Goal: Task Accomplishment & Management: Manage account settings

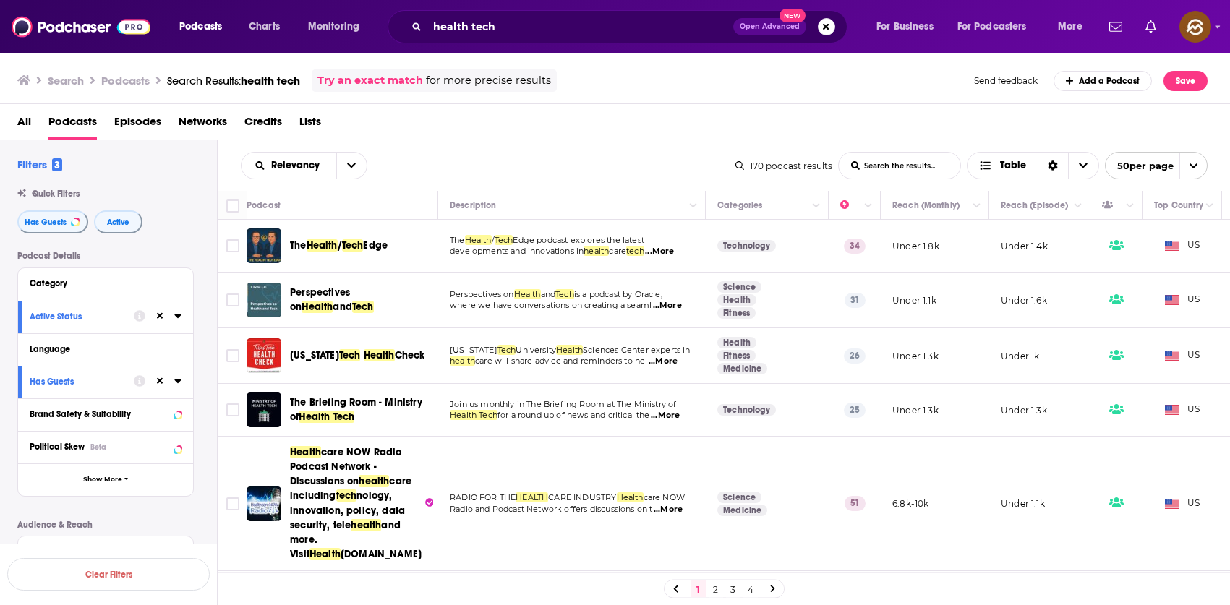
scroll to position [105, 0]
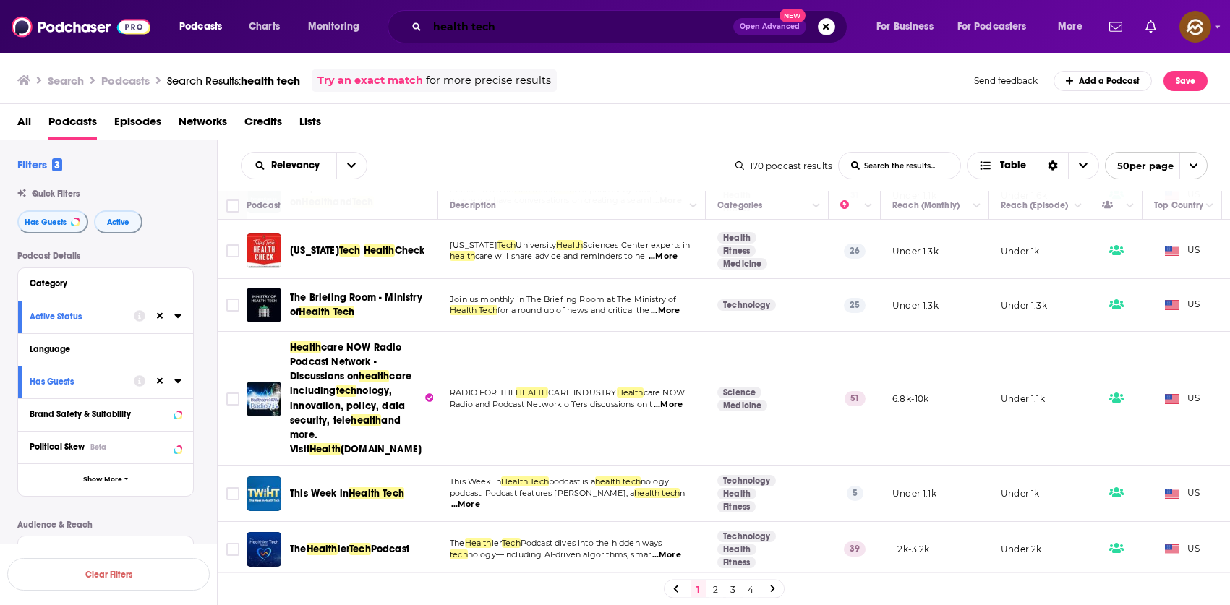
click at [533, 26] on input "health tech" at bounding box center [580, 26] width 306 height 23
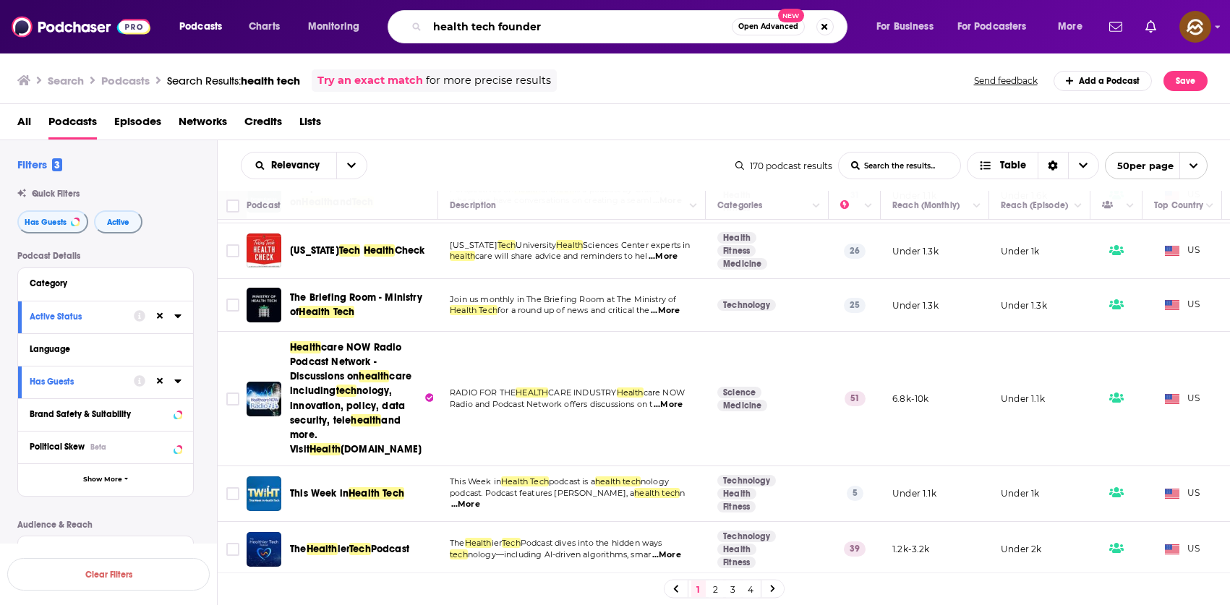
type input "health tech founder"
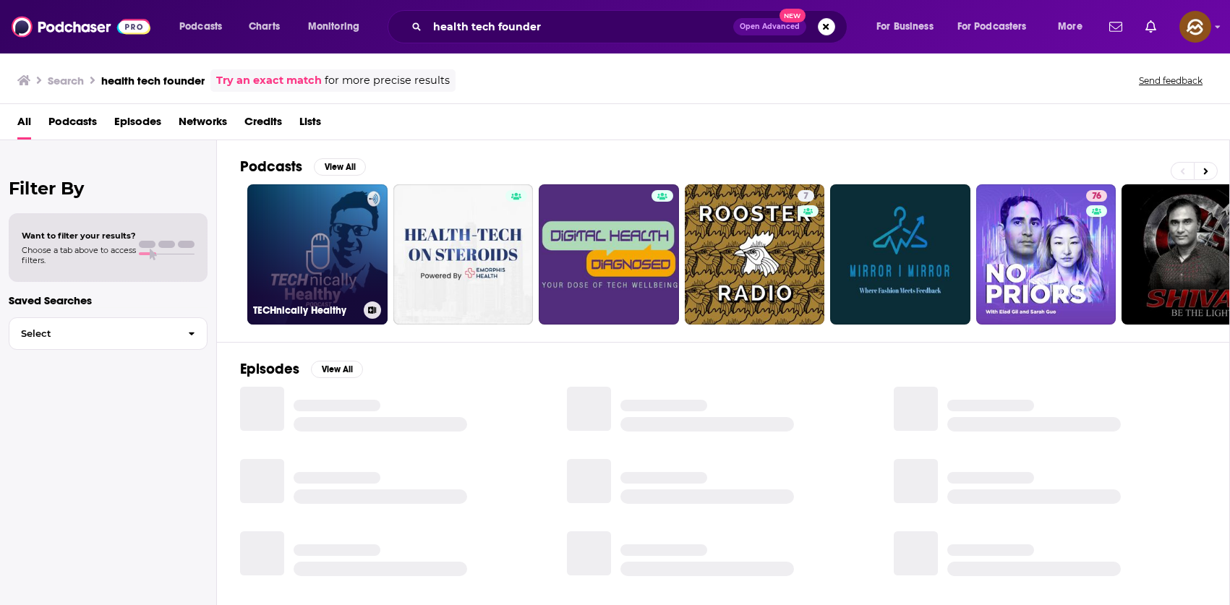
click at [282, 239] on link "TECHnically Healthy" at bounding box center [317, 254] width 140 height 140
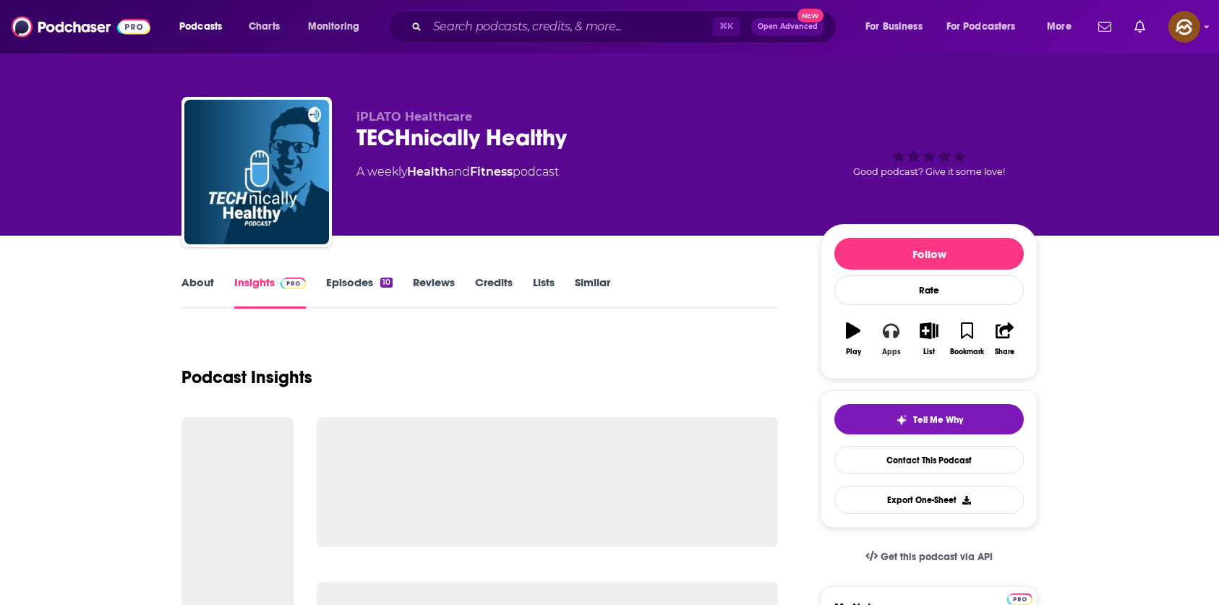
click at [902, 343] on button "Apps" at bounding box center [891, 339] width 38 height 52
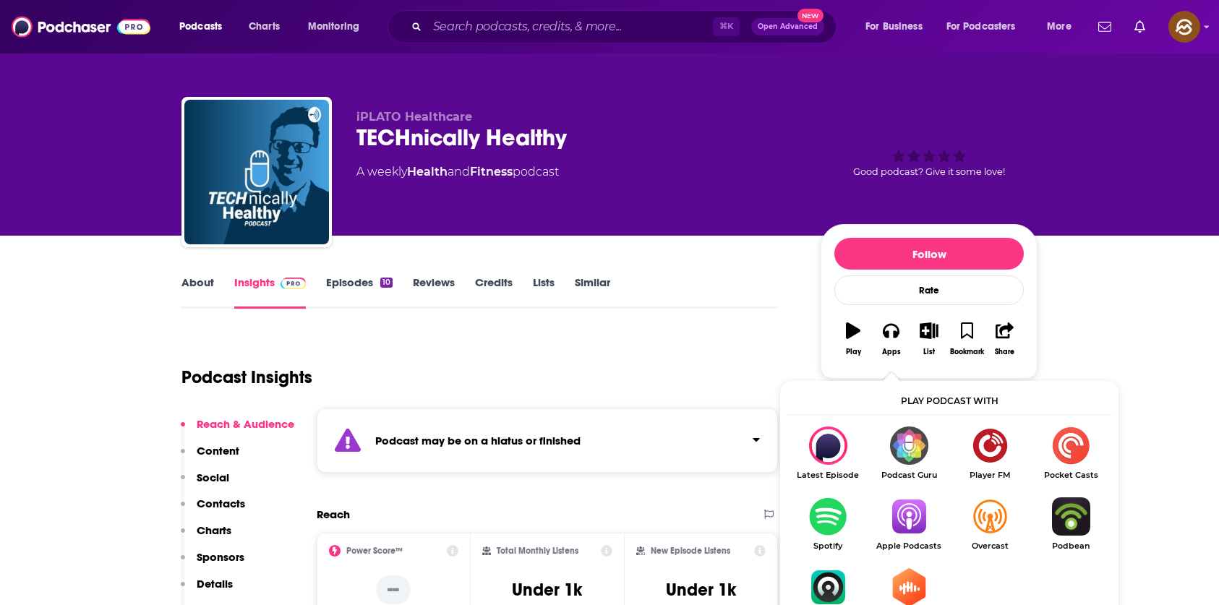
click at [913, 508] on img "Show Listen On dropdown" at bounding box center [908, 516] width 81 height 38
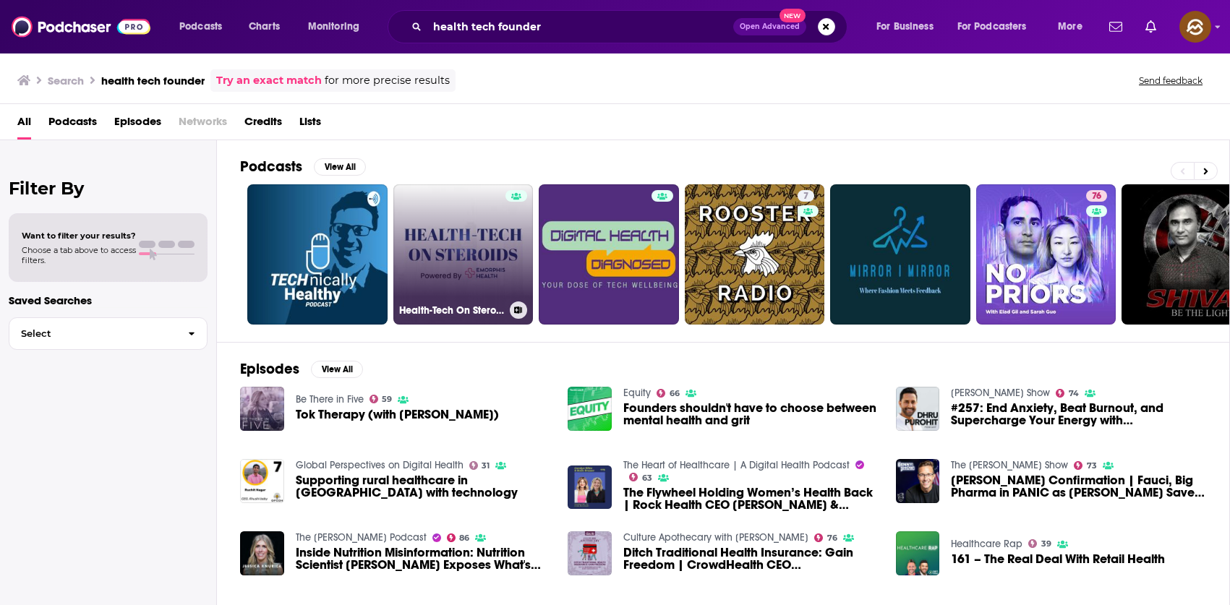
click at [469, 254] on link "Health-Tech On Steroids" at bounding box center [463, 254] width 140 height 140
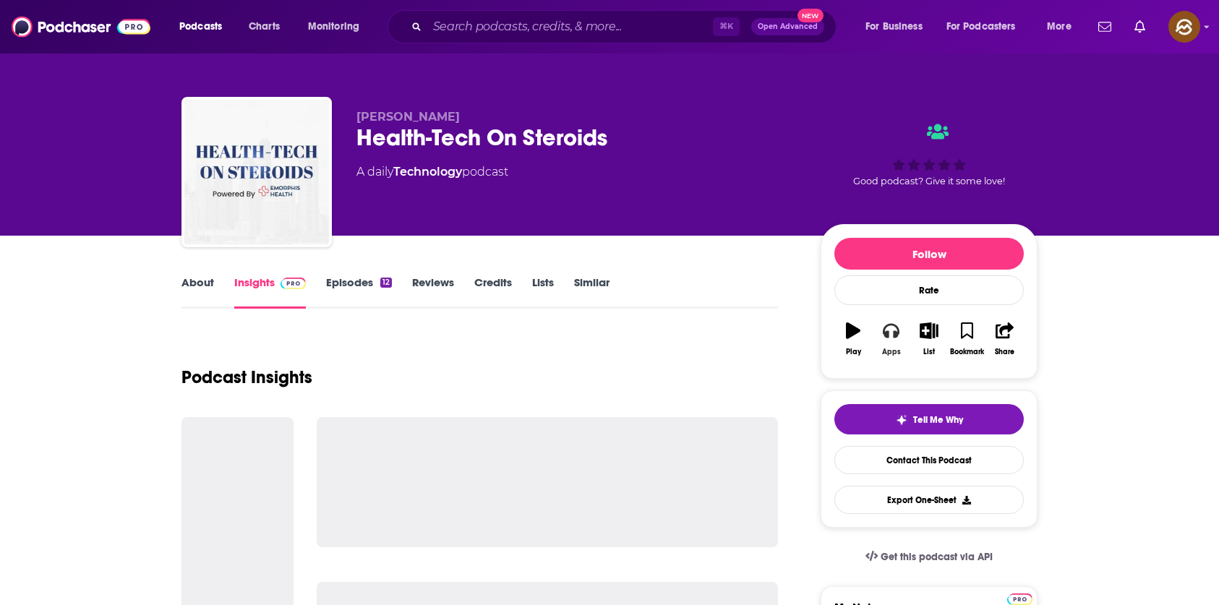
click at [891, 326] on icon "button" at bounding box center [891, 330] width 16 height 16
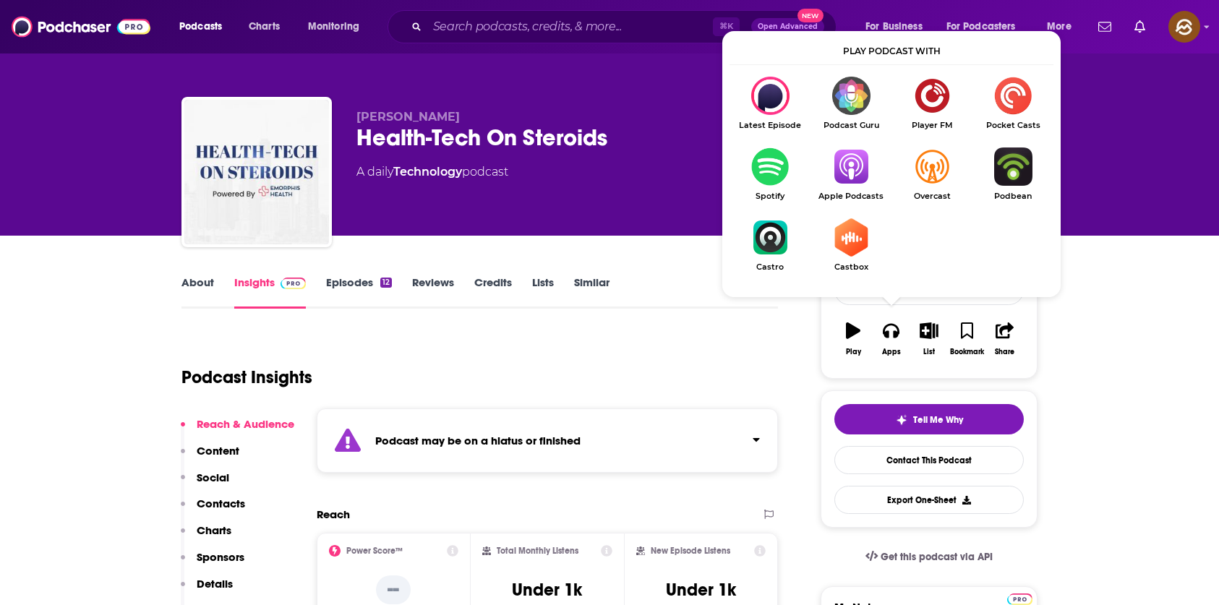
click at [859, 177] on img "Show Listen On dropdown" at bounding box center [851, 166] width 81 height 38
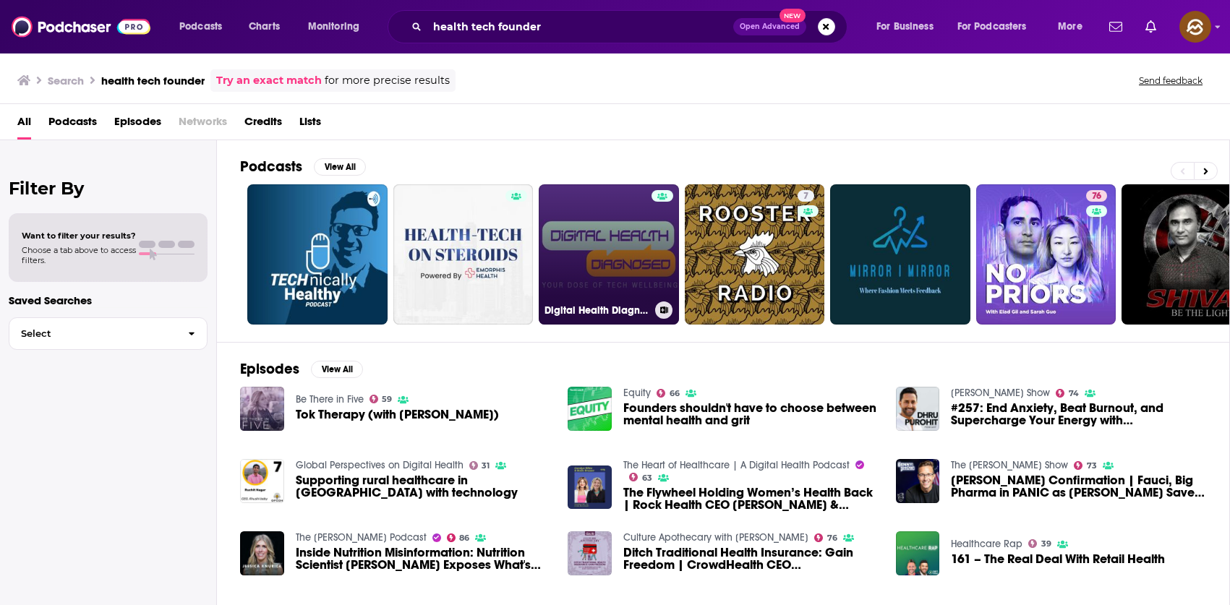
click at [615, 298] on link "Digital Health Diagnosed: Your Dose of Tech Wellbeing" at bounding box center [609, 254] width 140 height 140
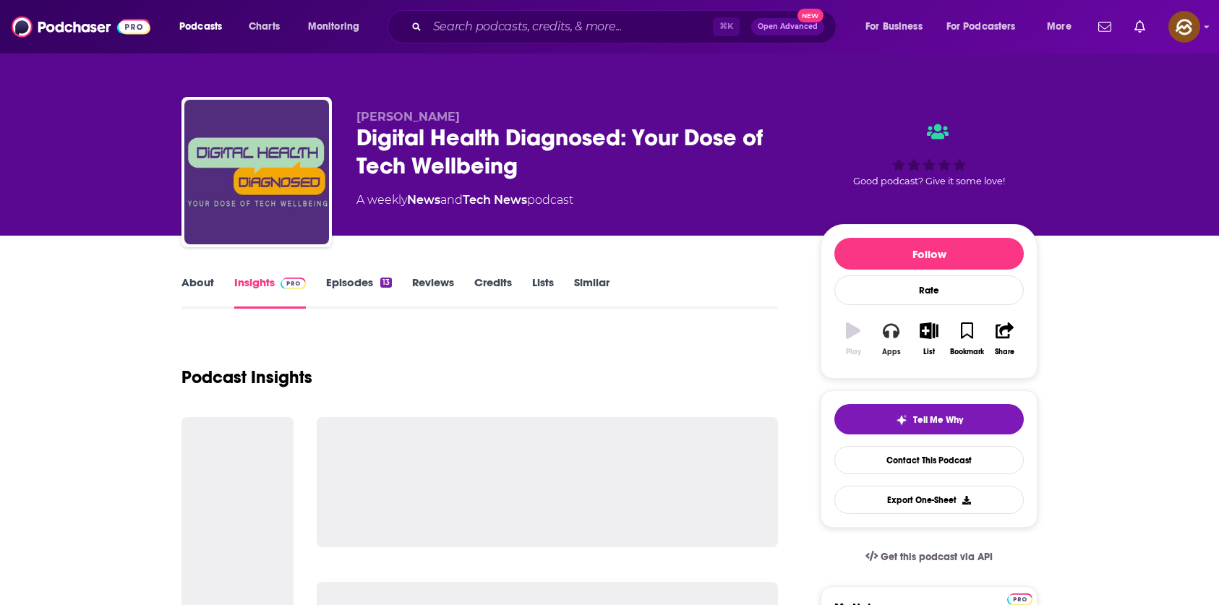
click at [884, 335] on icon "button" at bounding box center [891, 331] width 16 height 14
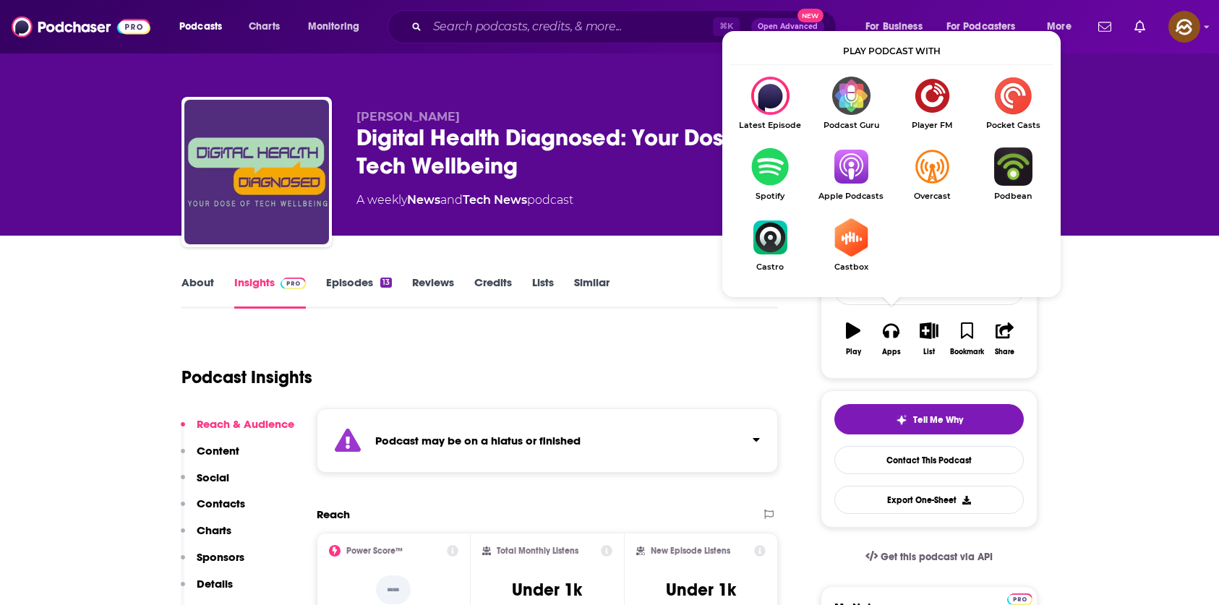
click at [858, 171] on img "Show Listen On dropdown" at bounding box center [851, 166] width 81 height 38
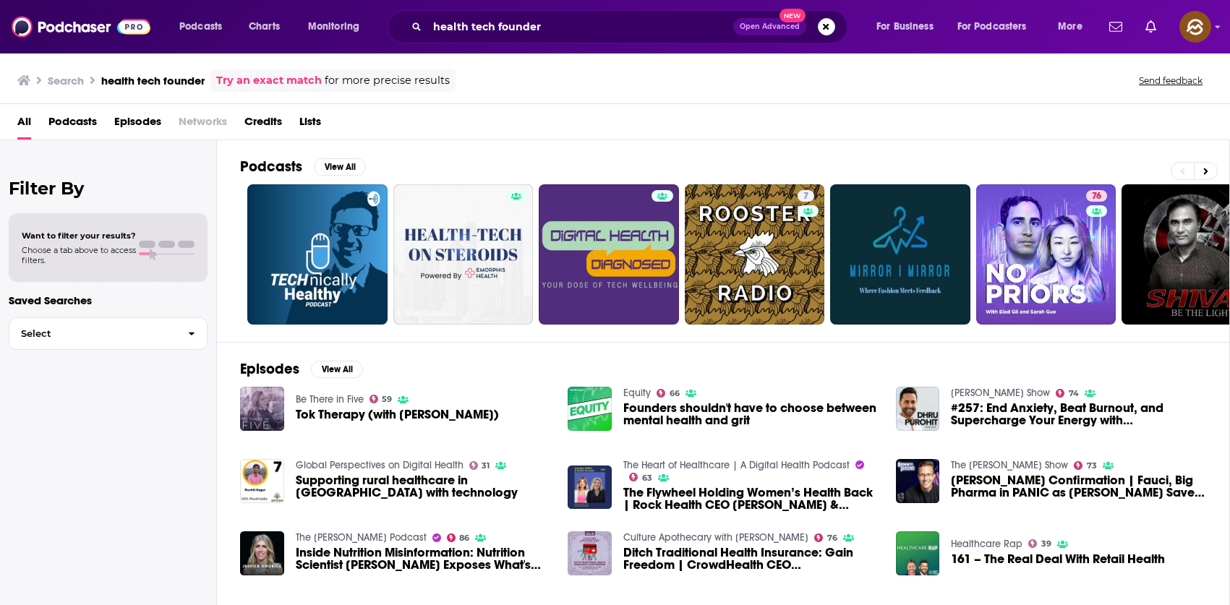
click at [124, 127] on span "Episodes" at bounding box center [137, 125] width 47 height 30
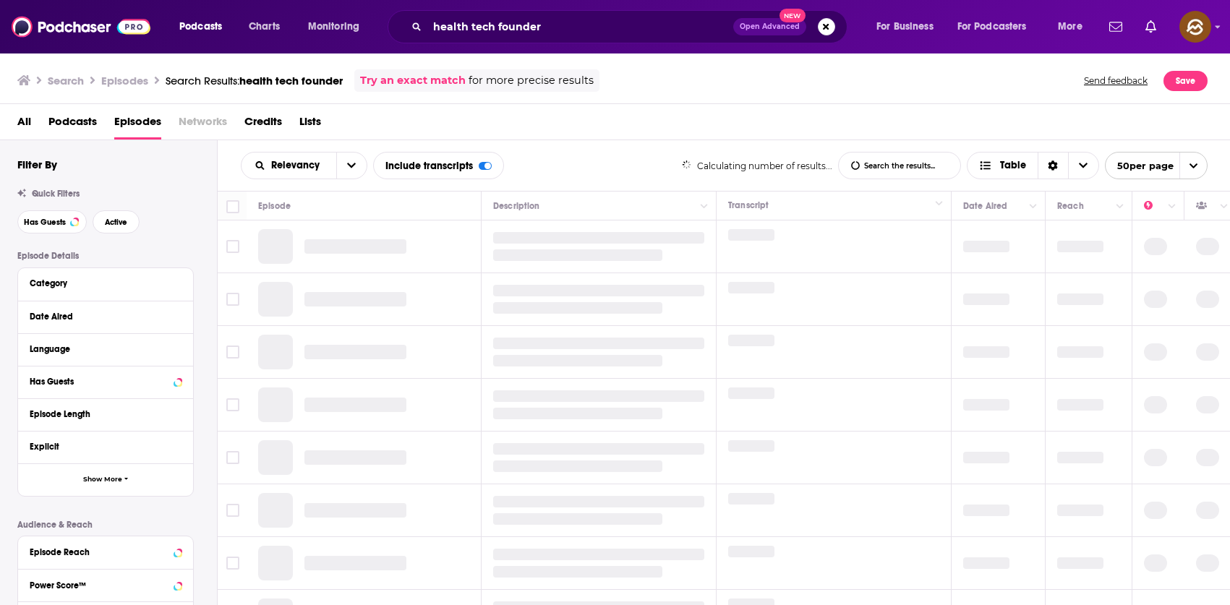
click at [72, 122] on span "Podcasts" at bounding box center [72, 125] width 48 height 30
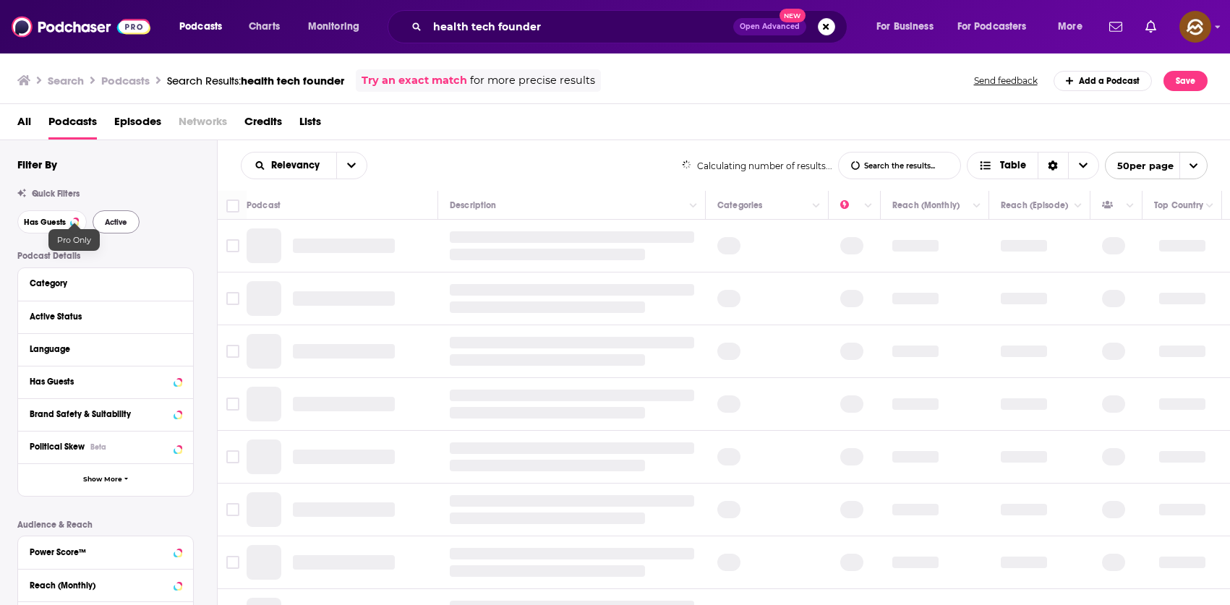
click at [48, 231] on div "Pro Only" at bounding box center [73, 240] width 51 height 22
click at [114, 227] on button "Active" at bounding box center [117, 221] width 47 height 23
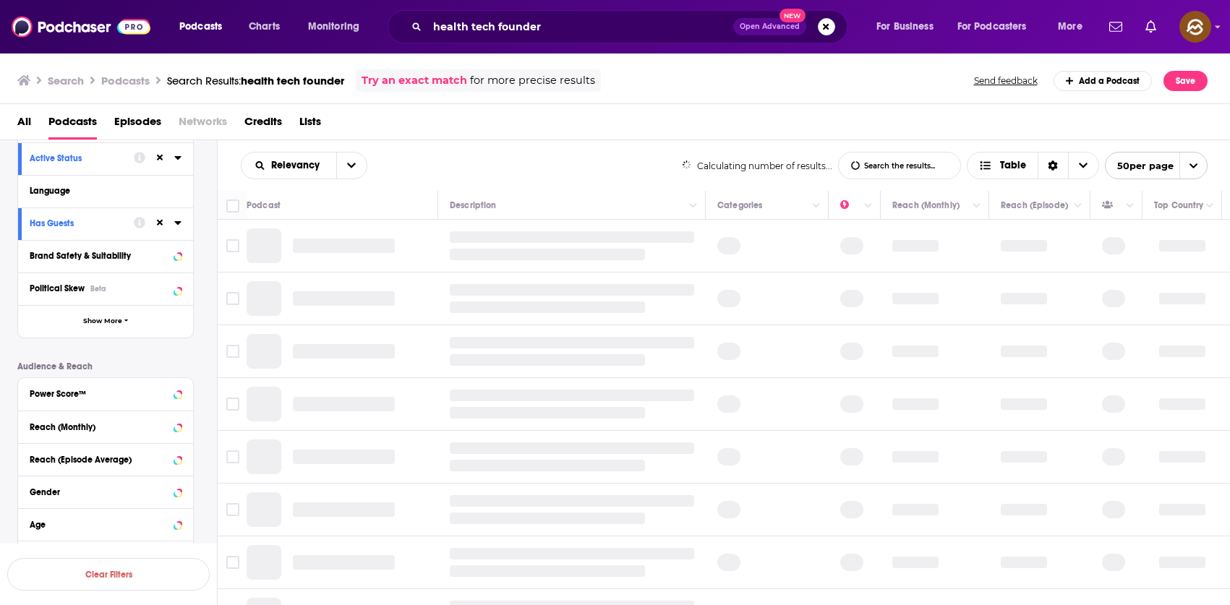
scroll to position [164, 0]
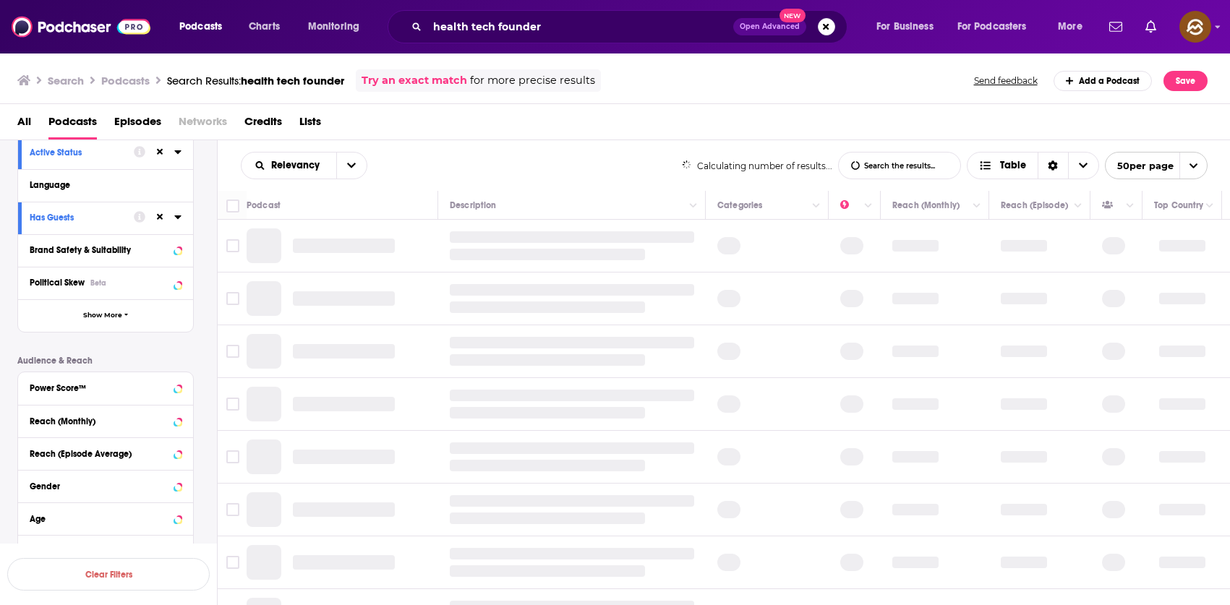
click at [156, 132] on span "Episodes" at bounding box center [137, 125] width 47 height 30
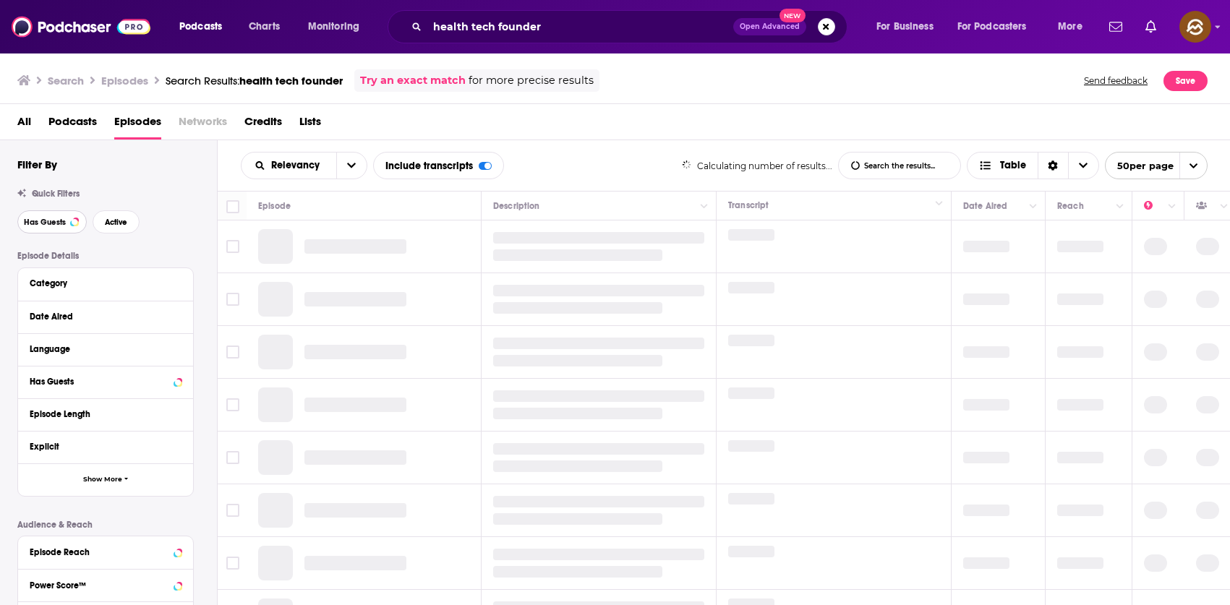
click at [47, 224] on span "Has Guests" at bounding box center [45, 222] width 42 height 8
click at [122, 226] on span "Active" at bounding box center [117, 222] width 22 height 8
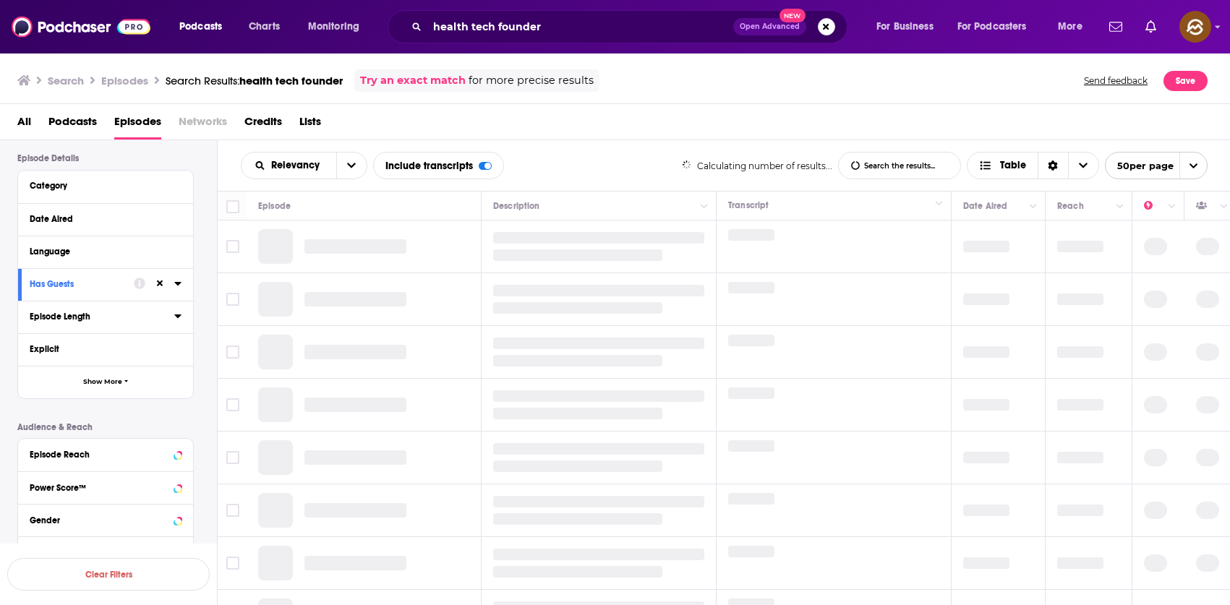
scroll to position [143, 0]
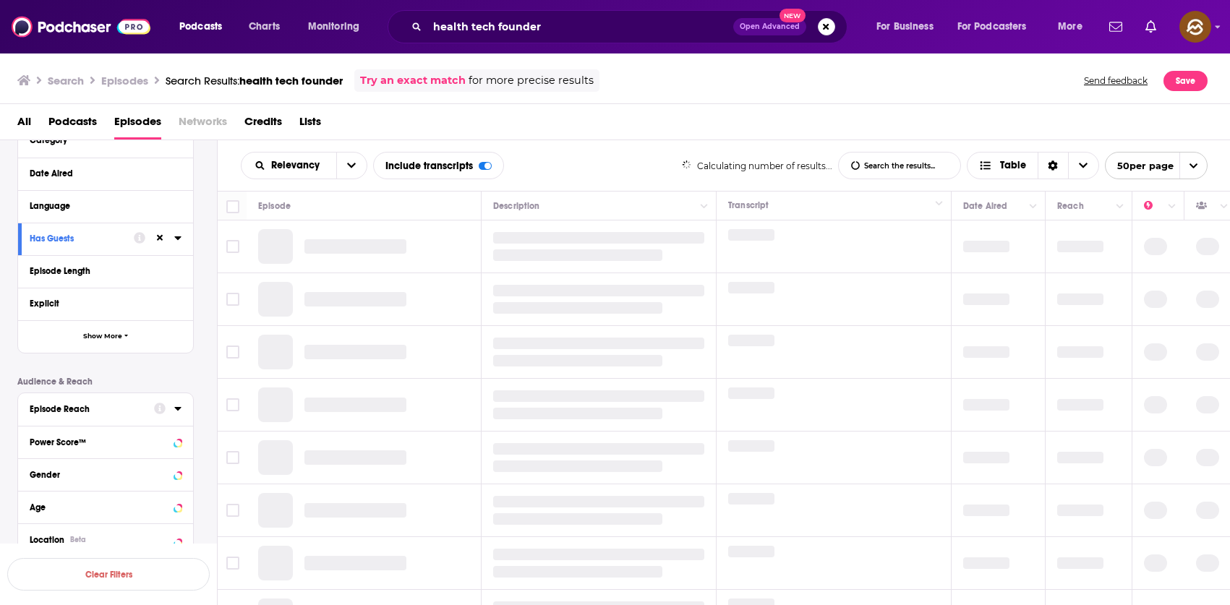
click at [95, 409] on div "Episode Reach" at bounding box center [87, 409] width 115 height 10
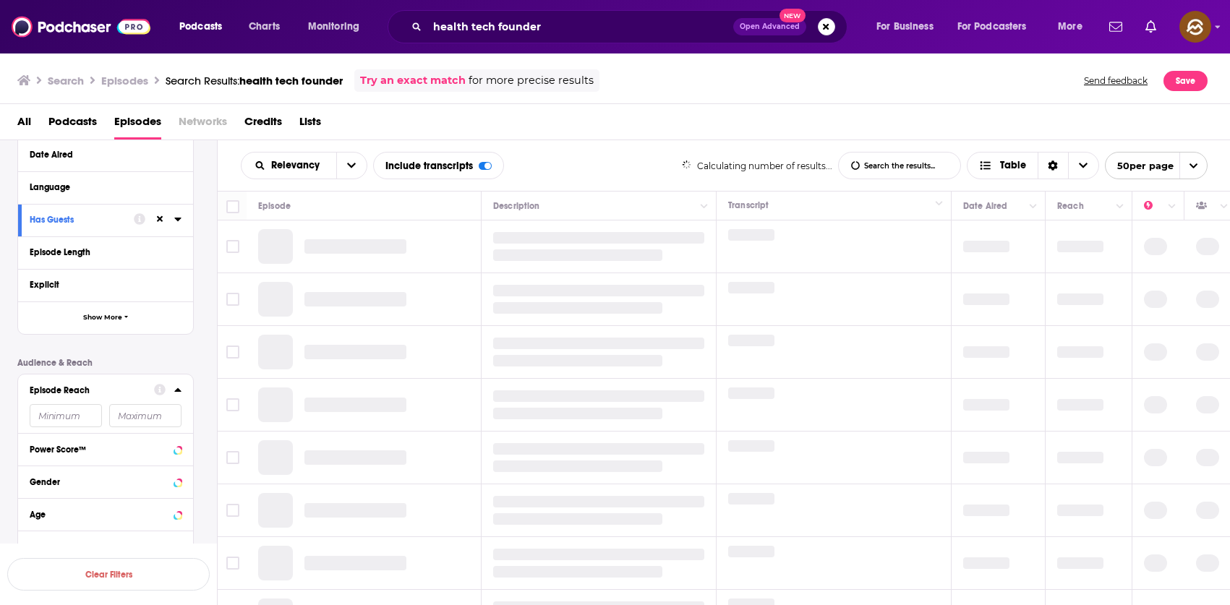
scroll to position [231, 0]
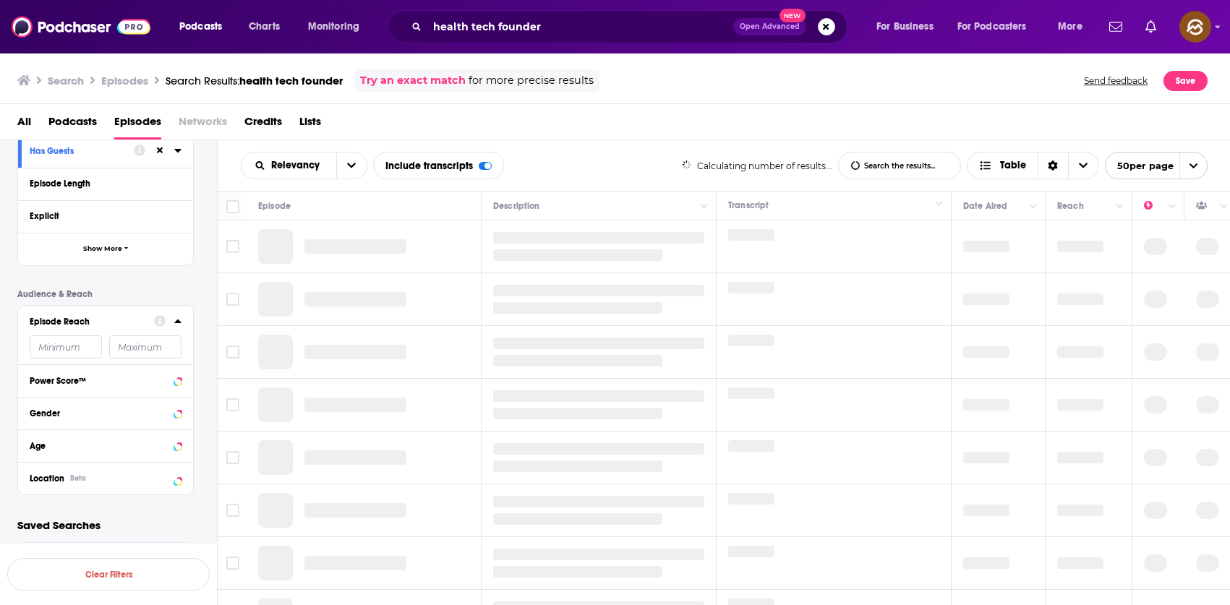
click at [91, 129] on span "Podcasts" at bounding box center [72, 125] width 48 height 30
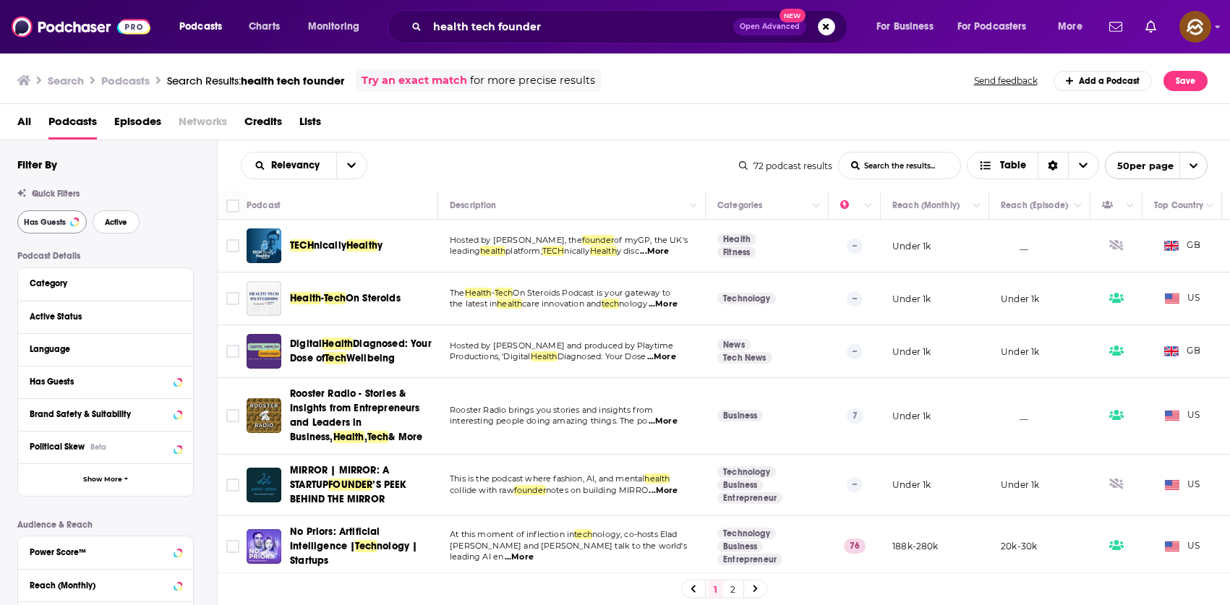
click at [111, 224] on span "Active" at bounding box center [116, 222] width 22 height 8
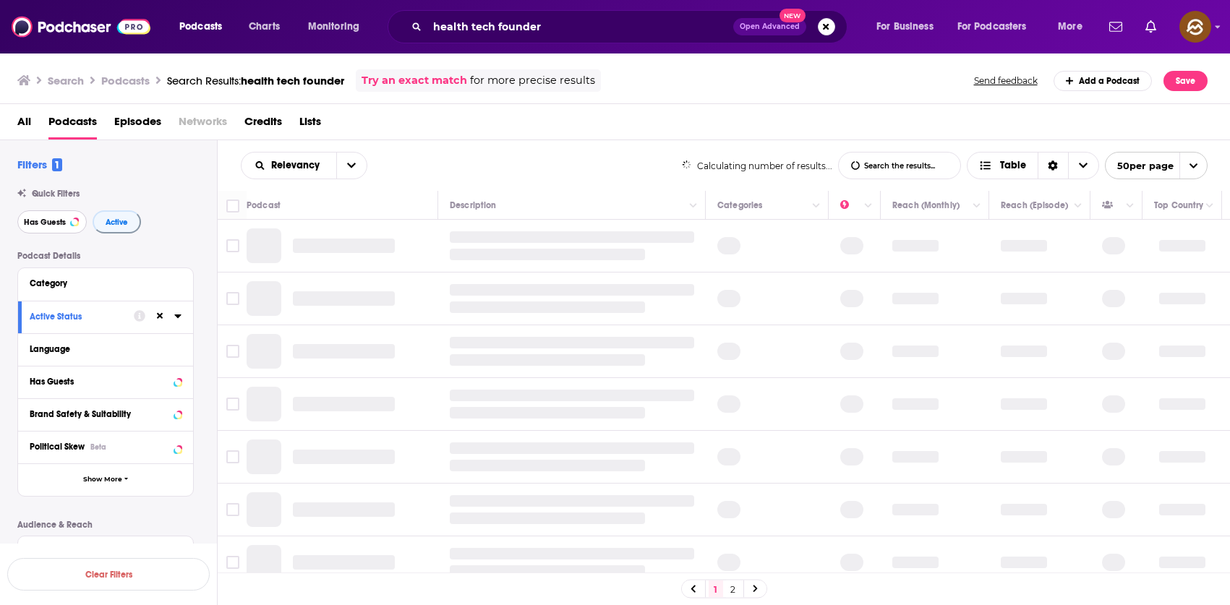
click at [34, 215] on button "Has Guests" at bounding box center [51, 221] width 69 height 23
click at [123, 239] on div "Filters 2 Quick Filters Has Guests Active Podcast Details Category Active Statu…" at bounding box center [117, 473] width 200 height 630
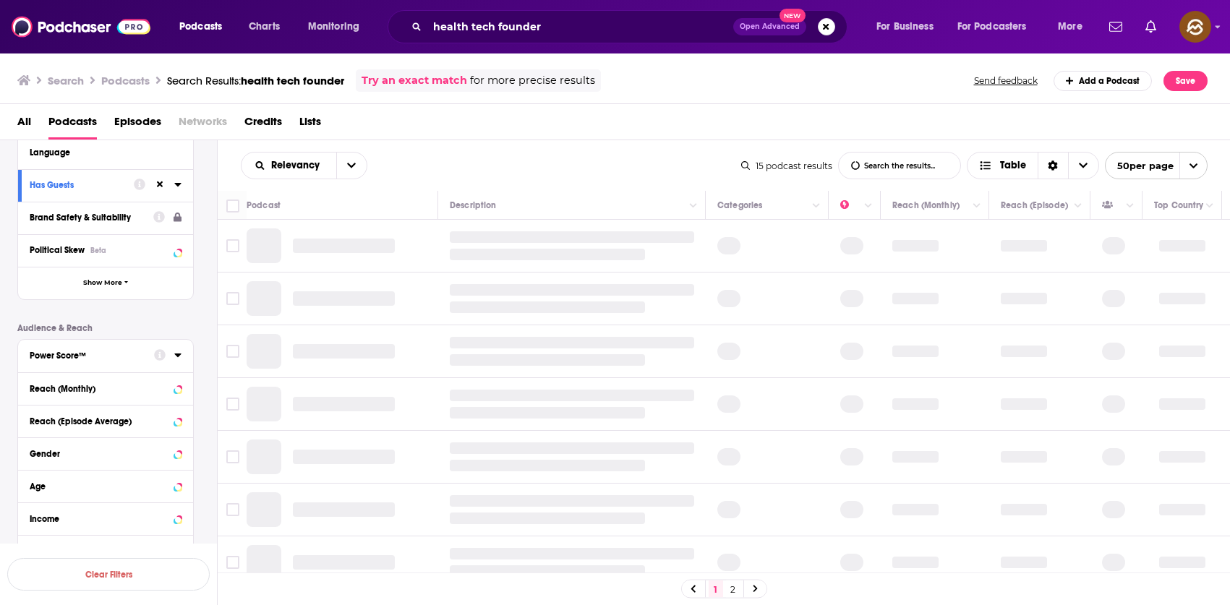
scroll to position [270, 0]
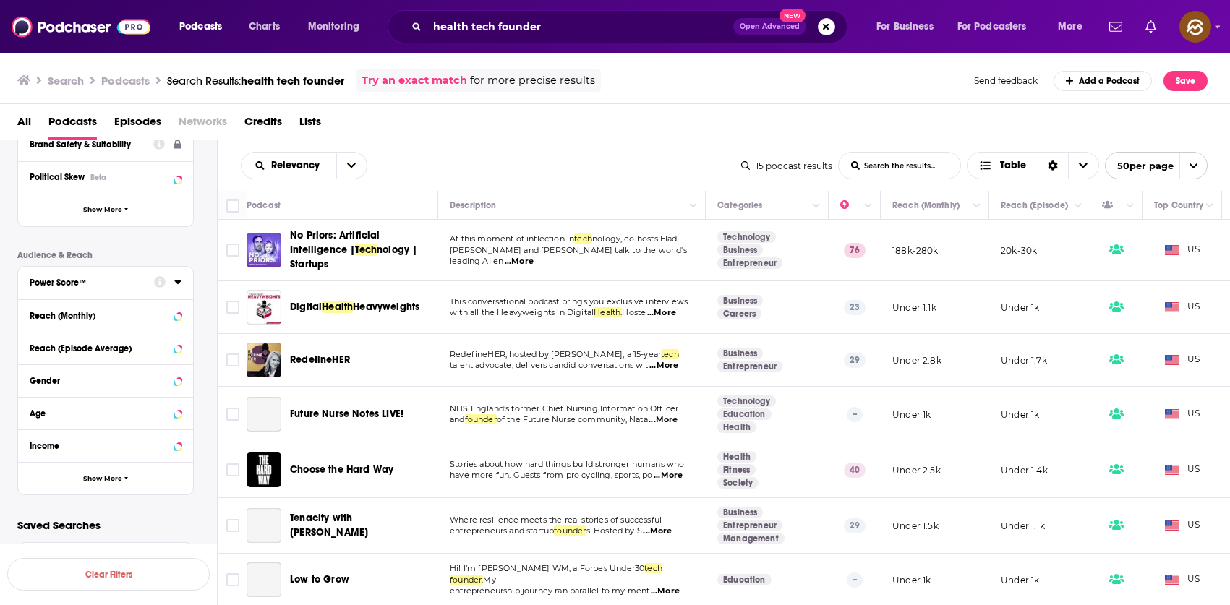
click at [85, 286] on div "Power Score™" at bounding box center [87, 283] width 115 height 10
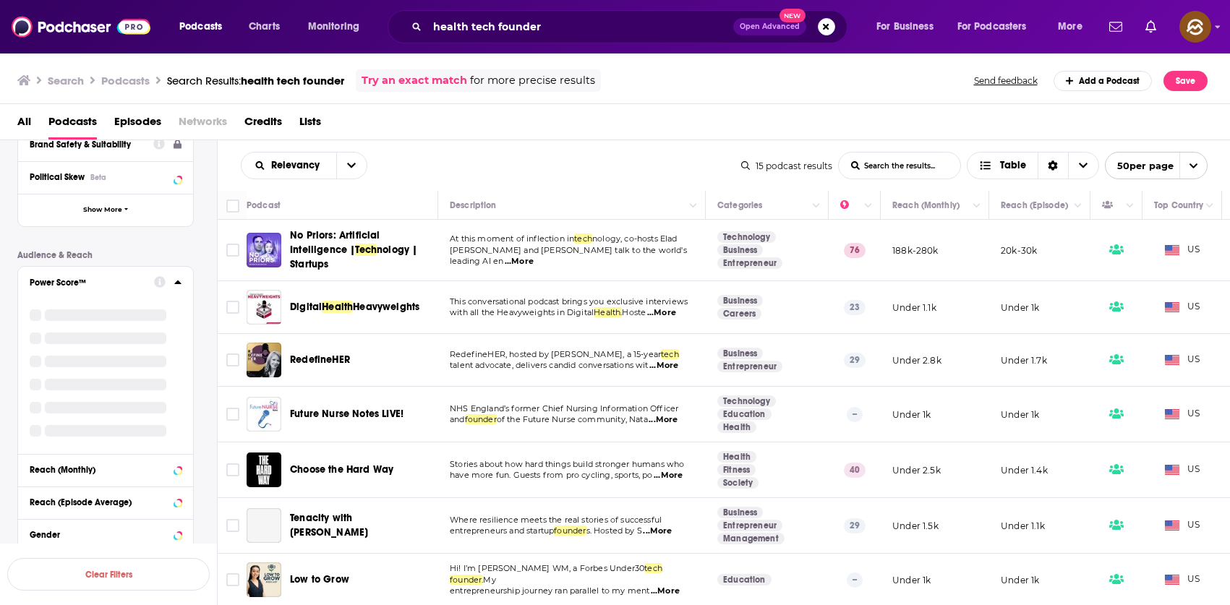
click at [137, 251] on p "Audience & Reach" at bounding box center [105, 255] width 176 height 10
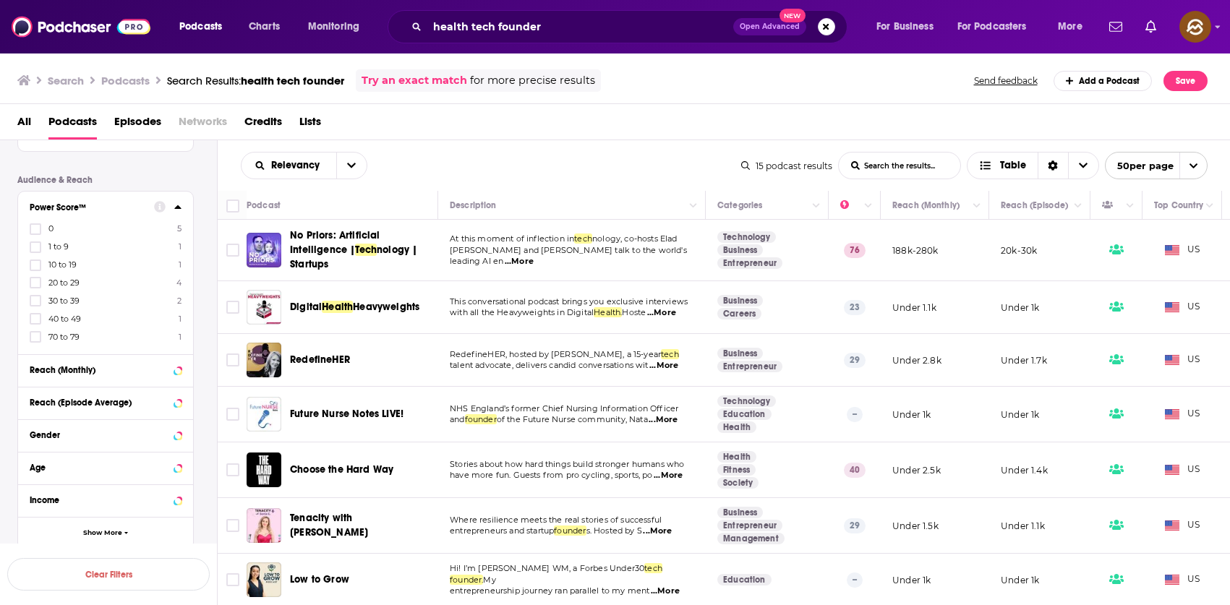
scroll to position [346, 0]
click at [178, 208] on icon at bounding box center [177, 206] width 7 height 12
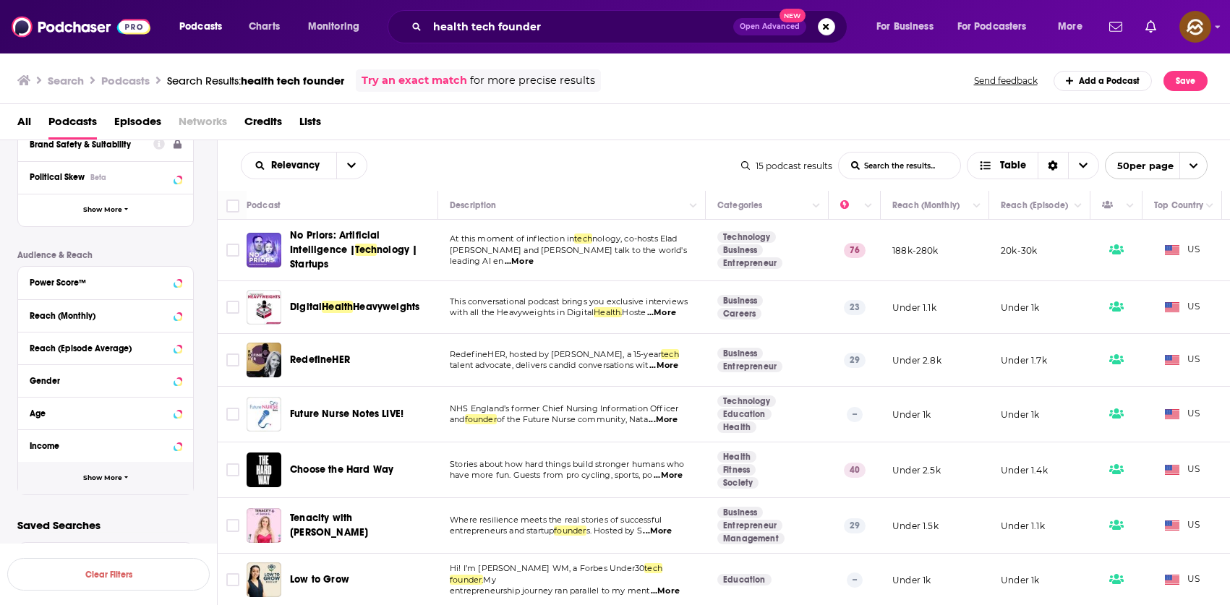
click at [101, 474] on span "Show More" at bounding box center [102, 478] width 39 height 8
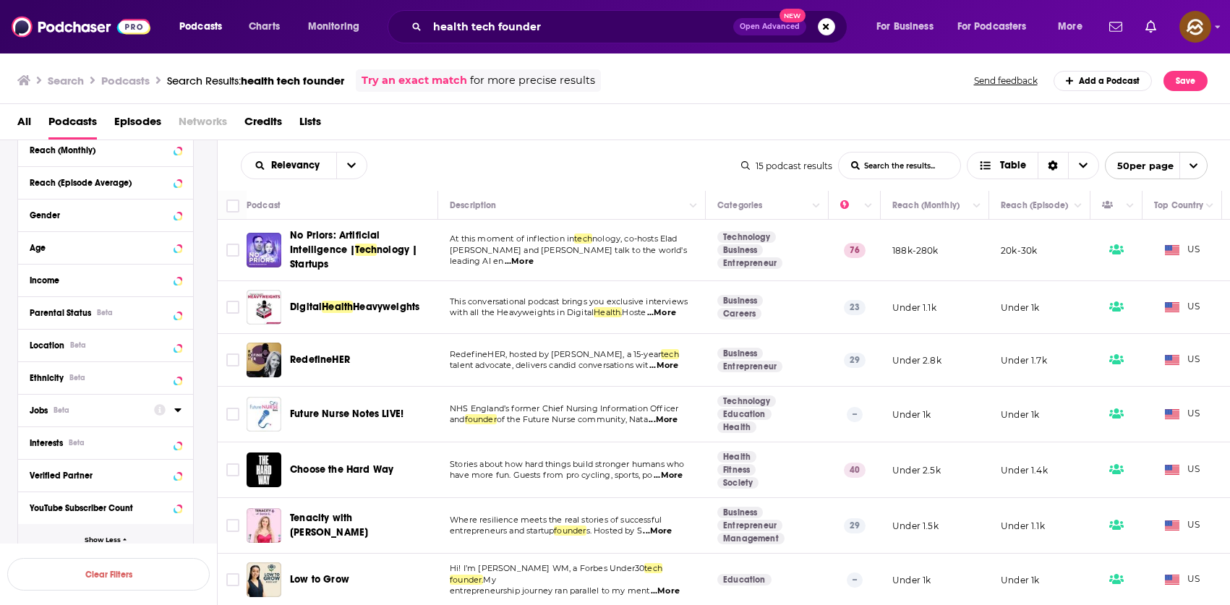
scroll to position [443, 0]
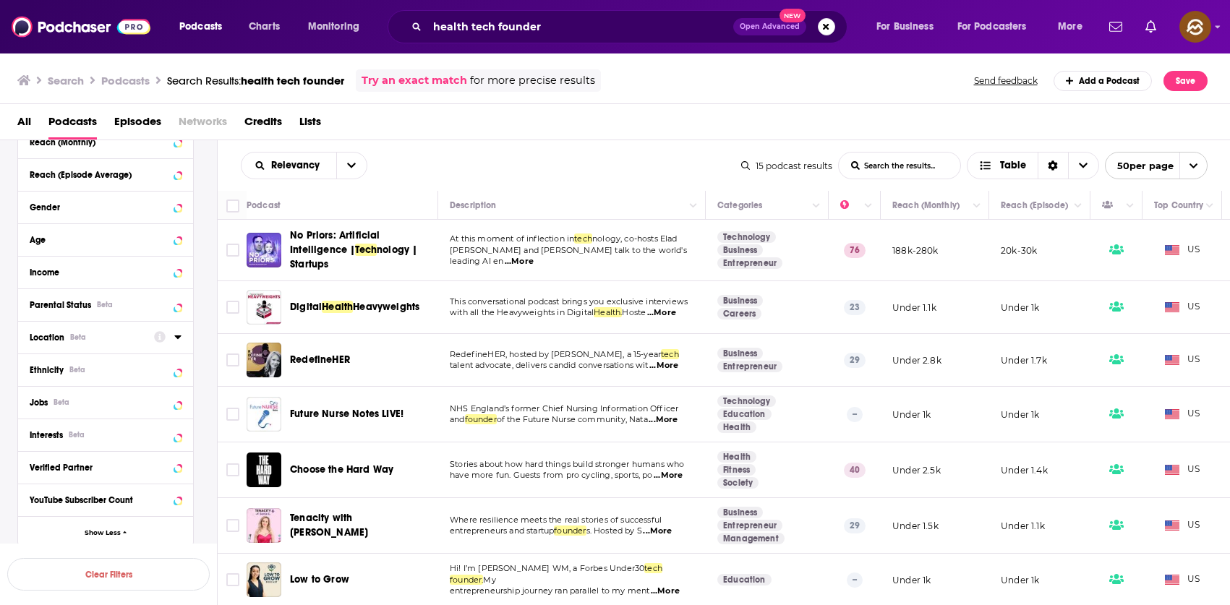
click at [129, 344] on button "Location Beta" at bounding box center [92, 337] width 124 height 18
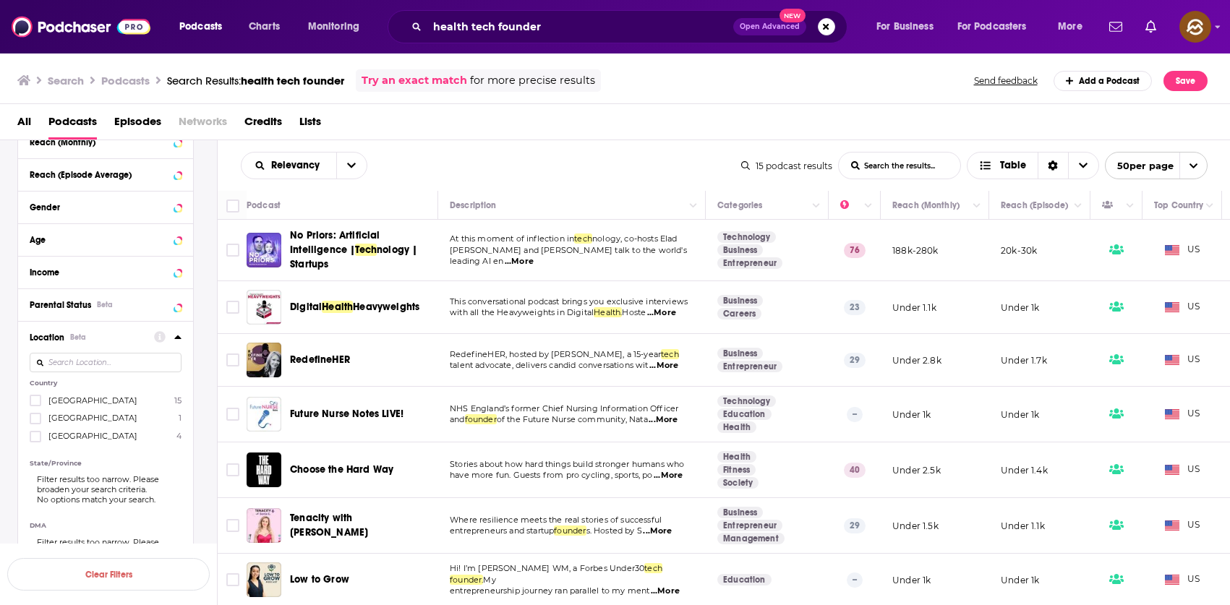
click at [114, 400] on label "United States 15" at bounding box center [106, 400] width 152 height 12
click at [35, 405] on input "multiSelectOption-unitedstates-0" at bounding box center [35, 405] width 0 height 0
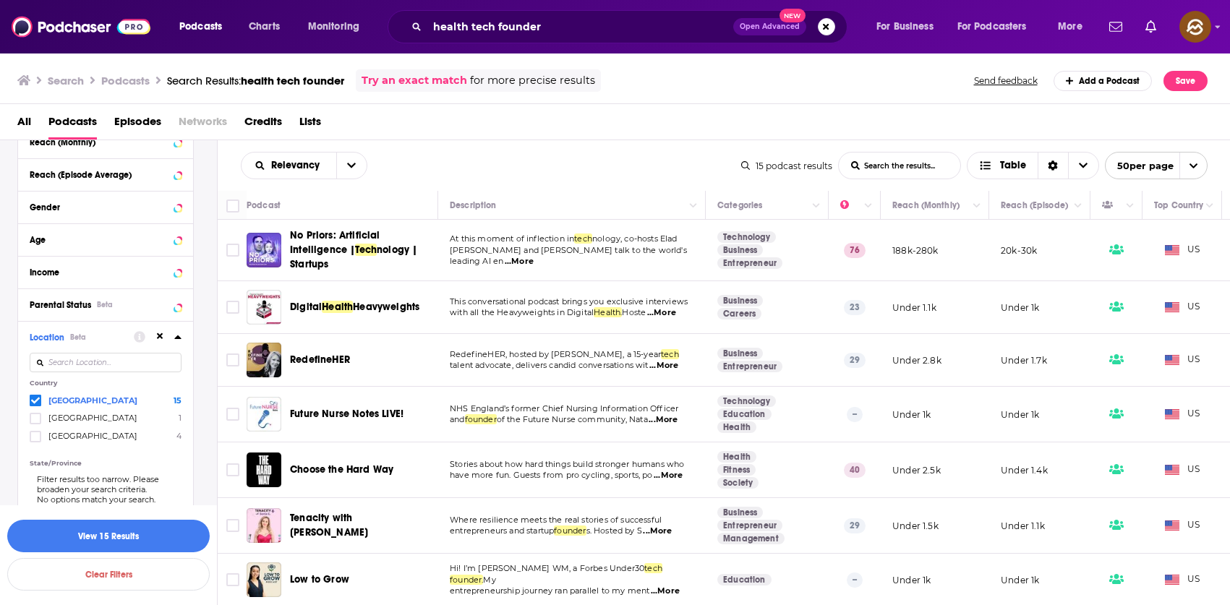
click at [521, 157] on div "Relevancy List Search Input Search the results... Table" at bounding box center [491, 165] width 500 height 27
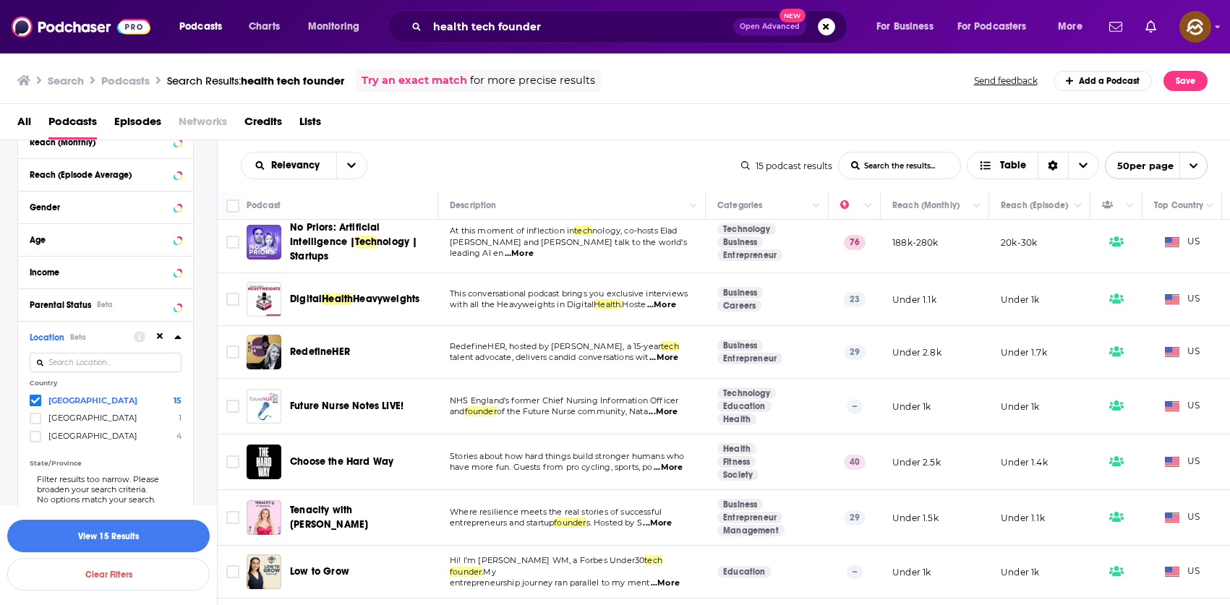
scroll to position [60, 0]
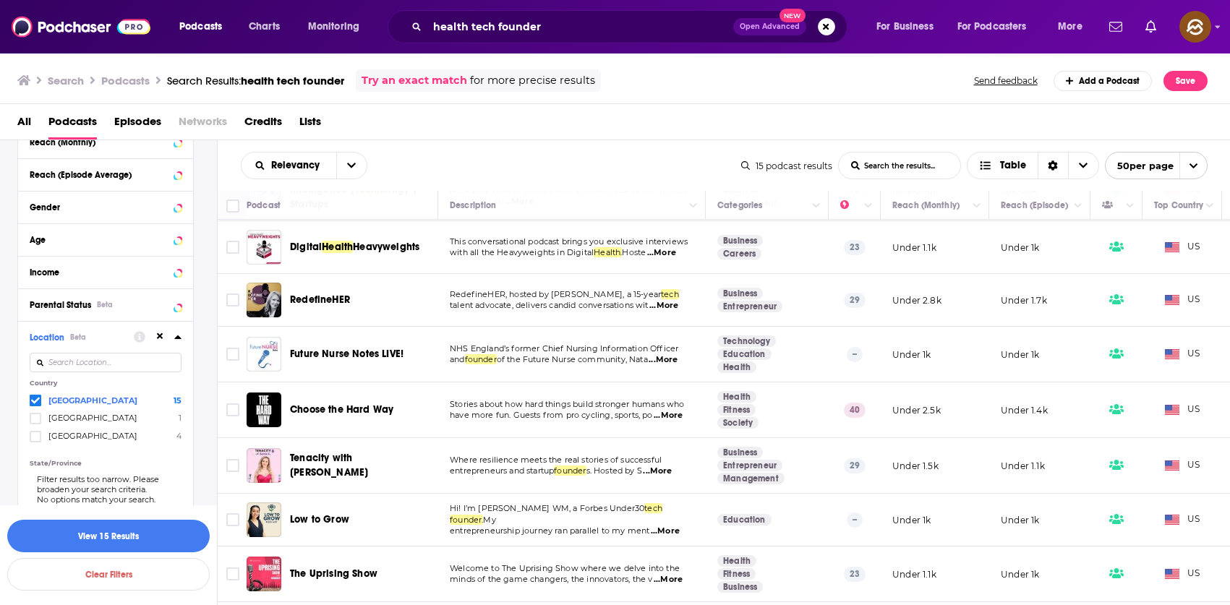
click at [308, 296] on span "RedefineHER" at bounding box center [320, 300] width 60 height 12
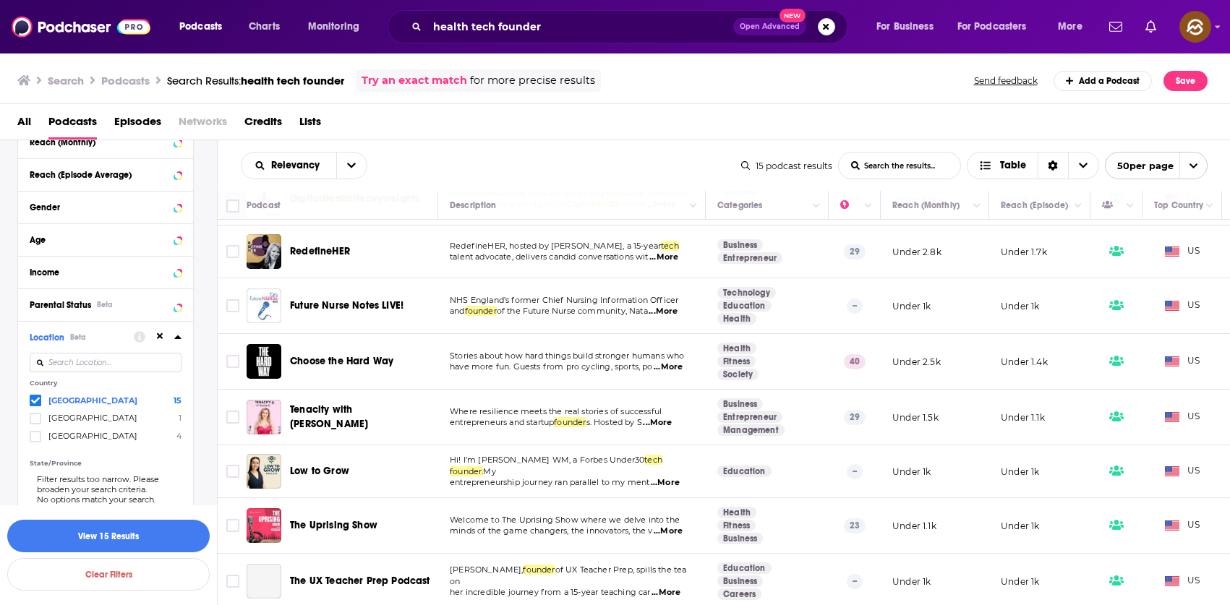
scroll to position [128, 0]
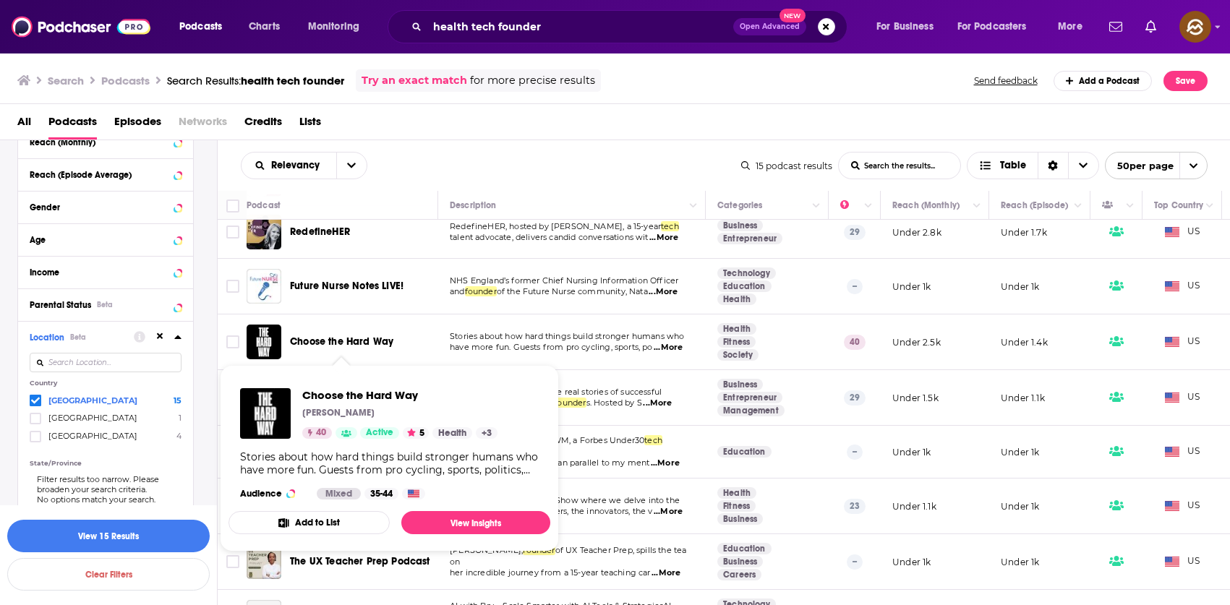
click at [356, 346] on span "Choose the Hard Way" at bounding box center [341, 341] width 103 height 12
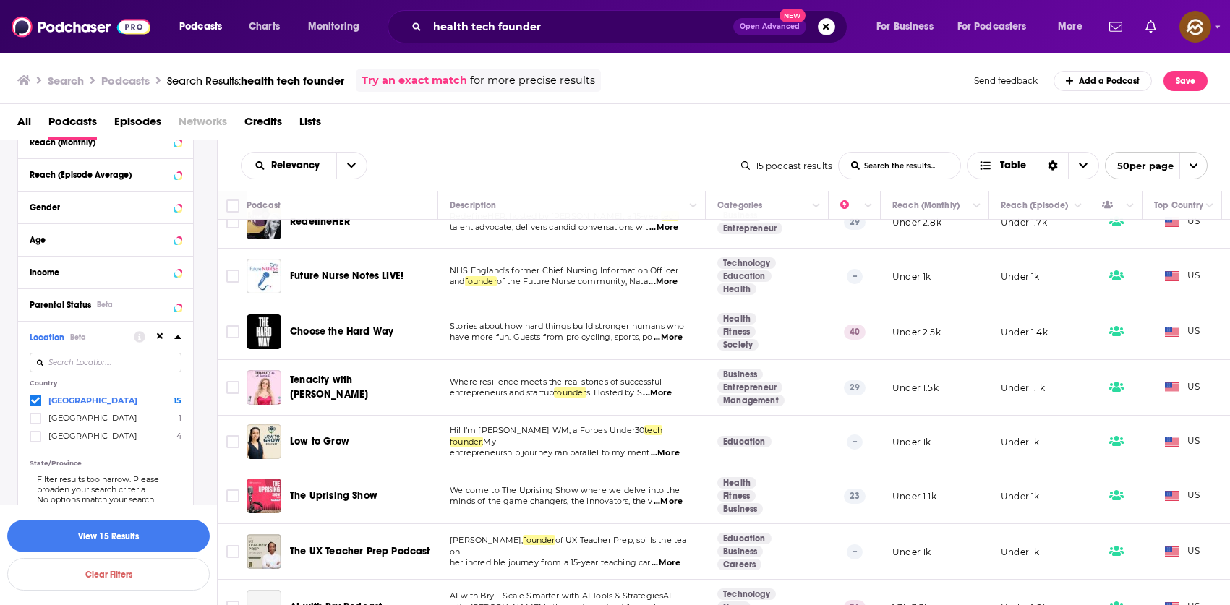
scroll to position [155, 0]
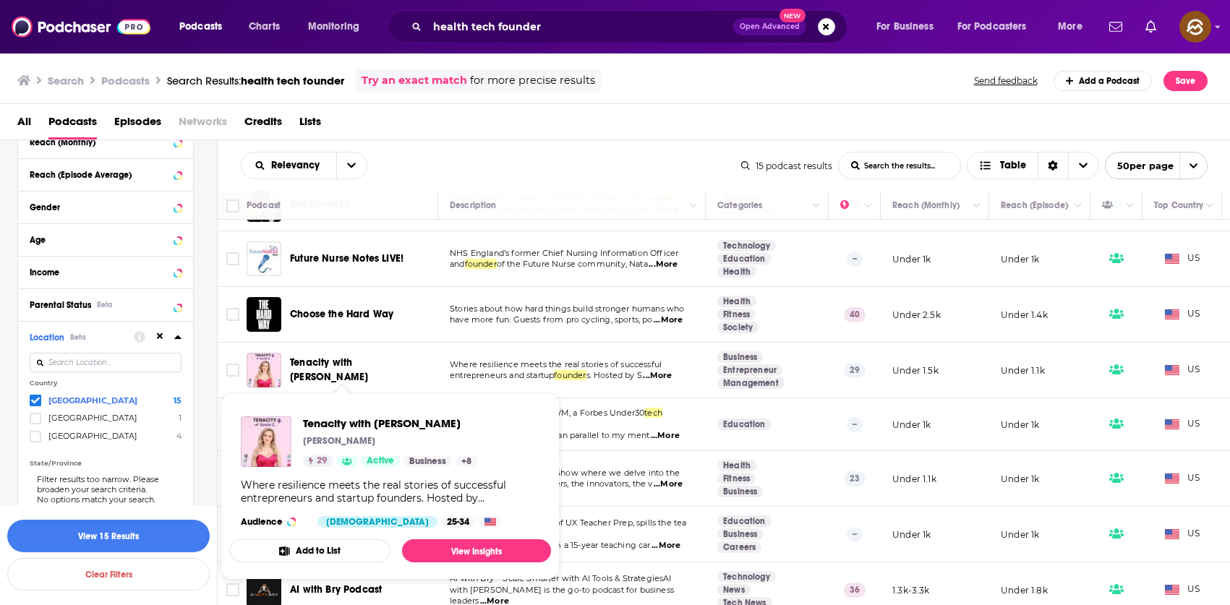
click at [359, 374] on span "Tenacity with Sonia C." at bounding box center [329, 369] width 78 height 27
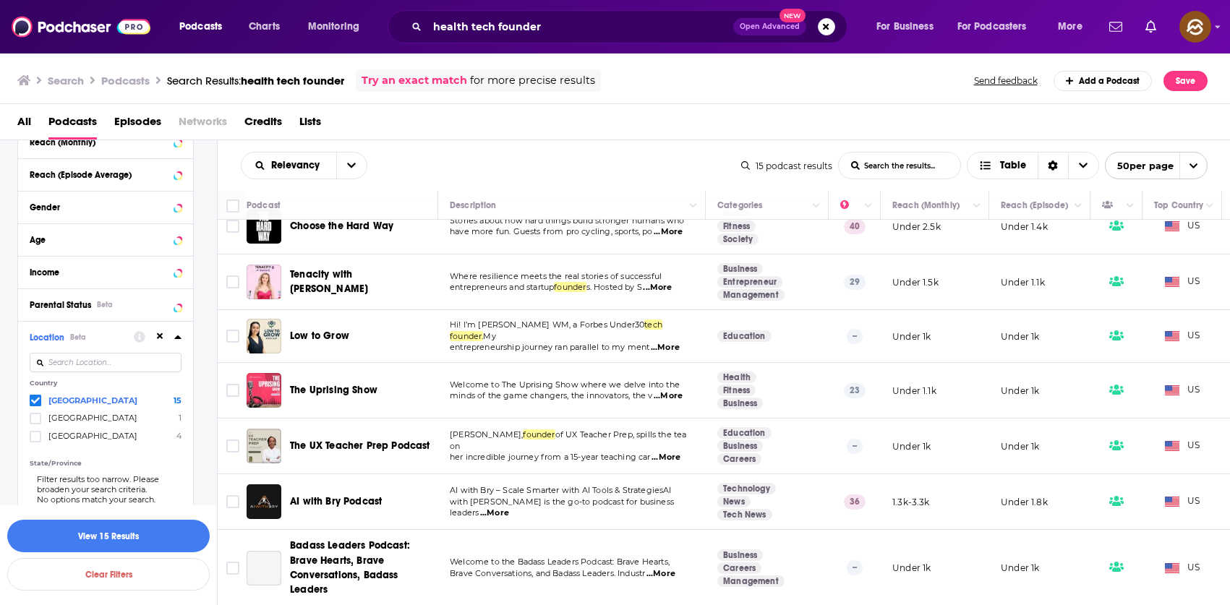
scroll to position [303, 0]
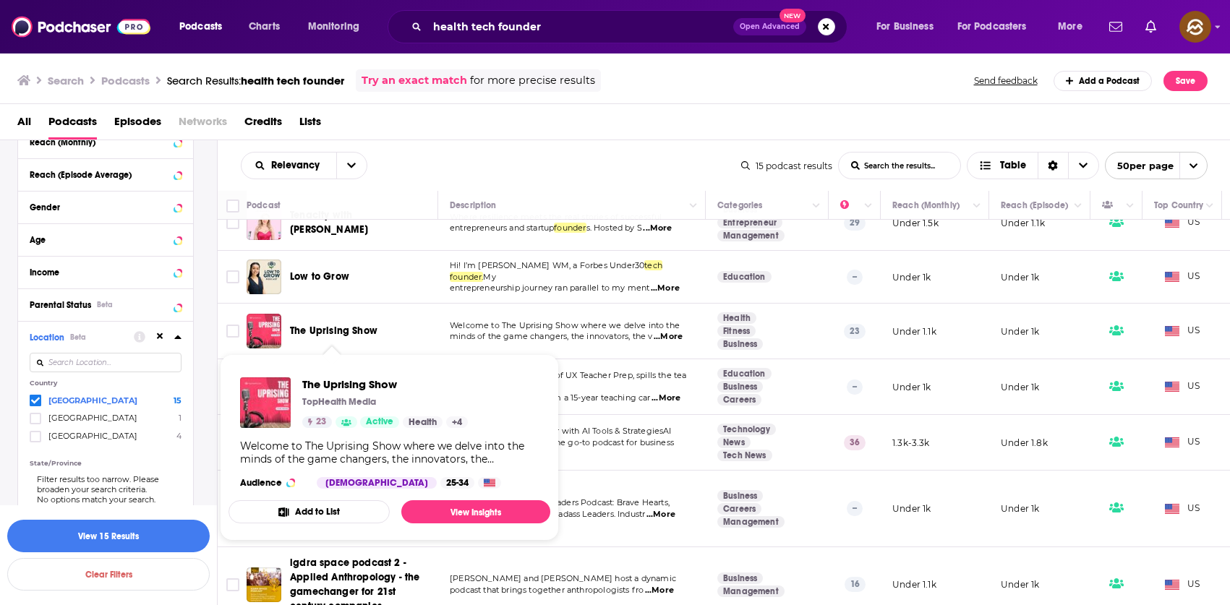
click at [330, 333] on span "The Uprising Show" at bounding box center [333, 331] width 87 height 12
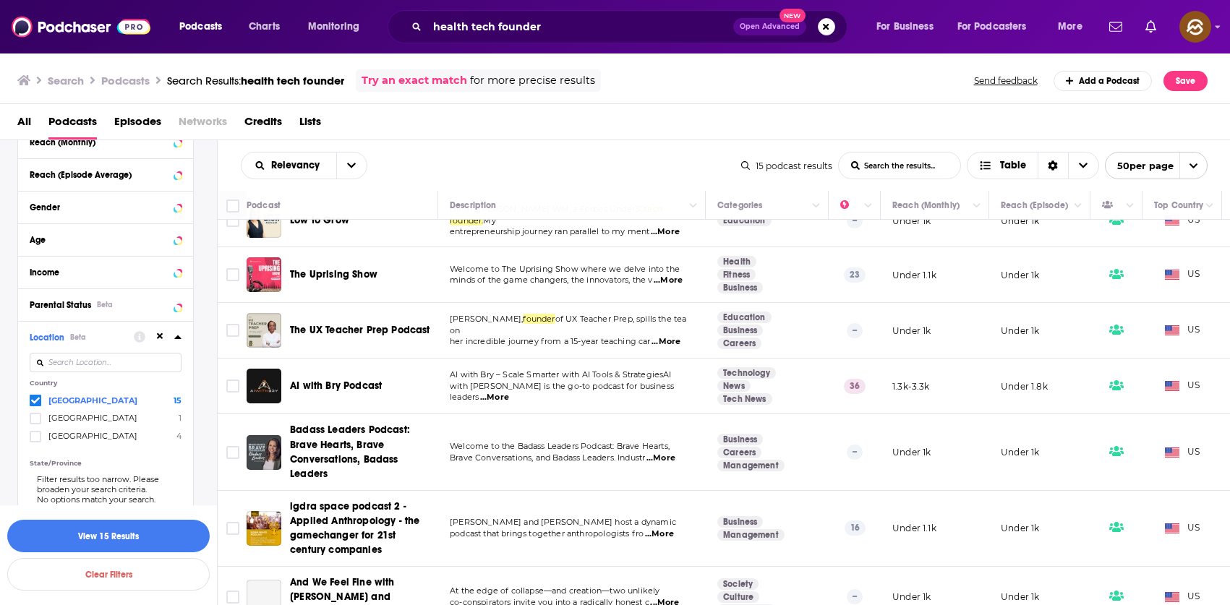
scroll to position [369, 0]
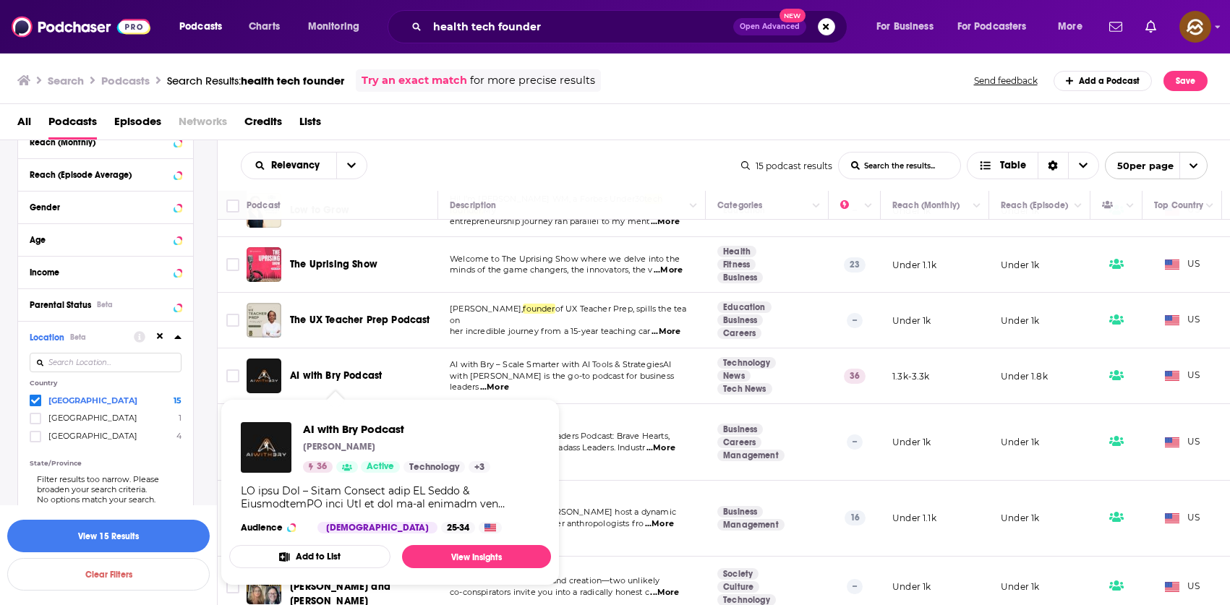
click at [346, 375] on span "AI with Bry Podcast" at bounding box center [336, 375] width 92 height 12
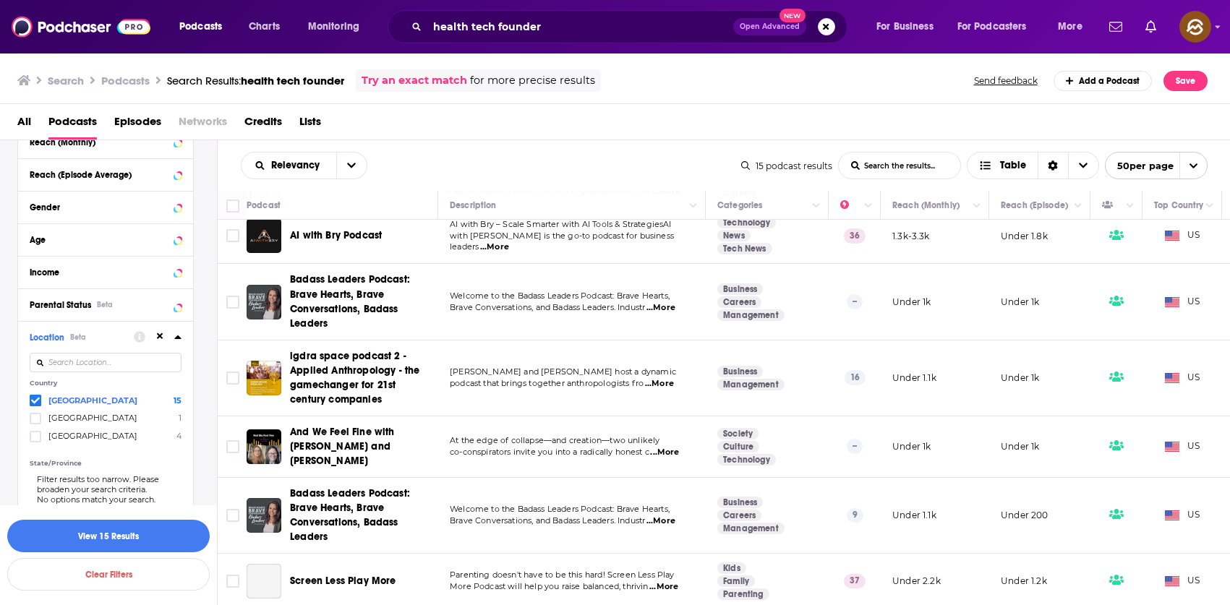
scroll to position [516, 0]
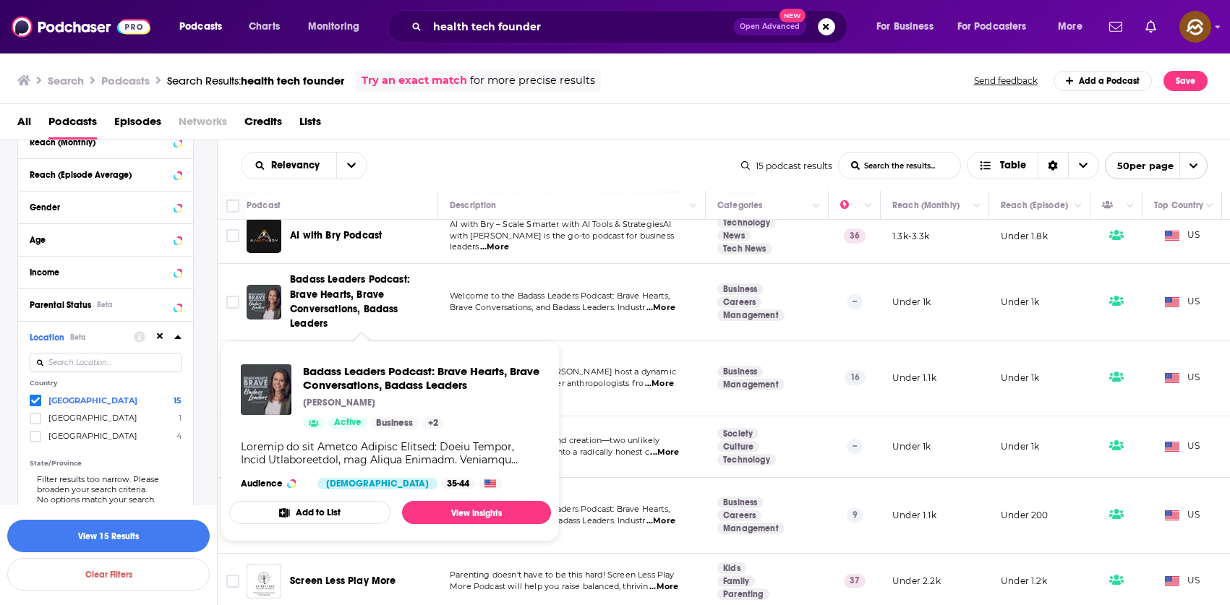
click at [356, 273] on span "Badass Leaders Podcast: Brave Hearts, Brave Conversations, Badass Leaders" at bounding box center [350, 301] width 120 height 56
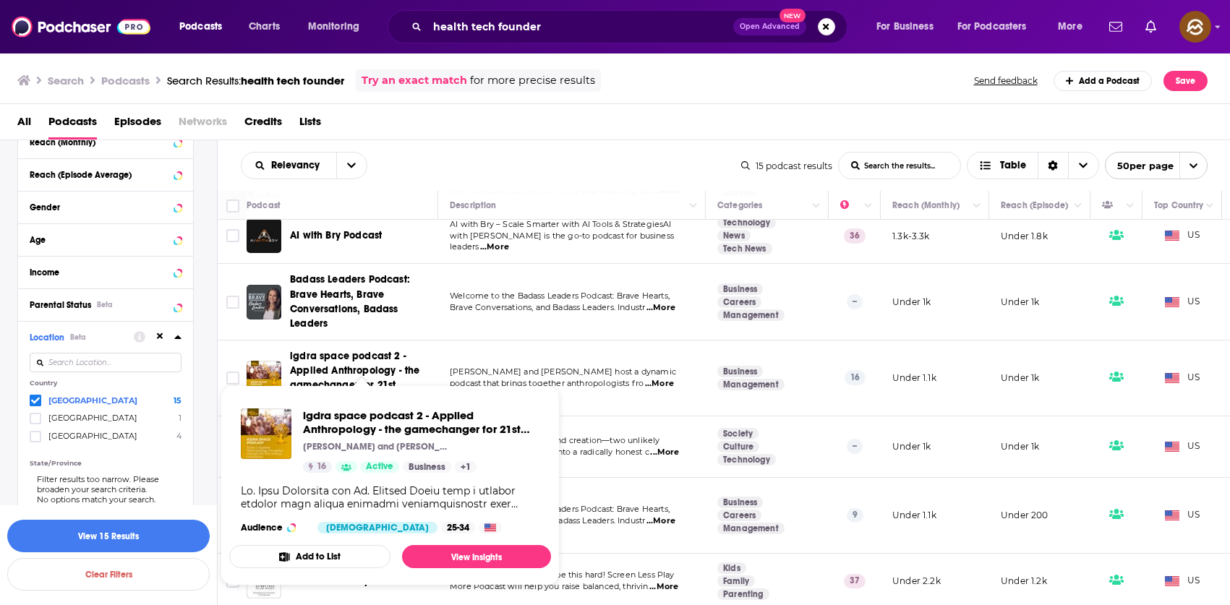
click at [352, 354] on span "igdra space podcast 2 - Applied Anthropology - the gamechanger for 21st century…" at bounding box center [354, 378] width 129 height 56
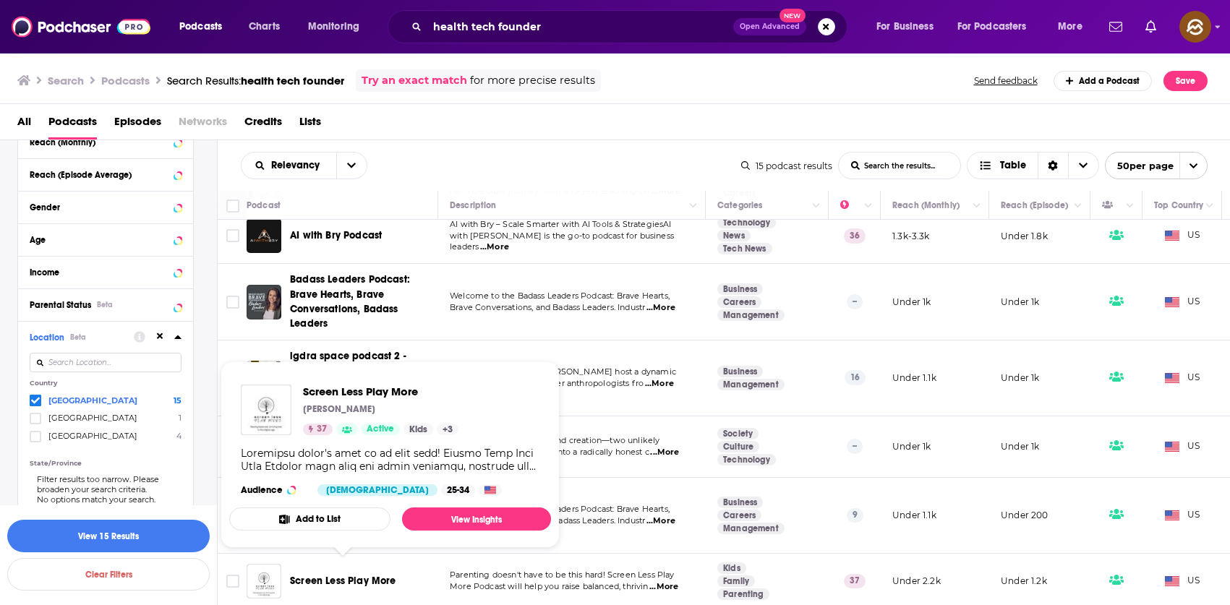
click at [367, 575] on span "Screen Less Play More" at bounding box center [343, 581] width 106 height 12
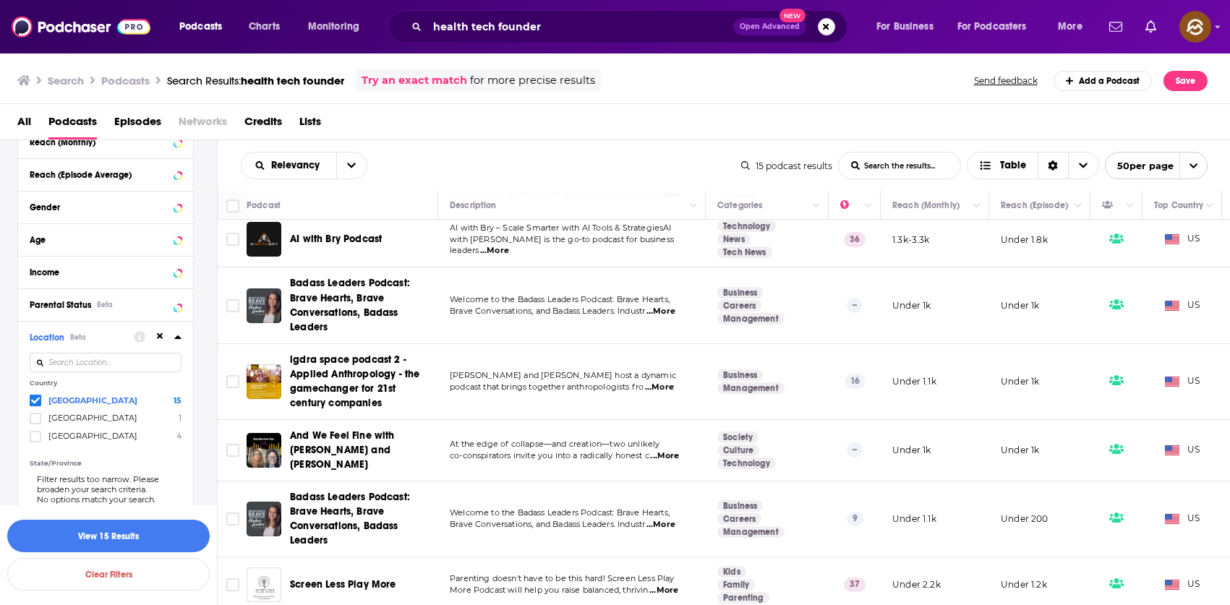
scroll to position [496, 0]
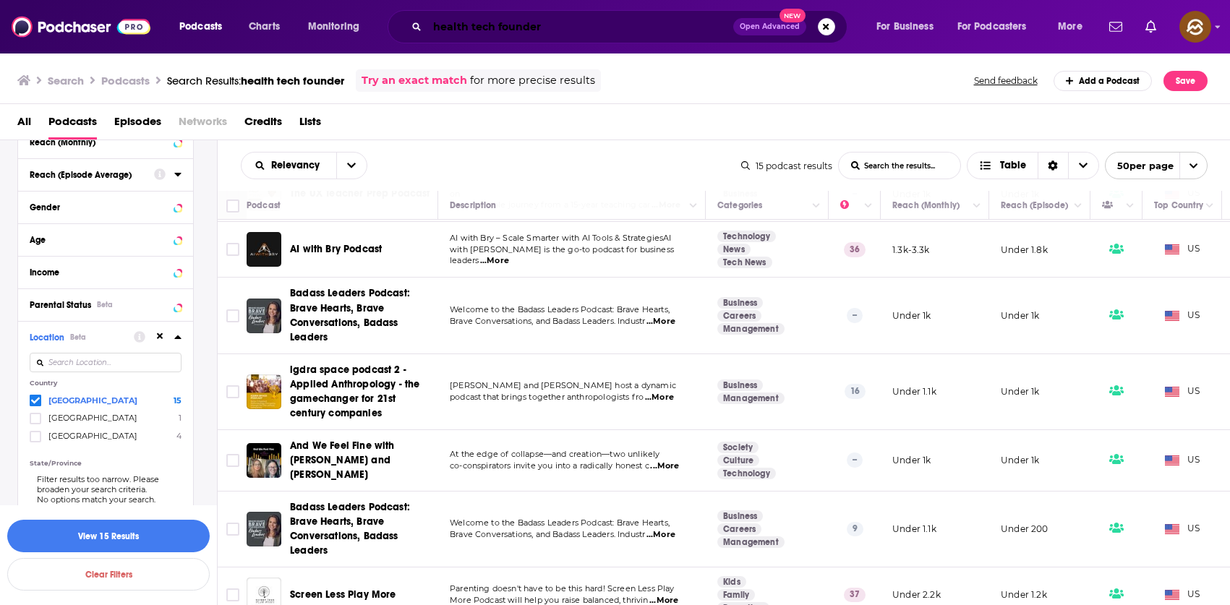
click at [566, 23] on input "health tech founder" at bounding box center [580, 26] width 306 height 23
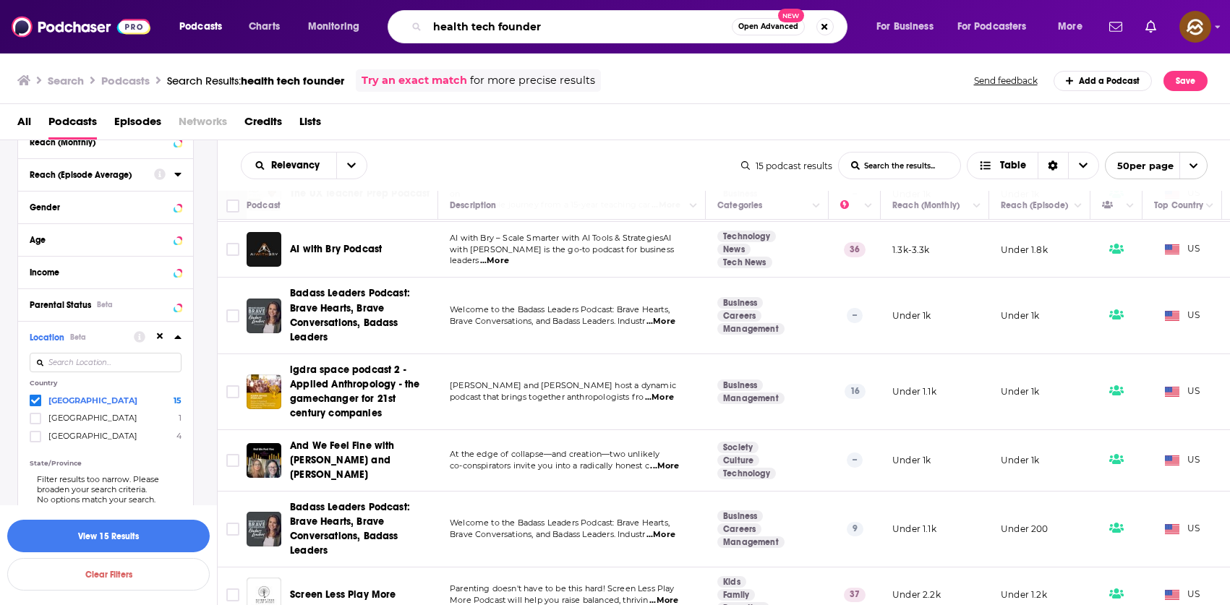
paste input "innovation"
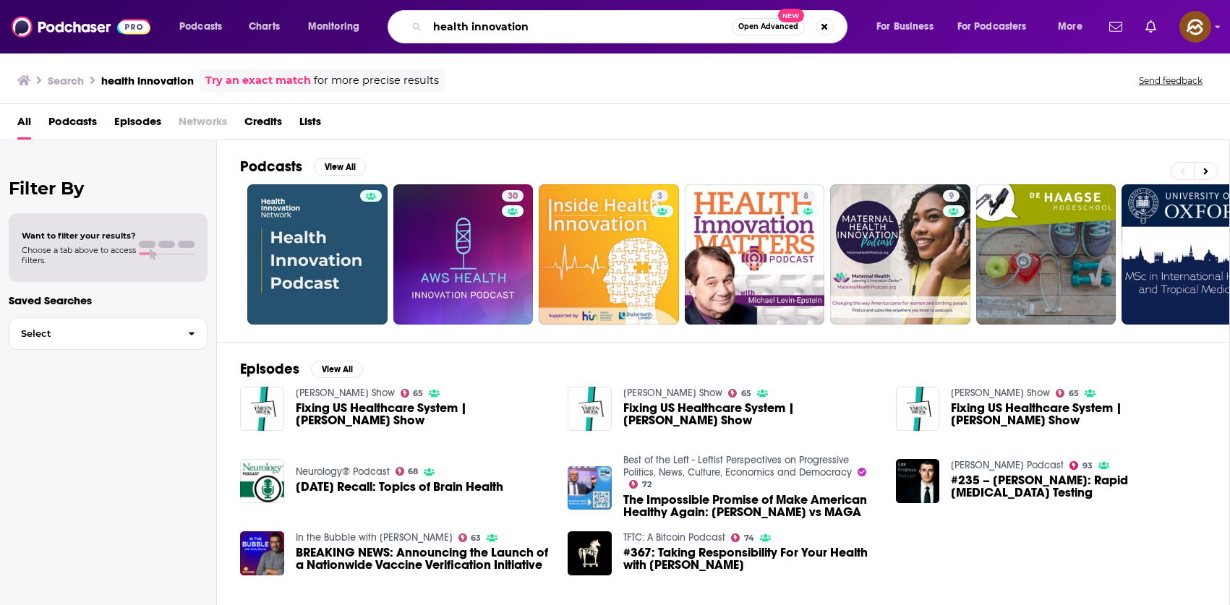
drag, startPoint x: 560, startPoint y: 22, endPoint x: 395, endPoint y: 19, distance: 164.9
click at [395, 19] on div "health innovation Open Advanced New" at bounding box center [618, 26] width 460 height 33
type input "brand strategy"
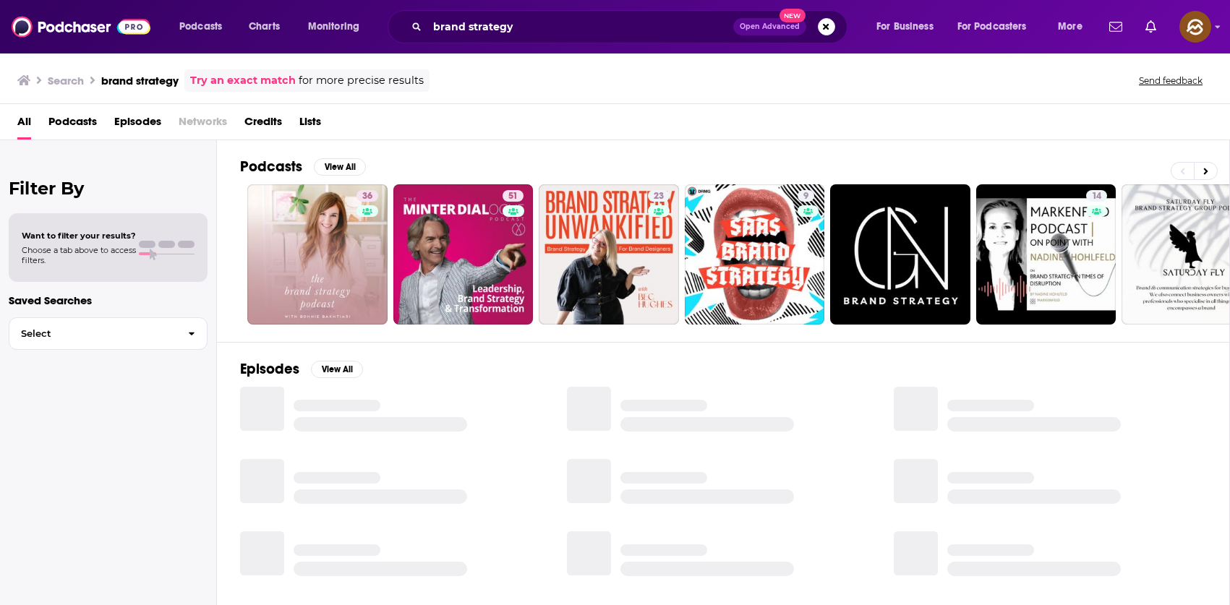
click at [137, 125] on span "Episodes" at bounding box center [137, 125] width 47 height 30
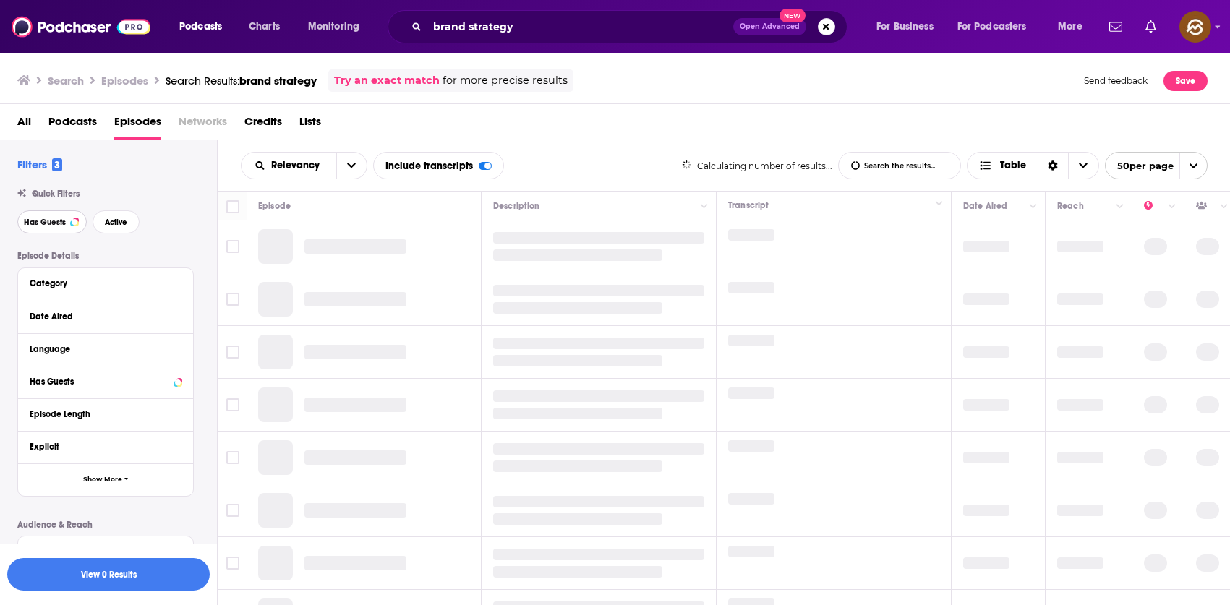
click at [57, 218] on span "Has Guests" at bounding box center [45, 222] width 42 height 8
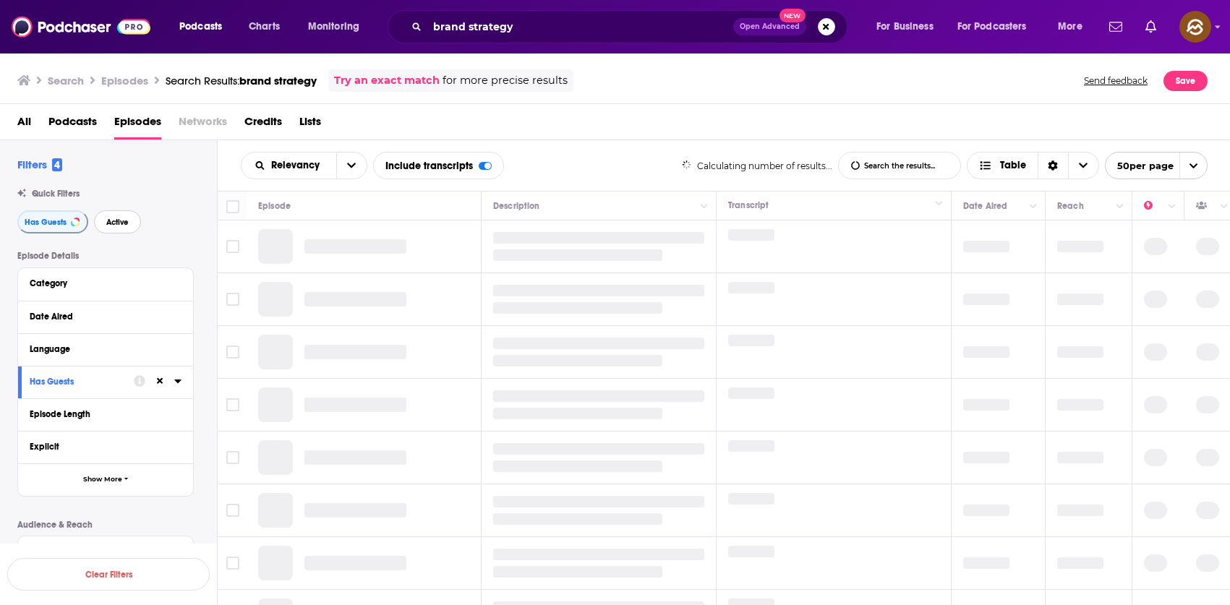
click at [113, 223] on span "Active" at bounding box center [117, 222] width 22 height 8
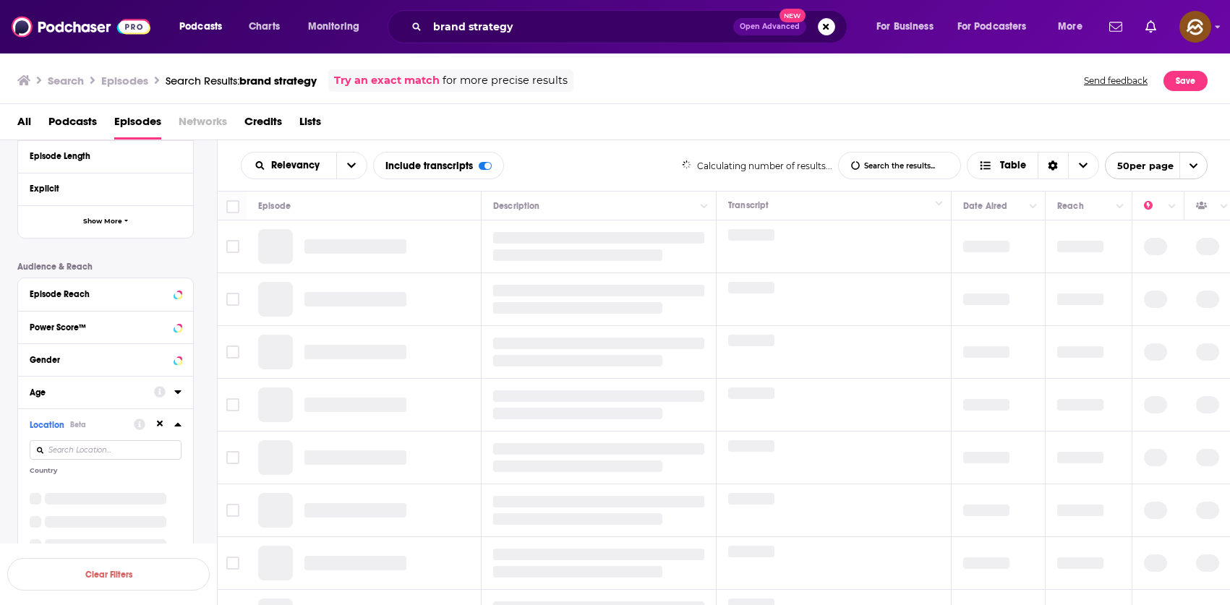
scroll to position [268, 0]
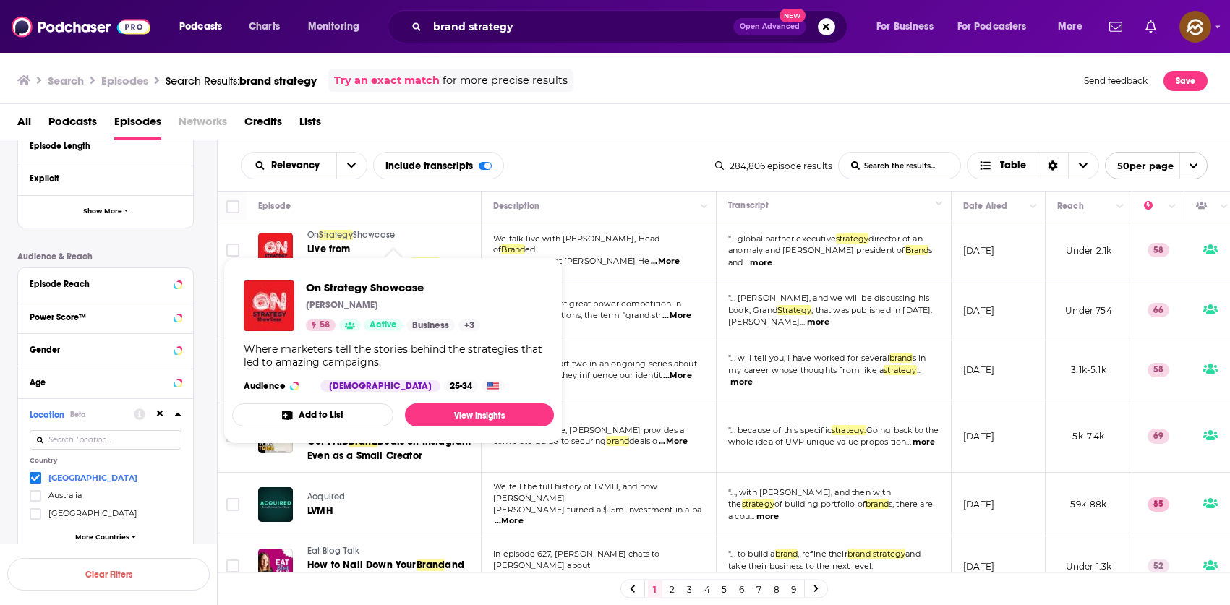
click at [361, 235] on span "Showcase" at bounding box center [374, 235] width 42 height 10
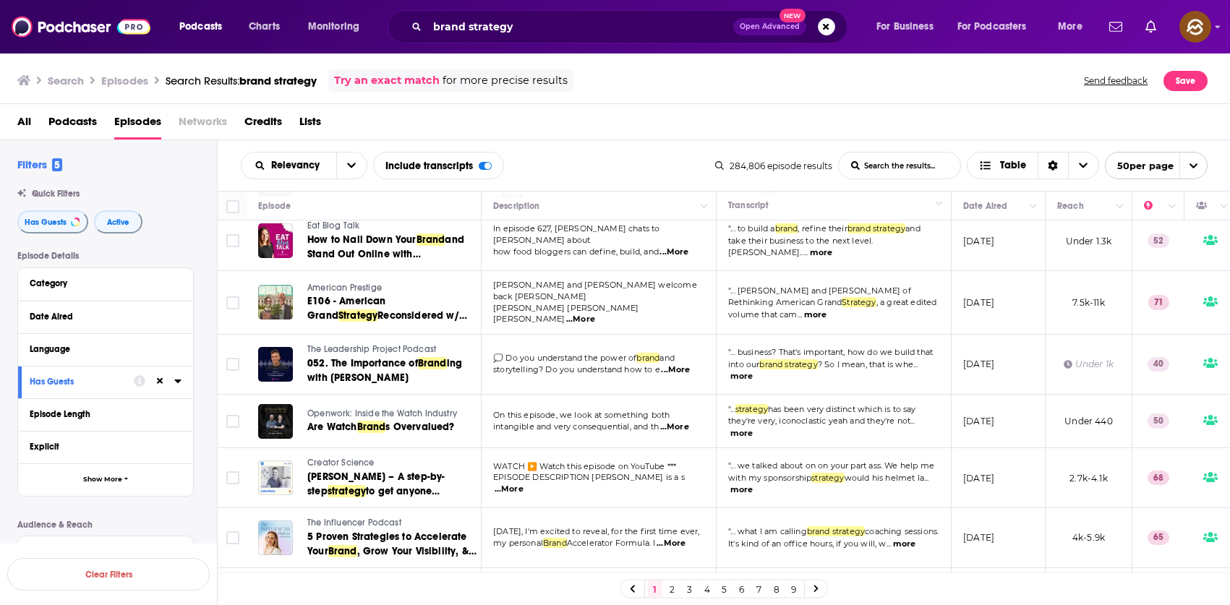
scroll to position [756, 0]
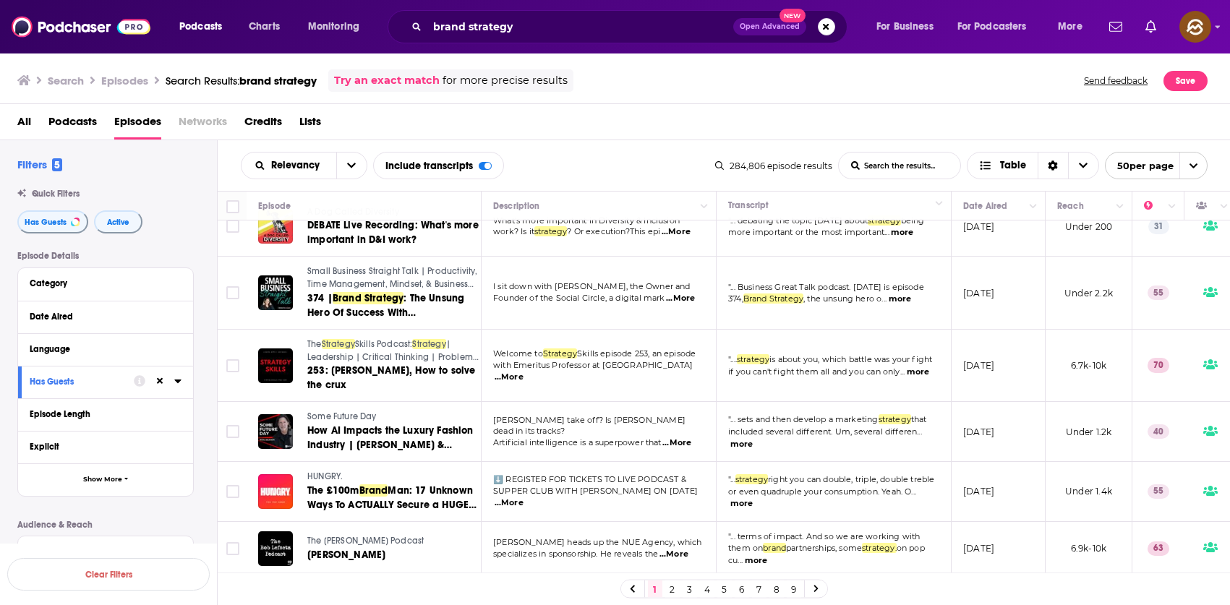
click at [359, 266] on span "Small Business Straight Talk | Productivity, Time Management, Mindset, & Busine…" at bounding box center [392, 283] width 171 height 35
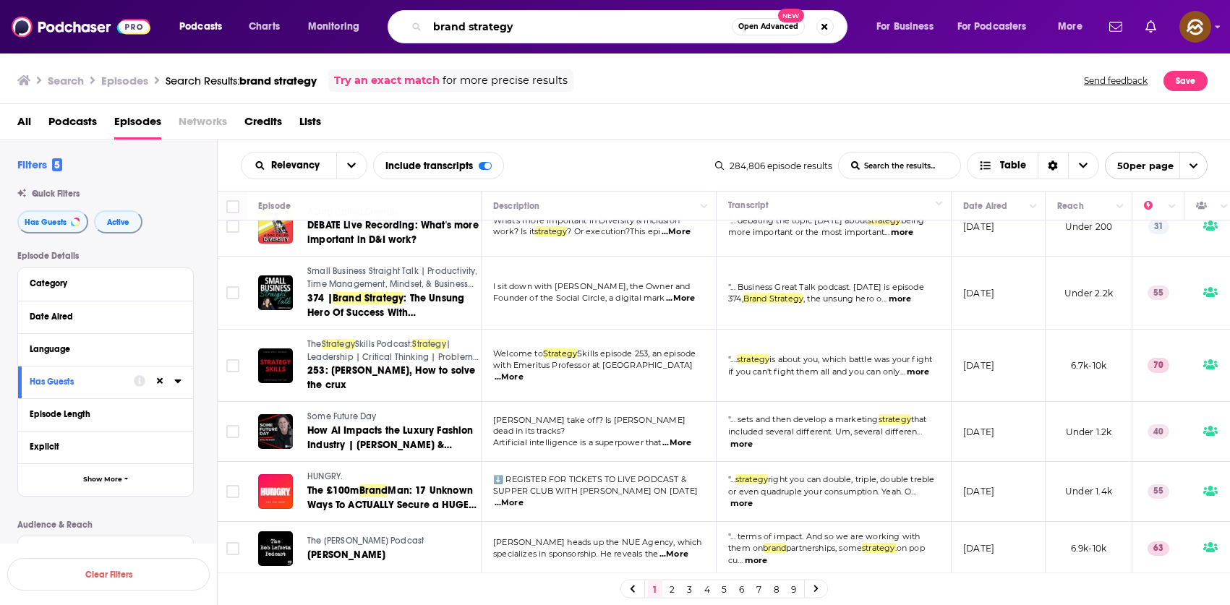
drag, startPoint x: 553, startPoint y: 26, endPoint x: 438, endPoint y: 25, distance: 115.0
click at [438, 25] on input "brand strategy" at bounding box center [579, 26] width 304 height 23
type input "b"
type input "start up"
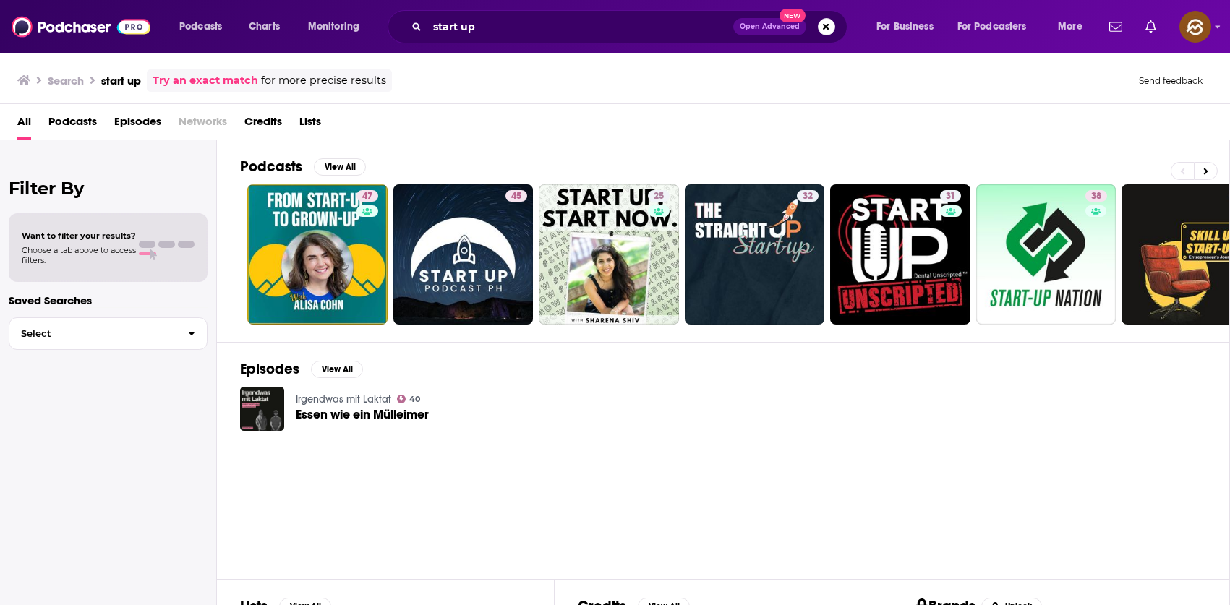
click at [142, 122] on span "Episodes" at bounding box center [137, 125] width 47 height 30
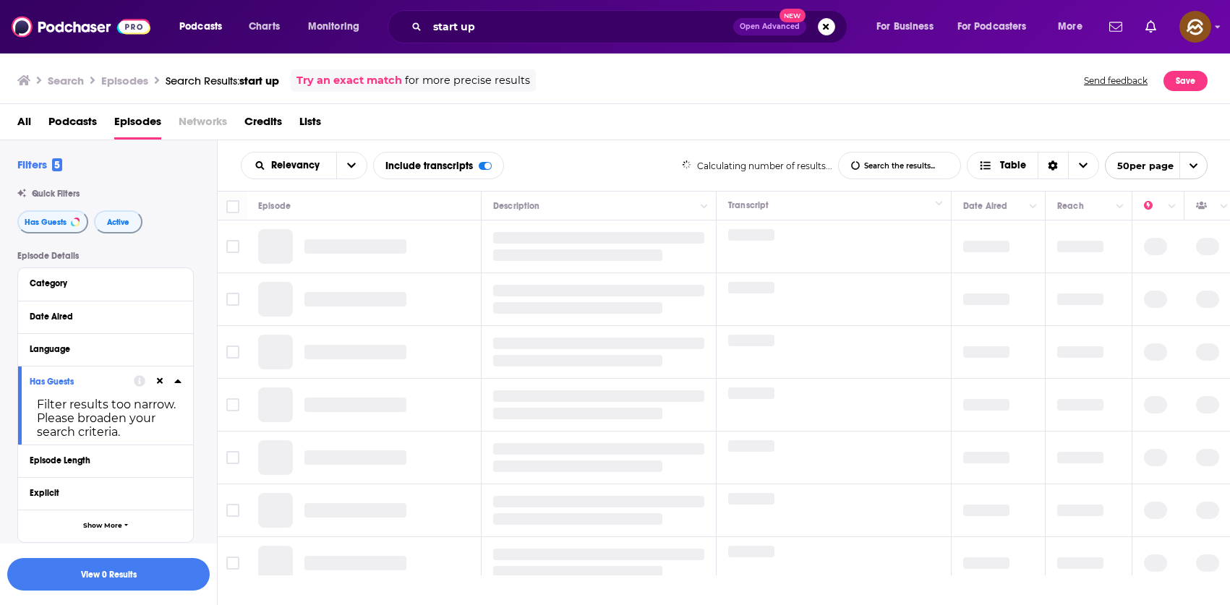
click at [80, 117] on span "Podcasts" at bounding box center [72, 125] width 48 height 30
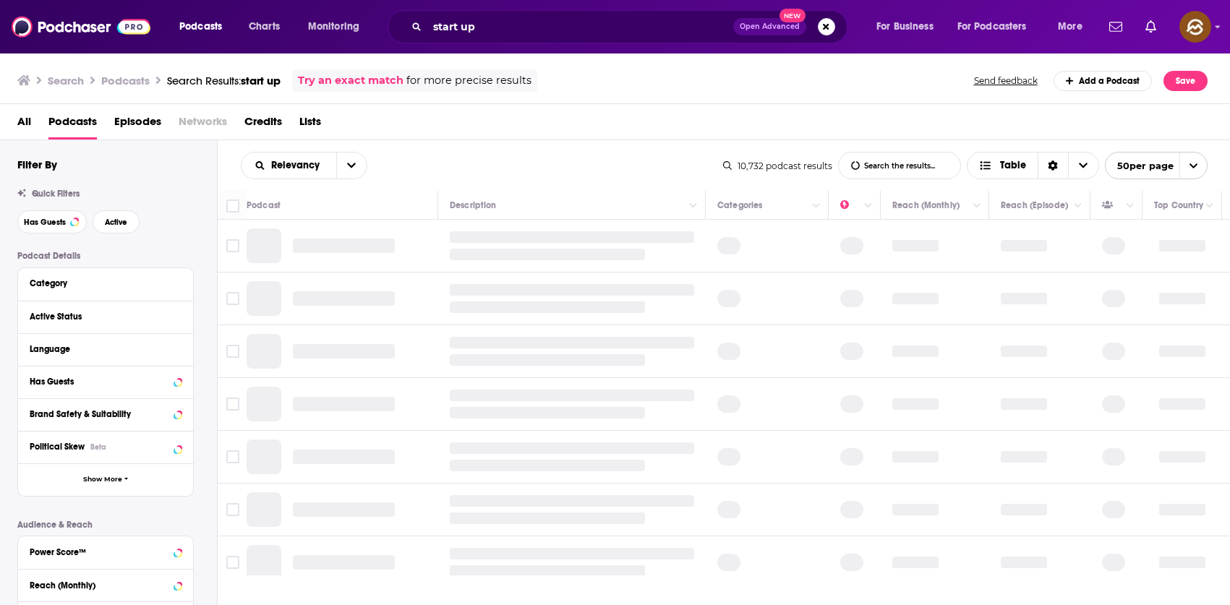
click at [144, 124] on span "Episodes" at bounding box center [137, 125] width 47 height 30
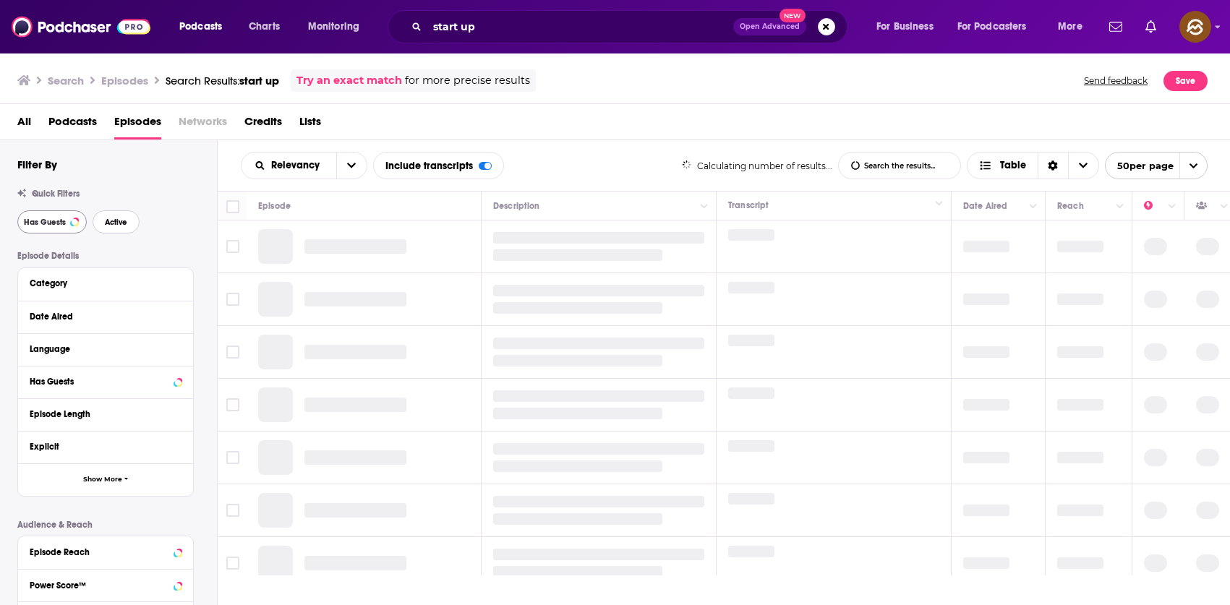
click at [116, 218] on span "Active" at bounding box center [116, 222] width 22 height 8
click at [38, 221] on span "Has Guests" at bounding box center [45, 222] width 42 height 8
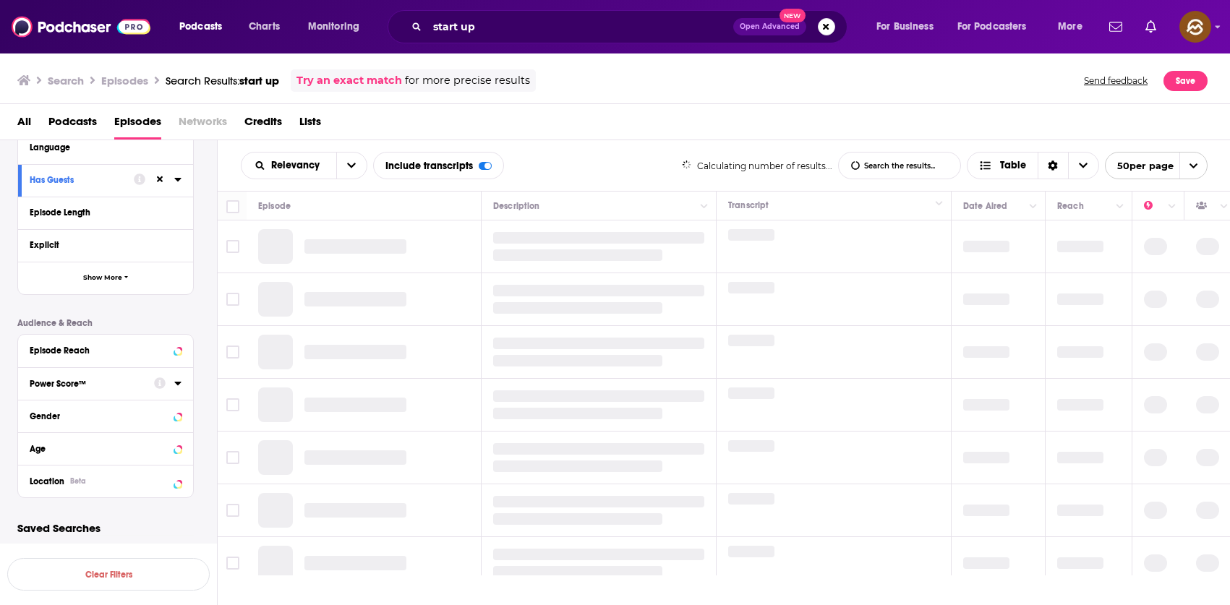
scroll to position [205, 0]
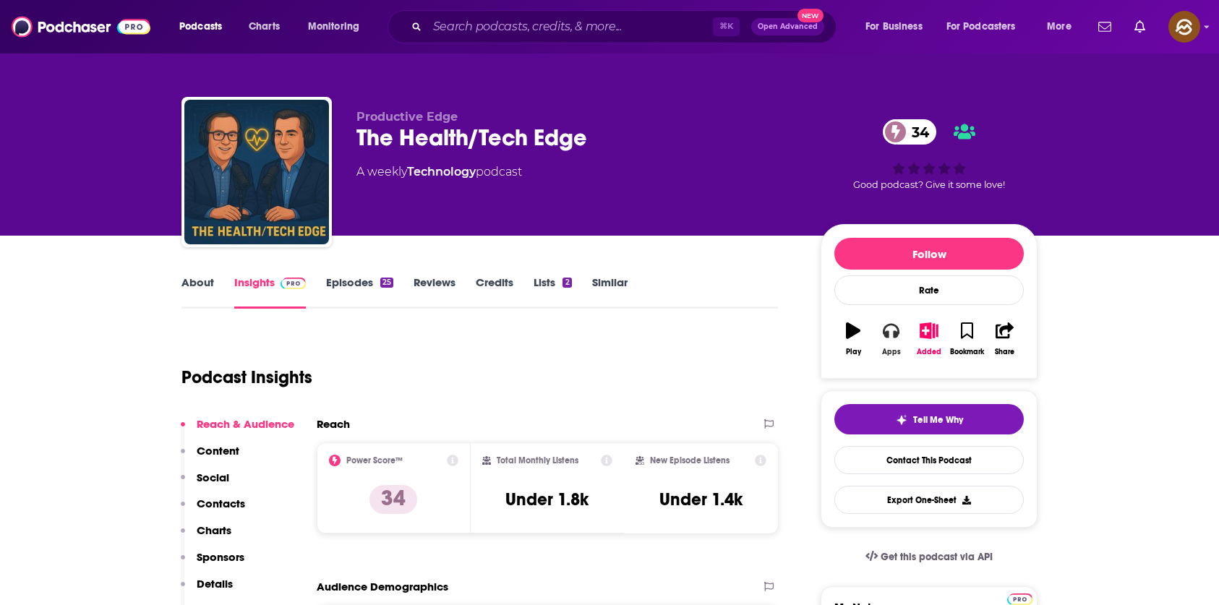
click at [887, 351] on div "Apps" at bounding box center [891, 352] width 19 height 9
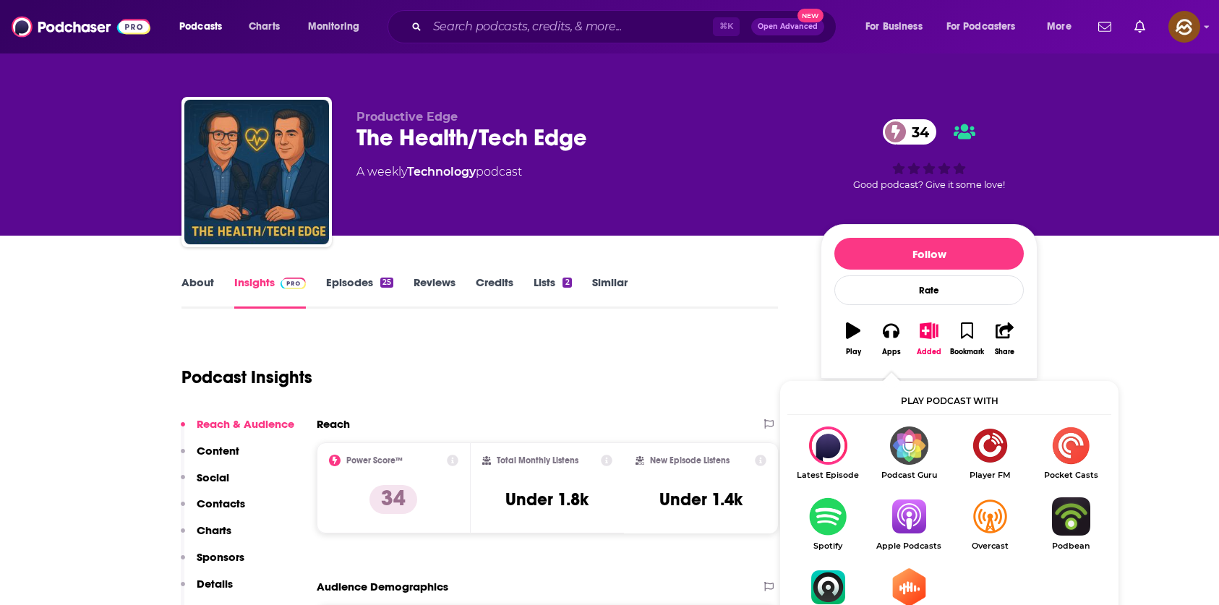
click at [904, 513] on img "Show Listen On dropdown" at bounding box center [908, 516] width 81 height 38
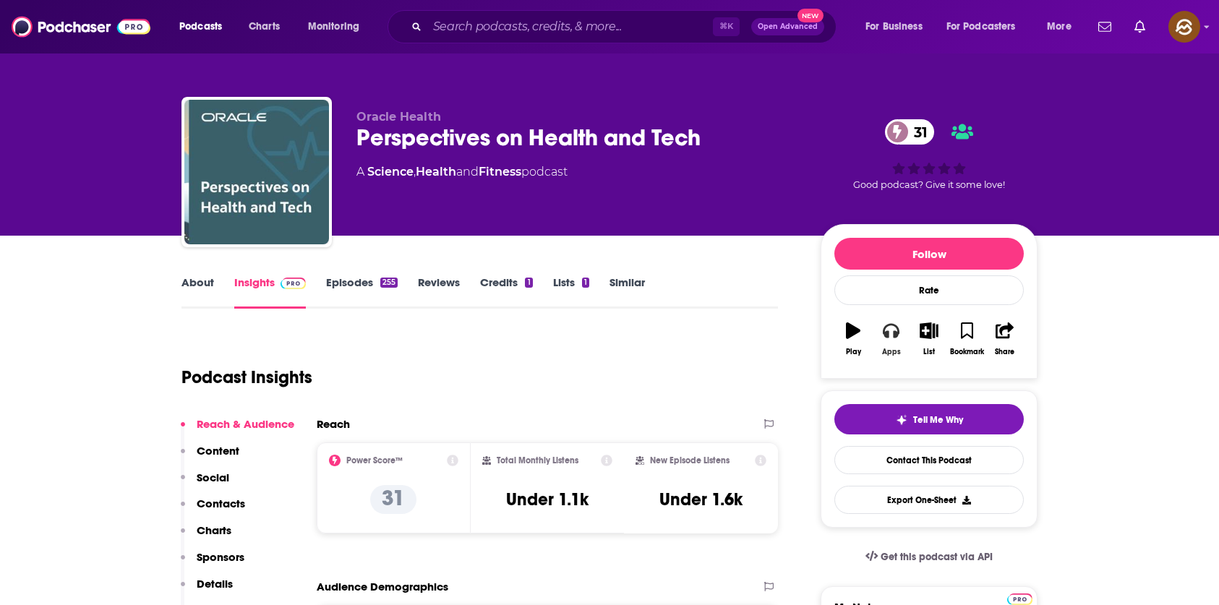
click at [906, 344] on button "Apps" at bounding box center [891, 339] width 38 height 52
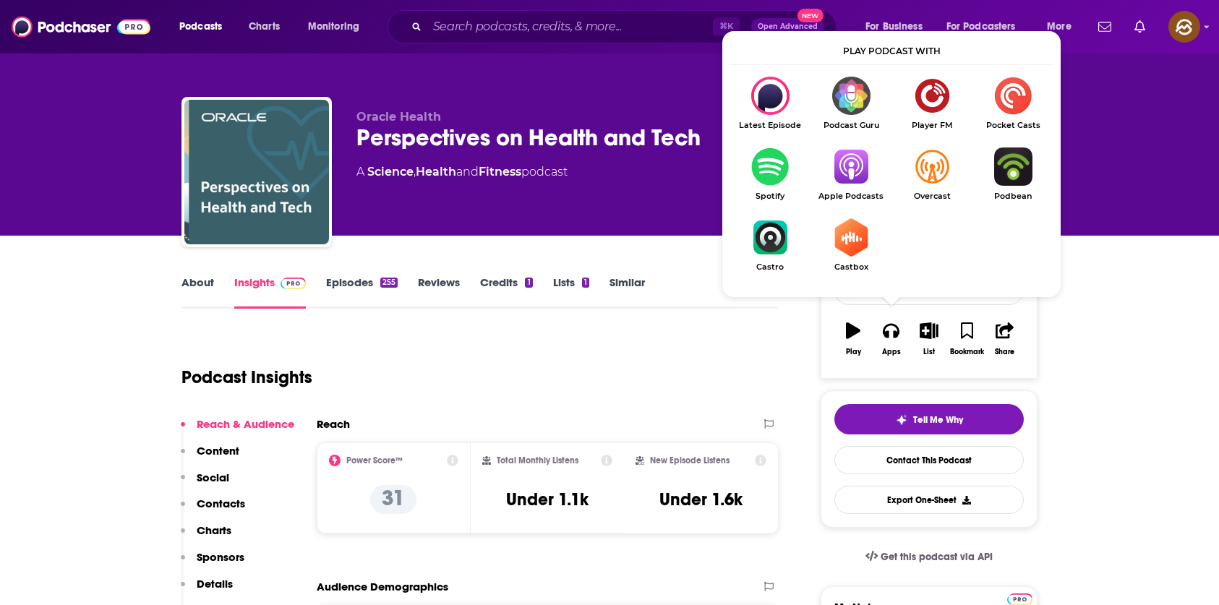
click at [350, 365] on div "Podcast Insights" at bounding box center [473, 369] width 585 height 74
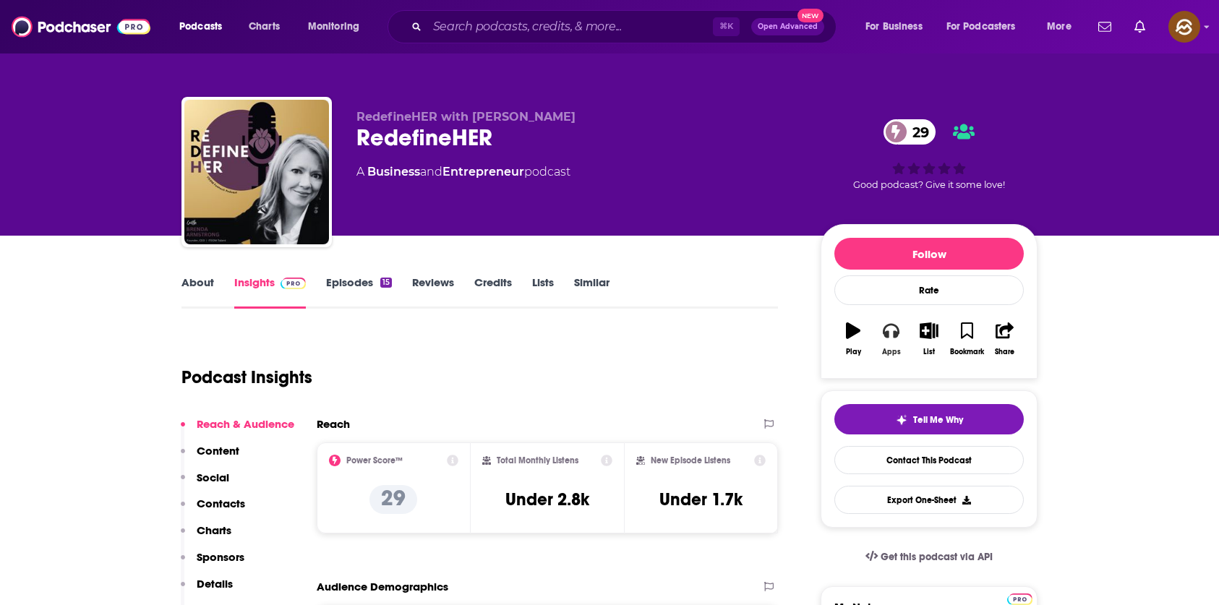
click at [885, 332] on icon "button" at bounding box center [891, 331] width 16 height 14
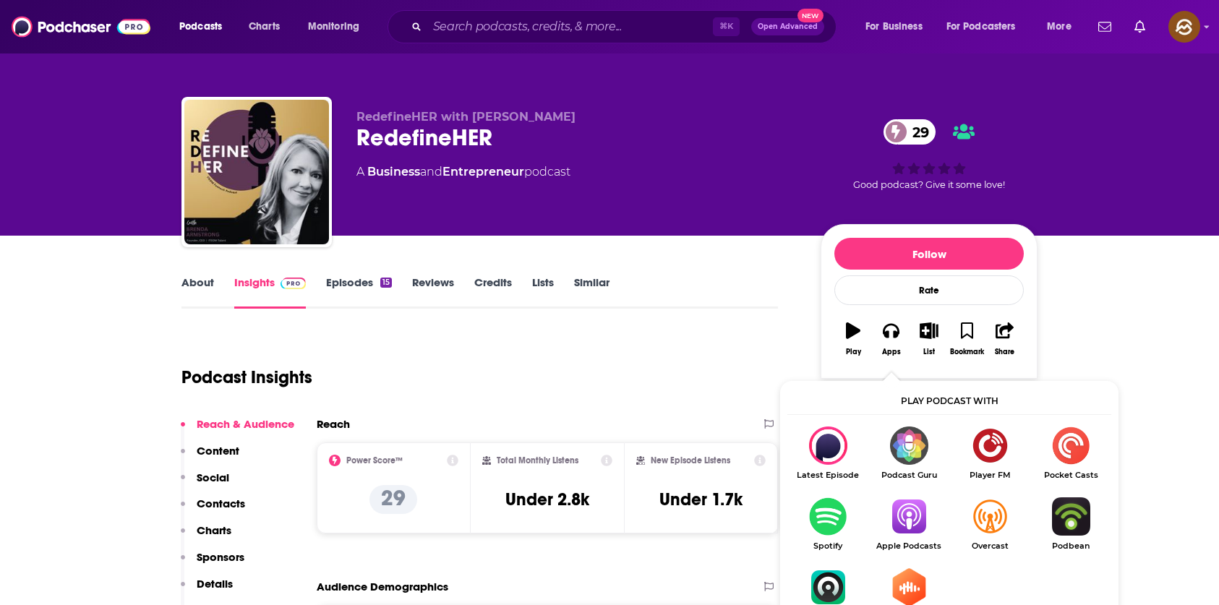
click at [894, 518] on img "Show Listen On dropdown" at bounding box center [908, 516] width 81 height 38
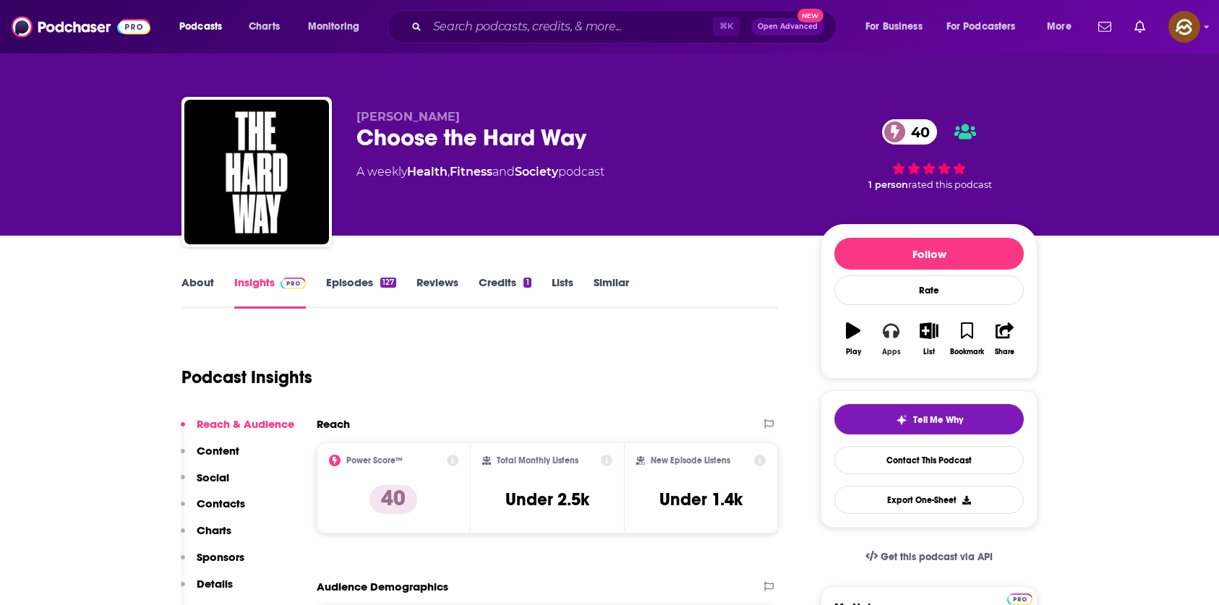
click at [887, 338] on icon "button" at bounding box center [891, 330] width 16 height 16
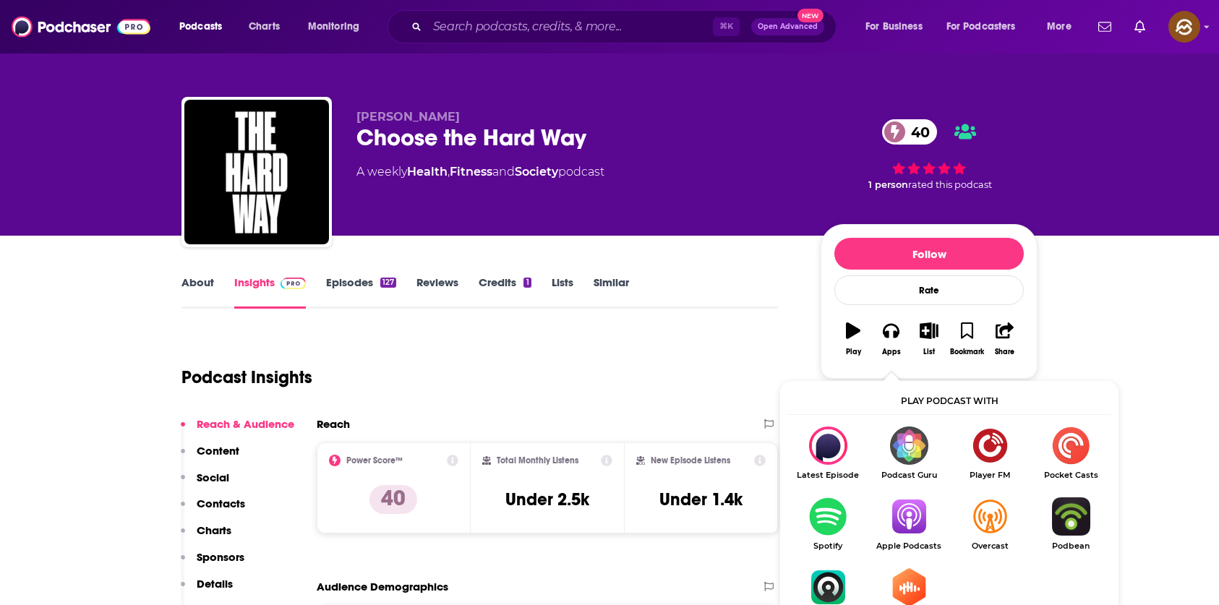
click at [910, 513] on img "Show Listen On dropdown" at bounding box center [908, 516] width 81 height 38
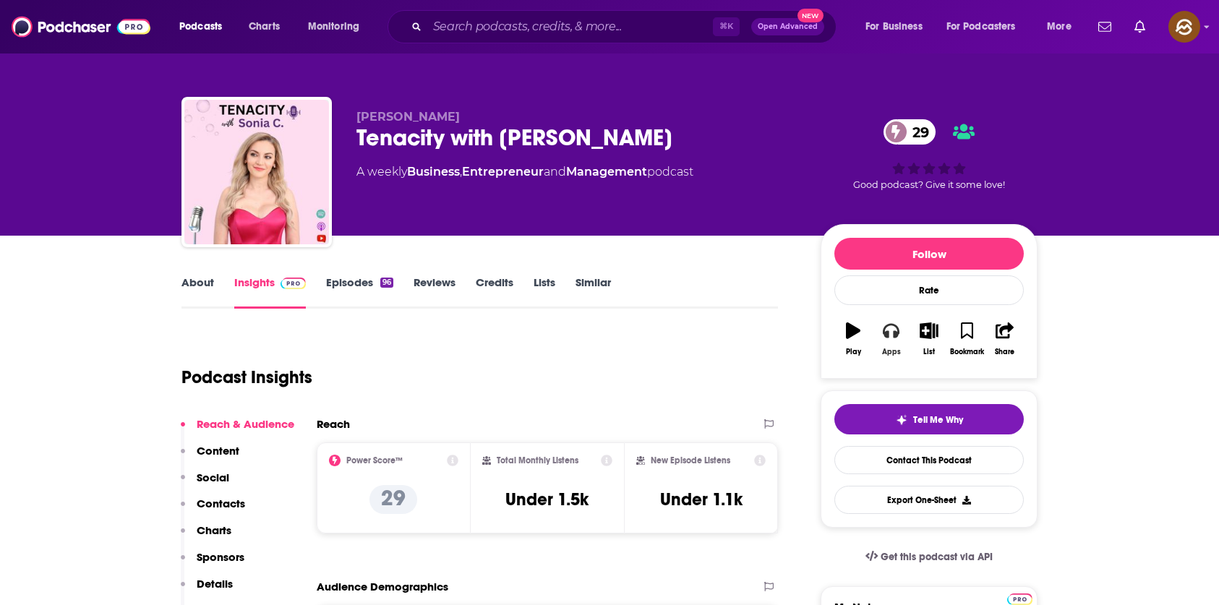
click at [889, 331] on icon "button" at bounding box center [891, 330] width 16 height 16
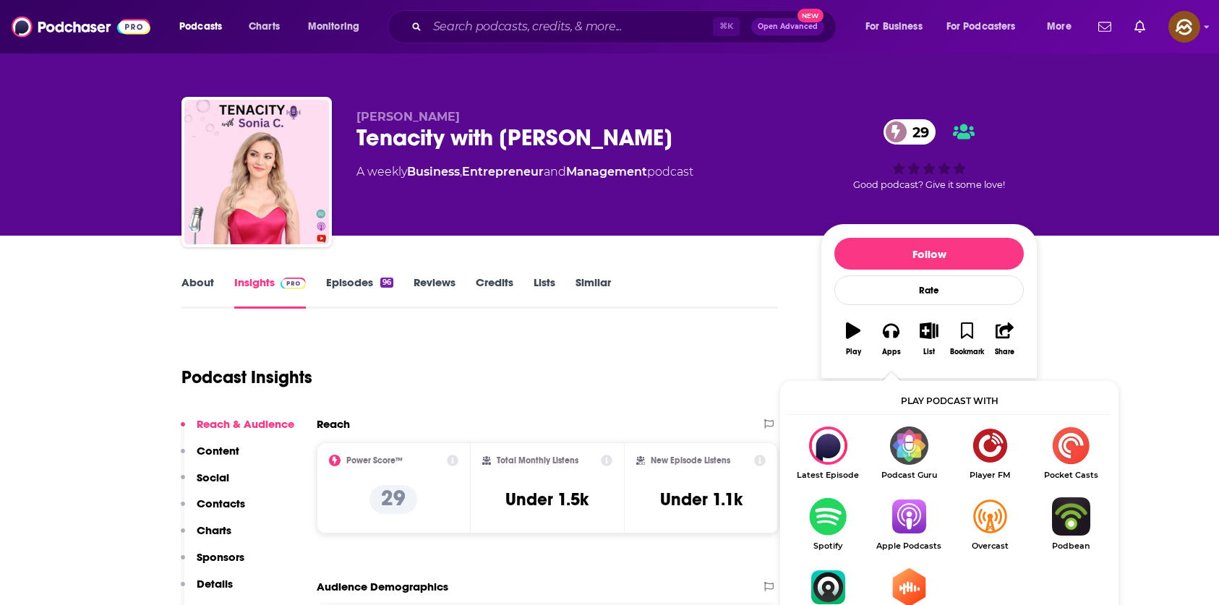
click at [907, 511] on img "Show Listen On dropdown" at bounding box center [908, 516] width 81 height 38
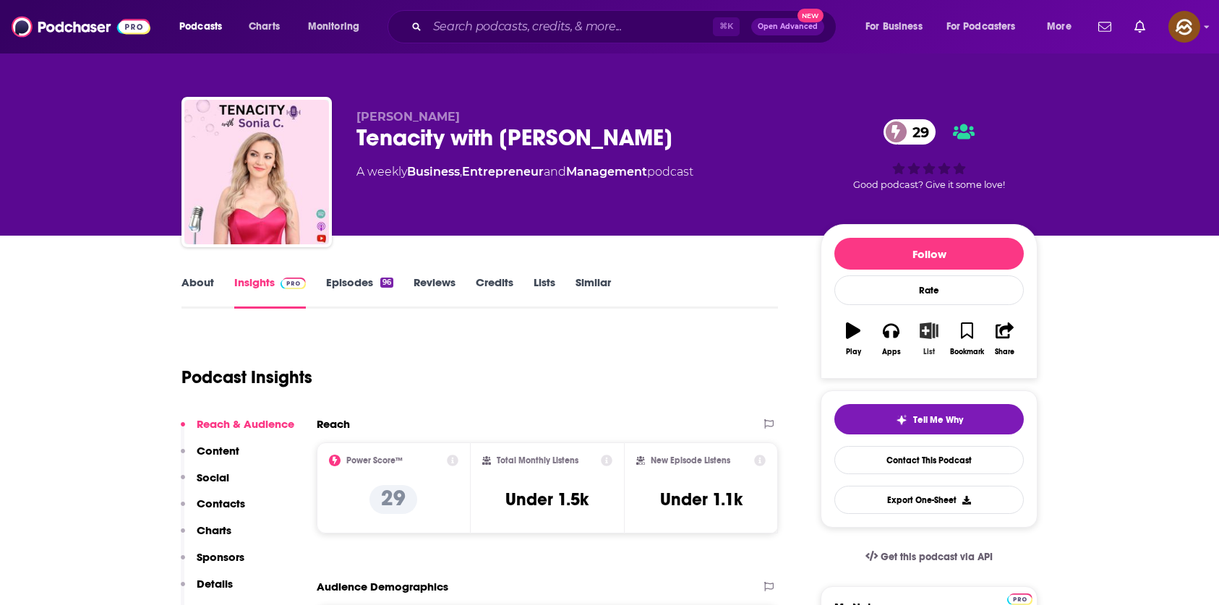
click at [916, 323] on button "List" at bounding box center [929, 339] width 38 height 52
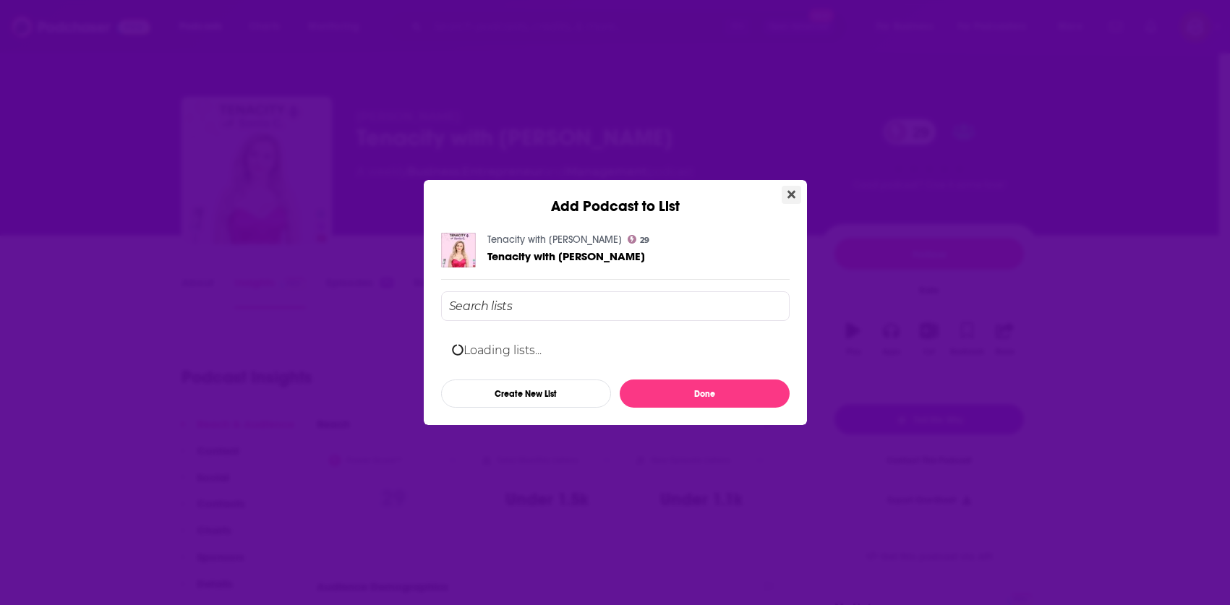
click at [789, 195] on icon "Close" at bounding box center [791, 195] width 8 height 8
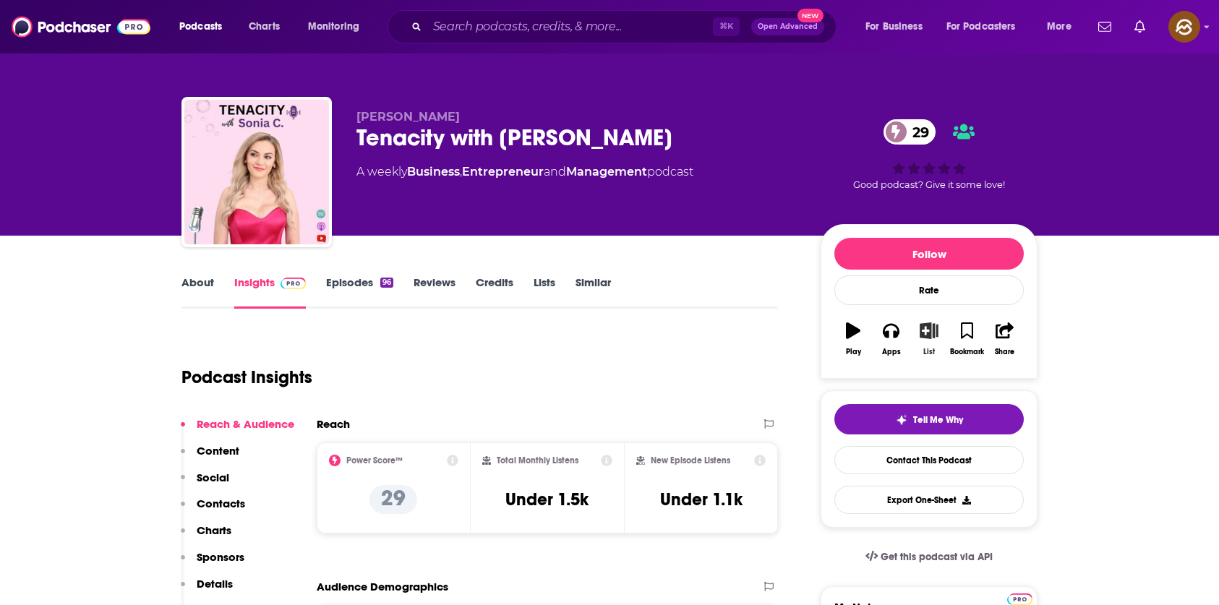
click at [920, 329] on icon "button" at bounding box center [929, 330] width 18 height 16
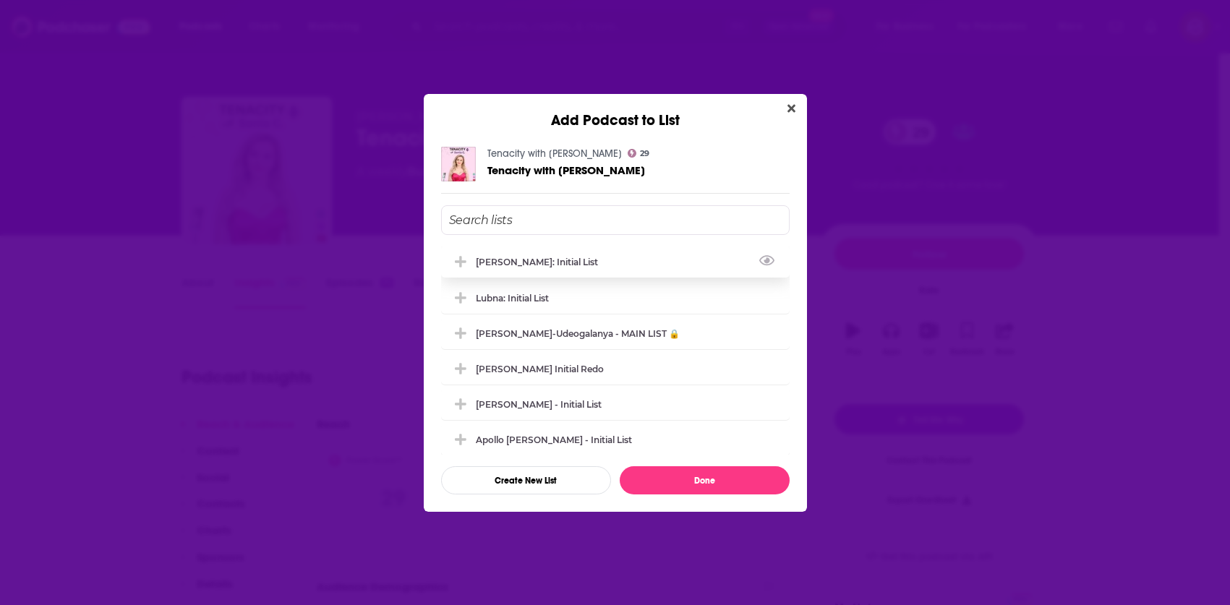
click at [578, 264] on div "[PERSON_NAME]: Initial List" at bounding box center [615, 262] width 348 height 32
drag, startPoint x: 249, startPoint y: 231, endPoint x: 218, endPoint y: 243, distance: 33.2
click at [241, 234] on div "Add Podcast to List Tenacity with Sonia C. 29 Tenacity with Sonia C. Marlena: I…" at bounding box center [615, 302] width 1230 height 605
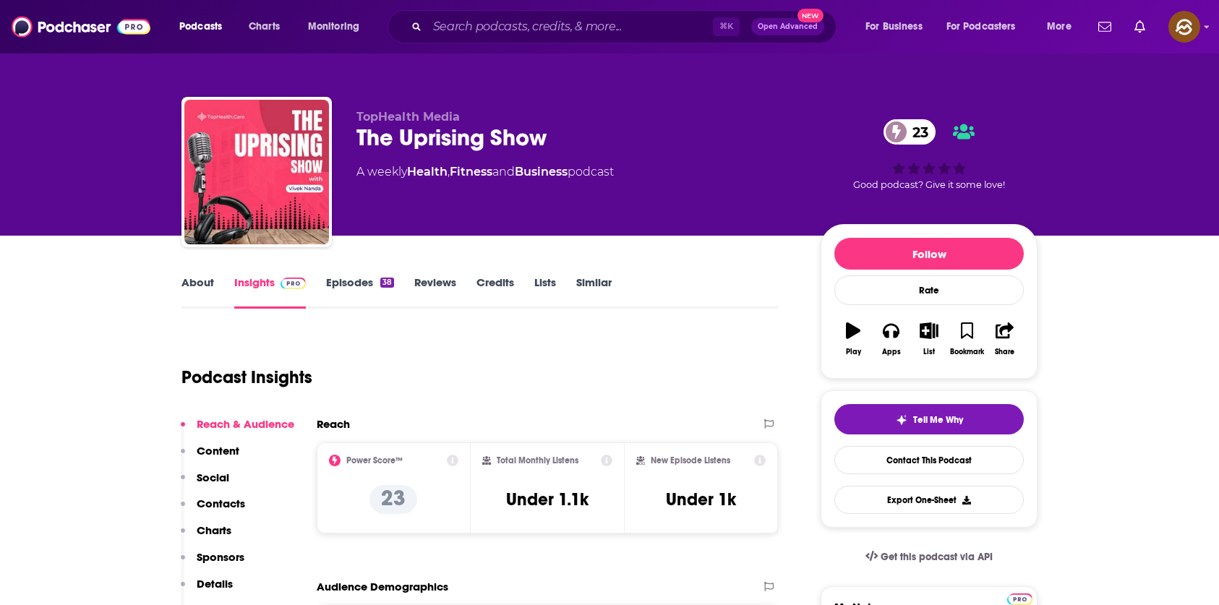
click at [196, 285] on link "About" at bounding box center [197, 291] width 33 height 33
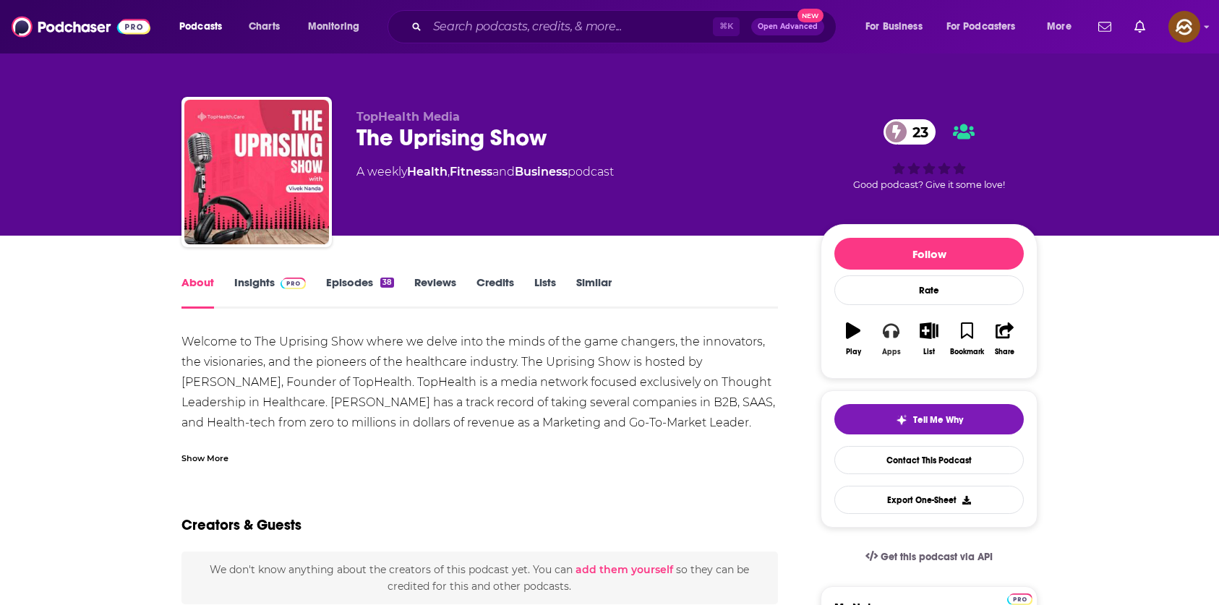
click at [893, 335] on icon "button" at bounding box center [891, 331] width 16 height 14
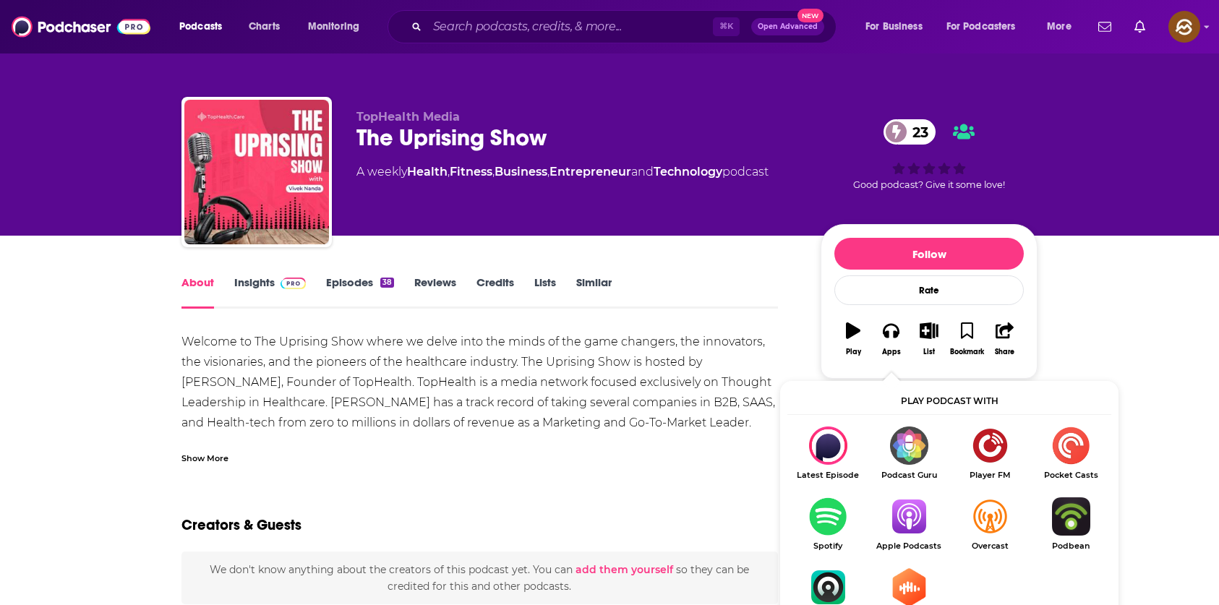
click at [900, 520] on img "Show Listen On dropdown" at bounding box center [908, 516] width 81 height 38
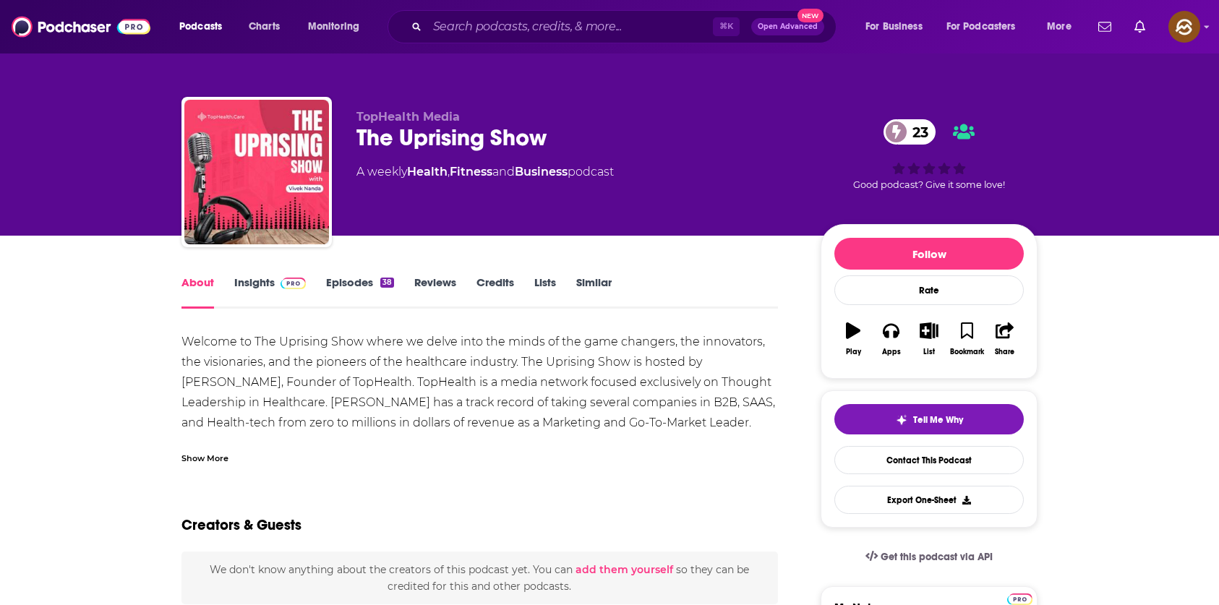
click at [213, 453] on div "Show More" at bounding box center [204, 457] width 47 height 14
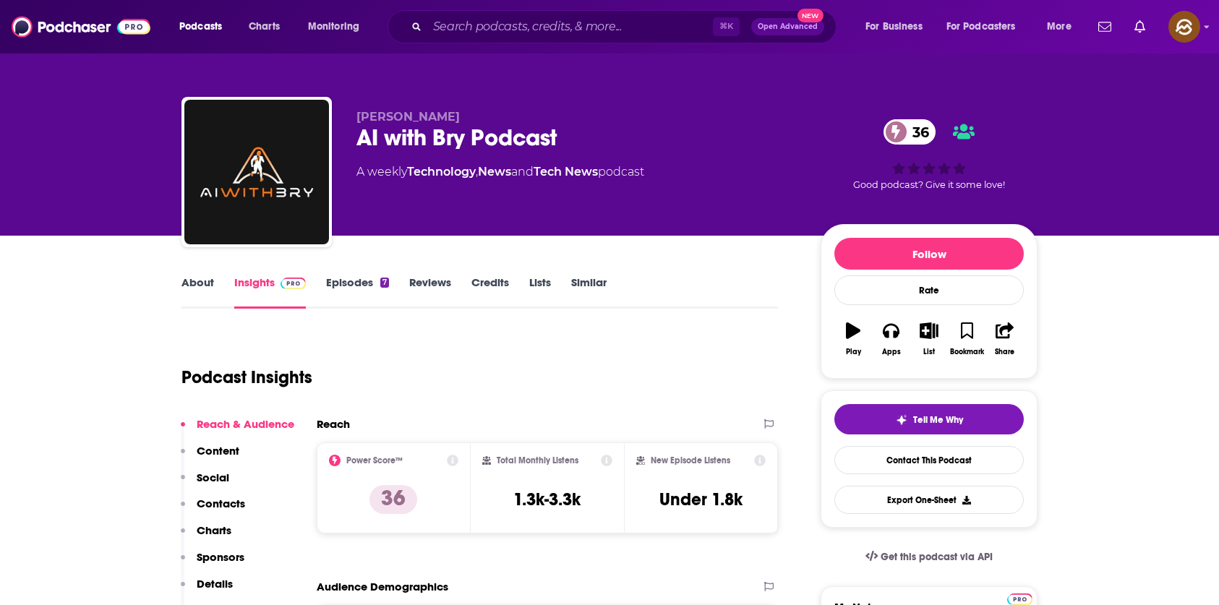
click at [183, 281] on link "About" at bounding box center [197, 291] width 33 height 33
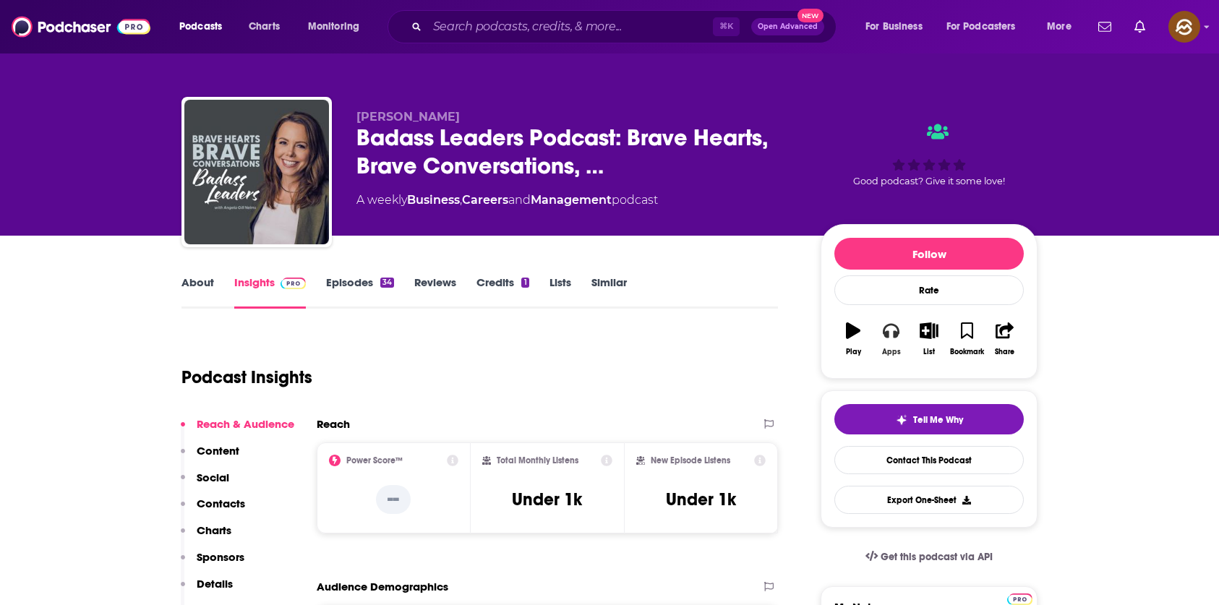
click at [895, 330] on icon "button" at bounding box center [891, 330] width 16 height 16
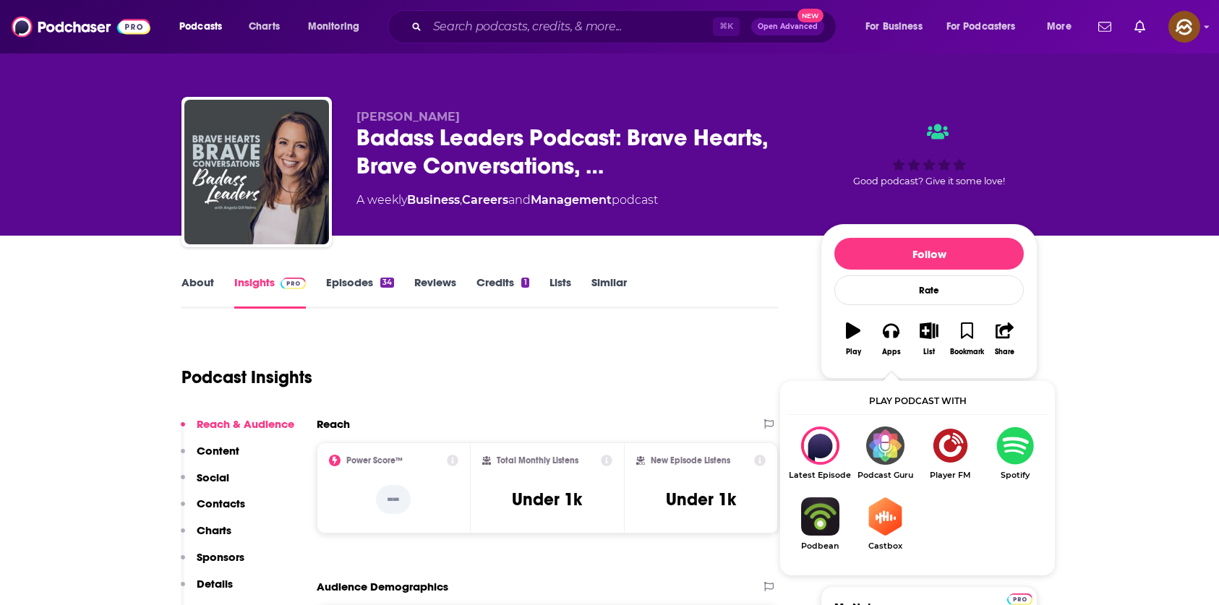
click at [578, 346] on div "Podcast Insights" at bounding box center [473, 369] width 585 height 74
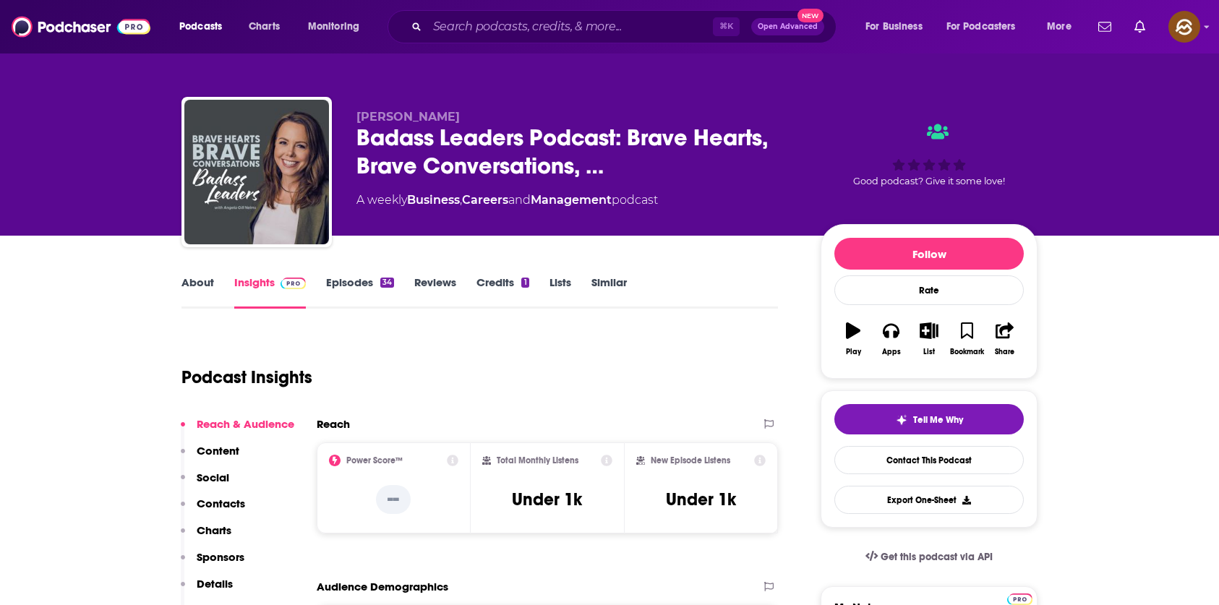
click at [202, 290] on link "About" at bounding box center [197, 291] width 33 height 33
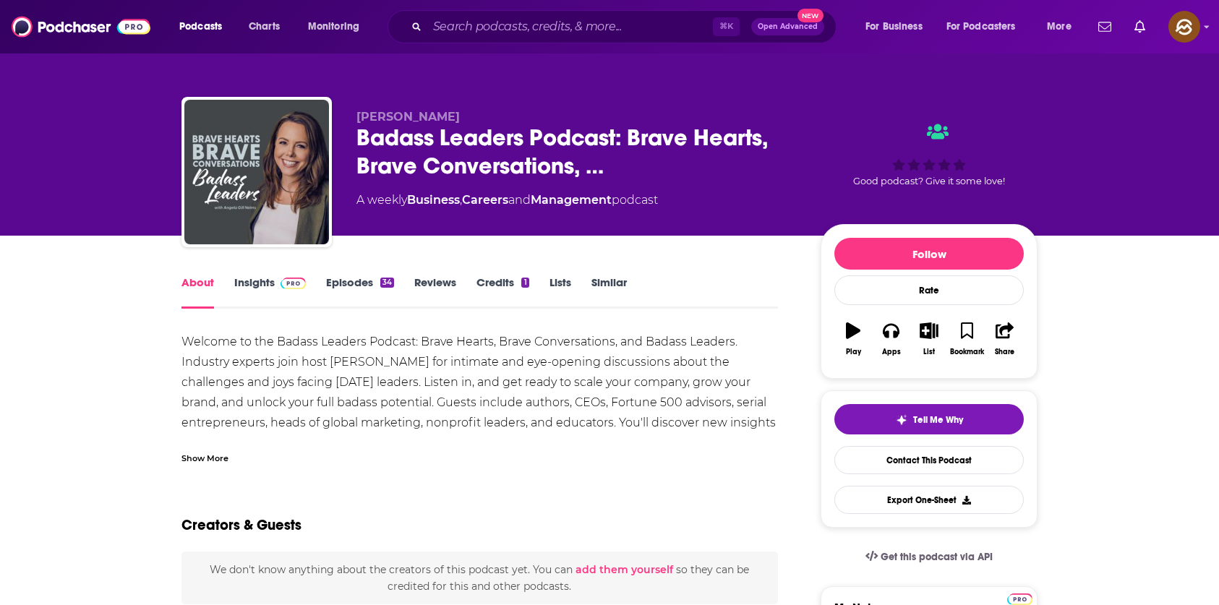
scroll to position [3, 0]
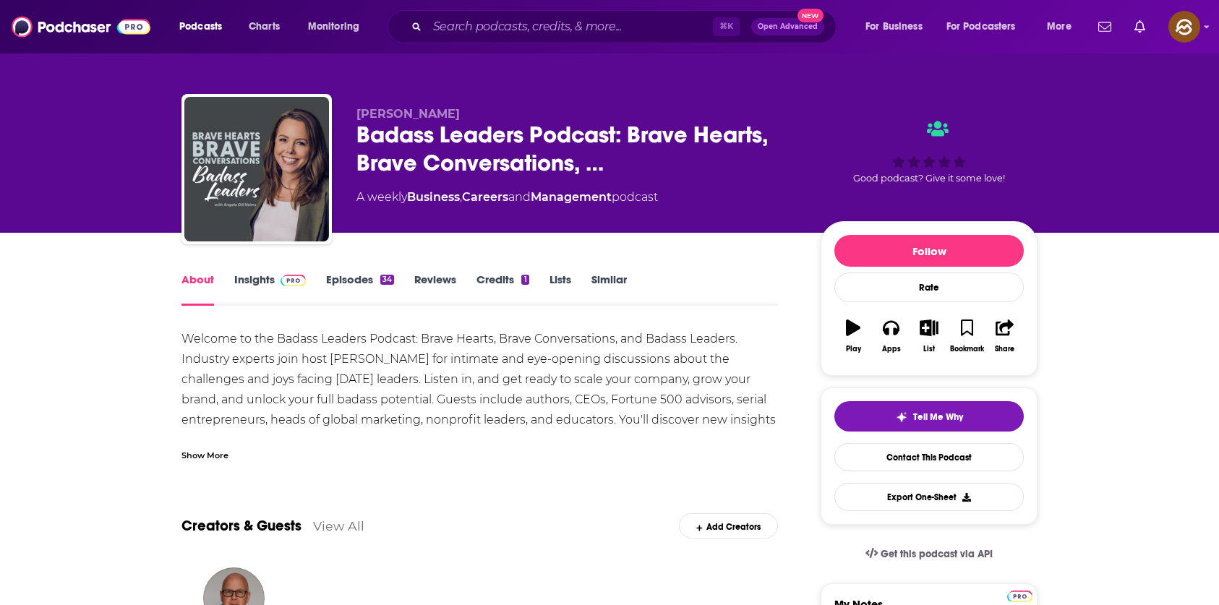
click at [217, 458] on div "Show More" at bounding box center [204, 455] width 47 height 14
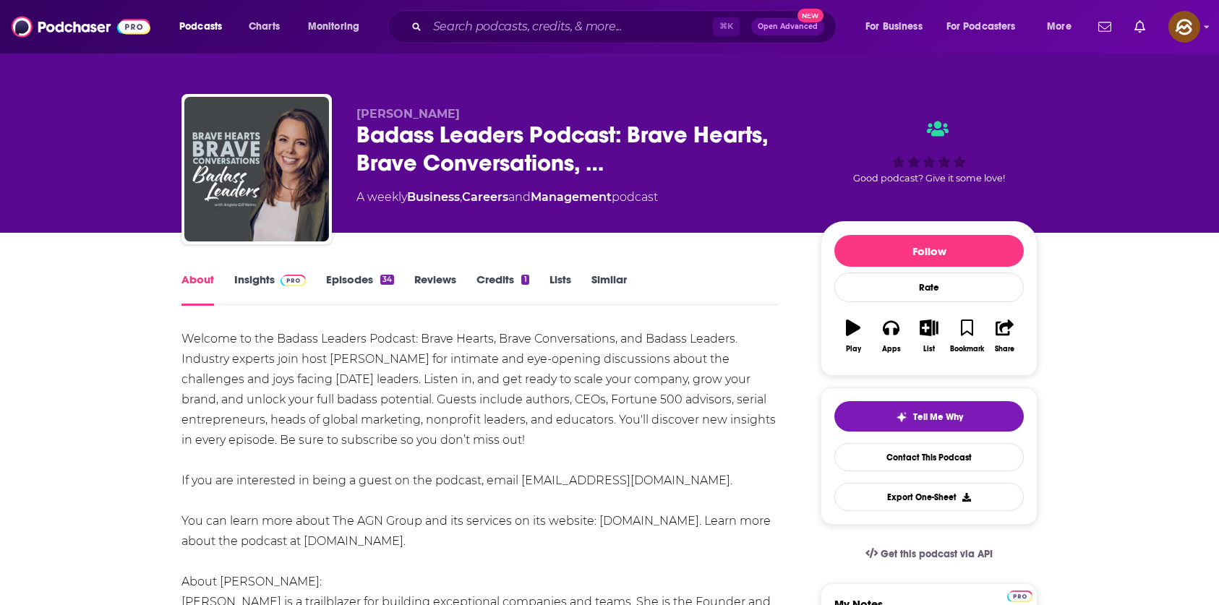
click at [234, 286] on link "Insights" at bounding box center [270, 289] width 72 height 33
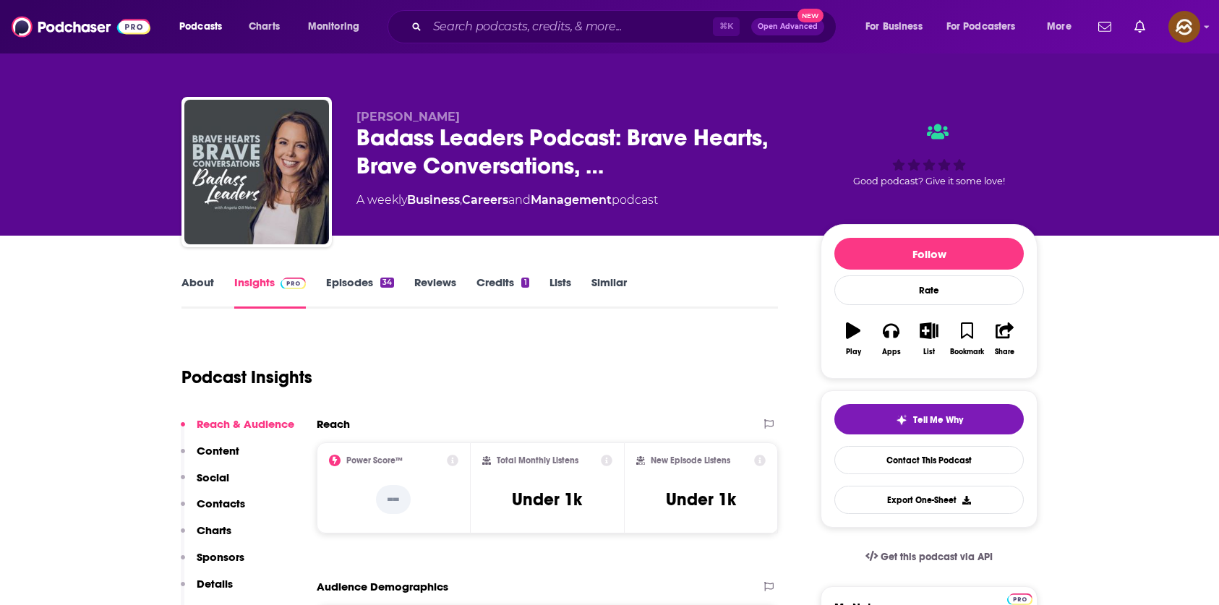
click at [364, 281] on link "Episodes 34" at bounding box center [360, 291] width 68 height 33
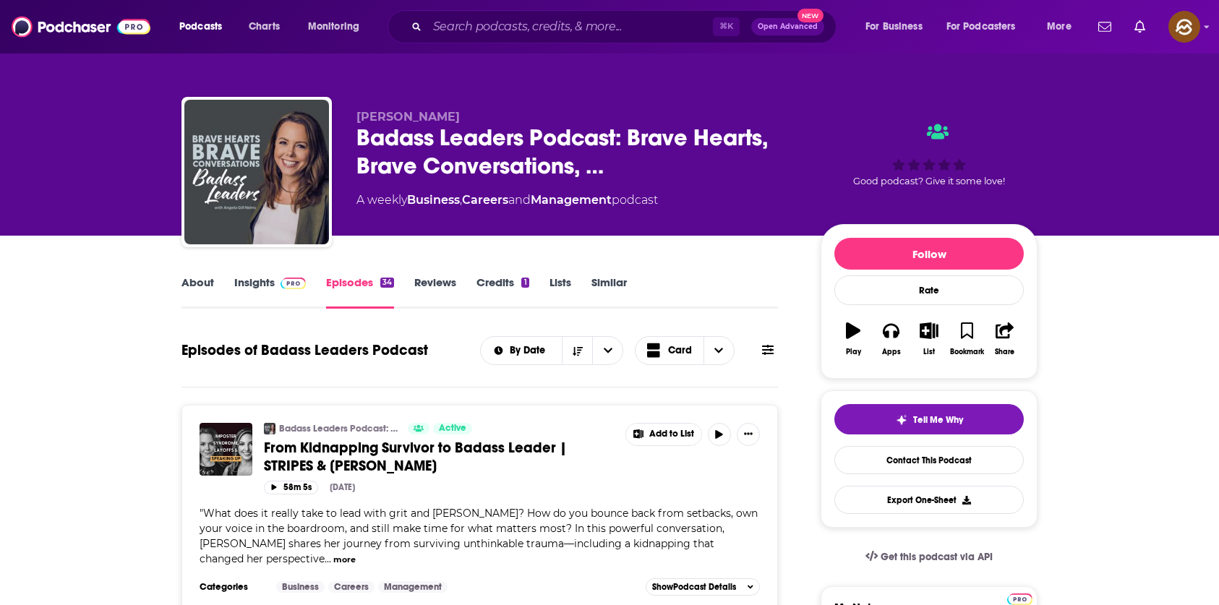
click at [200, 274] on div "About Insights Episodes 34 Reviews Credits 1 Lists Similar" at bounding box center [479, 290] width 596 height 35
click at [200, 289] on link "About" at bounding box center [197, 291] width 33 height 33
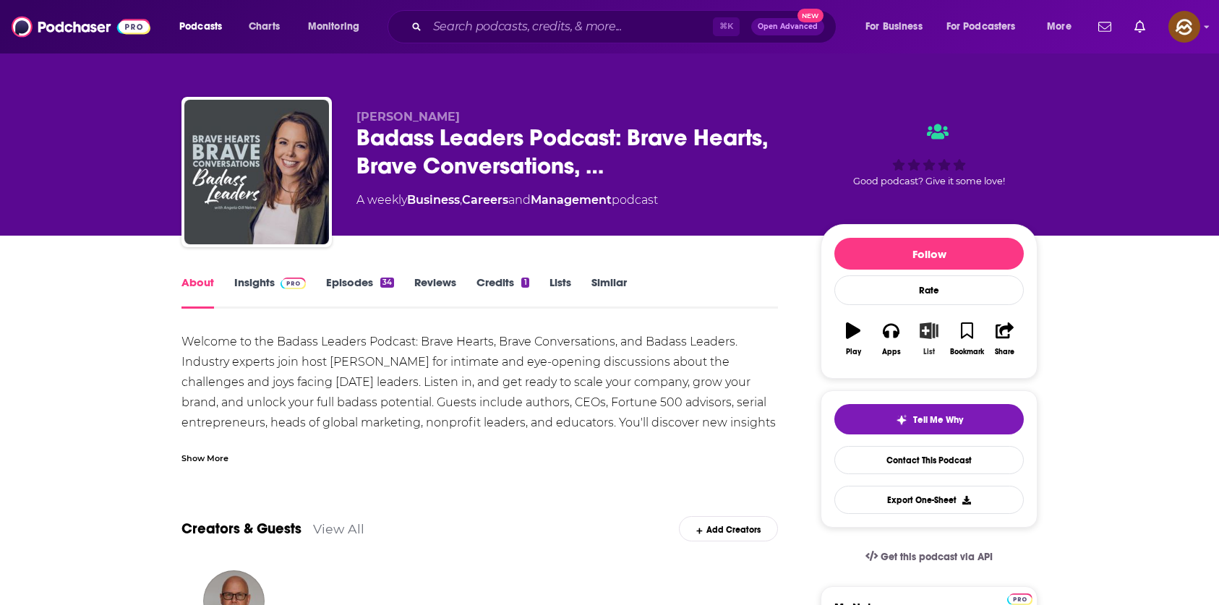
click at [922, 331] on icon "button" at bounding box center [929, 330] width 18 height 16
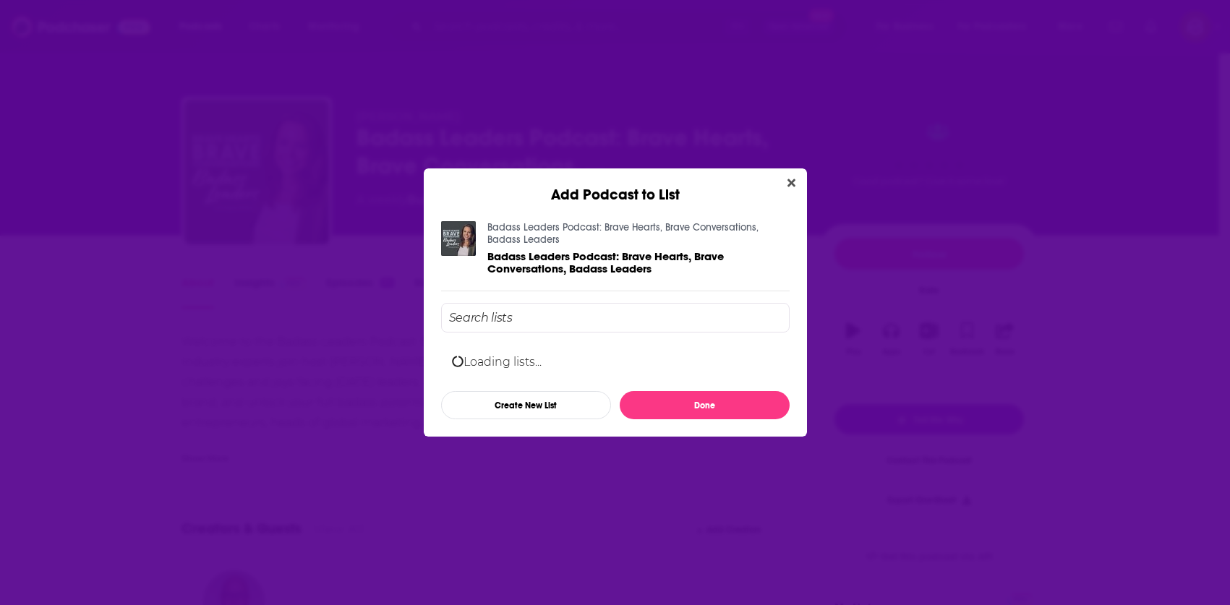
click at [544, 315] on input "Add Podcast To List" at bounding box center [615, 318] width 348 height 30
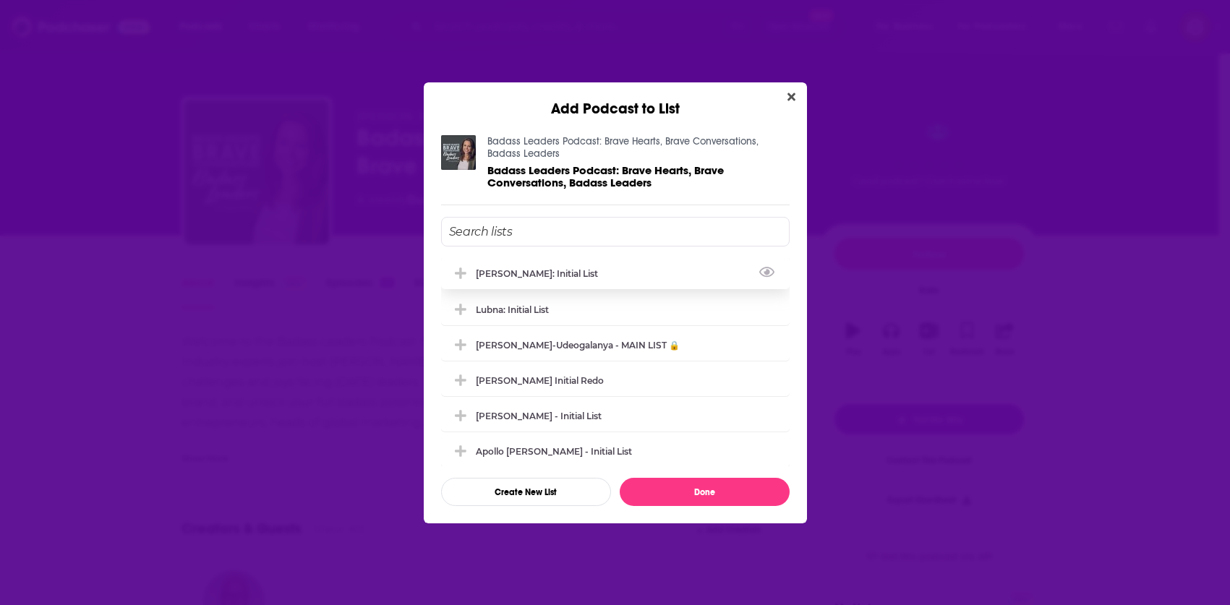
click at [547, 266] on div "Marlena: Initial List" at bounding box center [615, 273] width 348 height 32
click at [713, 488] on button "Done" at bounding box center [705, 492] width 170 height 28
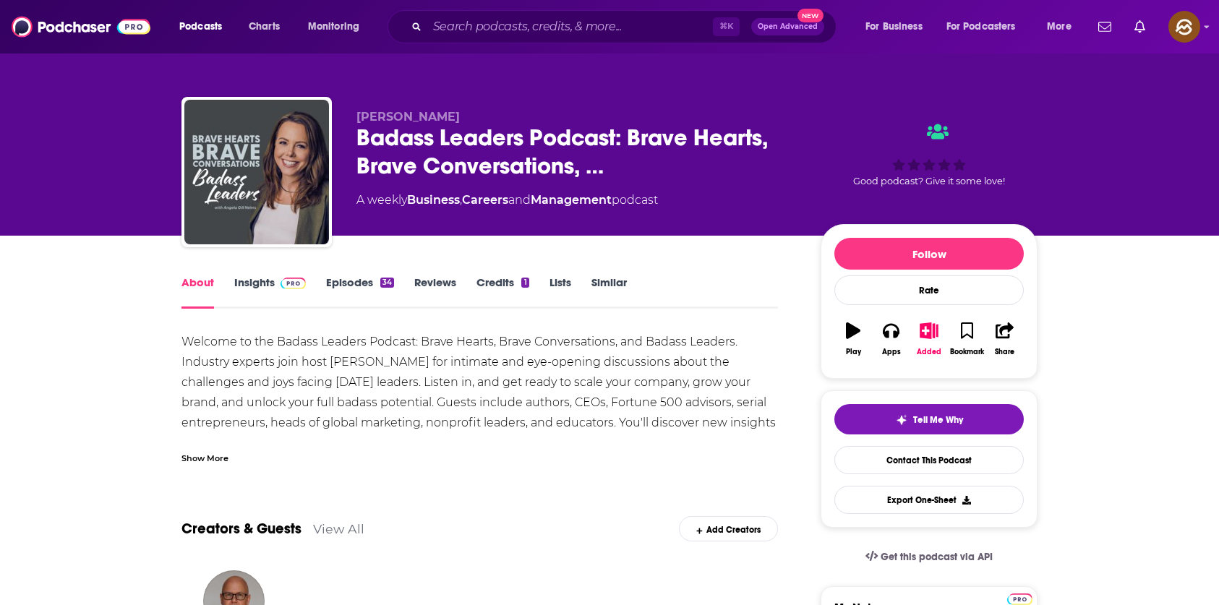
click at [237, 285] on link "Insights" at bounding box center [270, 291] width 72 height 33
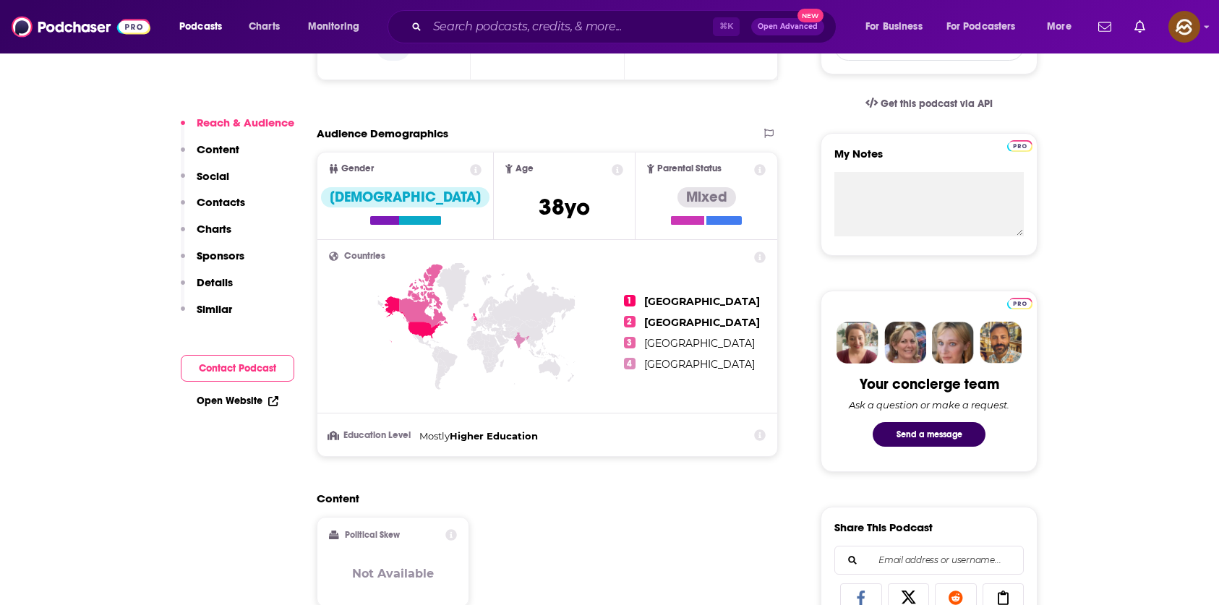
scroll to position [623, 0]
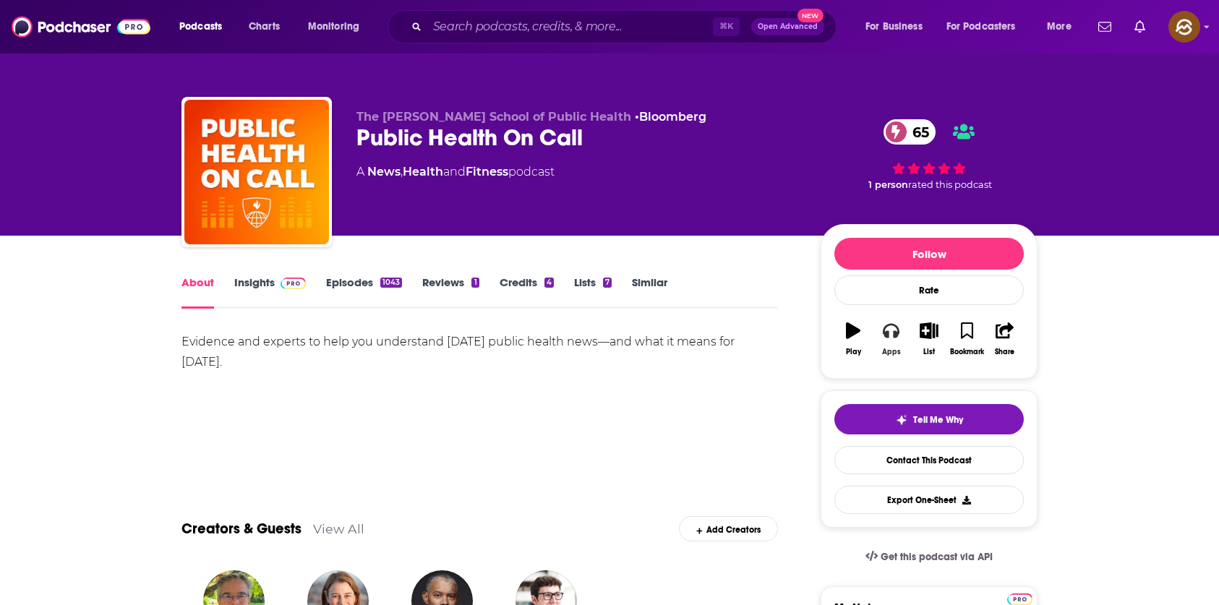
click at [884, 340] on button "Apps" at bounding box center [891, 339] width 38 height 52
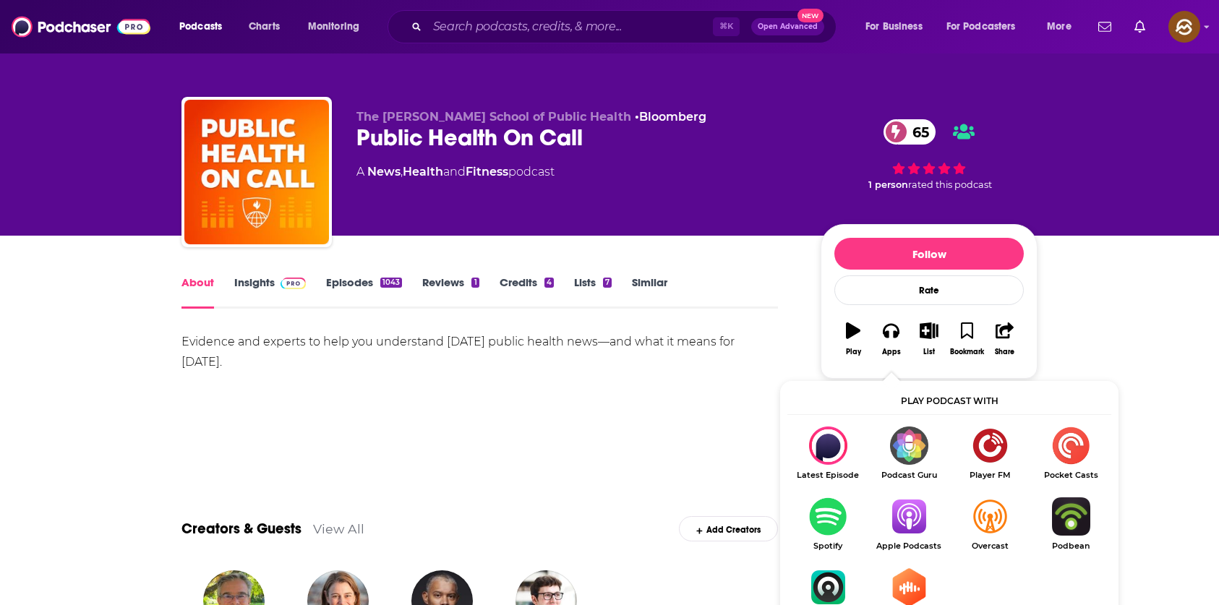
click at [921, 509] on img "Show Listen On dropdown" at bounding box center [908, 516] width 81 height 38
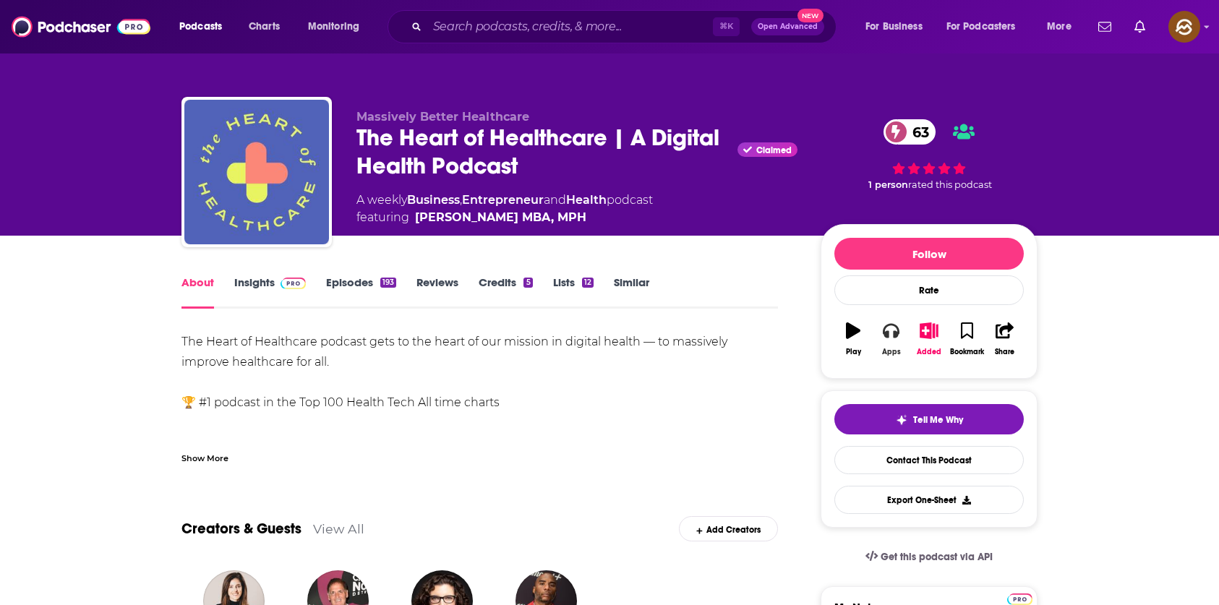
click at [894, 337] on icon "button" at bounding box center [891, 331] width 16 height 14
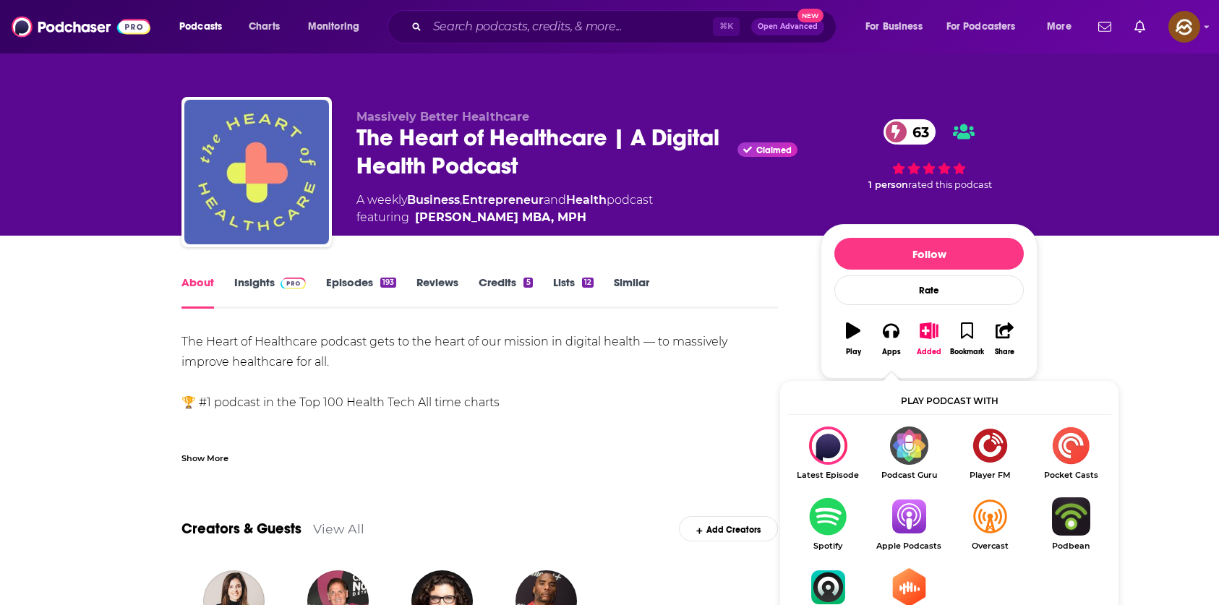
click at [929, 528] on img "Show Listen On dropdown" at bounding box center [908, 516] width 81 height 38
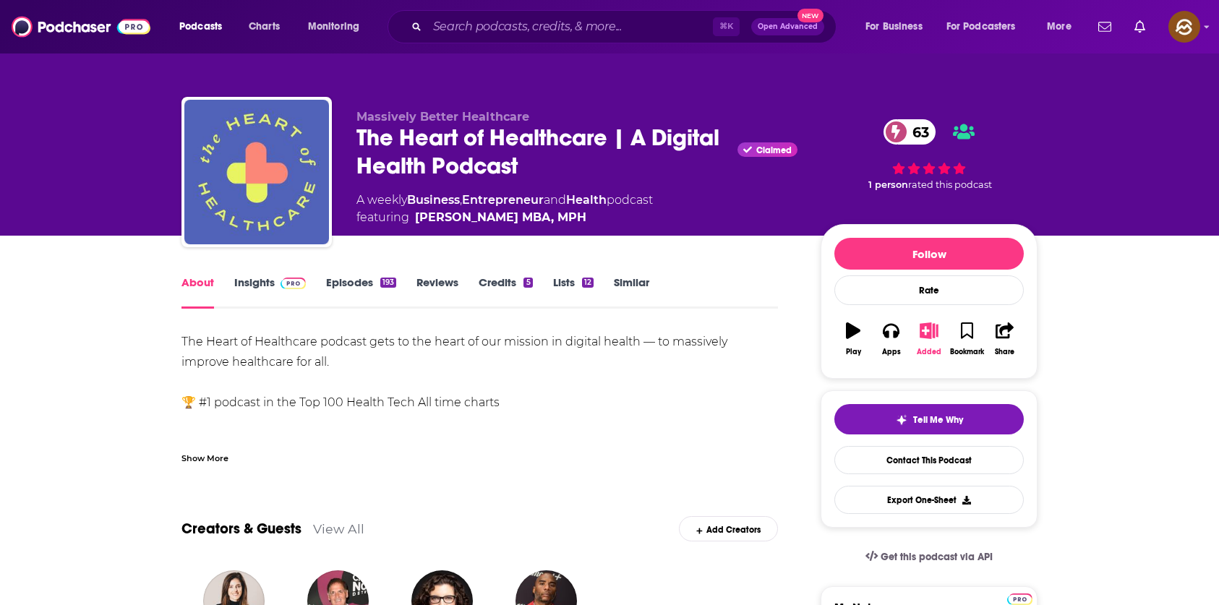
click at [933, 342] on button "Added" at bounding box center [929, 339] width 38 height 52
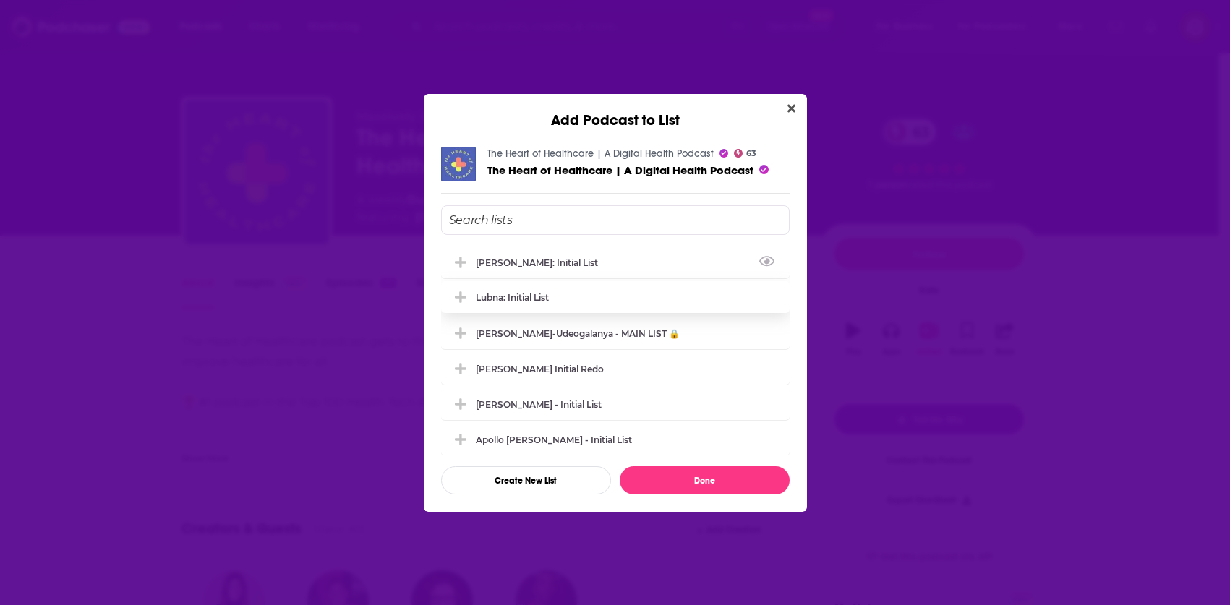
click at [548, 264] on div "Marlena: Initial List" at bounding box center [541, 262] width 131 height 11
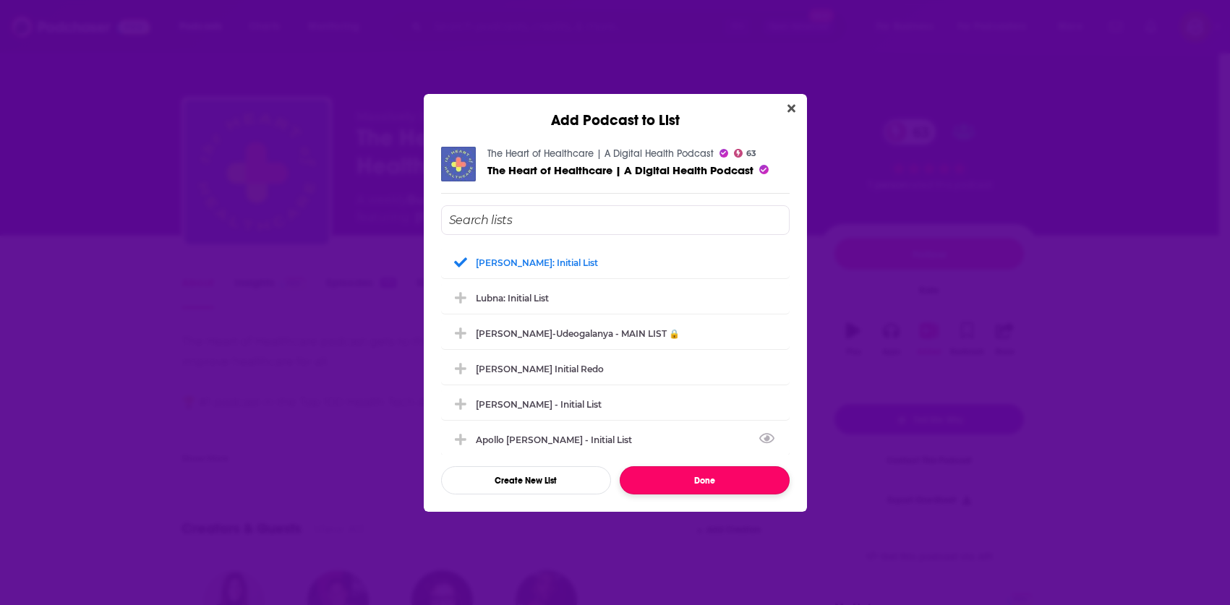
click at [698, 488] on button "Done" at bounding box center [705, 480] width 170 height 28
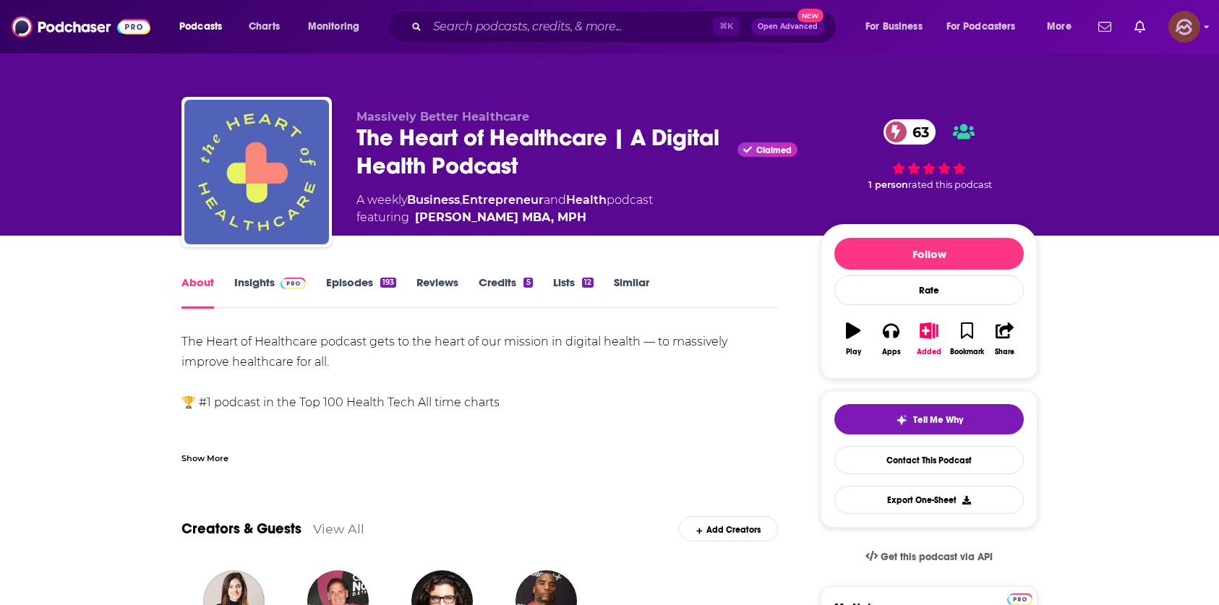
click at [1188, 31] on img "Logged in as hey85204" at bounding box center [1184, 27] width 32 height 32
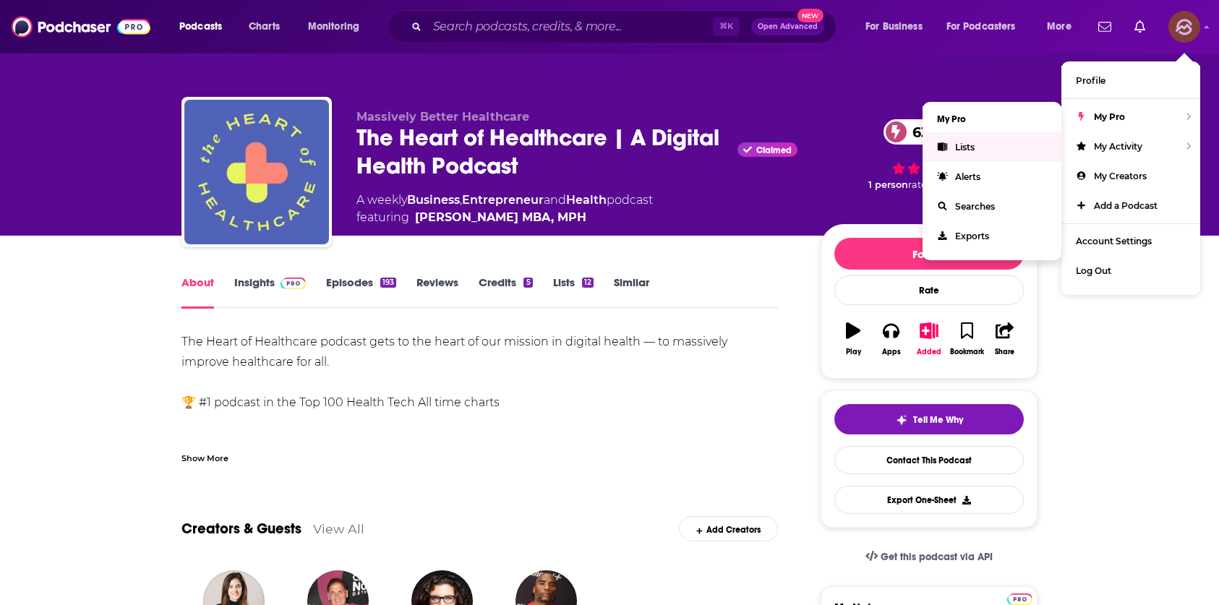
click at [968, 145] on span "Lists" at bounding box center [965, 147] width 20 height 11
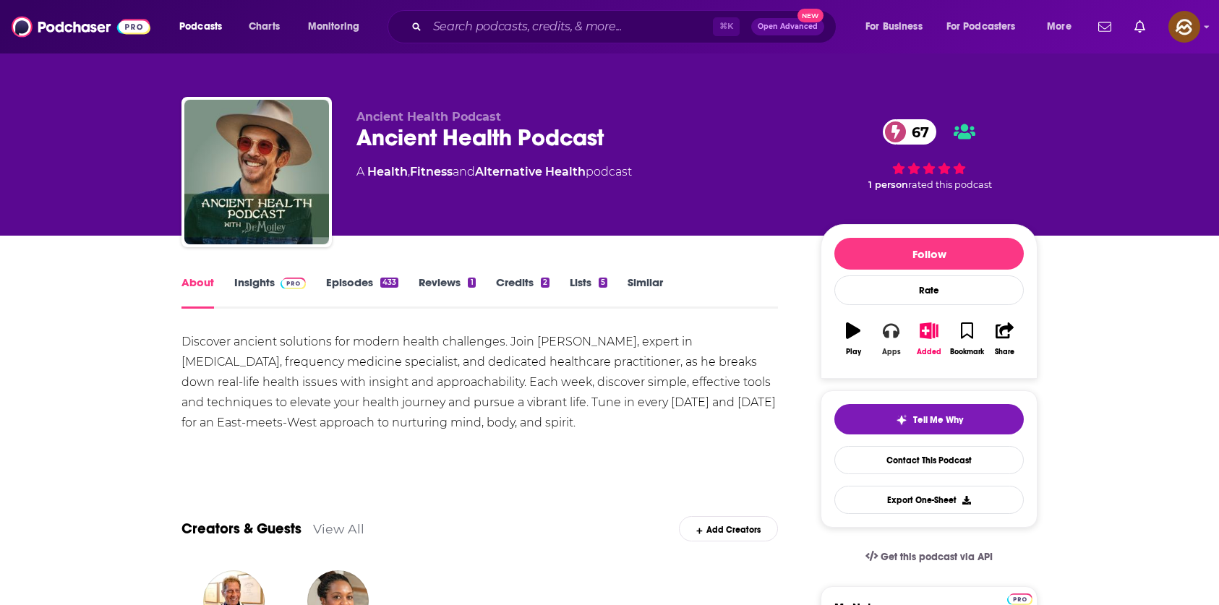
click at [878, 334] on button "Apps" at bounding box center [891, 339] width 38 height 52
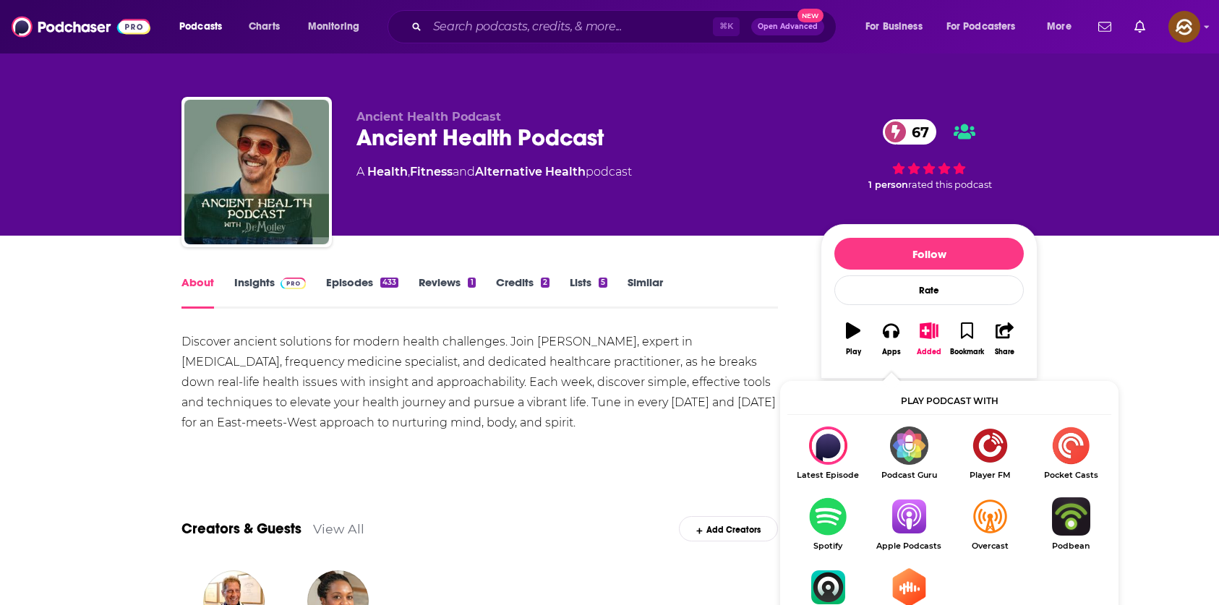
click at [900, 515] on img "Show Listen On dropdown" at bounding box center [908, 516] width 81 height 38
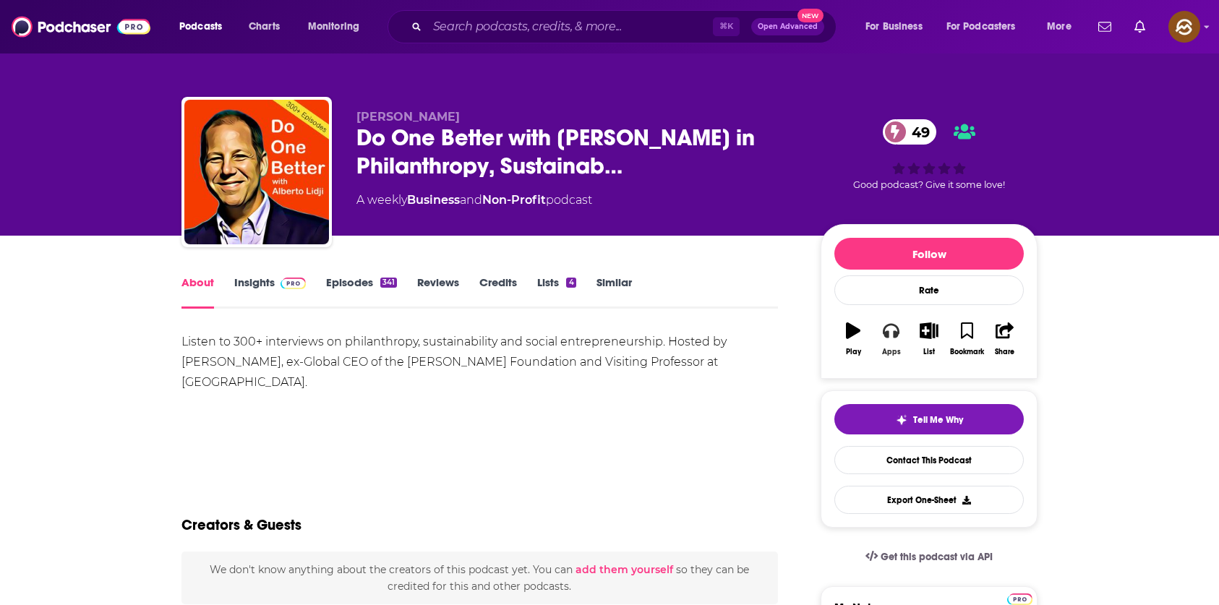
click at [899, 328] on icon "button" at bounding box center [891, 330] width 16 height 16
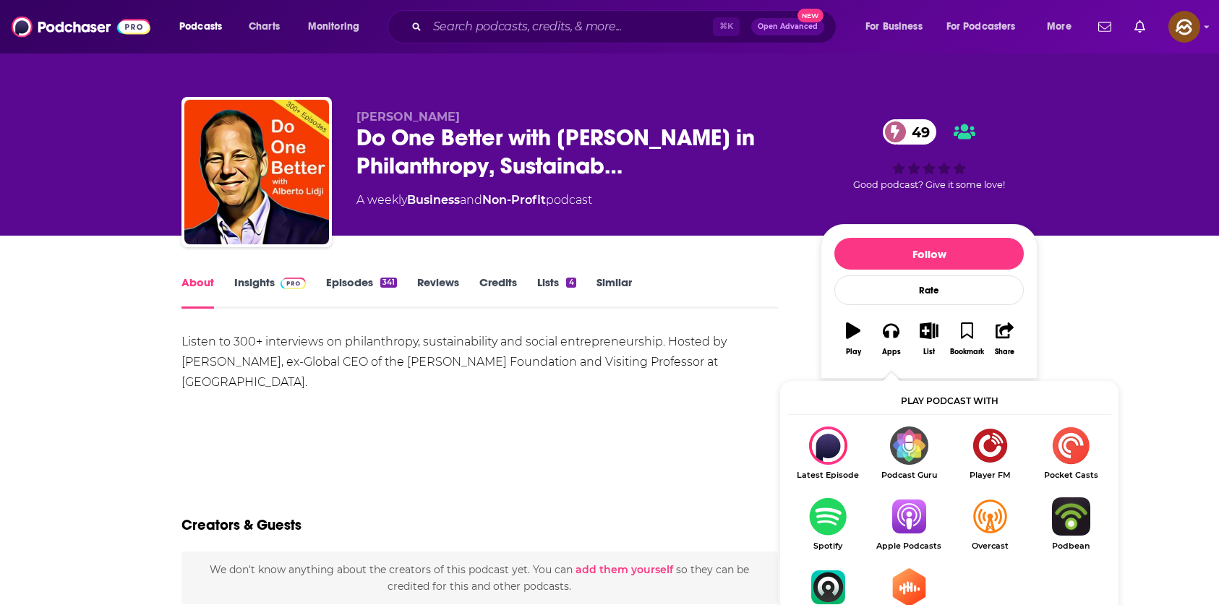
click at [925, 519] on img "Show Listen On dropdown" at bounding box center [908, 516] width 81 height 38
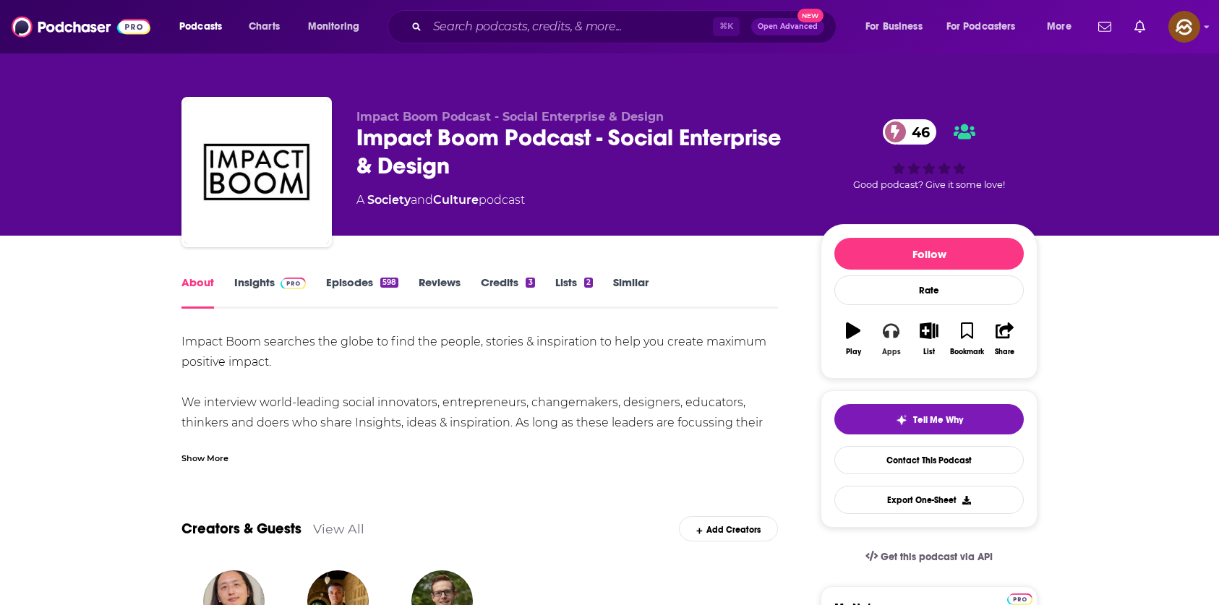
click at [899, 327] on icon "button" at bounding box center [891, 330] width 16 height 16
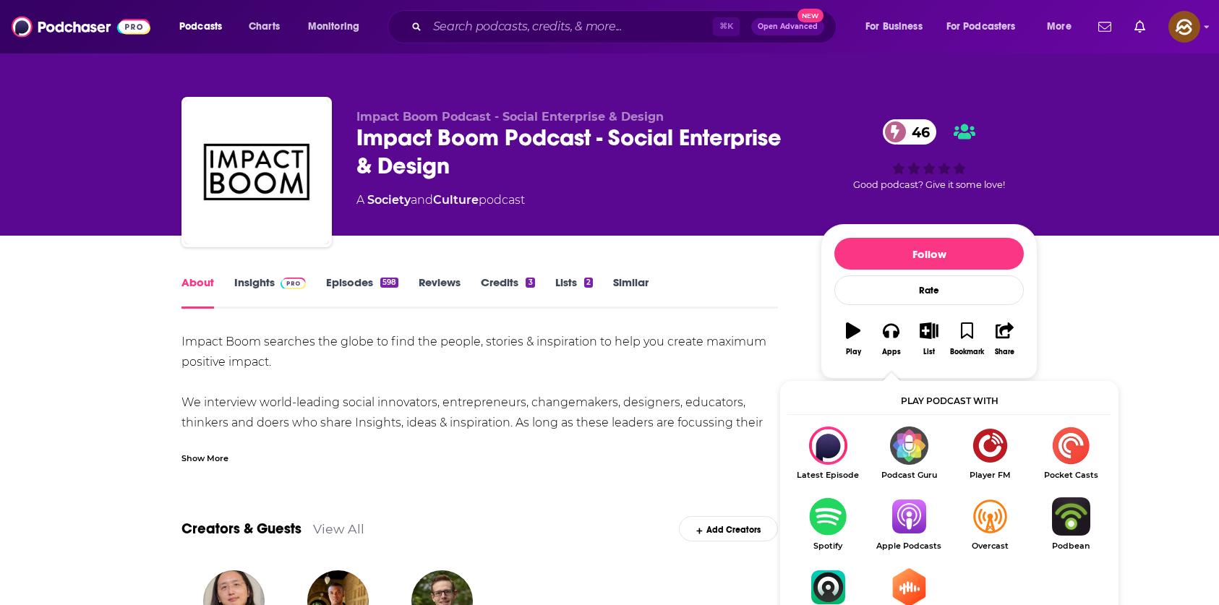
click at [905, 516] on img "Show Listen On dropdown" at bounding box center [908, 516] width 81 height 38
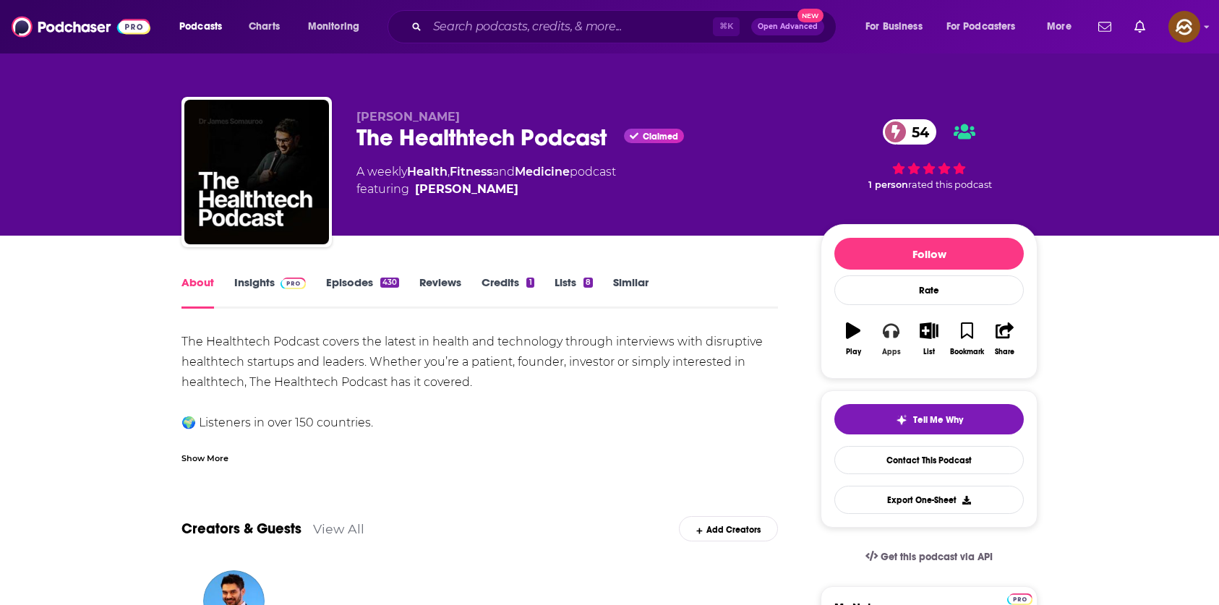
click at [896, 325] on icon "button" at bounding box center [891, 331] width 16 height 14
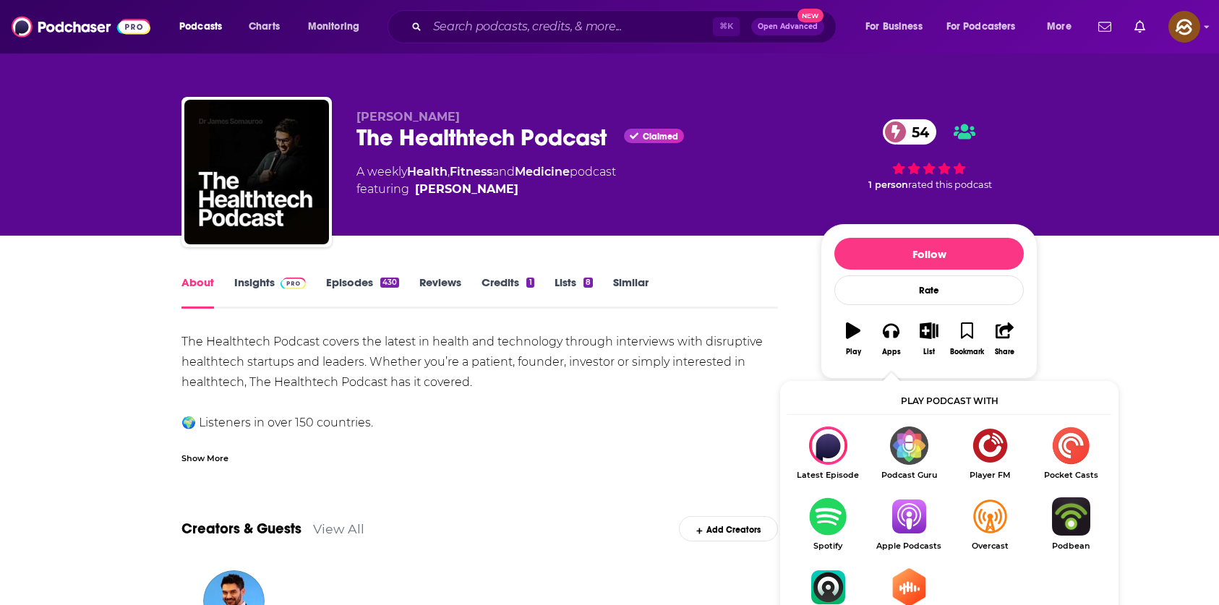
click at [907, 521] on img "Show Listen On dropdown" at bounding box center [908, 516] width 81 height 38
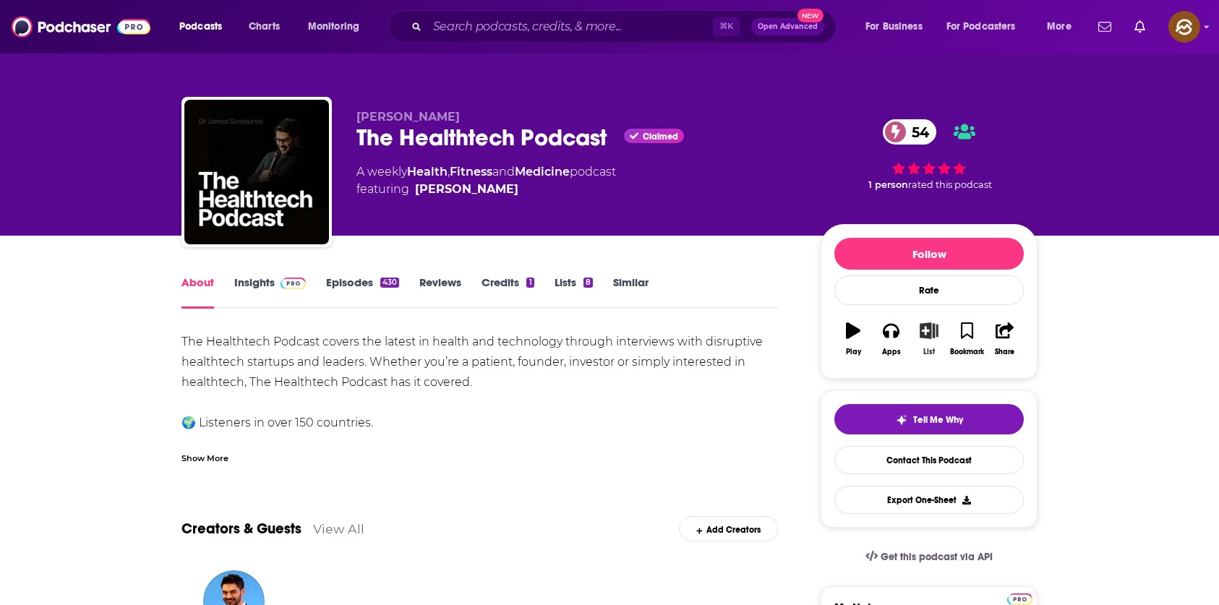
click at [939, 335] on button "List" at bounding box center [929, 339] width 38 height 52
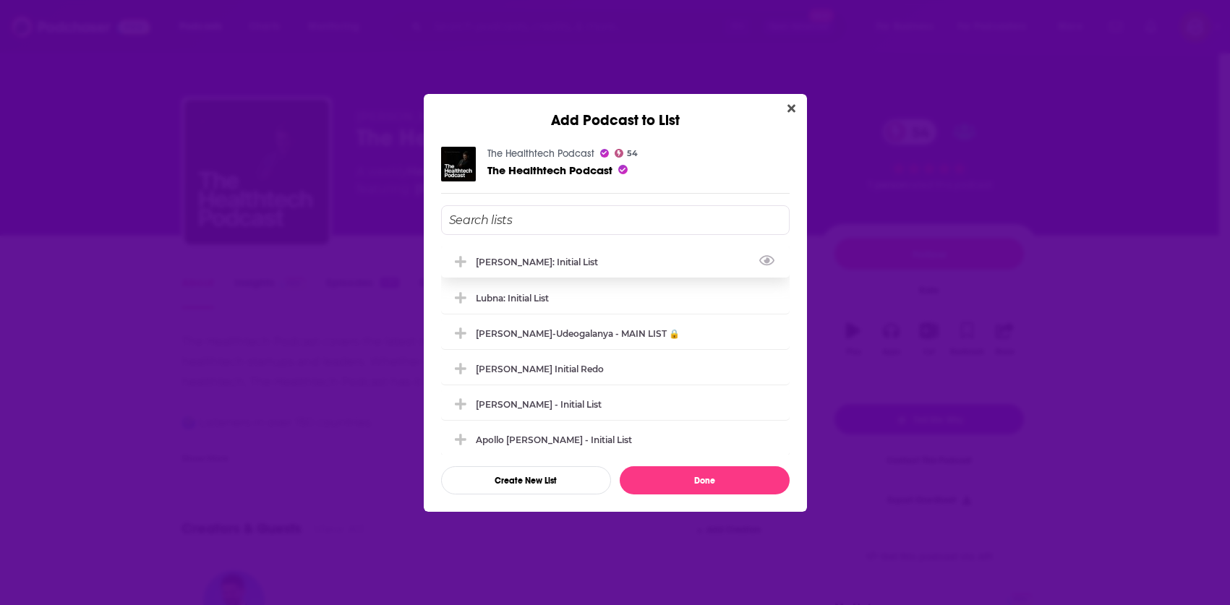
click at [569, 268] on div "Marlena: Initial List" at bounding box center [615, 262] width 348 height 32
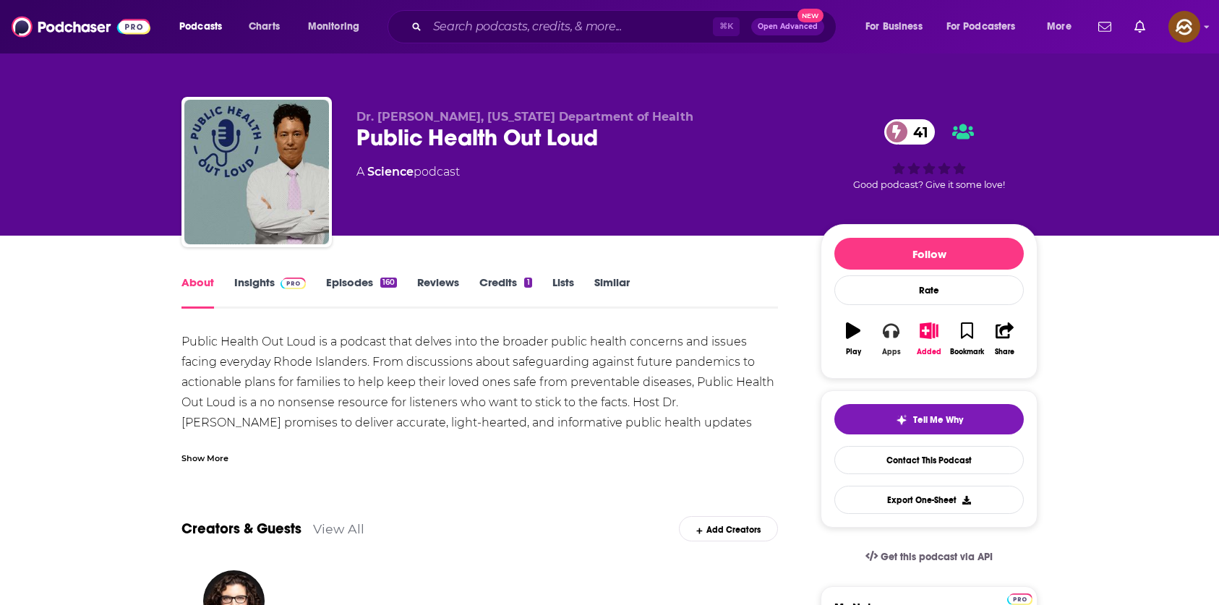
click at [902, 327] on button "Apps" at bounding box center [891, 339] width 38 height 52
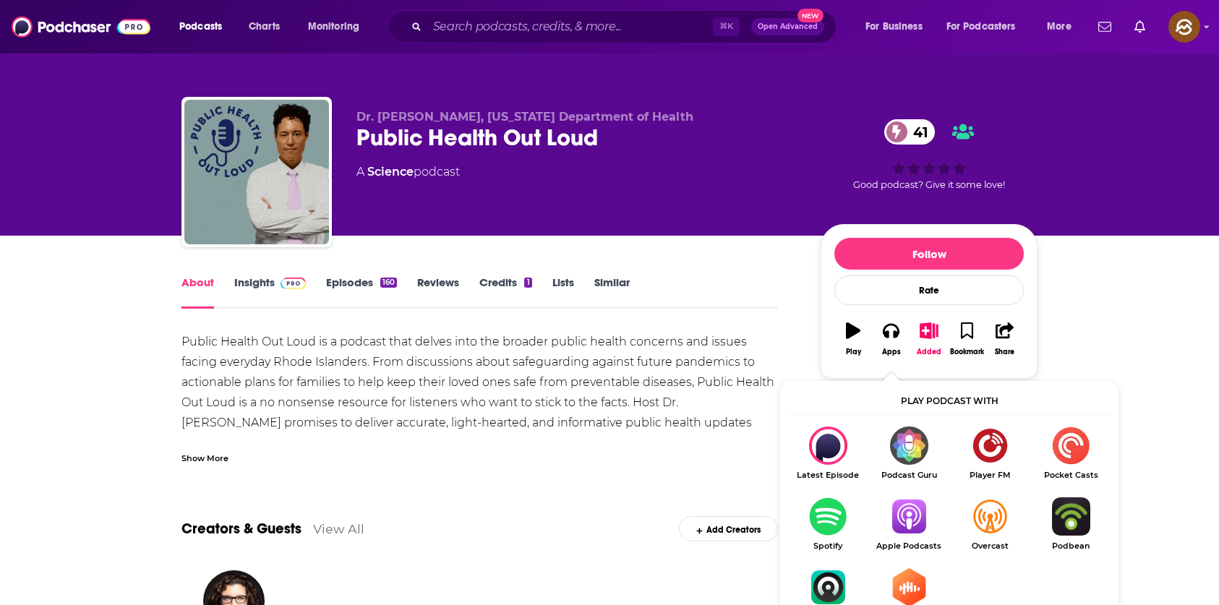
click at [903, 503] on img "Show Listen On dropdown" at bounding box center [908, 516] width 81 height 38
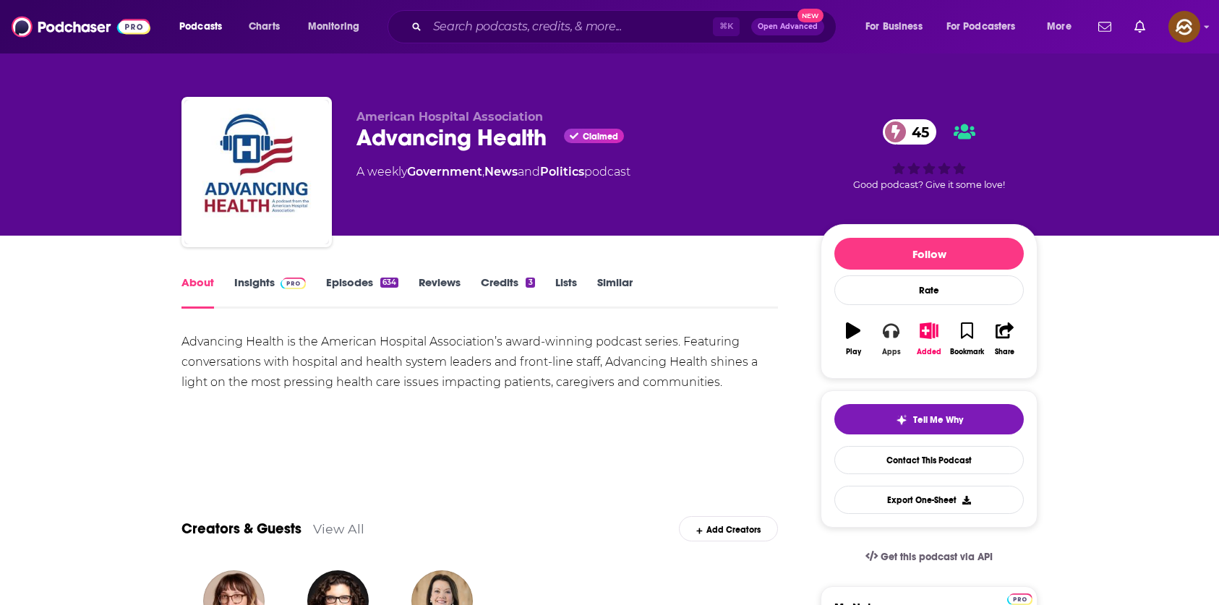
click at [899, 328] on icon "button" at bounding box center [891, 330] width 16 height 16
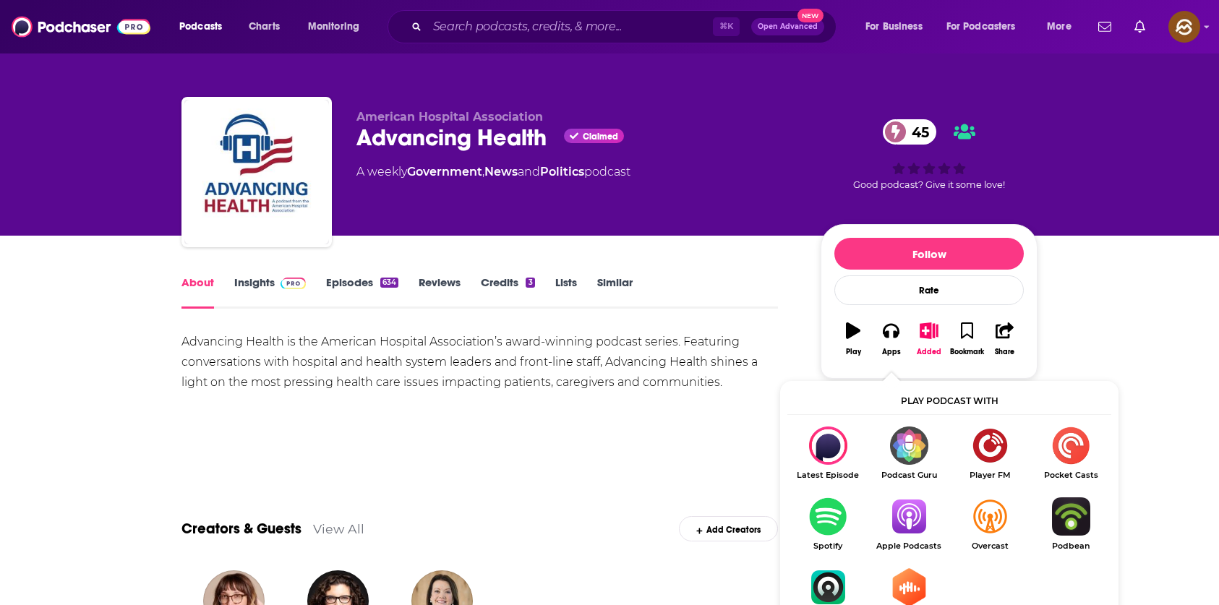
click at [915, 521] on img "Show Listen On dropdown" at bounding box center [908, 516] width 81 height 38
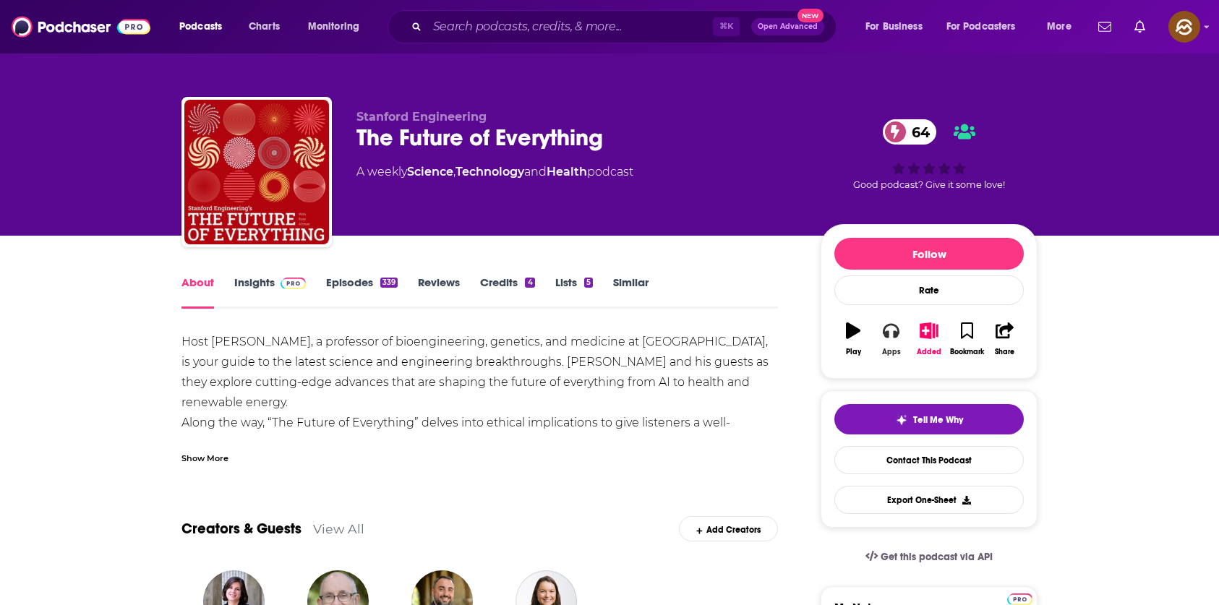
click at [876, 336] on button "Apps" at bounding box center [891, 339] width 38 height 52
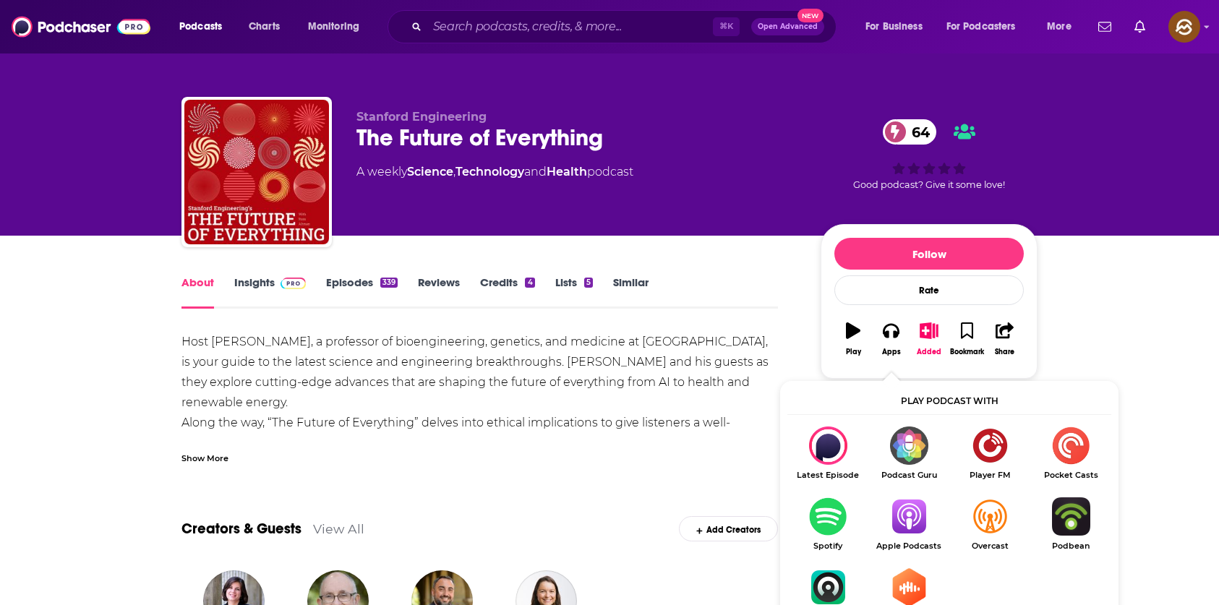
click at [912, 516] on img "Show Listen On dropdown" at bounding box center [908, 516] width 81 height 38
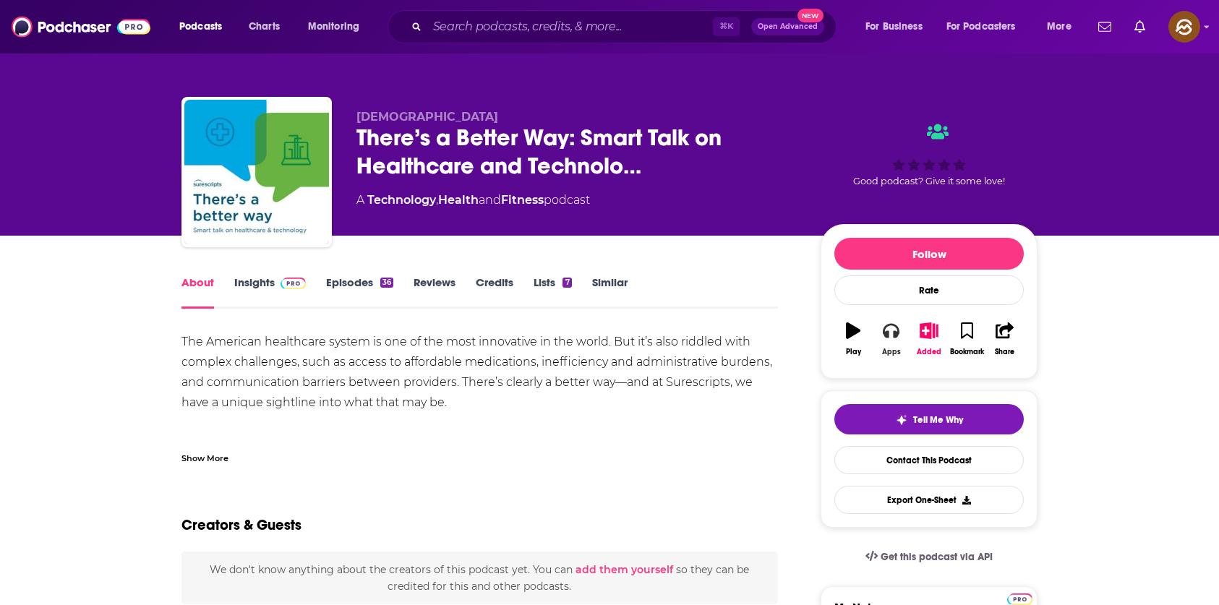
click at [886, 336] on icon "button" at bounding box center [891, 331] width 16 height 14
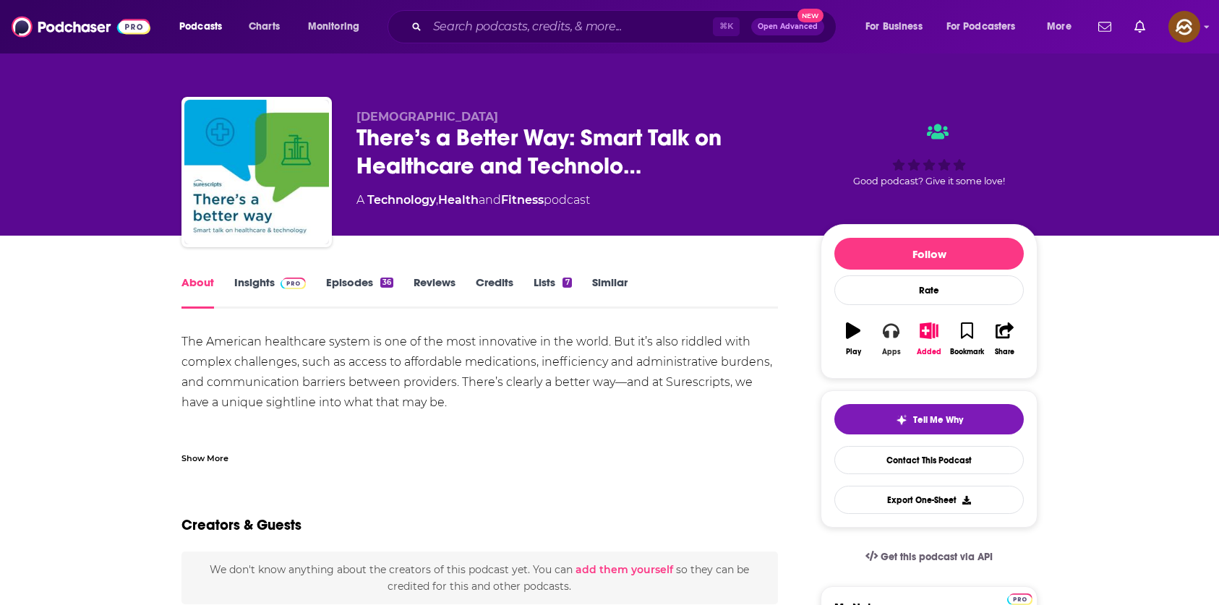
click at [895, 335] on icon "button" at bounding box center [891, 331] width 16 height 14
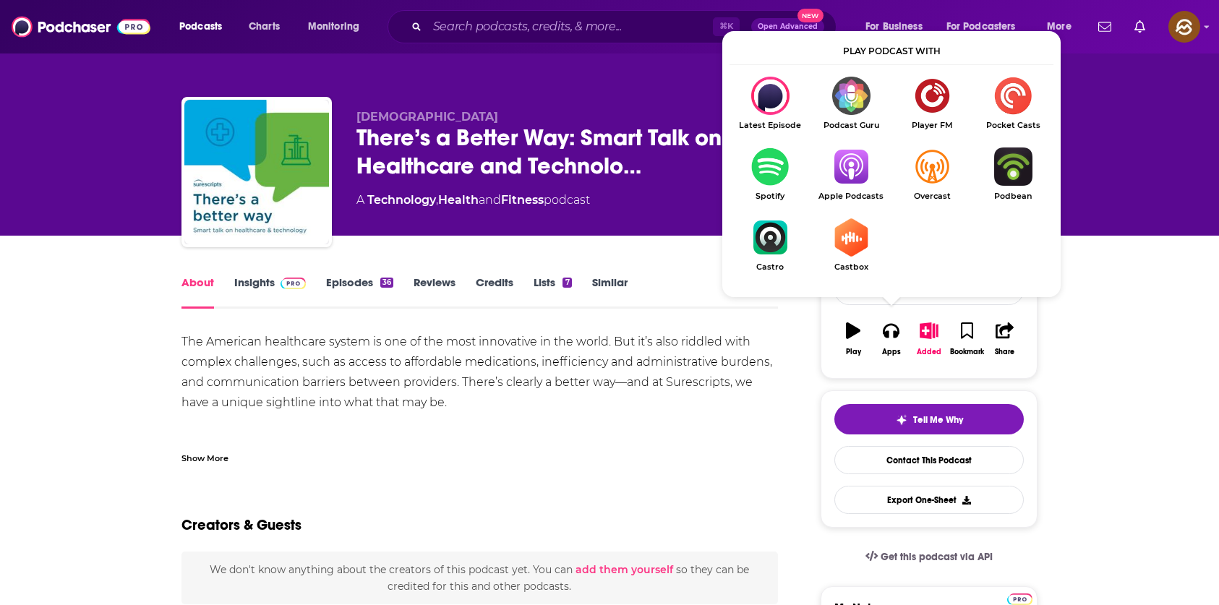
click at [860, 168] on img "Show Listen On dropdown" at bounding box center [851, 166] width 81 height 38
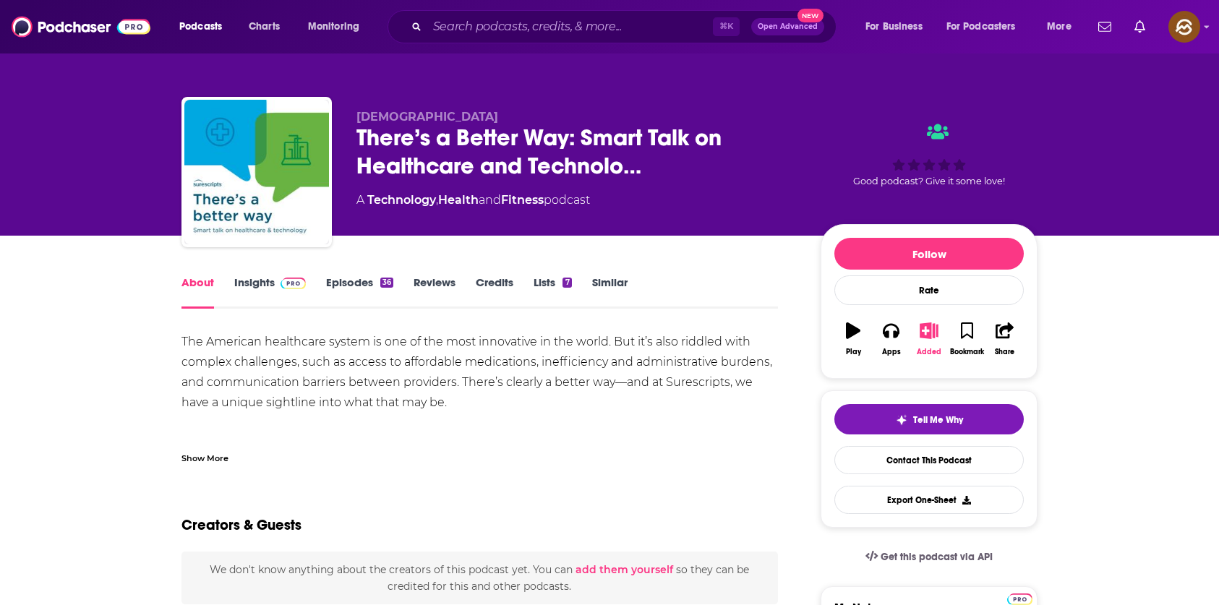
click at [920, 328] on icon "button" at bounding box center [929, 330] width 18 height 16
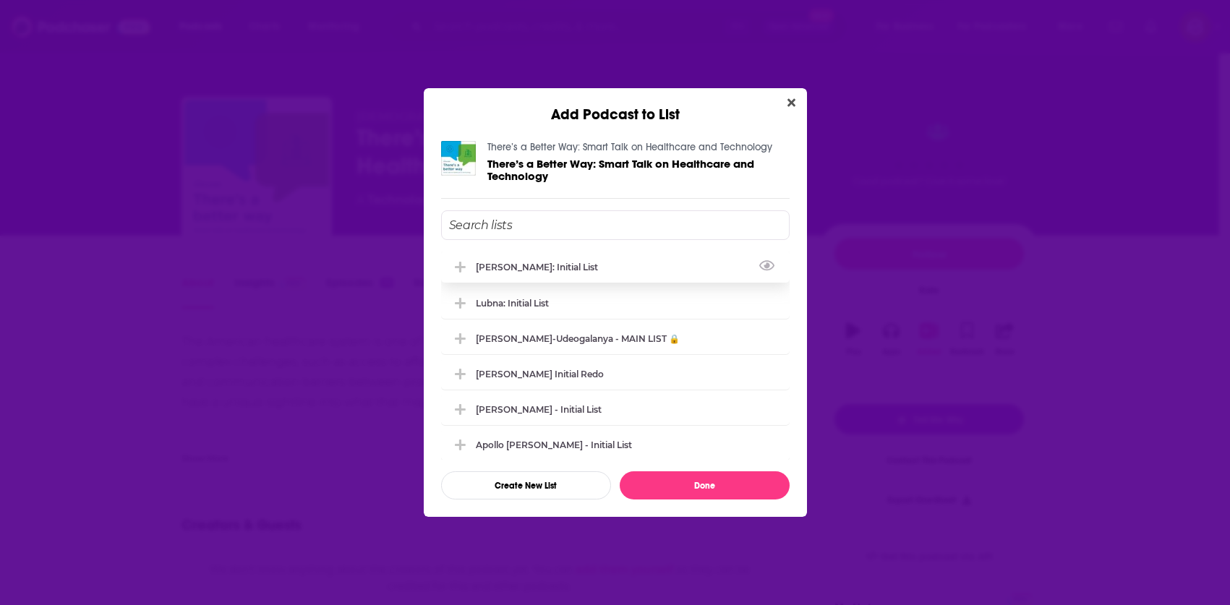
click at [578, 270] on div "Marlena: Initial List" at bounding box center [615, 267] width 348 height 32
drag, startPoint x: 979, startPoint y: 472, endPoint x: 865, endPoint y: 449, distance: 116.6
click at [978, 472] on div "Add Podcast to List There’s a Better Way: Smart Talk on Healthcare and Technolo…" at bounding box center [615, 302] width 1230 height 605
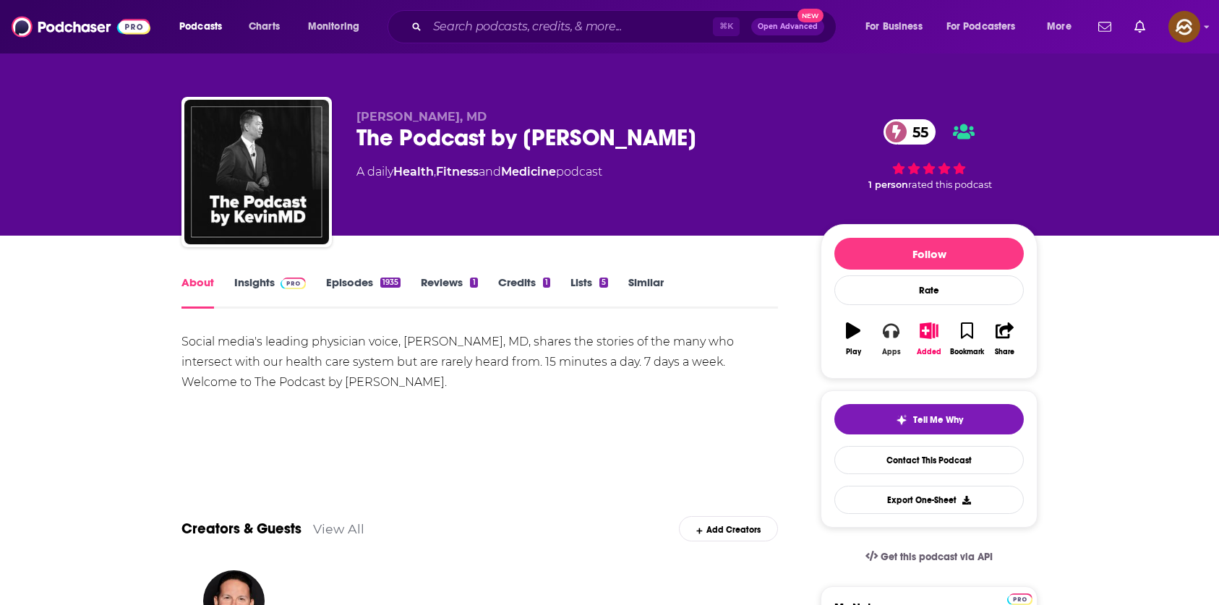
click at [884, 345] on button "Apps" at bounding box center [891, 339] width 38 height 52
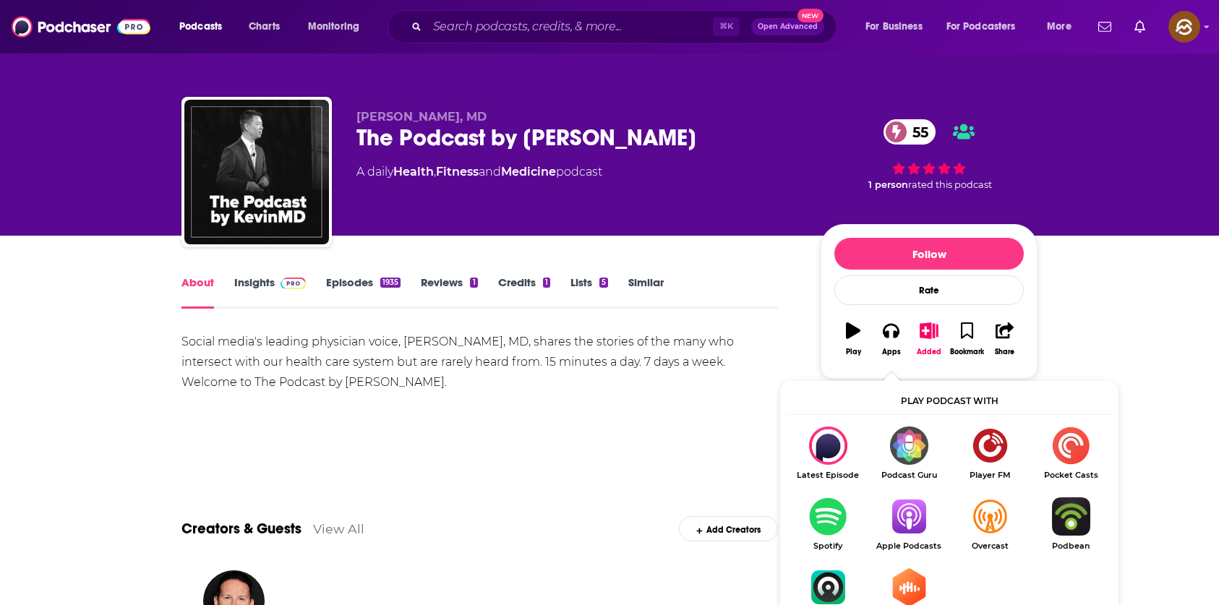
click at [905, 508] on img "Show Listen On dropdown" at bounding box center [908, 516] width 81 height 38
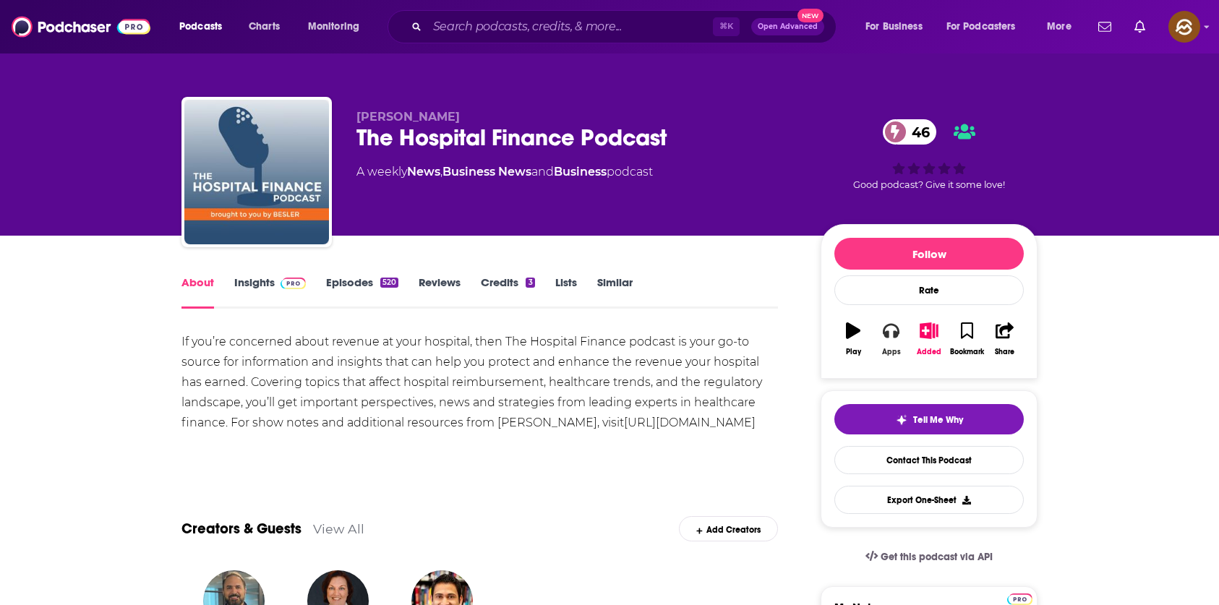
click at [895, 337] on icon "button" at bounding box center [891, 331] width 16 height 14
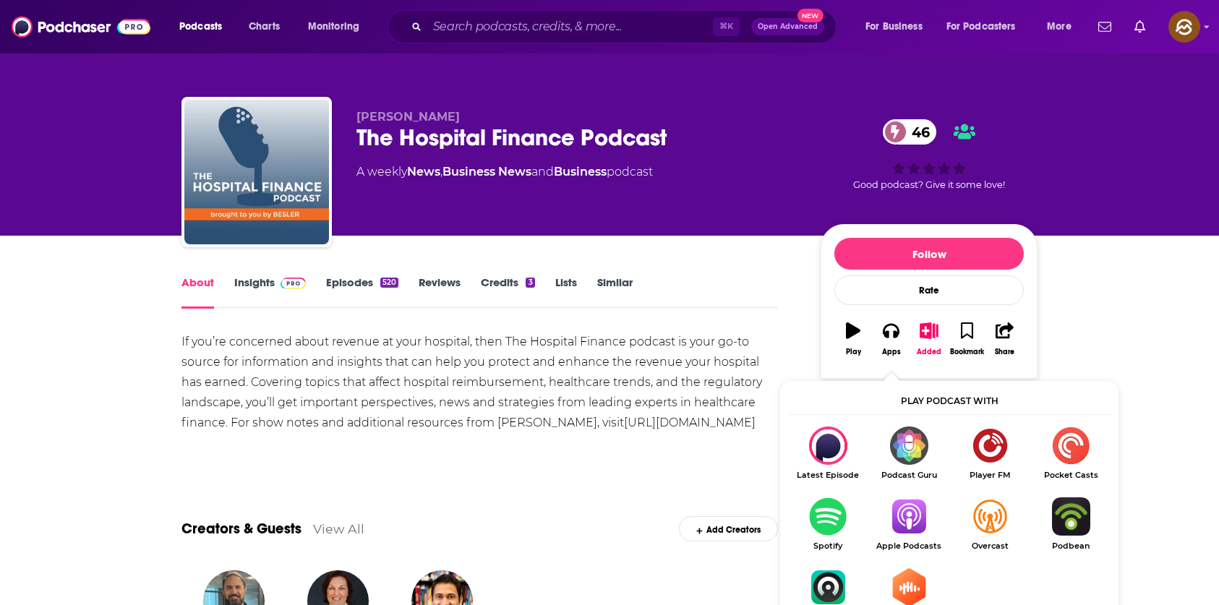
click at [910, 511] on img "Show Listen On dropdown" at bounding box center [908, 516] width 81 height 38
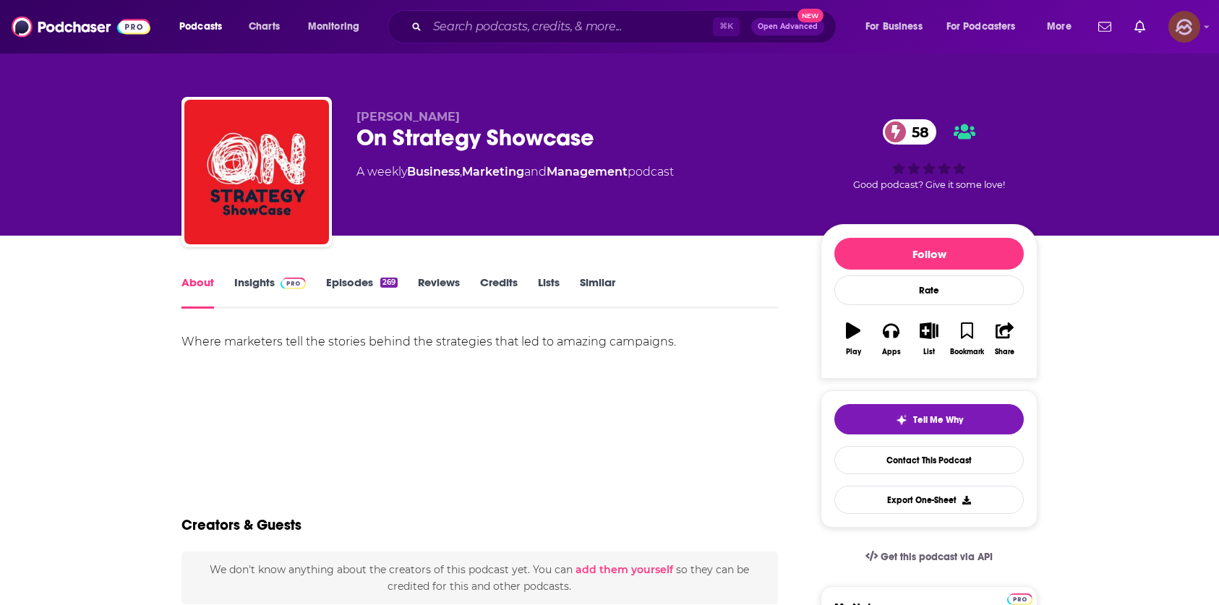
click at [1182, 25] on img "Logged in as hey85204" at bounding box center [1184, 27] width 32 height 32
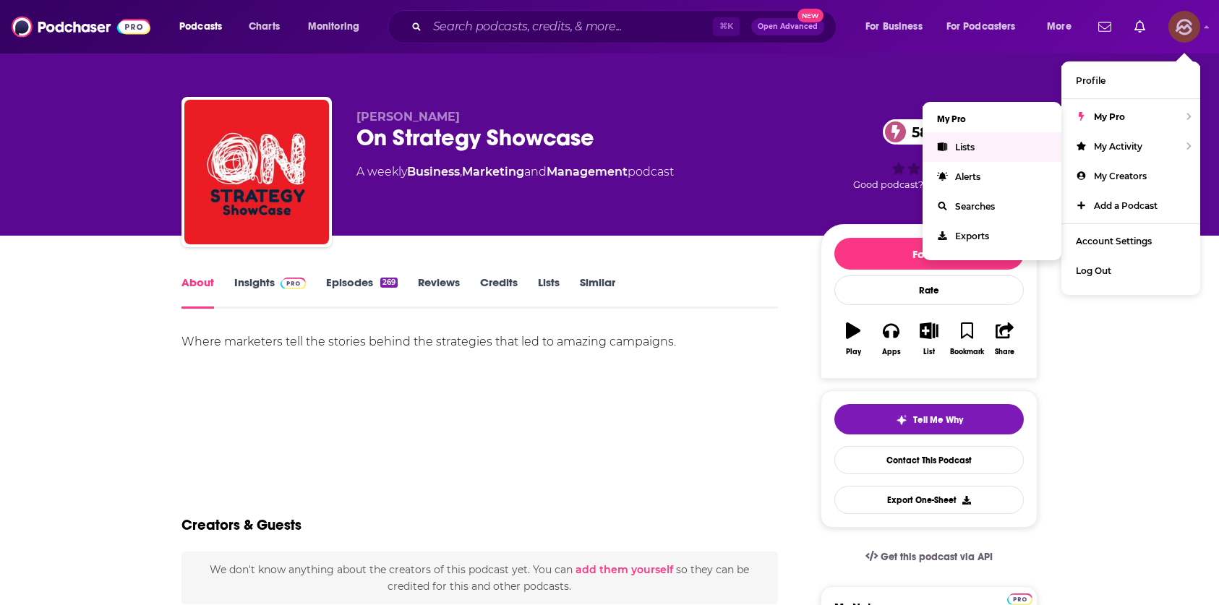
click at [970, 153] on link "Lists" at bounding box center [992, 147] width 139 height 30
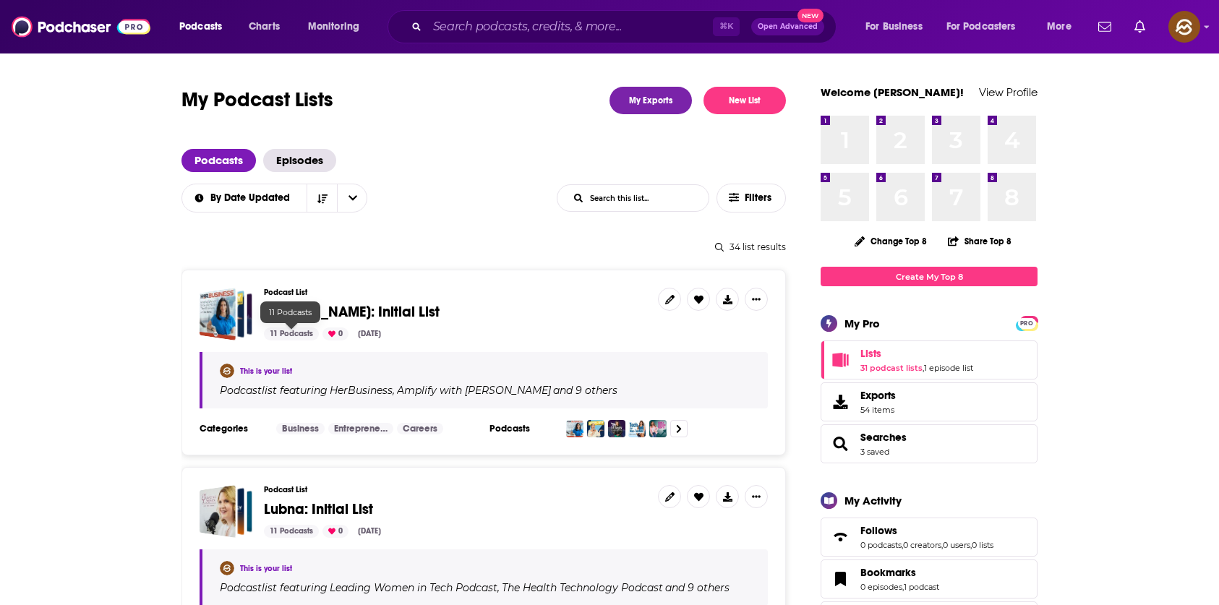
click at [314, 309] on span "[PERSON_NAME]: Initial List" at bounding box center [352, 312] width 176 height 18
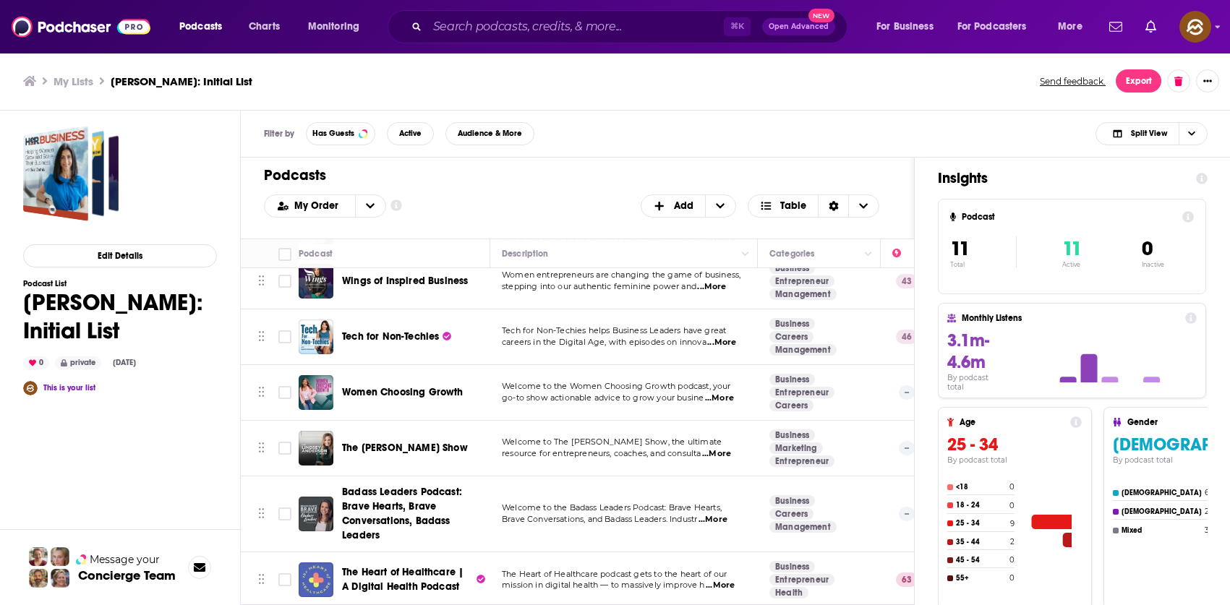
scroll to position [134, 0]
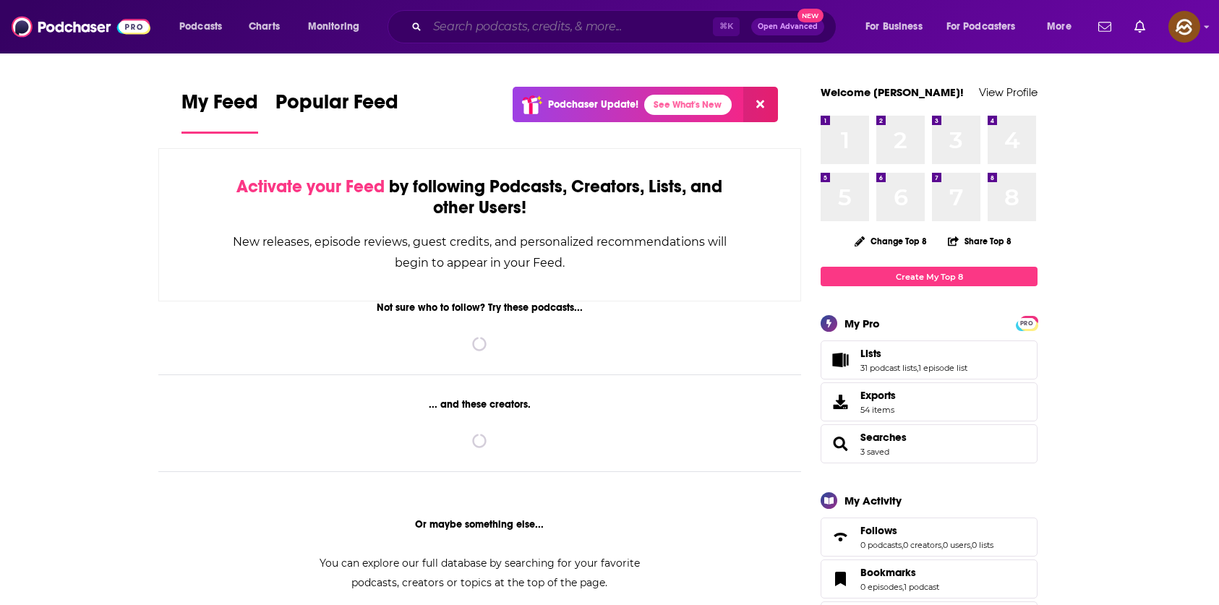
click at [513, 25] on input "Search podcasts, credits, & more..." at bounding box center [570, 26] width 286 height 23
paste input "Lenny’s Podcast"
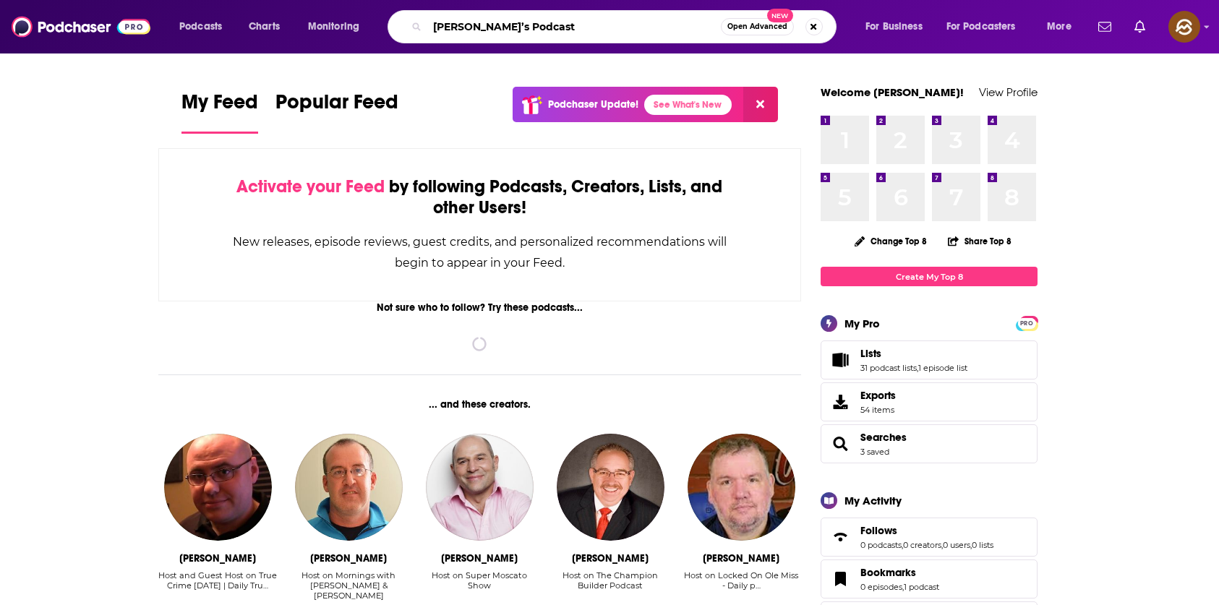
type input "Lenny’s Podcast"
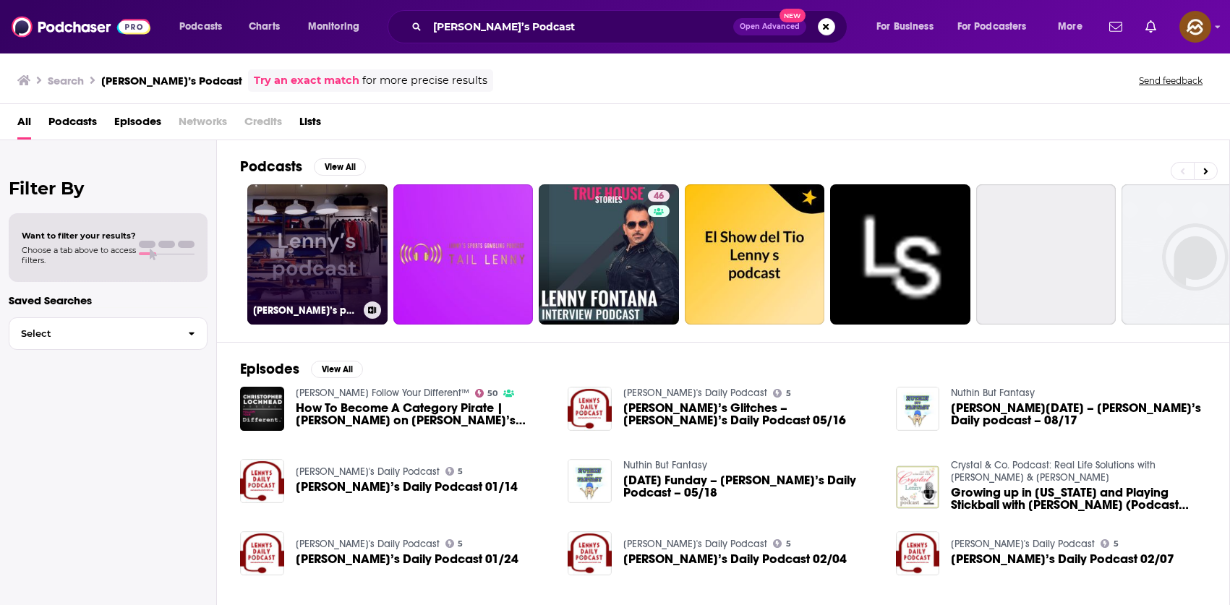
click at [338, 283] on link "Lenny’s podcast" at bounding box center [317, 254] width 140 height 140
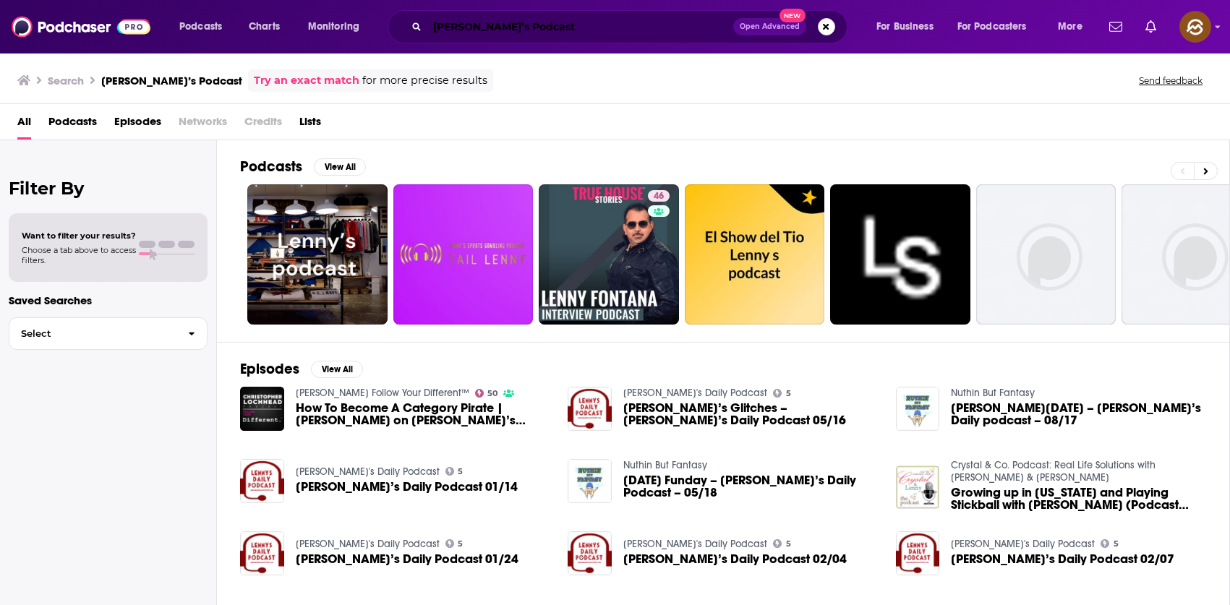
click at [577, 30] on input "Lenny’s Podcast" at bounding box center [580, 26] width 306 height 23
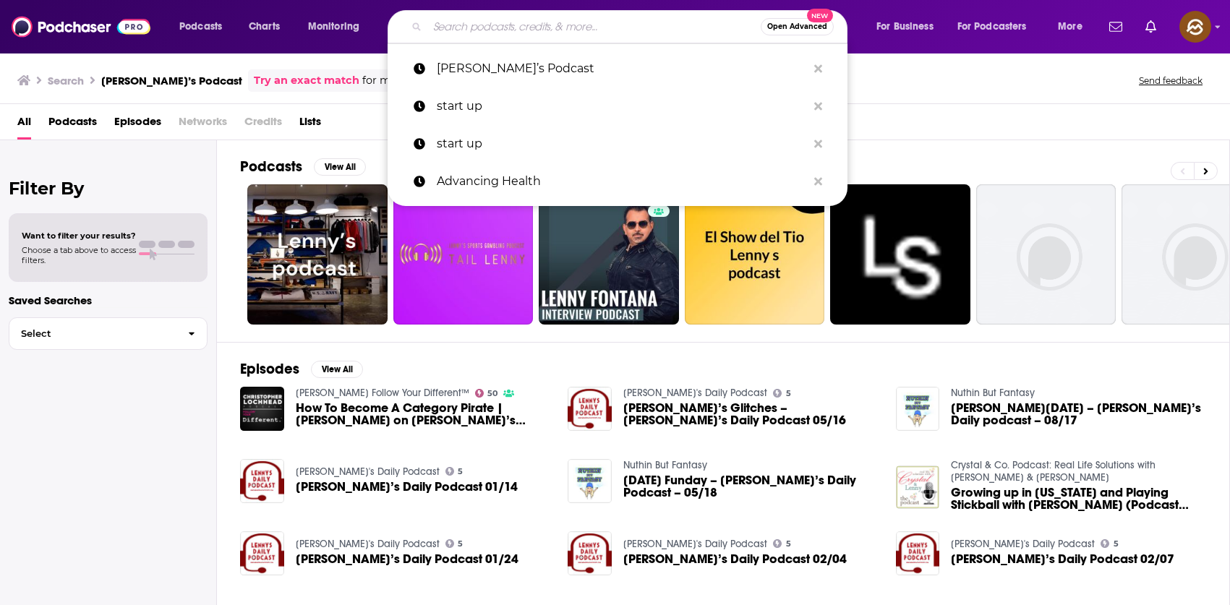
paste input "Marketing Against the Grain"
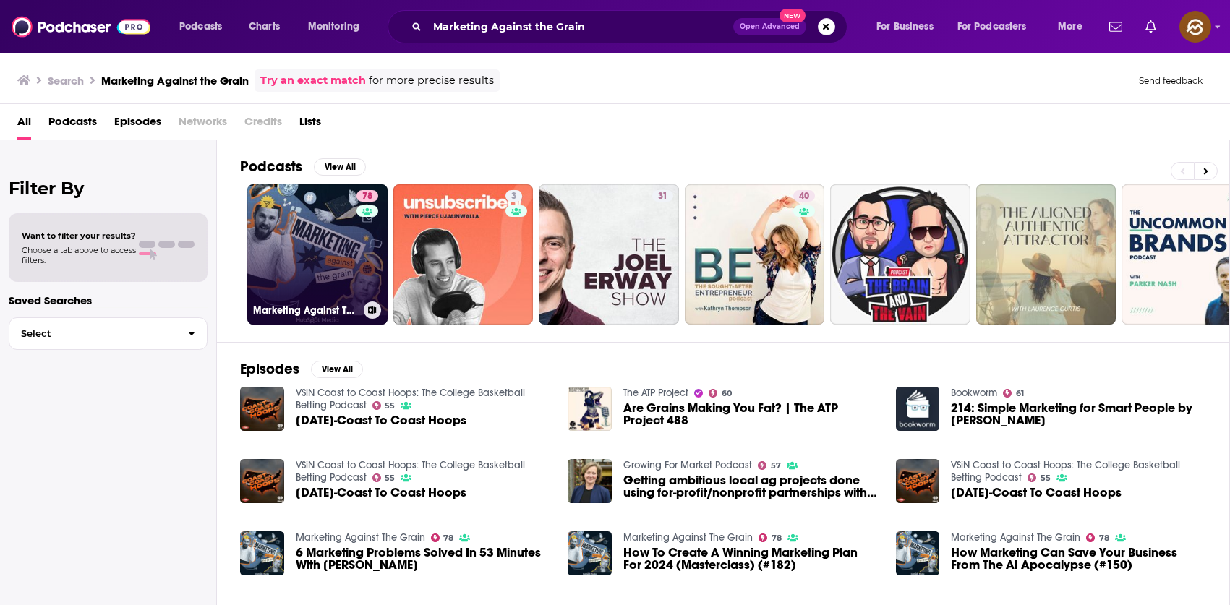
click at [320, 294] on link "78 Marketing Against The Grain" at bounding box center [317, 254] width 140 height 140
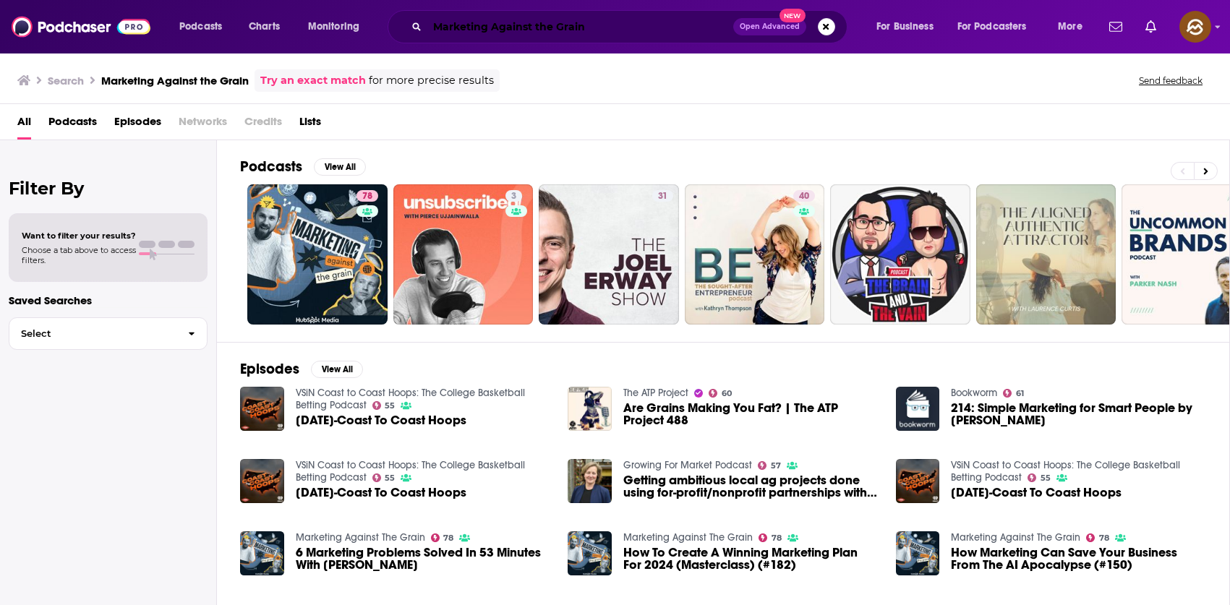
click at [610, 26] on input "Marketing Against the Grain" at bounding box center [580, 26] width 306 height 23
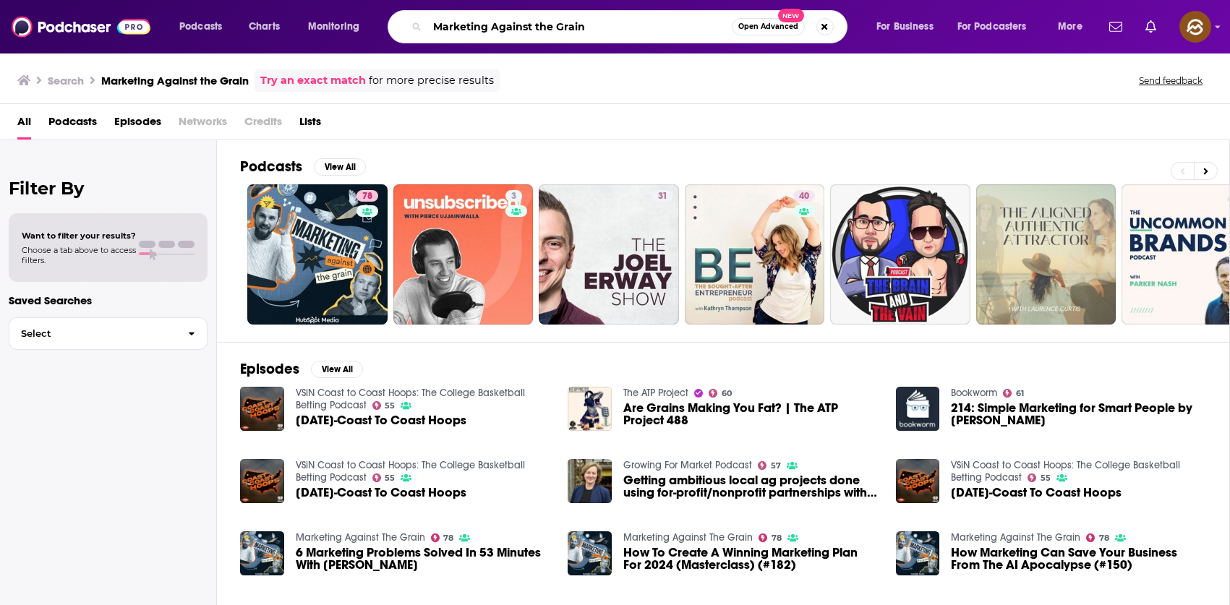
paste input "NFX Podcast"
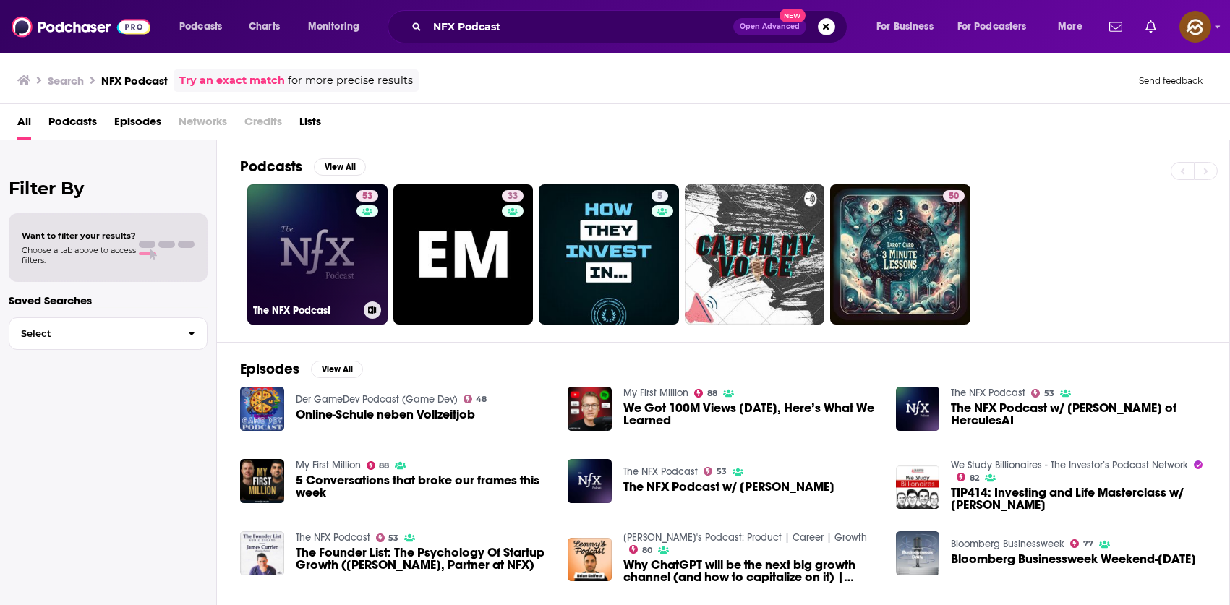
click at [323, 265] on link "53 The NFX Podcast" at bounding box center [317, 254] width 140 height 140
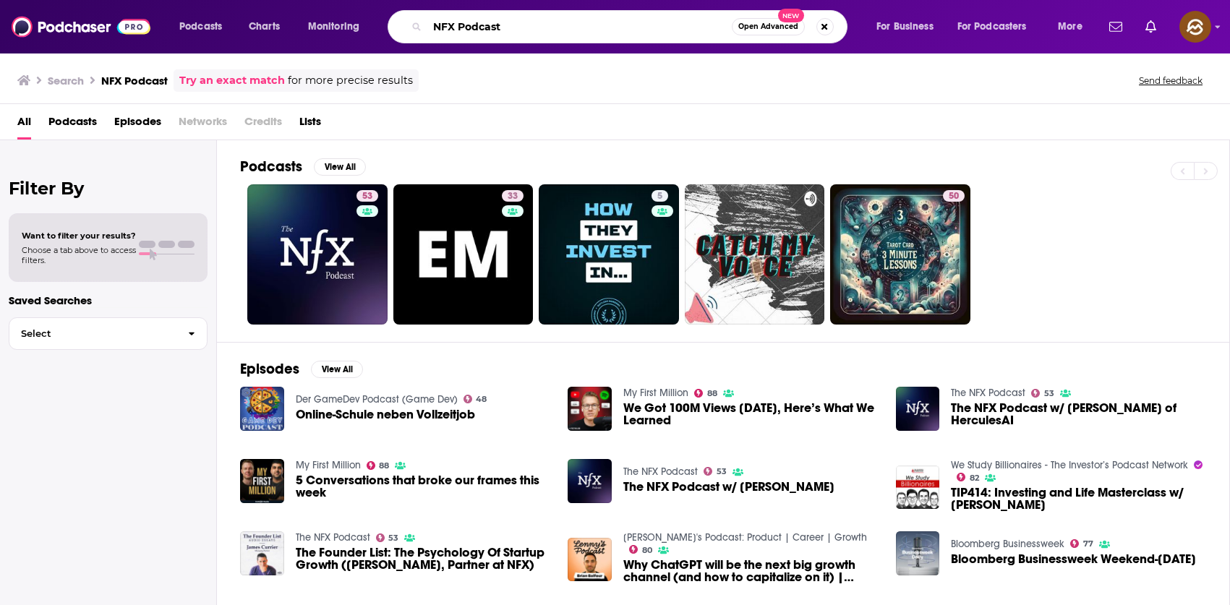
click at [550, 27] on input "NFX Podcast" at bounding box center [579, 26] width 304 height 23
paste input "The SaaS Marketing Show"
type input "The SaaS Marketing Show"
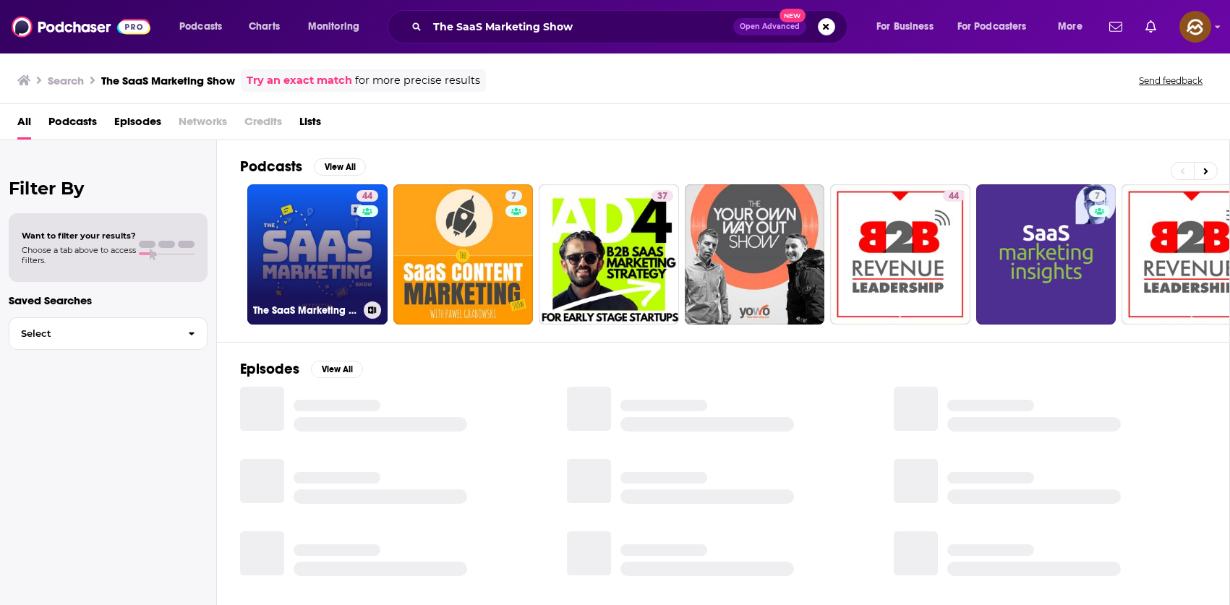
click at [307, 239] on link "44 The SaaS Marketing Show" at bounding box center [317, 254] width 140 height 140
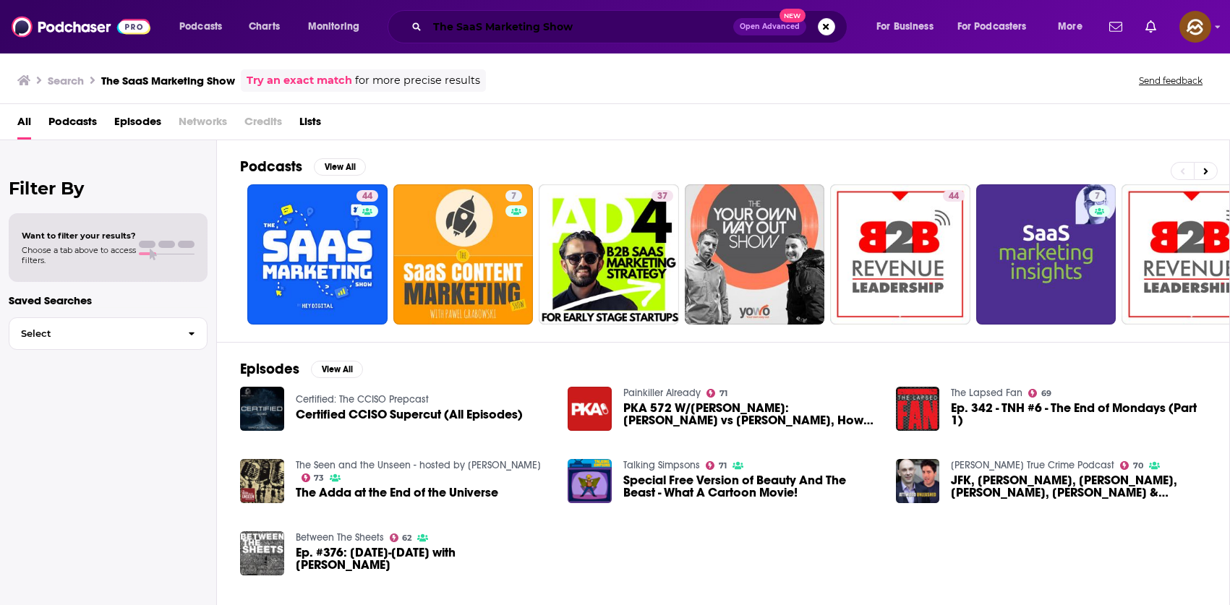
click at [620, 30] on input "The SaaS Marketing Show" at bounding box center [580, 26] width 306 height 23
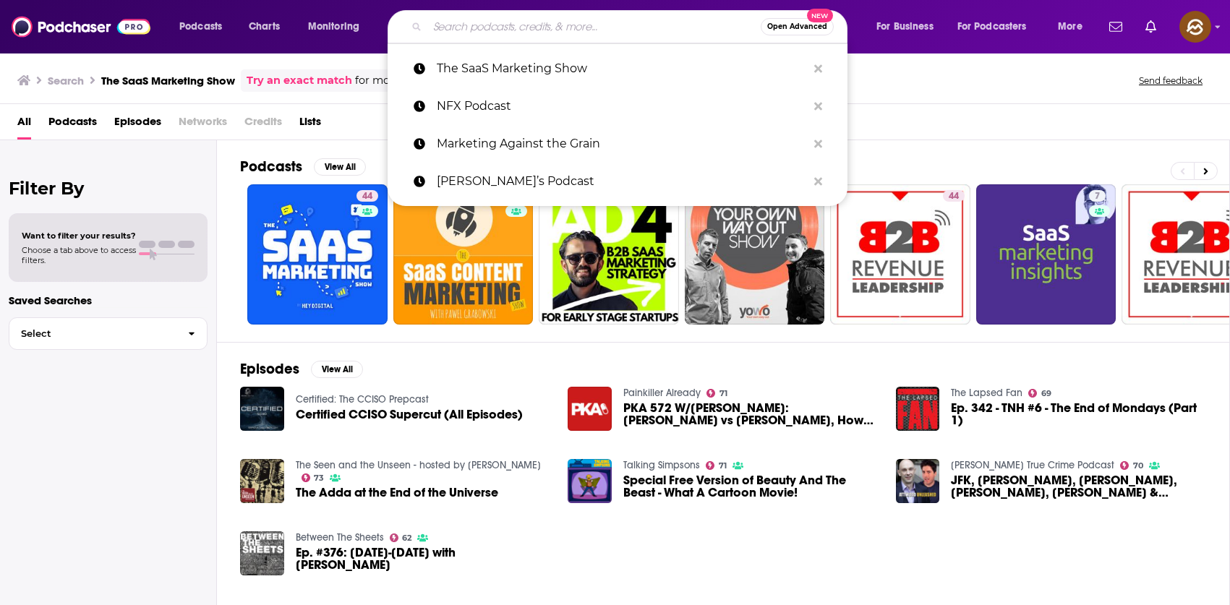
paste input "TechCrunch Found"
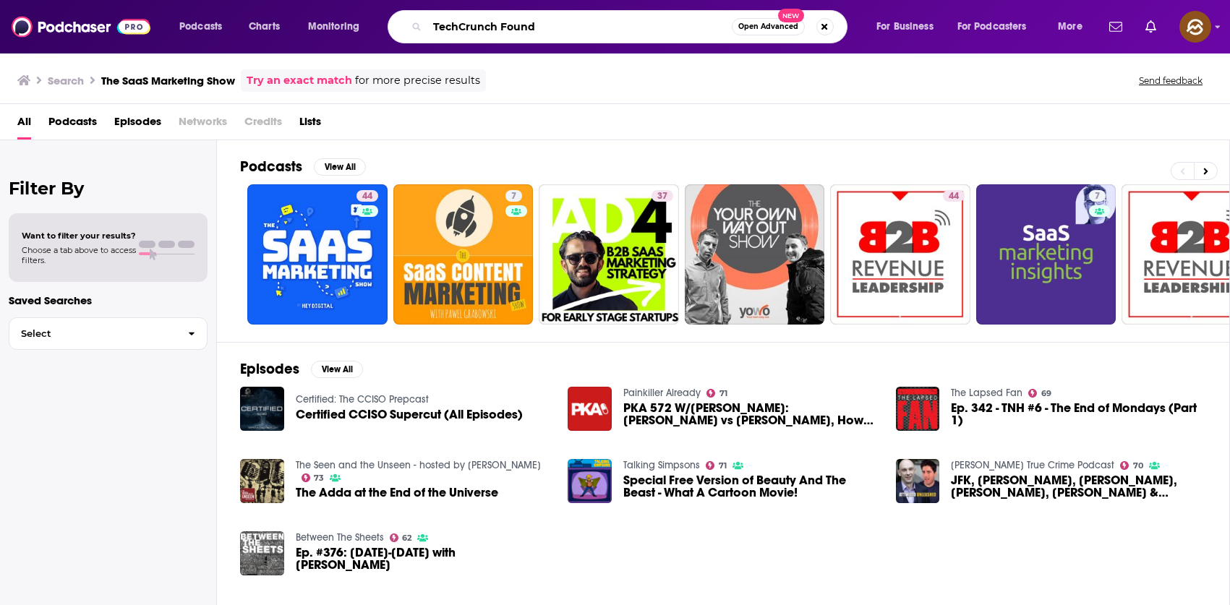
type input "TechCrunch Found"
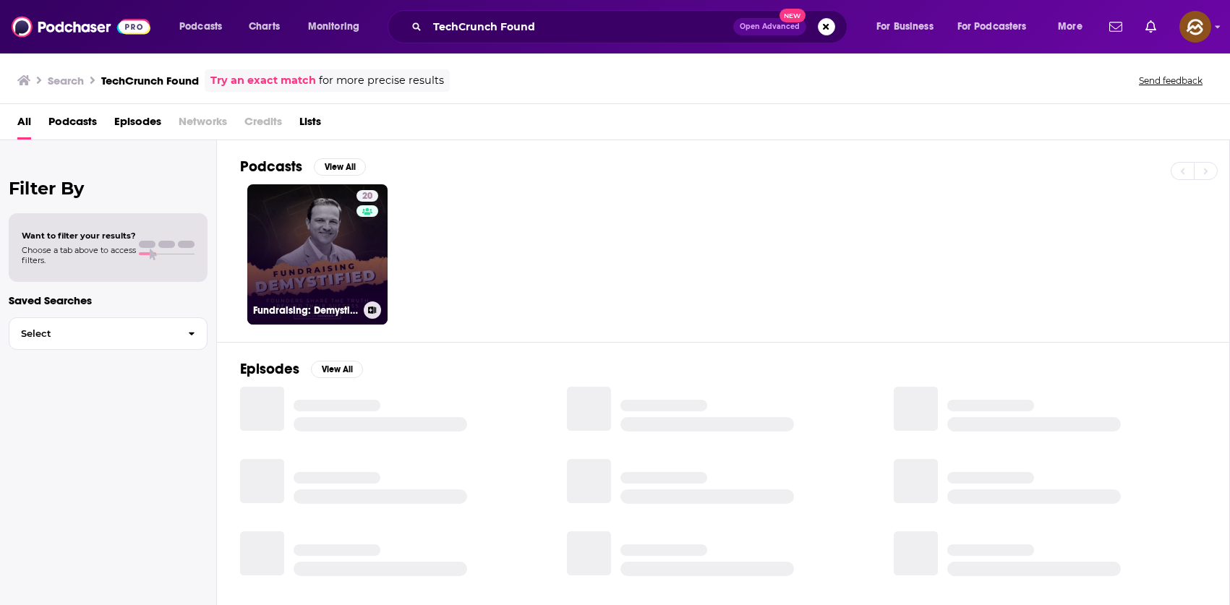
click at [299, 264] on link "20 Fundraising: Demystified! True Stories Direct From Founders" at bounding box center [317, 254] width 140 height 140
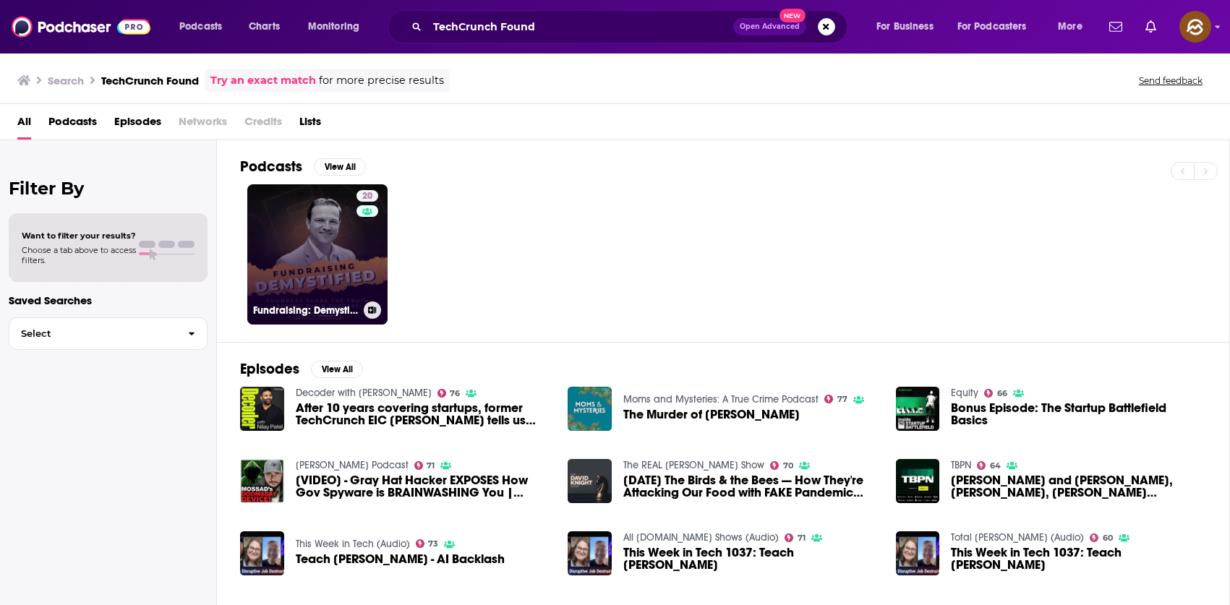
click at [275, 246] on link "20 Fundraising: Demystified! True Stories Direct From Founders" at bounding box center [317, 254] width 140 height 140
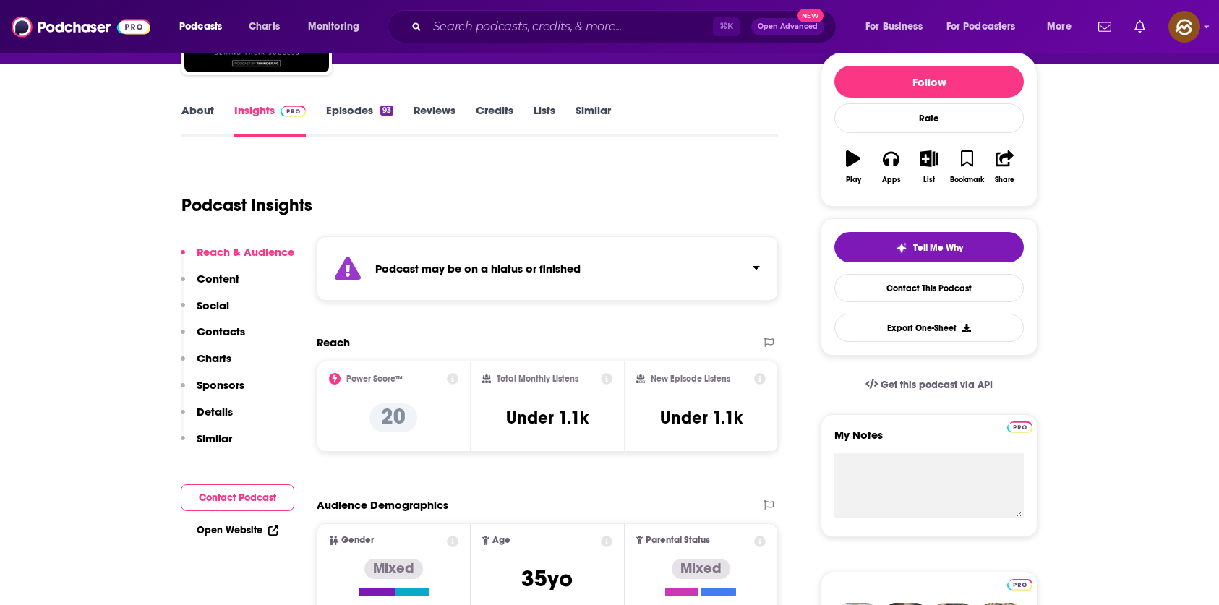
scroll to position [193, 0]
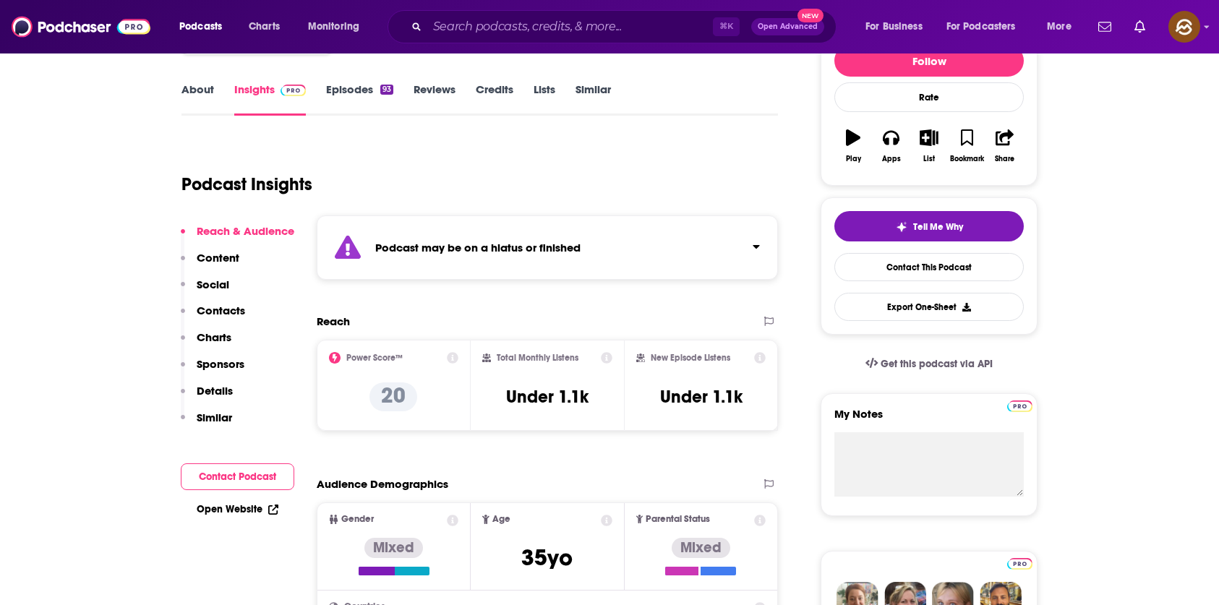
click at [205, 97] on link "About" at bounding box center [197, 98] width 33 height 33
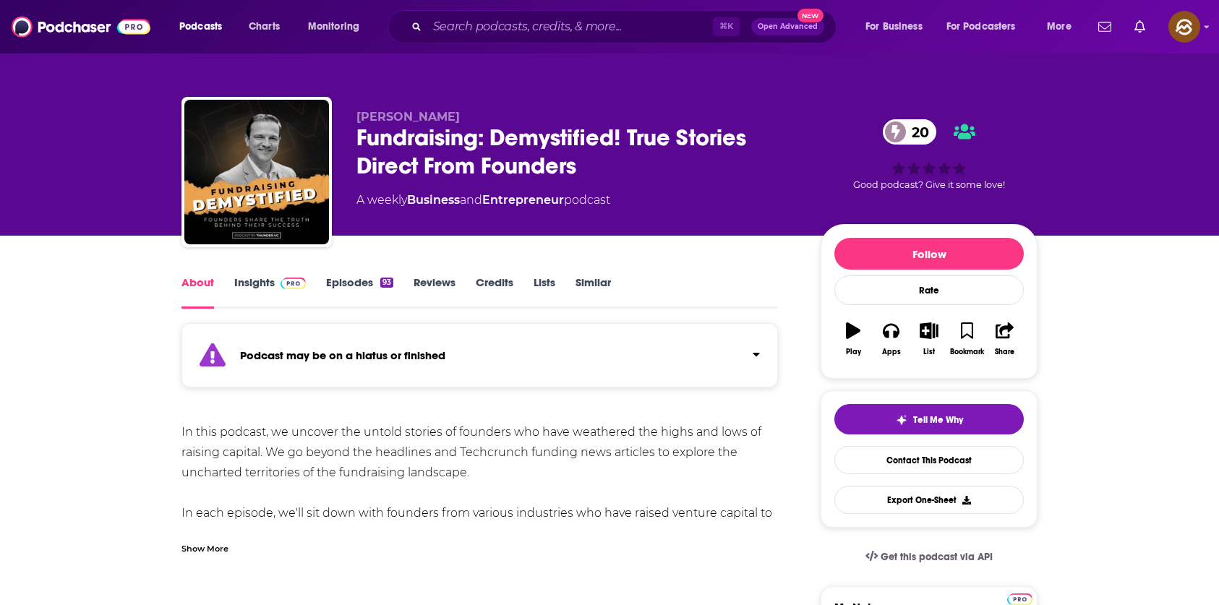
click at [202, 554] on div "Show More" at bounding box center [204, 548] width 47 height 14
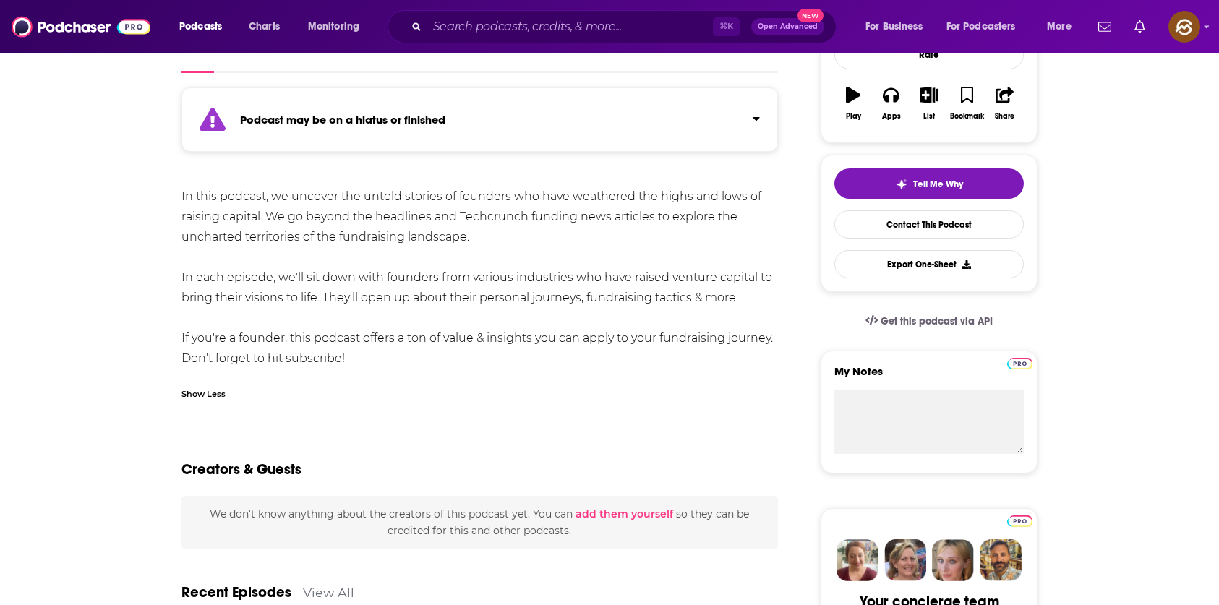
scroll to position [218, 0]
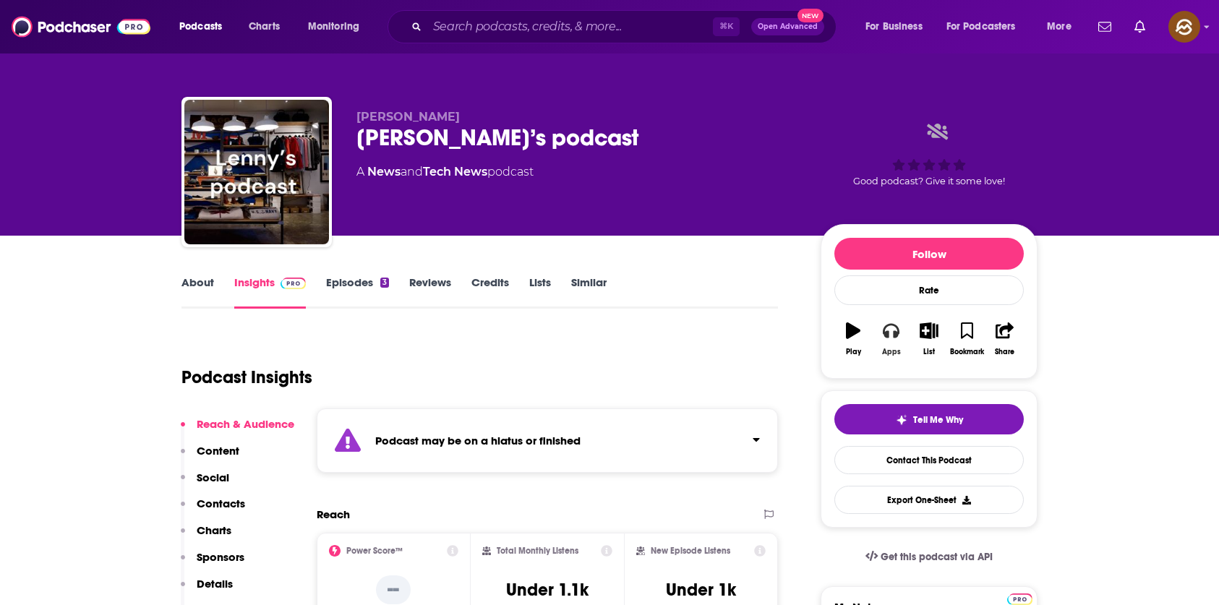
click at [891, 338] on button "Apps" at bounding box center [891, 339] width 38 height 52
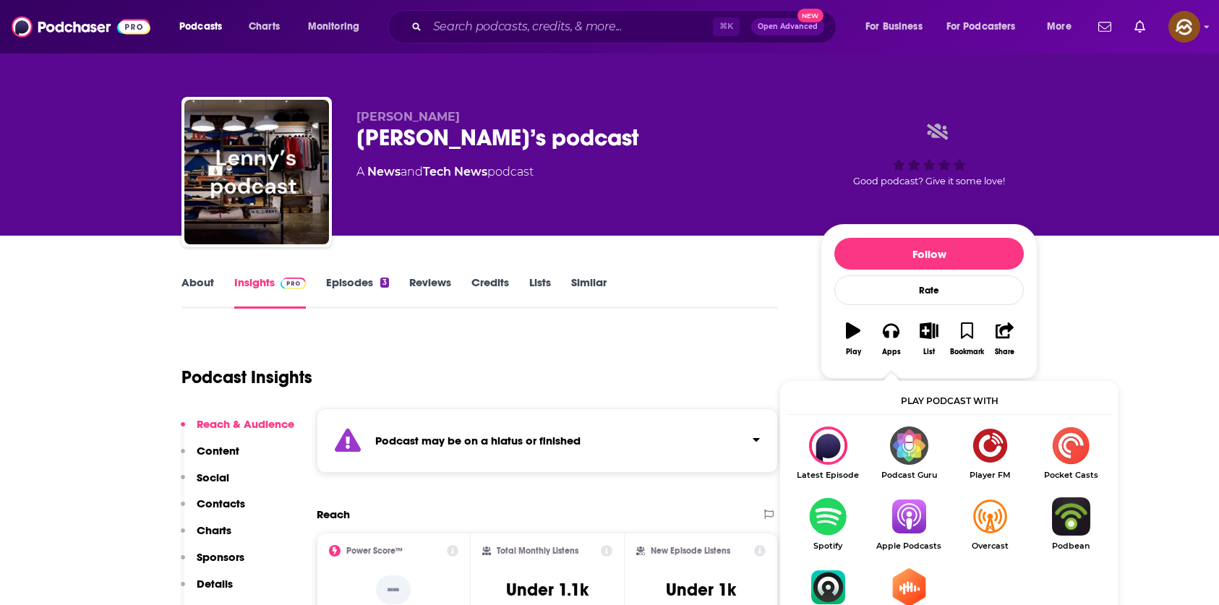
click at [917, 518] on img "Show Listen On dropdown" at bounding box center [908, 516] width 81 height 38
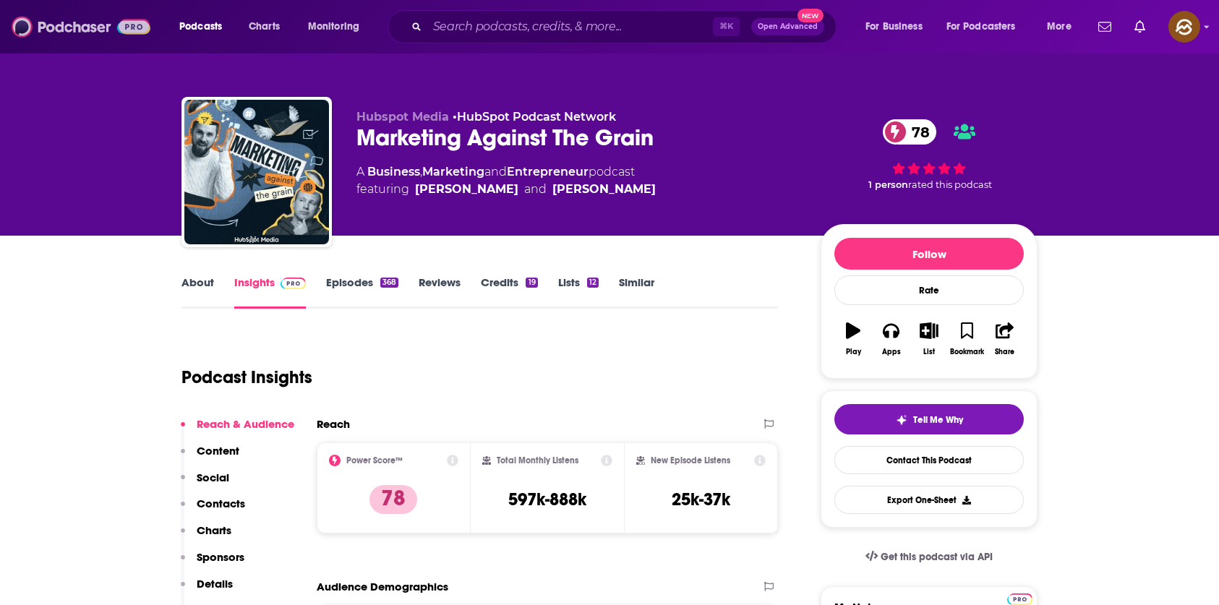
click at [69, 19] on img at bounding box center [81, 26] width 139 height 27
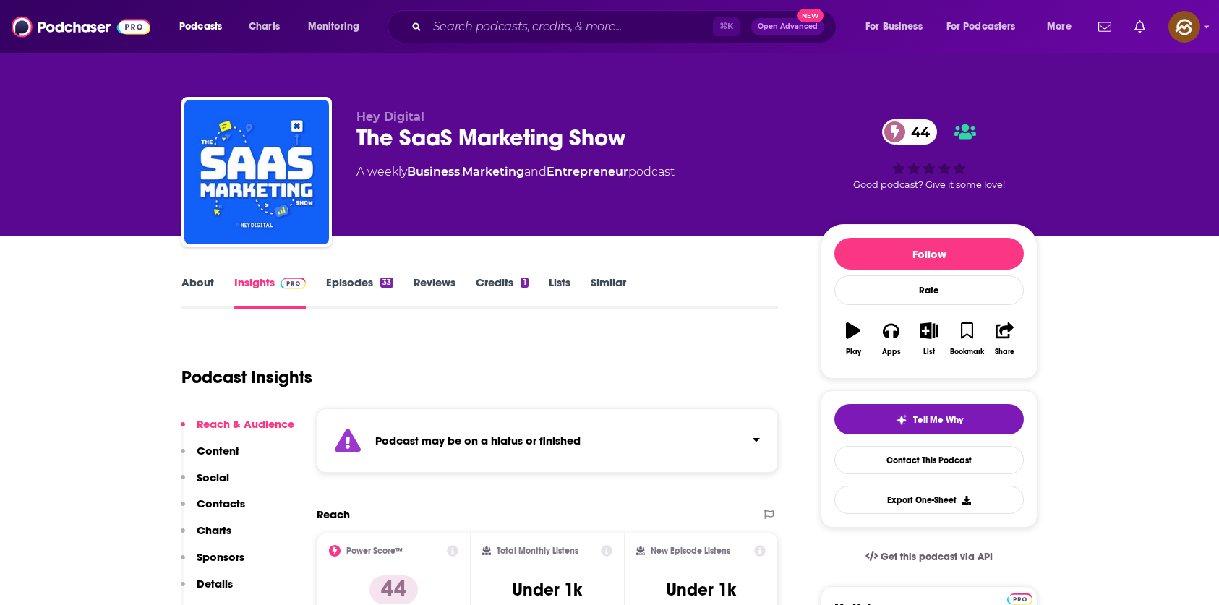
click at [618, 286] on link "Similar" at bounding box center [608, 291] width 35 height 33
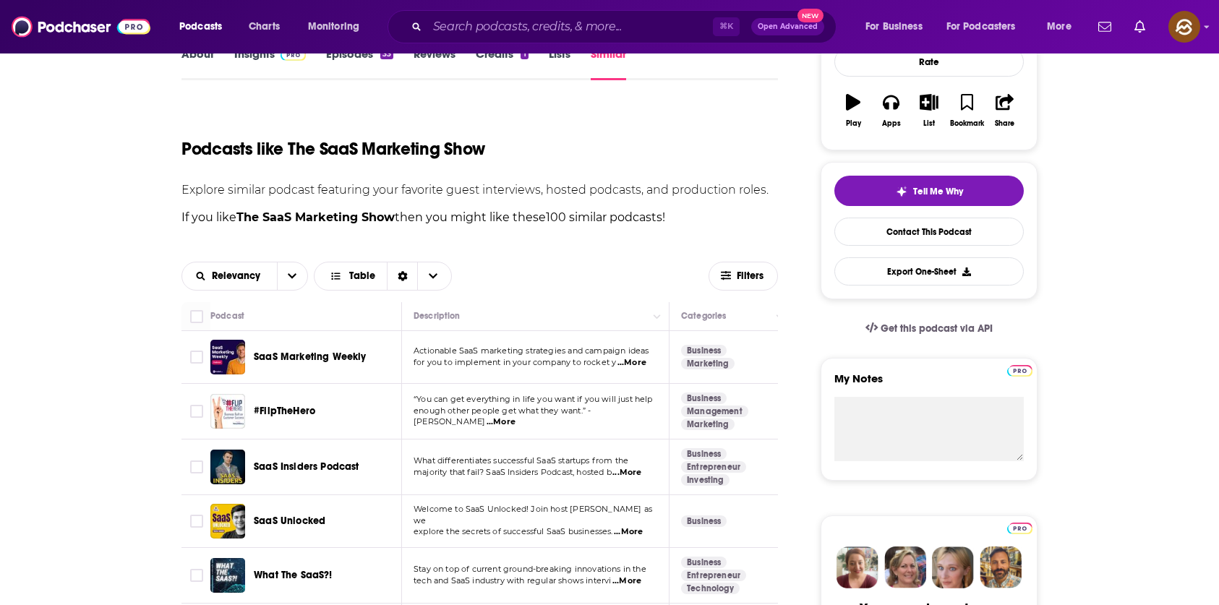
scroll to position [230, 0]
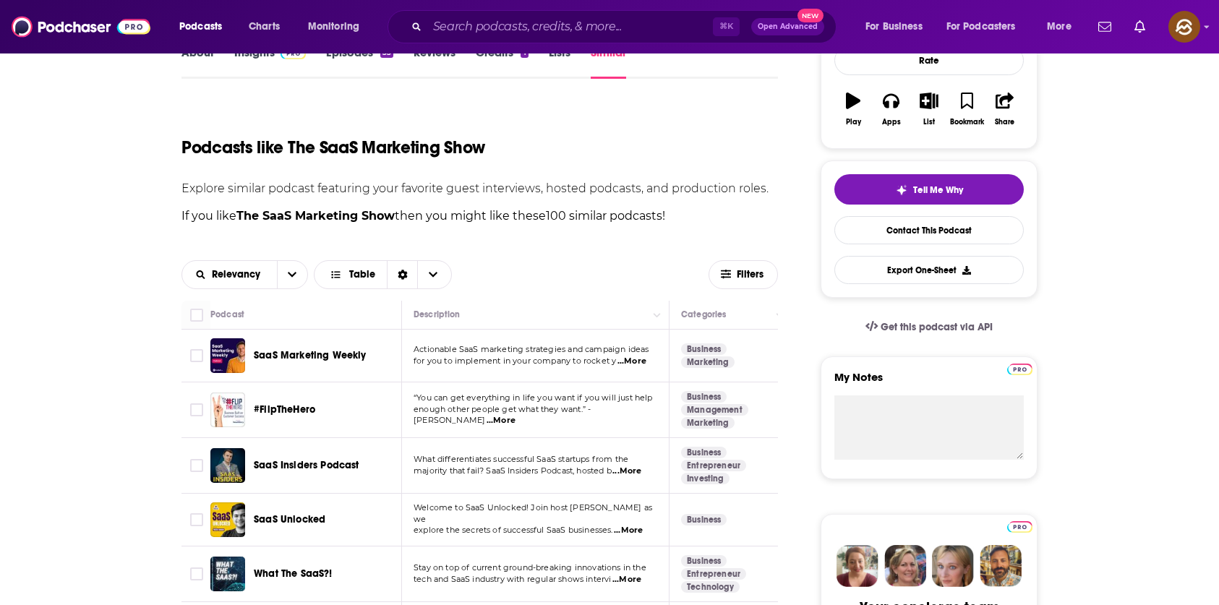
click at [298, 411] on span "#FlipTheHero" at bounding box center [284, 409] width 61 height 12
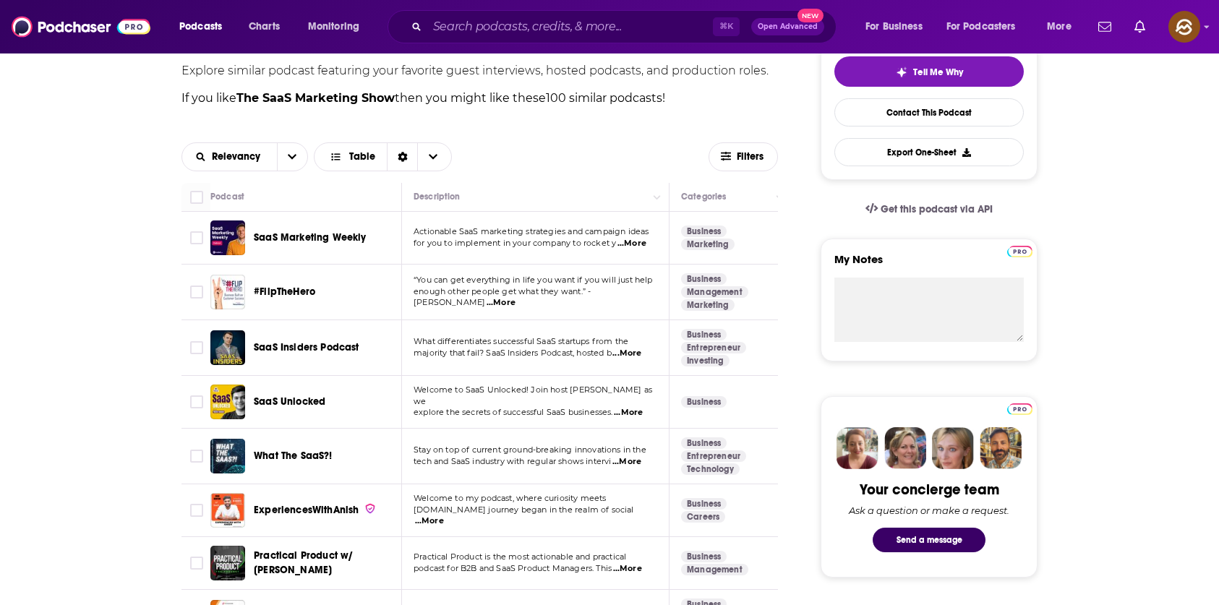
scroll to position [359, 0]
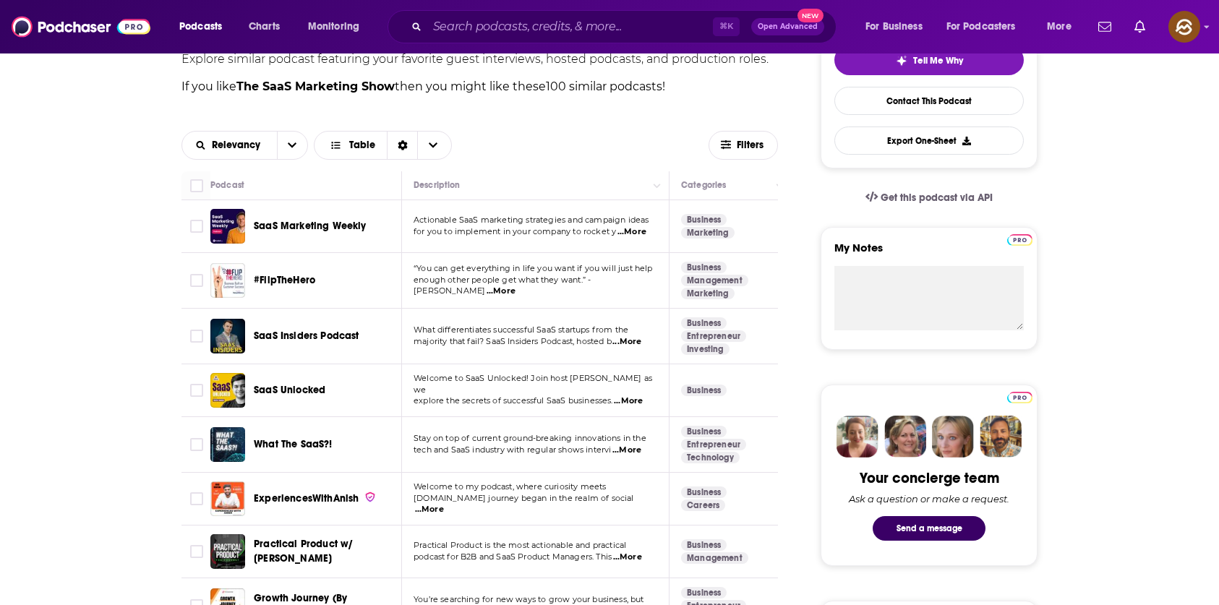
click at [329, 225] on span "SaaS Marketing Weekly" at bounding box center [310, 226] width 113 height 12
click at [309, 334] on span "SaaS Insiders Podcast" at bounding box center [307, 336] width 106 height 12
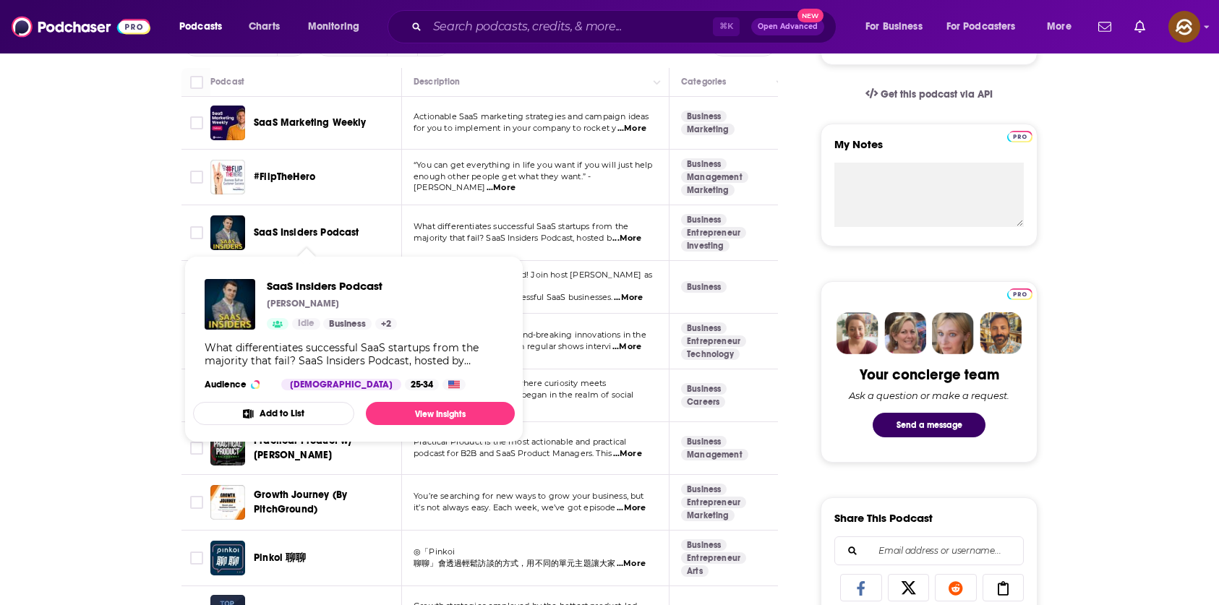
scroll to position [465, 0]
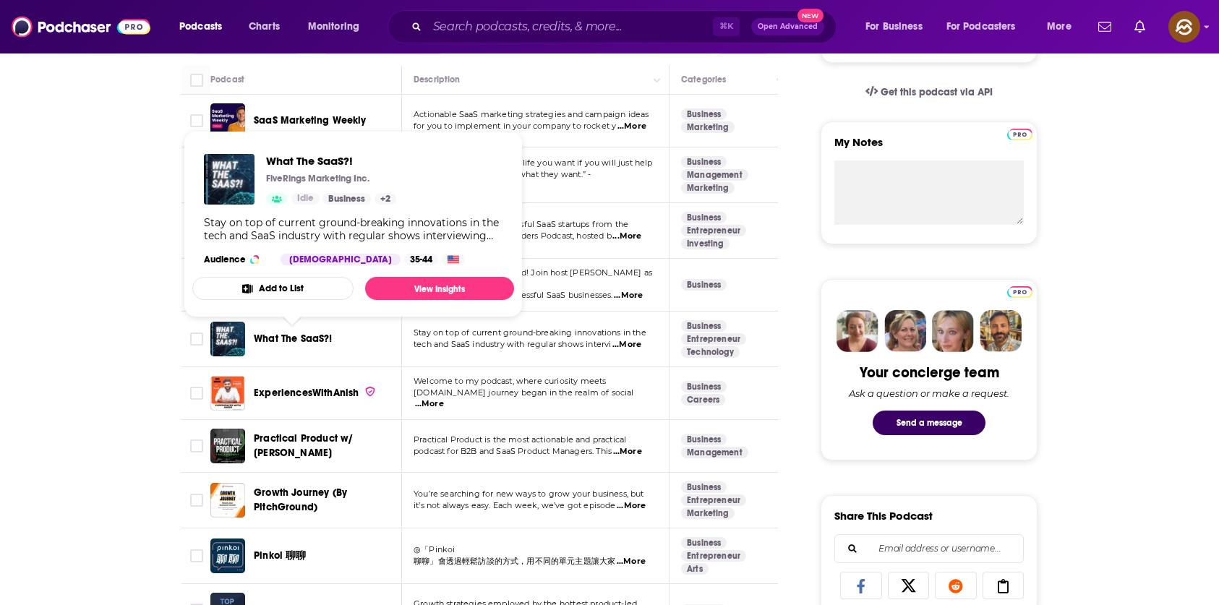
click at [308, 337] on span "What The SaaS?!" at bounding box center [293, 339] width 79 height 12
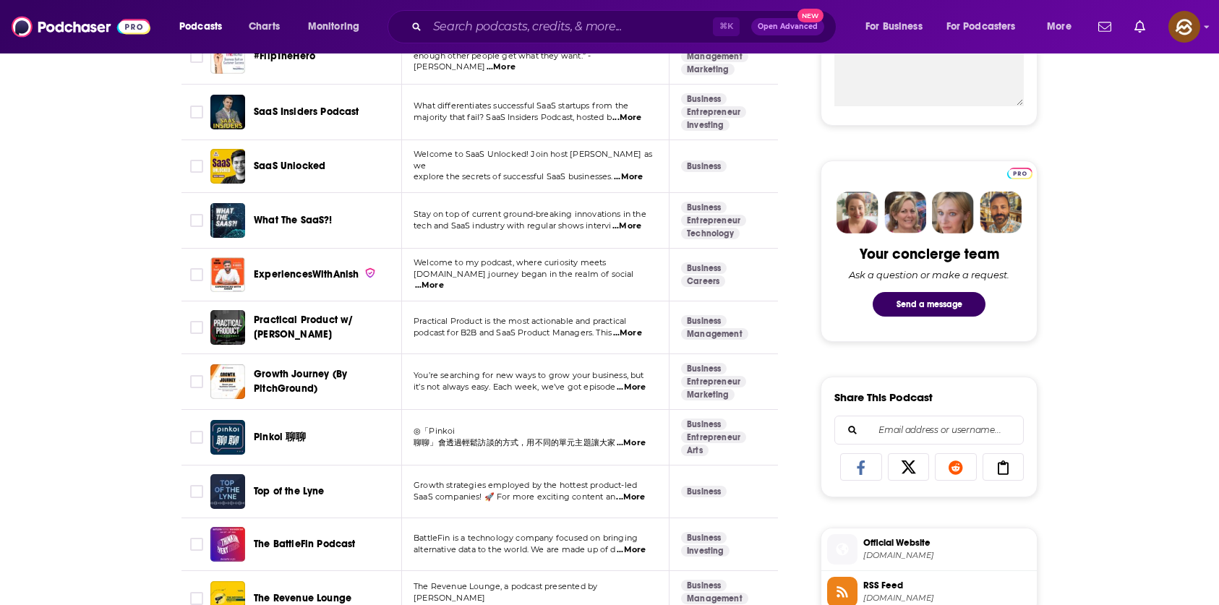
scroll to position [618, 0]
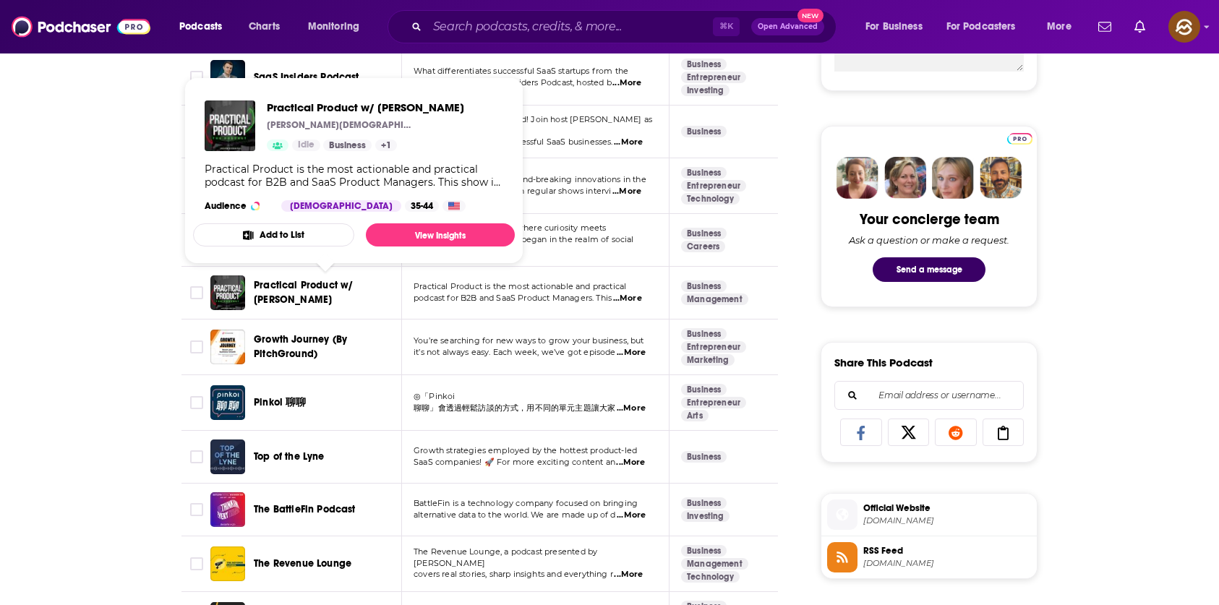
click at [297, 283] on span "Practical Product w/ Jason Evanish" at bounding box center [303, 292] width 99 height 27
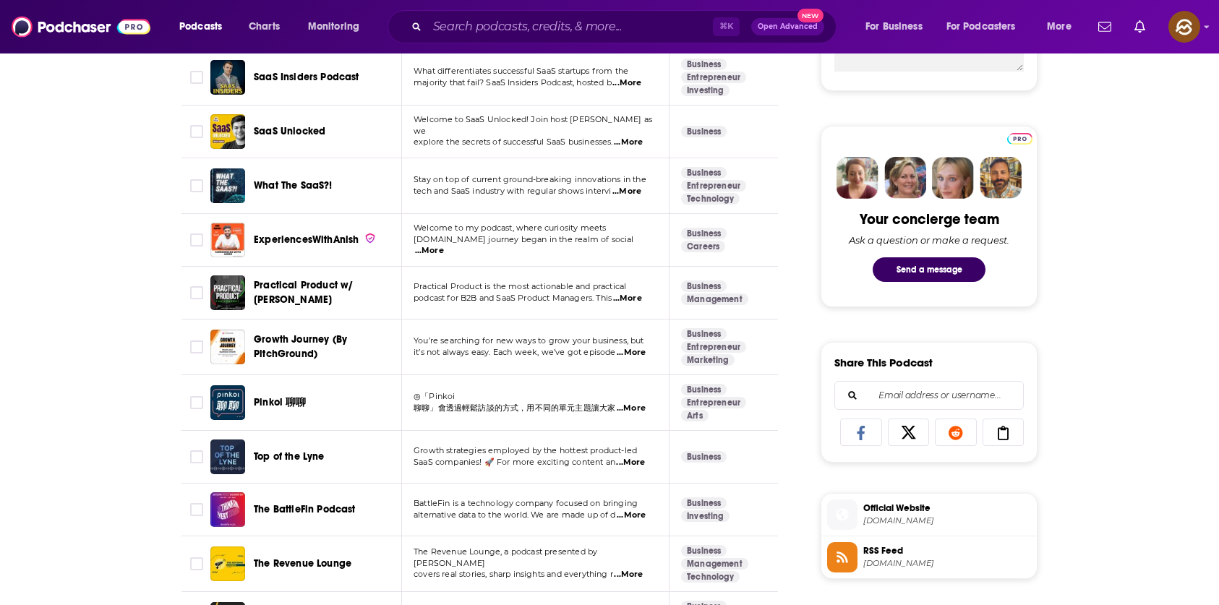
click at [289, 345] on span "Growth Journey (By PitchGround)" at bounding box center [300, 346] width 93 height 27
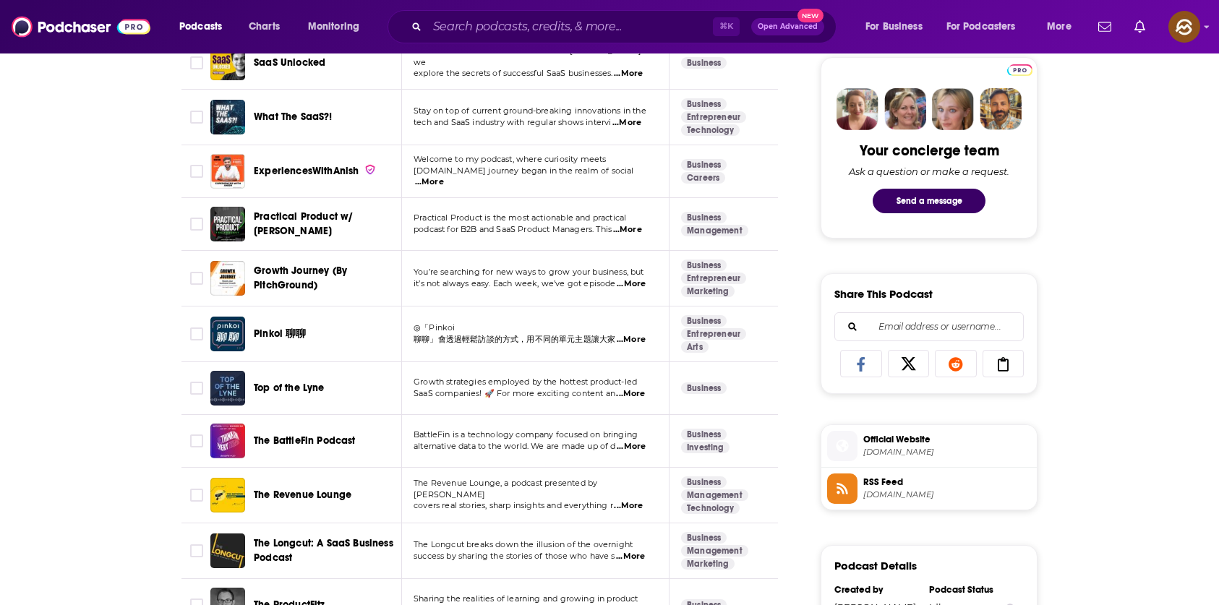
scroll to position [696, 0]
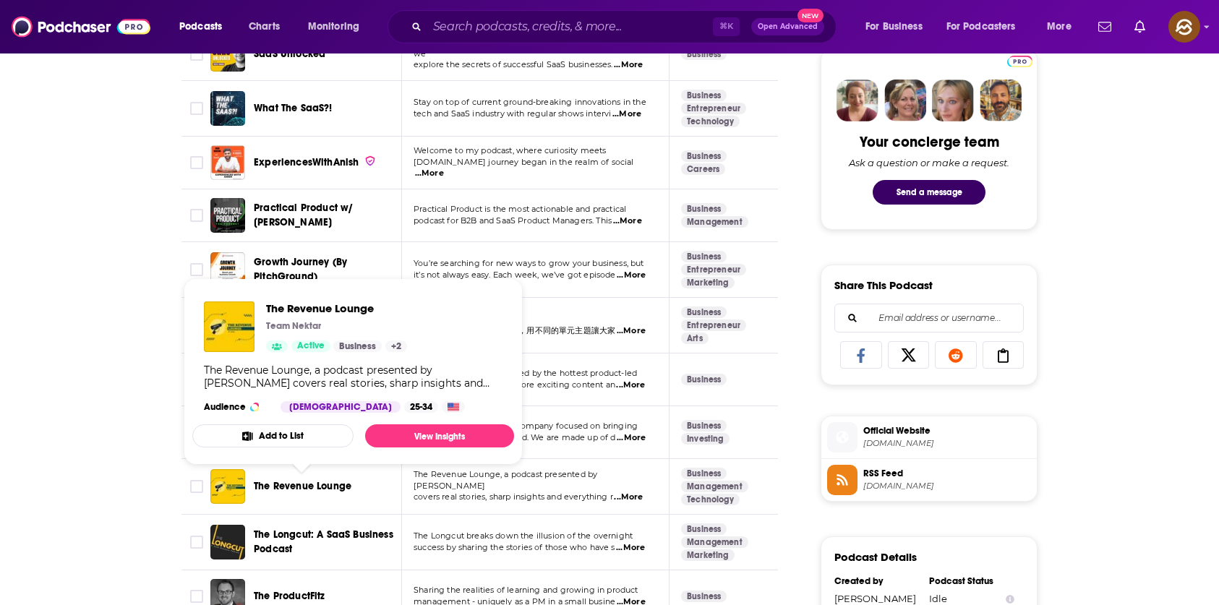
click at [304, 484] on span "The Revenue Lounge" at bounding box center [303, 486] width 98 height 12
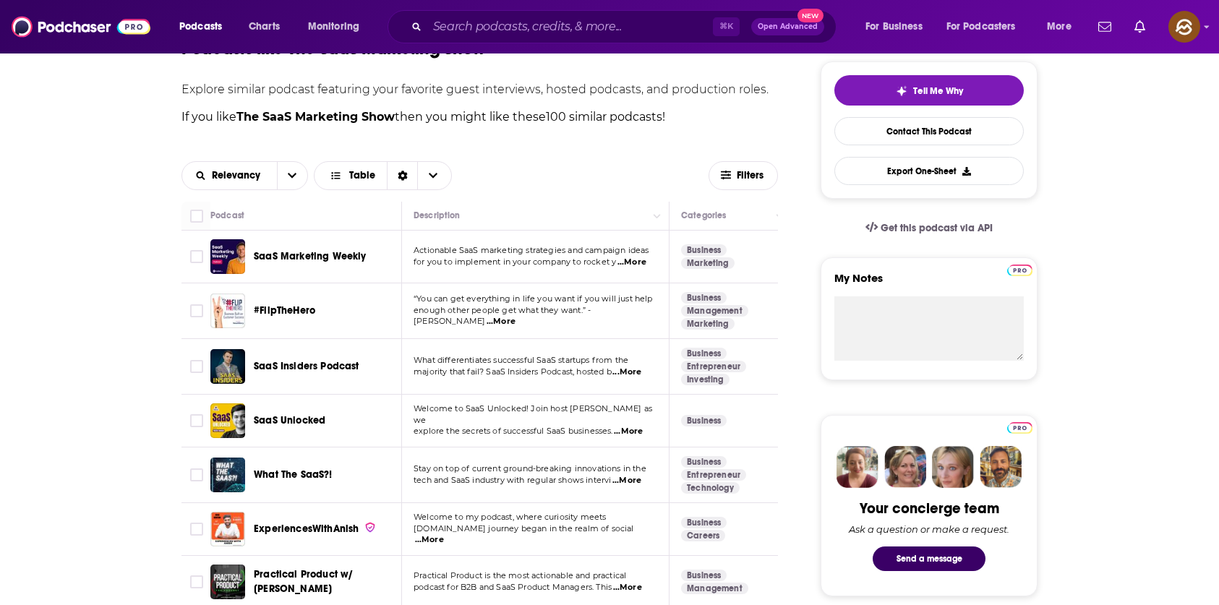
scroll to position [0, 0]
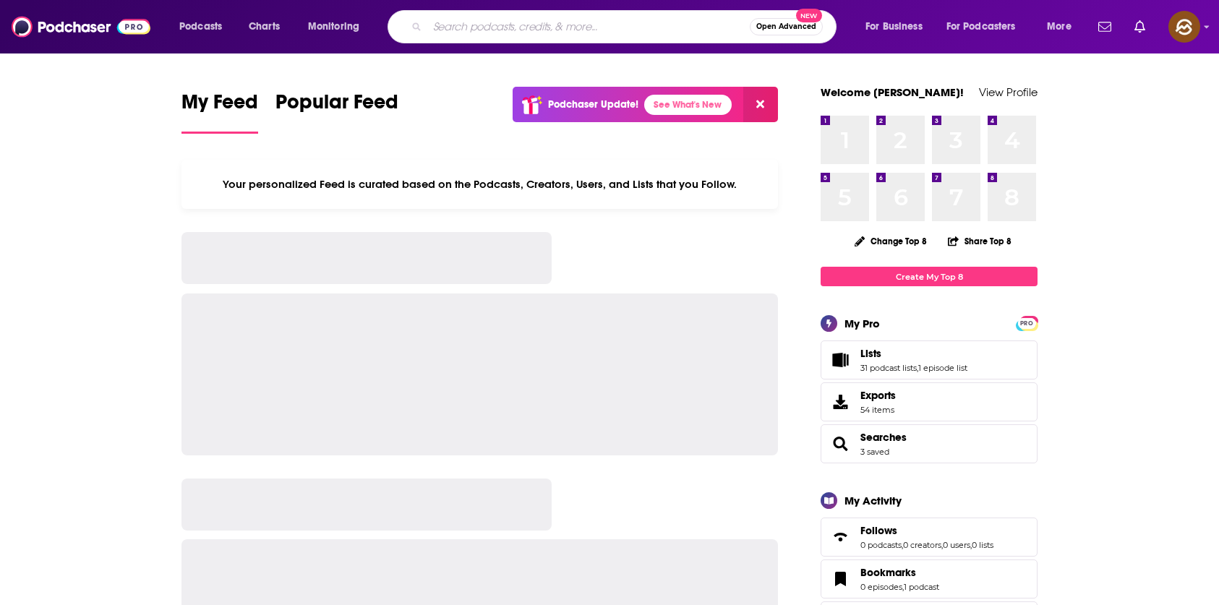
click at [527, 25] on input "Search podcasts, credits, & more..." at bounding box center [588, 26] width 322 height 23
paste input "Health Tech Pigeon"
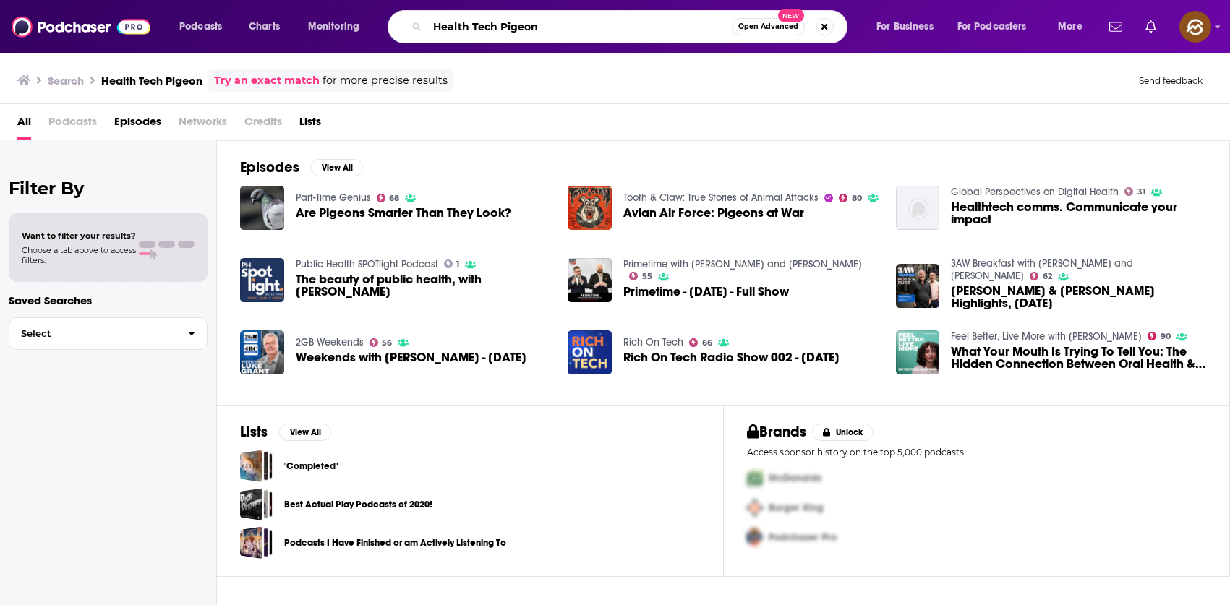
click at [467, 27] on input "Health Tech Pigeon" at bounding box center [579, 26] width 304 height 23
type input "HealthTech Pigeon"
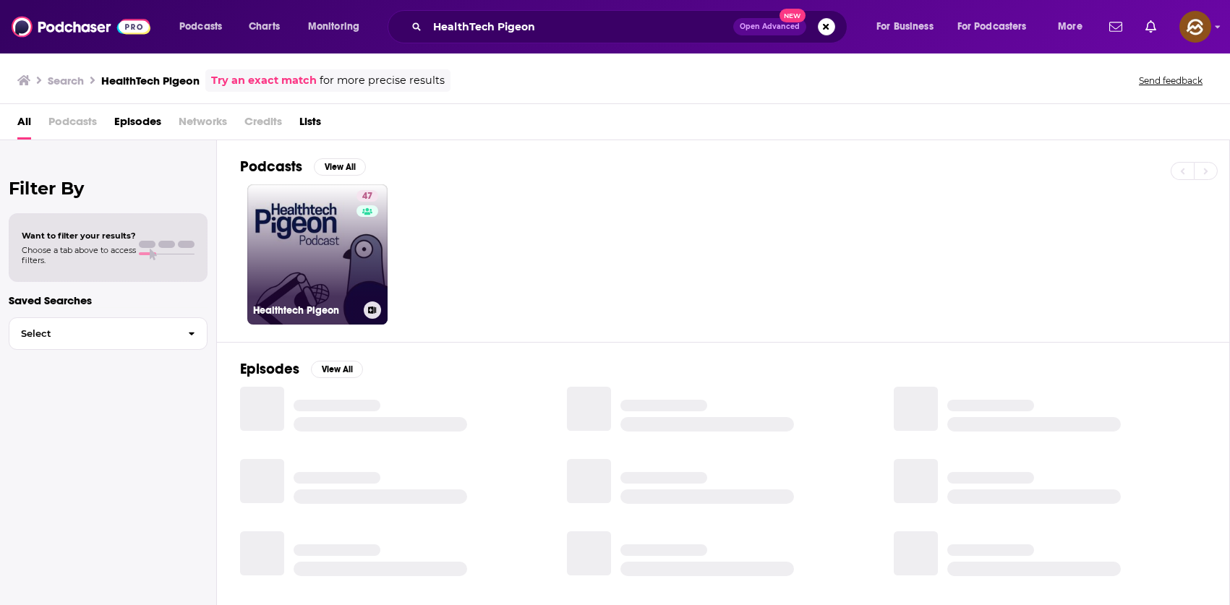
click at [269, 257] on link "47 Healthtech Pigeon" at bounding box center [317, 254] width 140 height 140
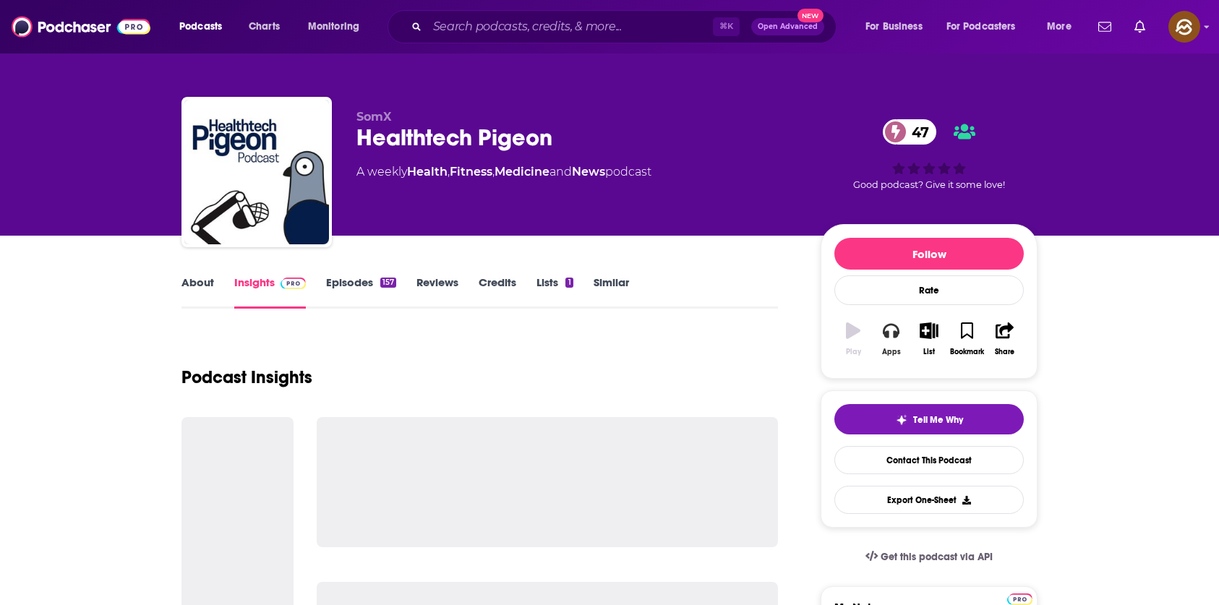
click at [890, 333] on icon "button" at bounding box center [891, 330] width 16 height 16
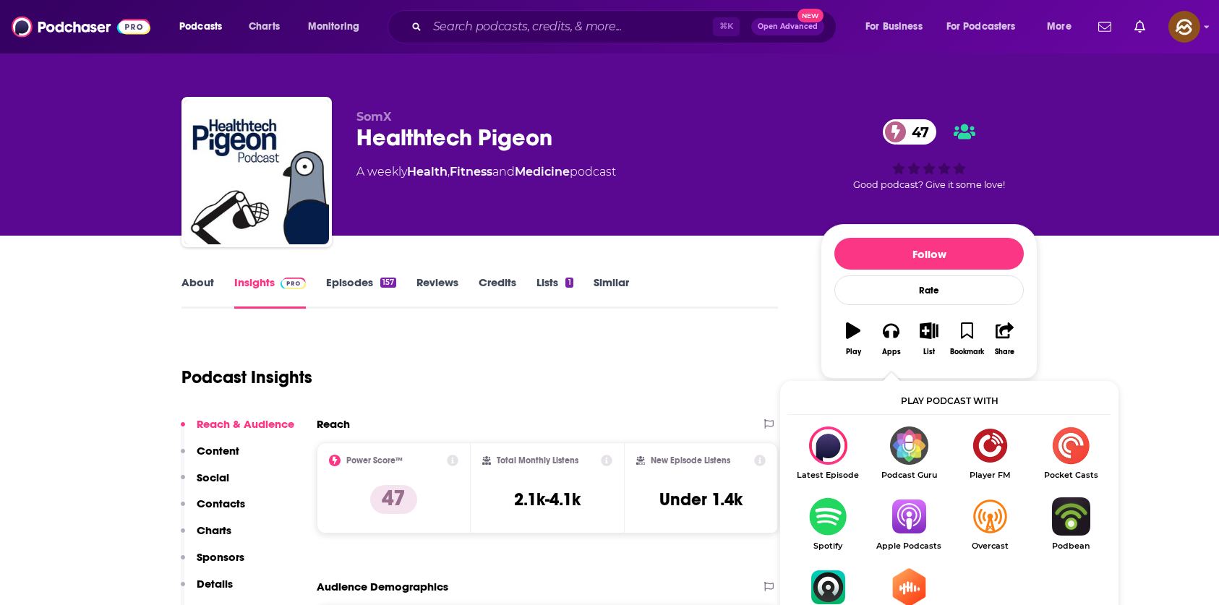
click at [901, 500] on img "Show Listen On dropdown" at bounding box center [908, 516] width 81 height 38
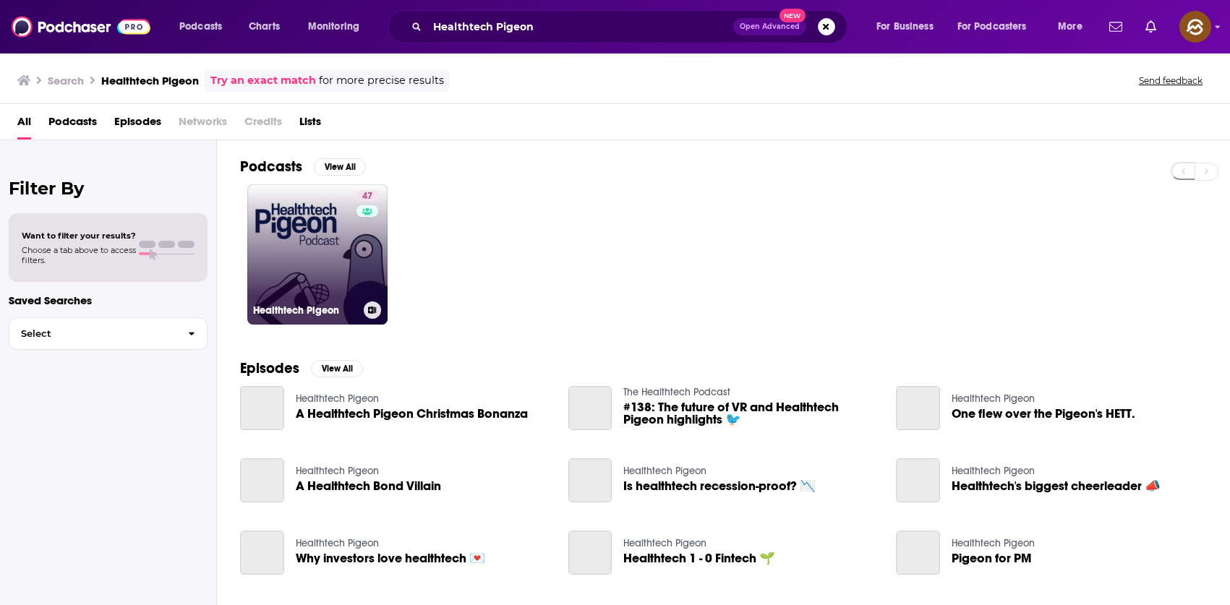
click at [315, 234] on link "47 Healthtech Pigeon" at bounding box center [317, 254] width 140 height 140
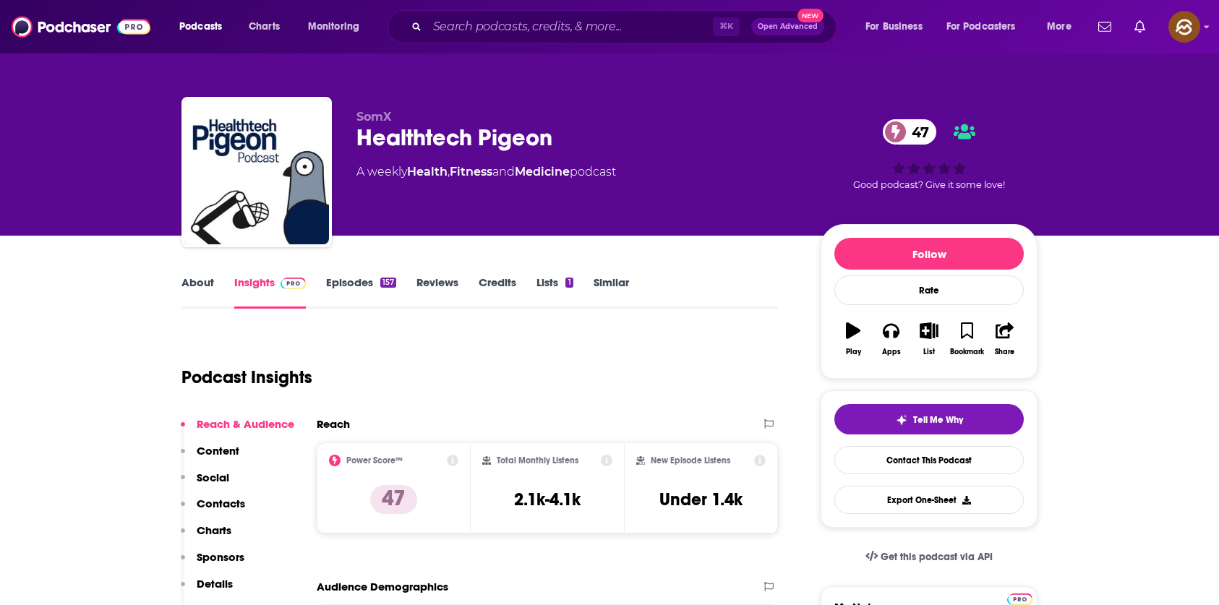
click at [621, 288] on link "Similar" at bounding box center [611, 291] width 35 height 33
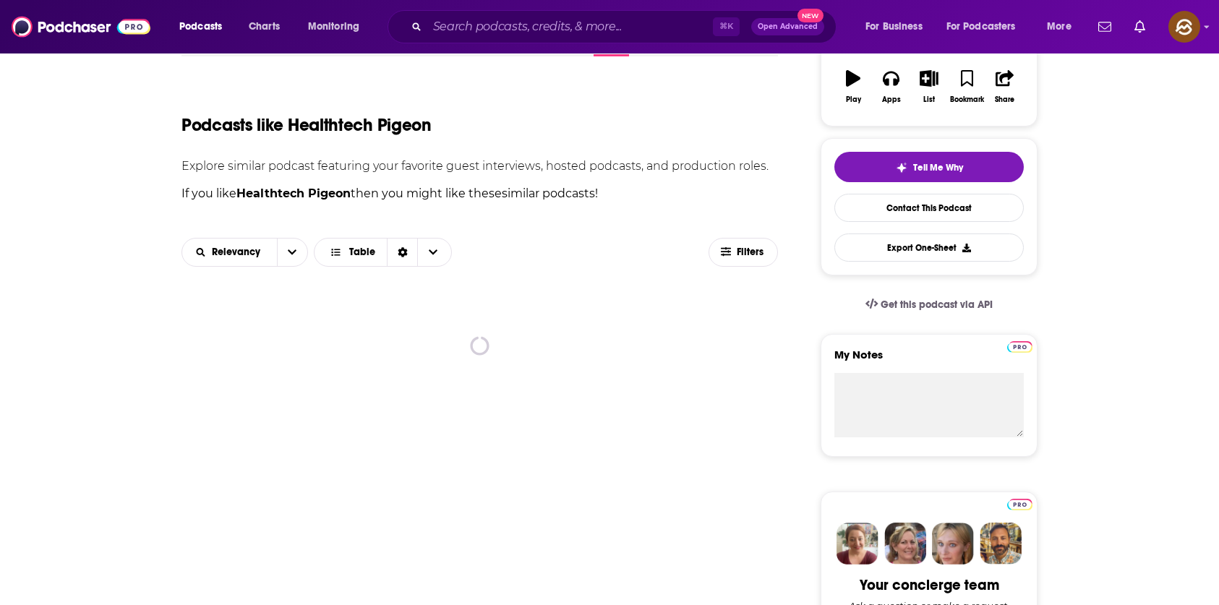
scroll to position [319, 0]
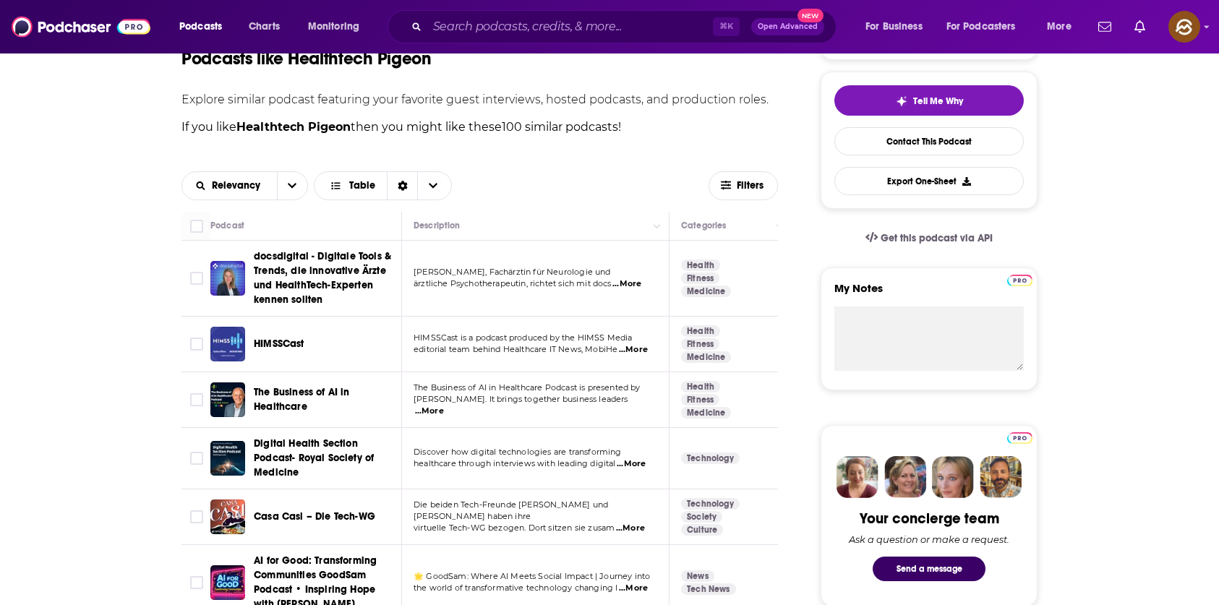
click at [308, 274] on span "docsdigital - Digitale Tools & Trends, die innovative Ärzte und HealthTech-Expe…" at bounding box center [322, 278] width 137 height 56
click at [271, 341] on span "HIMSSCast" at bounding box center [279, 344] width 51 height 12
click at [283, 400] on span "The Business of AI in Healthcare" at bounding box center [325, 399] width 143 height 29
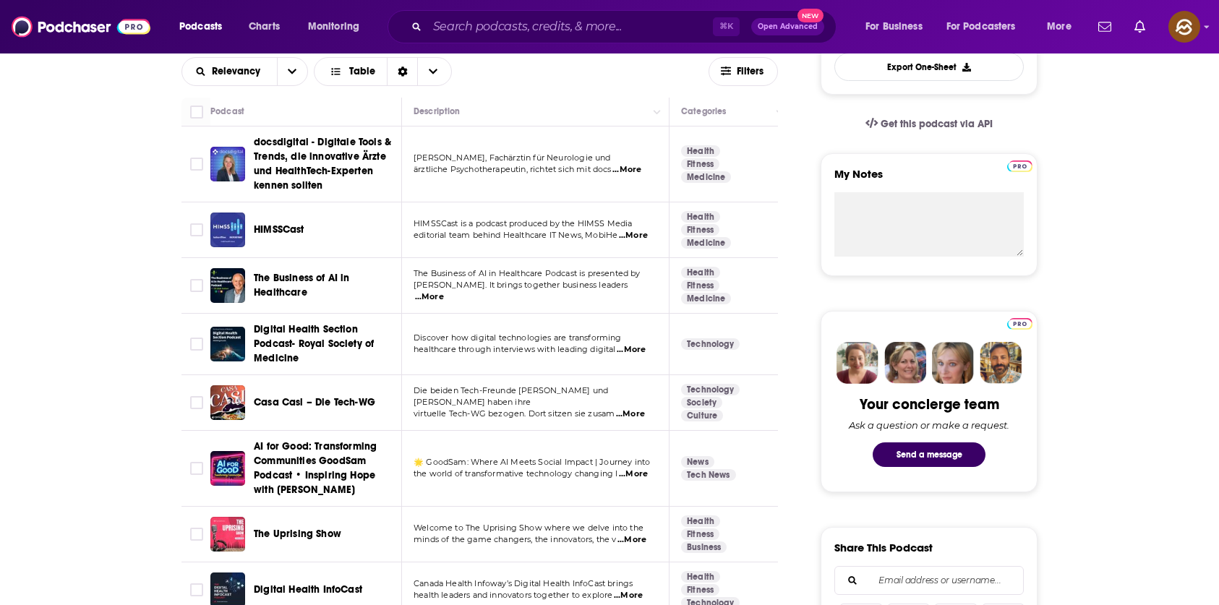
scroll to position [444, 0]
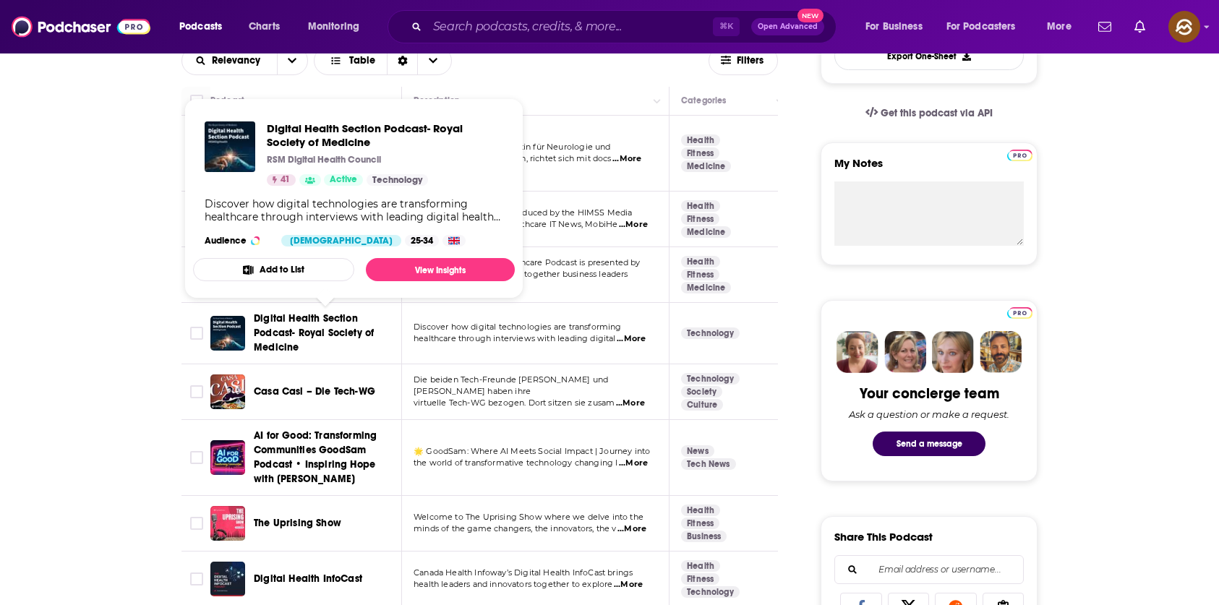
click at [283, 335] on span "Digital Health Section Podcast- Royal Society of Medicine" at bounding box center [314, 332] width 120 height 41
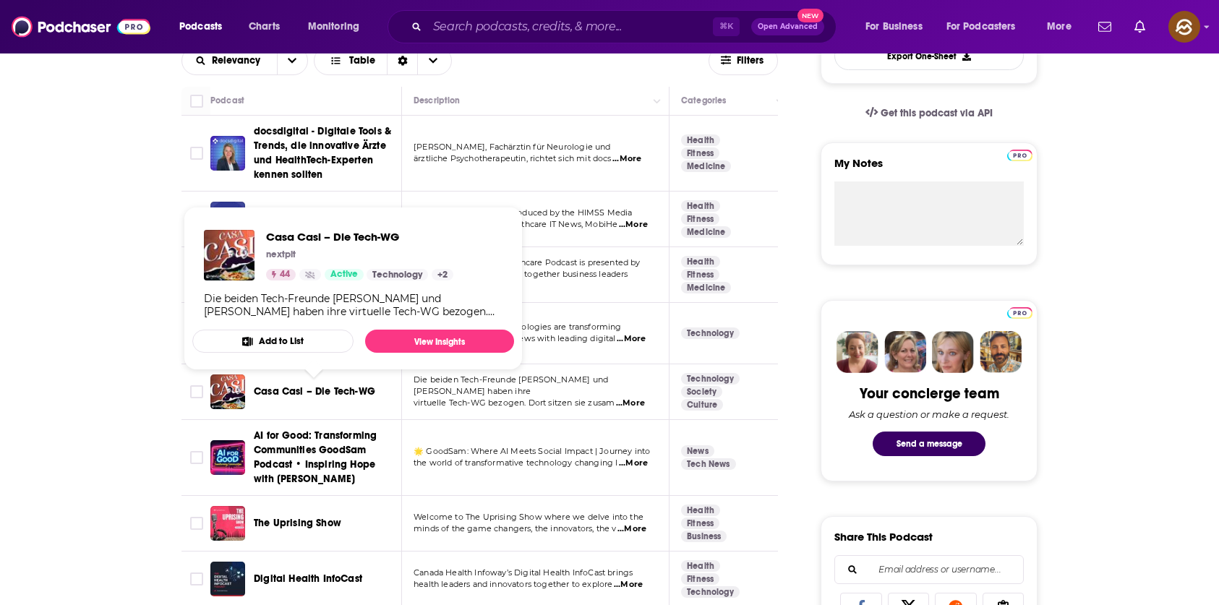
click at [317, 392] on span "Casa Casi – Die Tech-WG" at bounding box center [314, 391] width 121 height 12
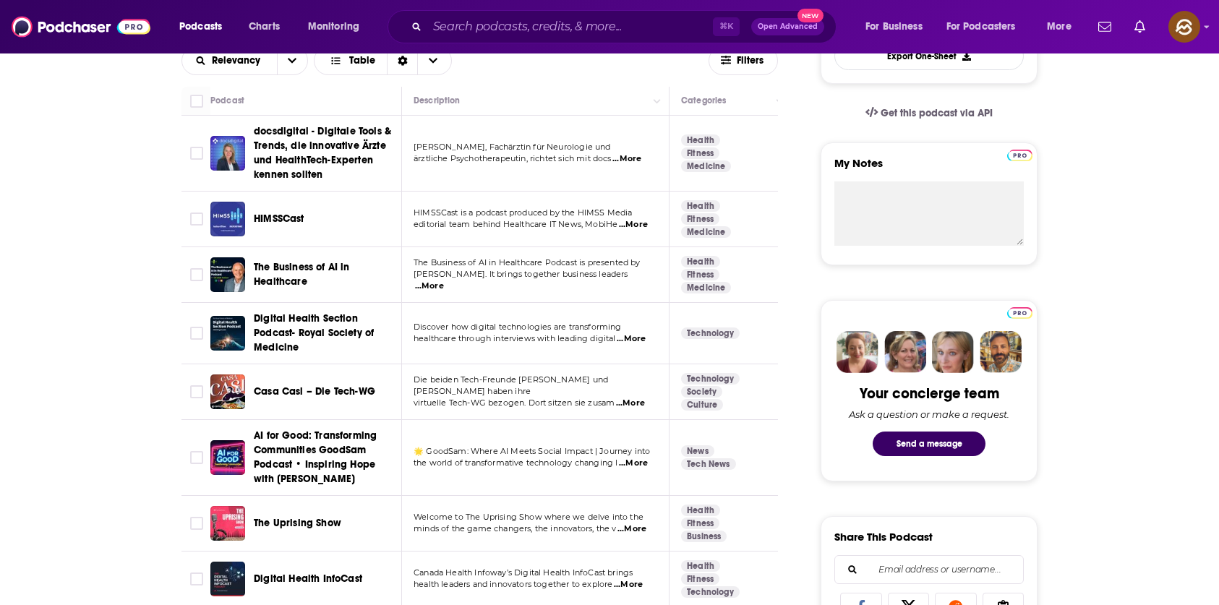
click at [304, 440] on span "AI for Good: Transforming Communities GoodSam Podcast • Inspiring Hope with [PE…" at bounding box center [315, 457] width 123 height 56
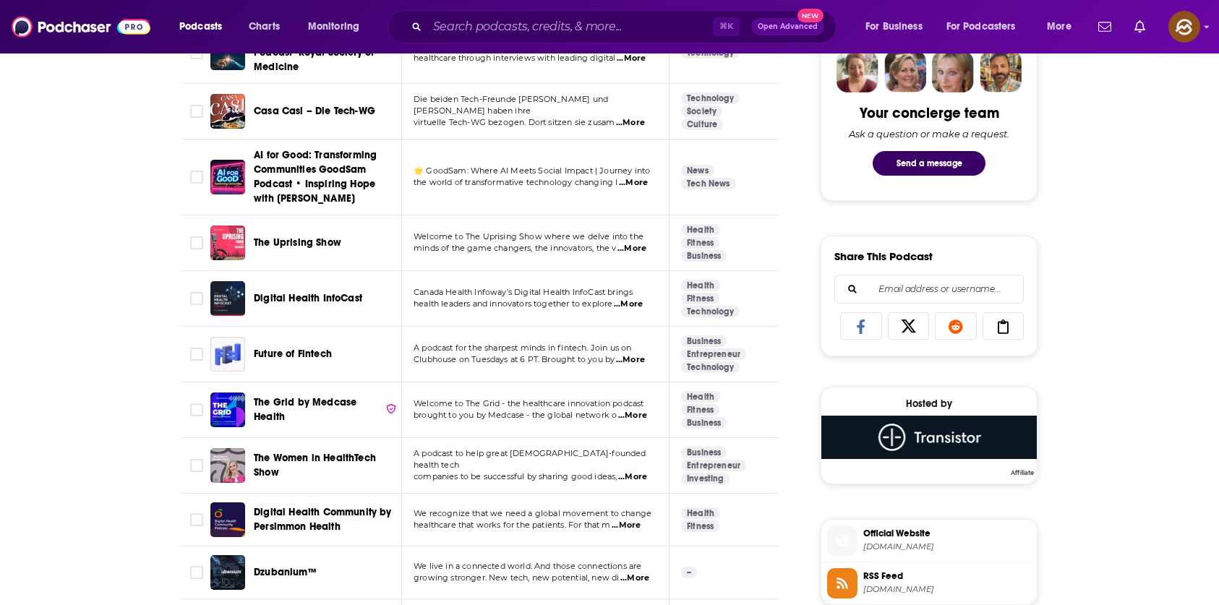
scroll to position [726, 0]
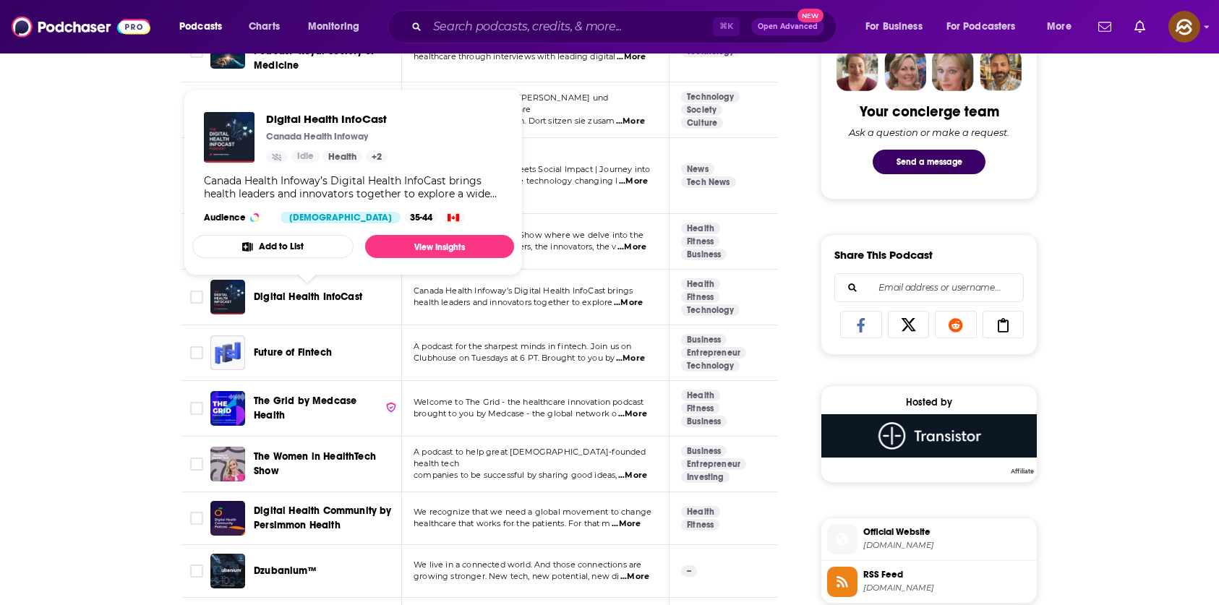
click at [315, 294] on span "Digital Health InfoCast" at bounding box center [308, 297] width 108 height 12
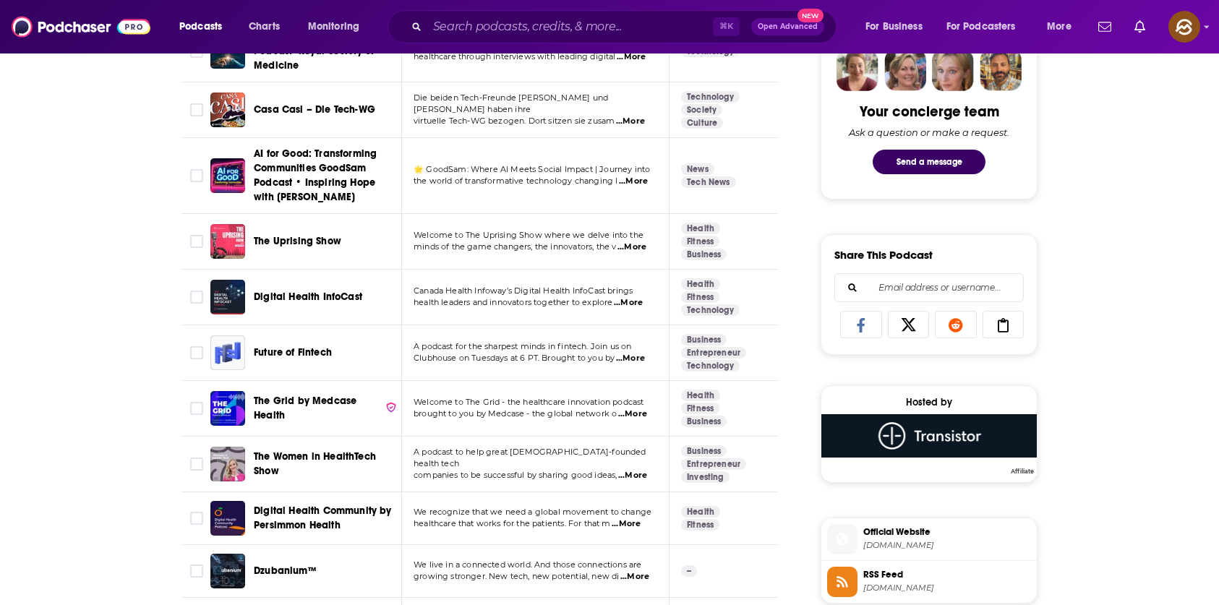
click at [286, 351] on span "Future of Fintech" at bounding box center [293, 352] width 78 height 12
click at [312, 403] on span "The Grid by Medcase Health" at bounding box center [305, 408] width 103 height 27
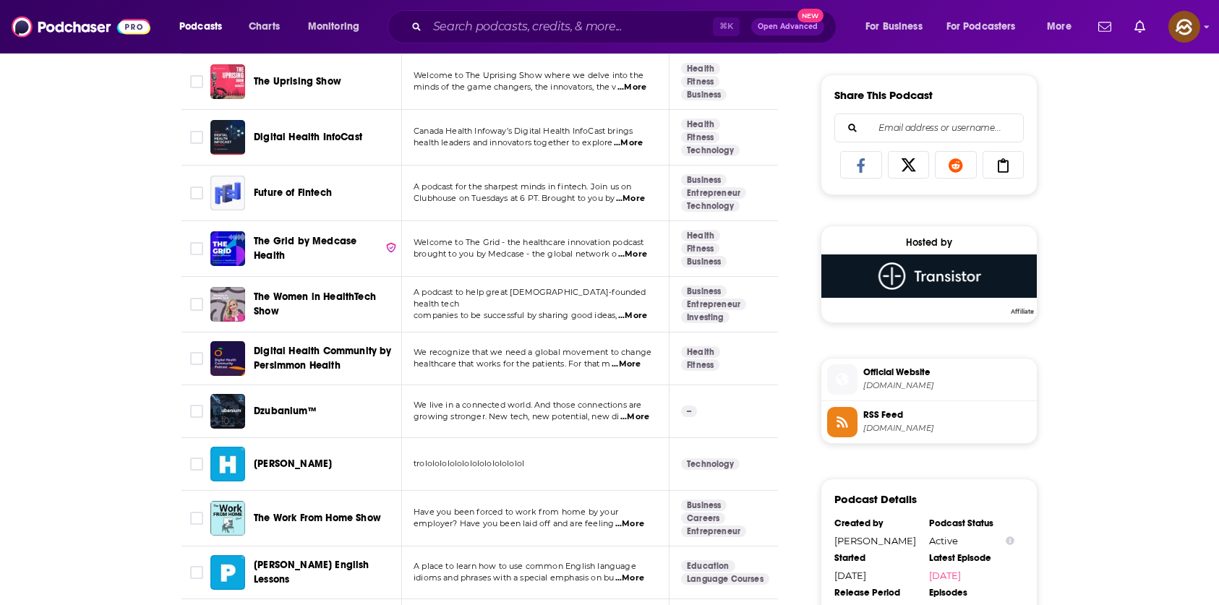
scroll to position [886, 0]
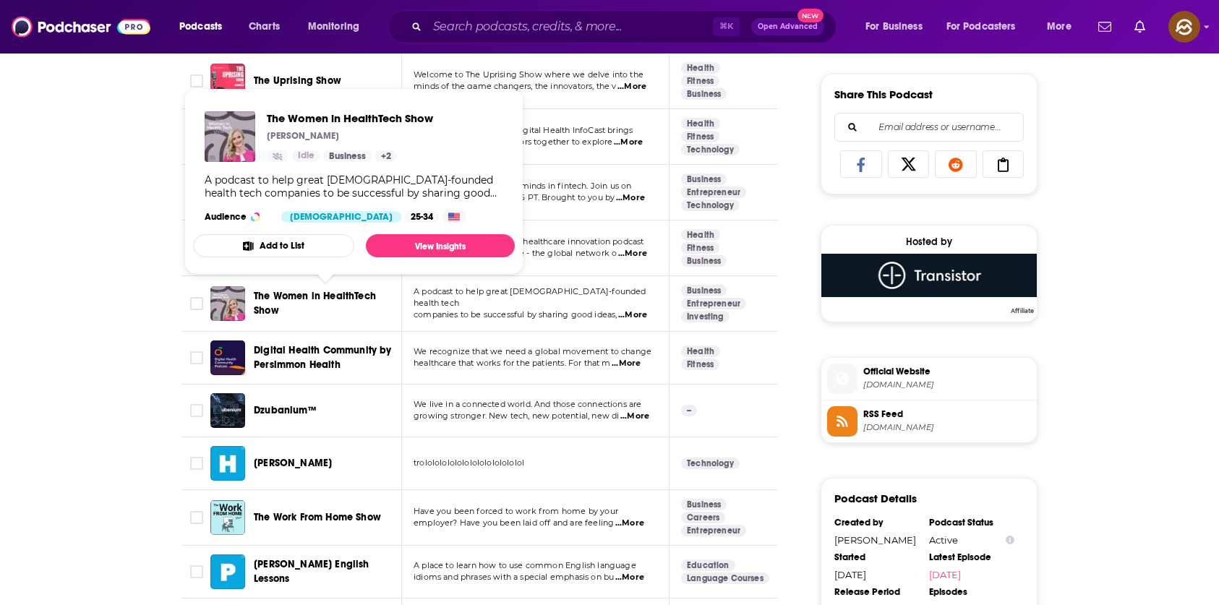
click at [330, 291] on span "The Women in HealthTech Show" at bounding box center [315, 303] width 122 height 27
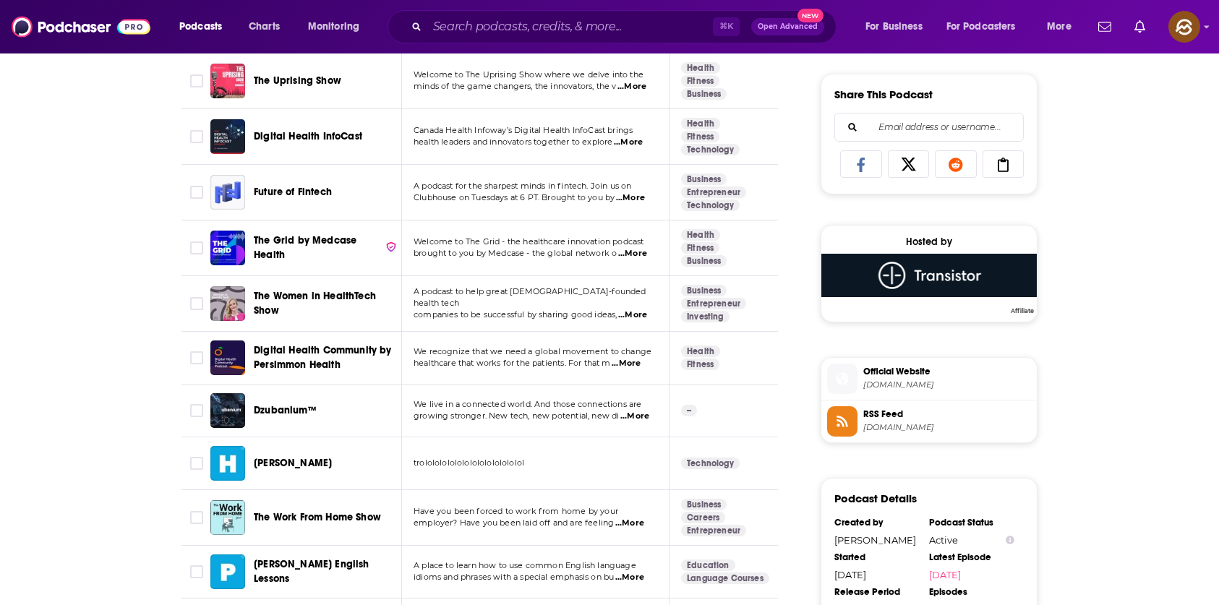
click at [322, 356] on span "Digital Health Community by Persimmon Health" at bounding box center [323, 357] width 138 height 27
click at [304, 411] on span "Dzubanium™" at bounding box center [285, 410] width 63 height 12
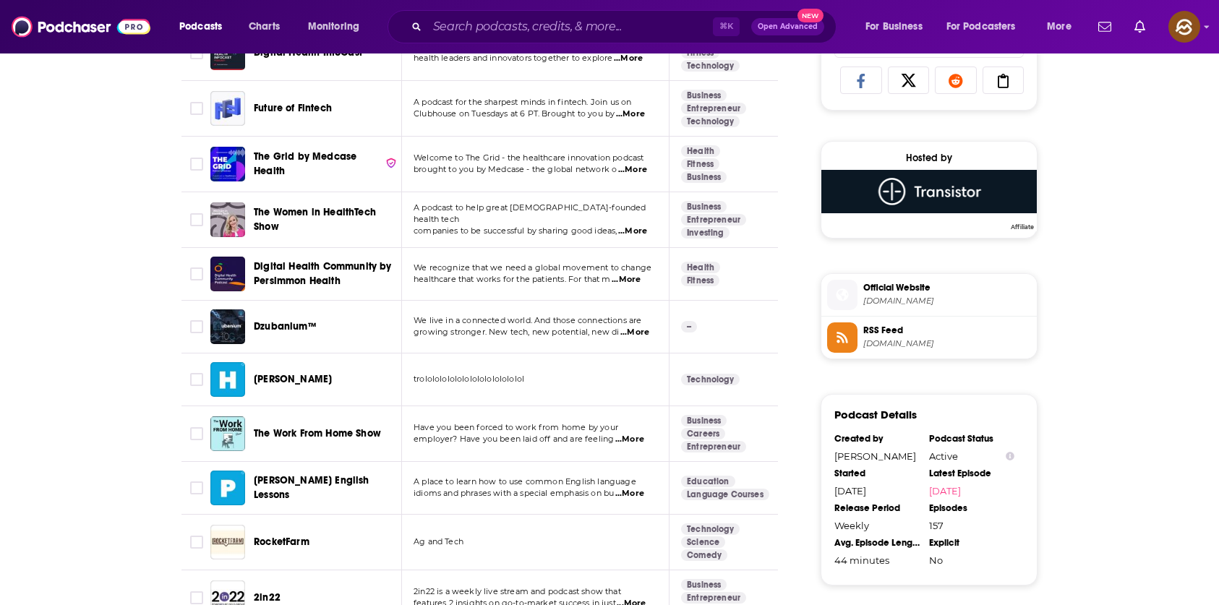
scroll to position [971, 0]
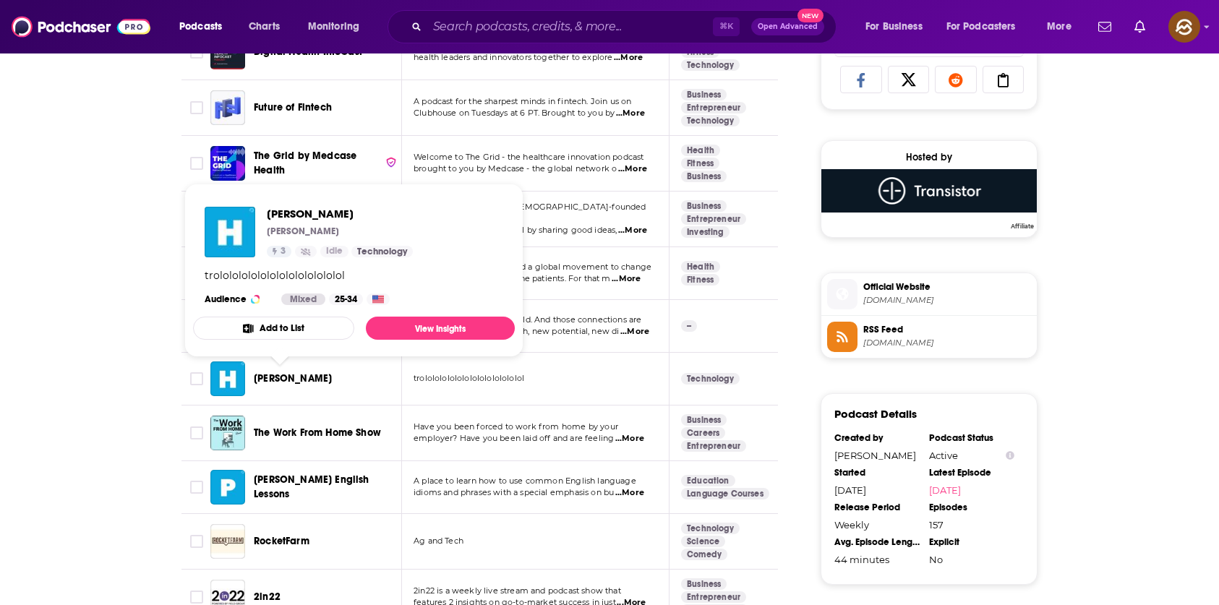
click at [284, 380] on span "Haha Eitan" at bounding box center [293, 378] width 78 height 12
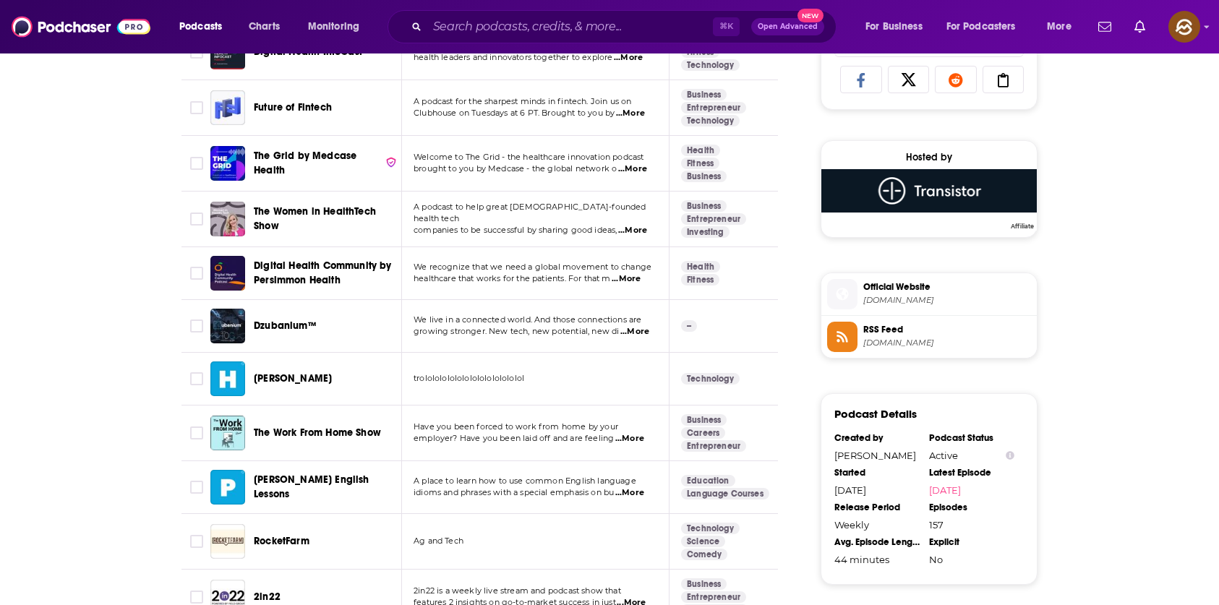
drag, startPoint x: 325, startPoint y: 433, endPoint x: 316, endPoint y: 462, distance: 30.2
click at [325, 435] on span "The Work From Home Show" at bounding box center [317, 433] width 127 height 12
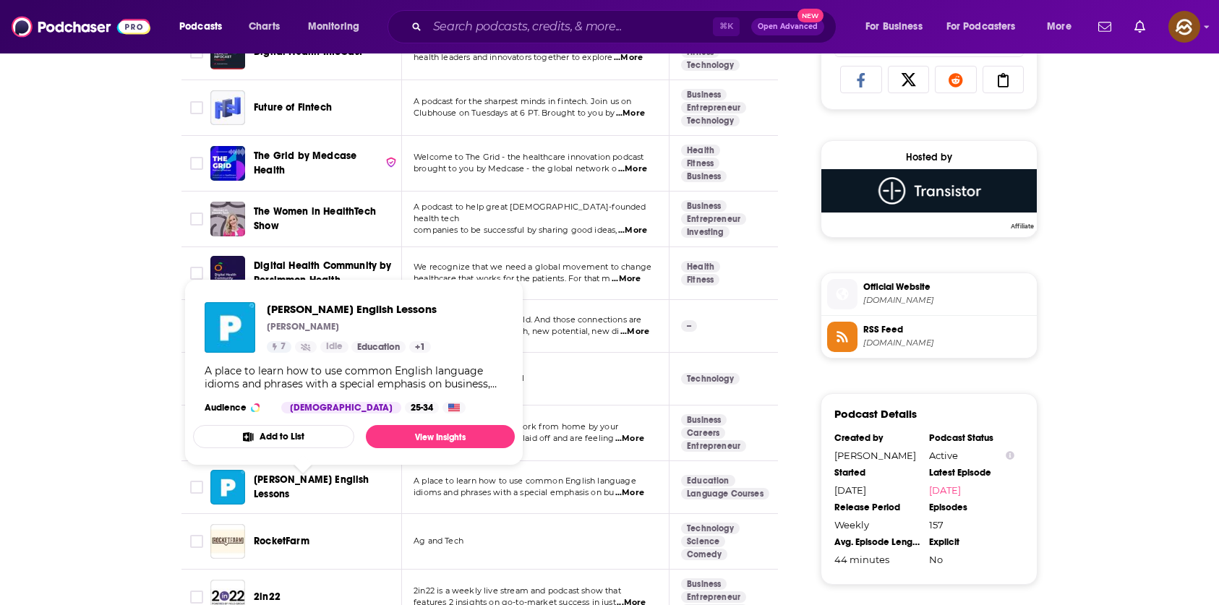
click at [302, 487] on span "Phil's English Lessons" at bounding box center [312, 487] width 116 height 27
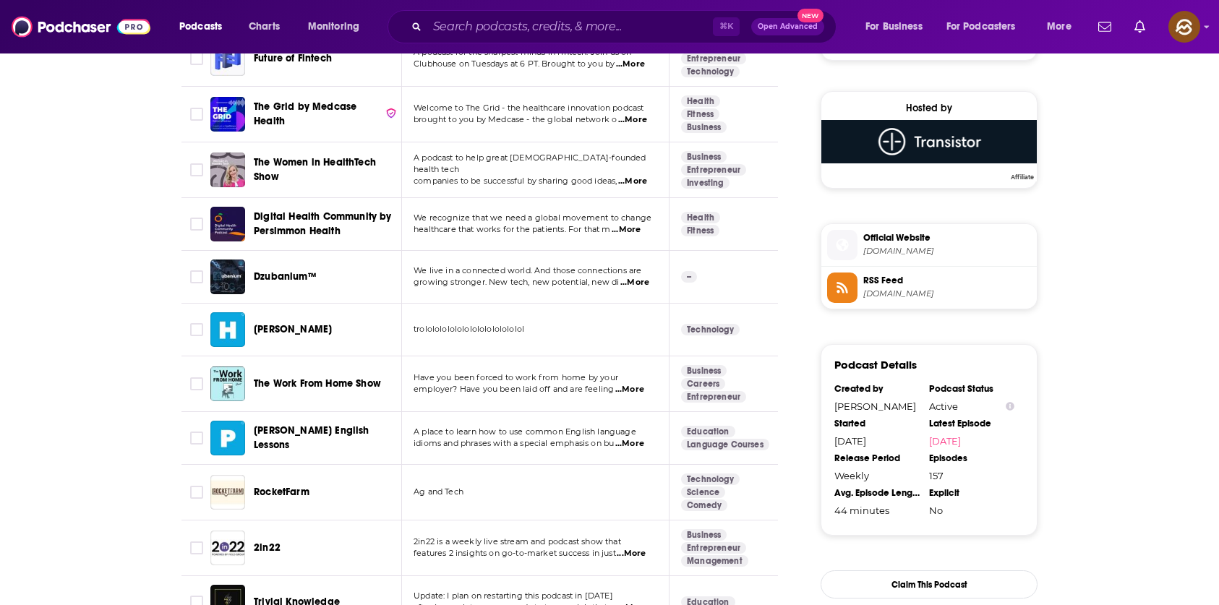
scroll to position [1233, 0]
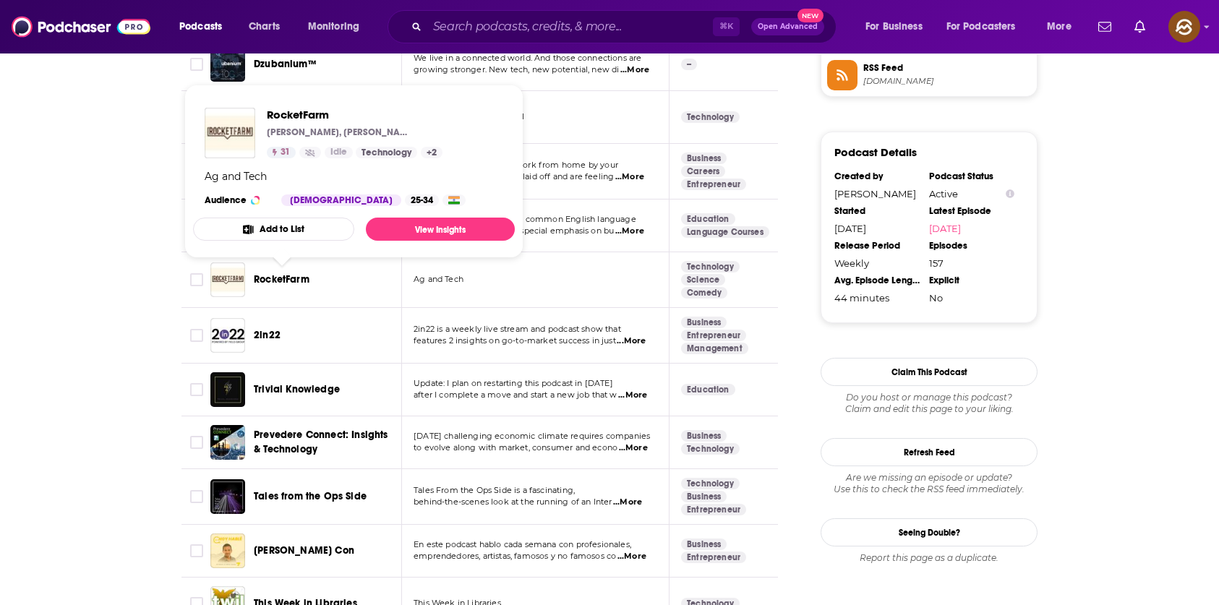
click at [267, 278] on span "RocketFarm" at bounding box center [282, 279] width 56 height 12
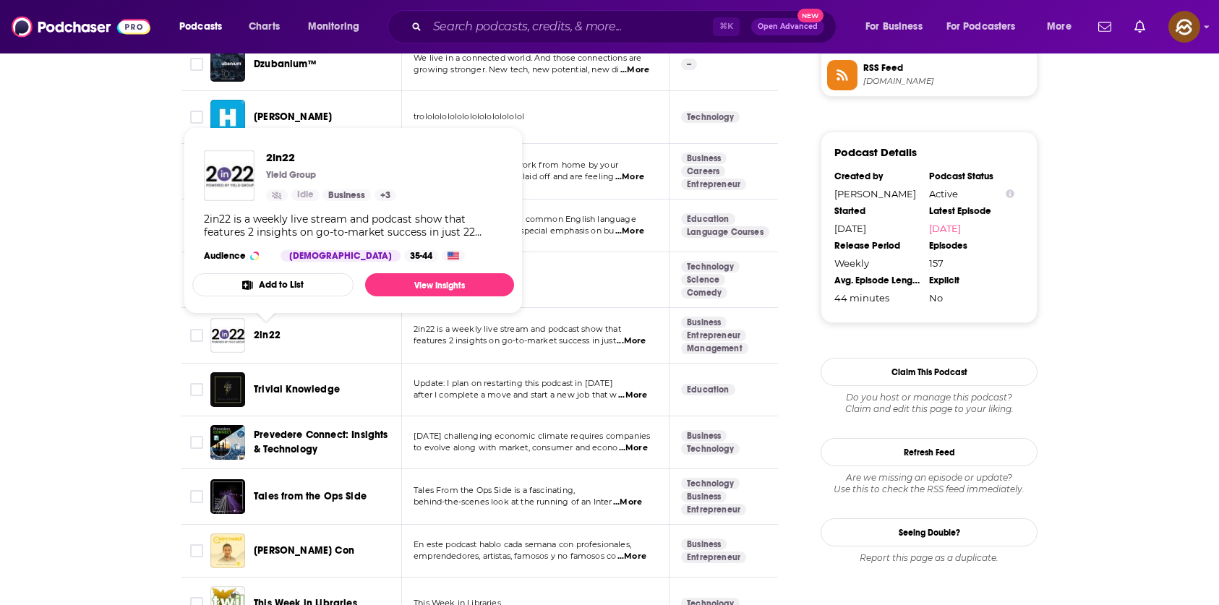
click at [268, 338] on span "2in22" at bounding box center [267, 335] width 27 height 12
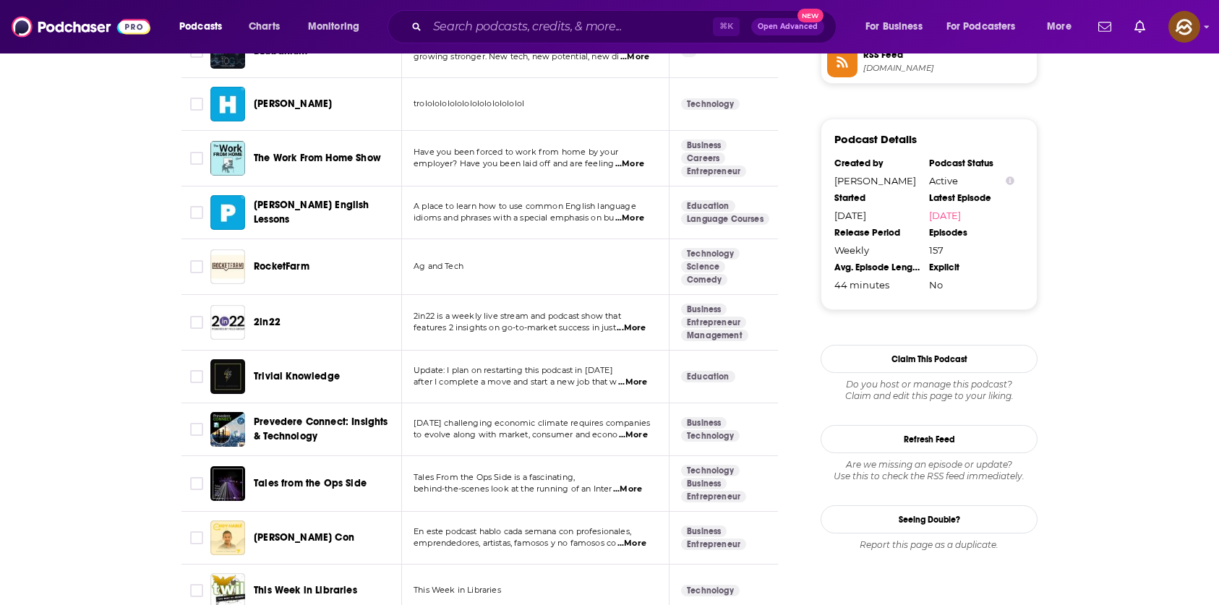
scroll to position [1266, 0]
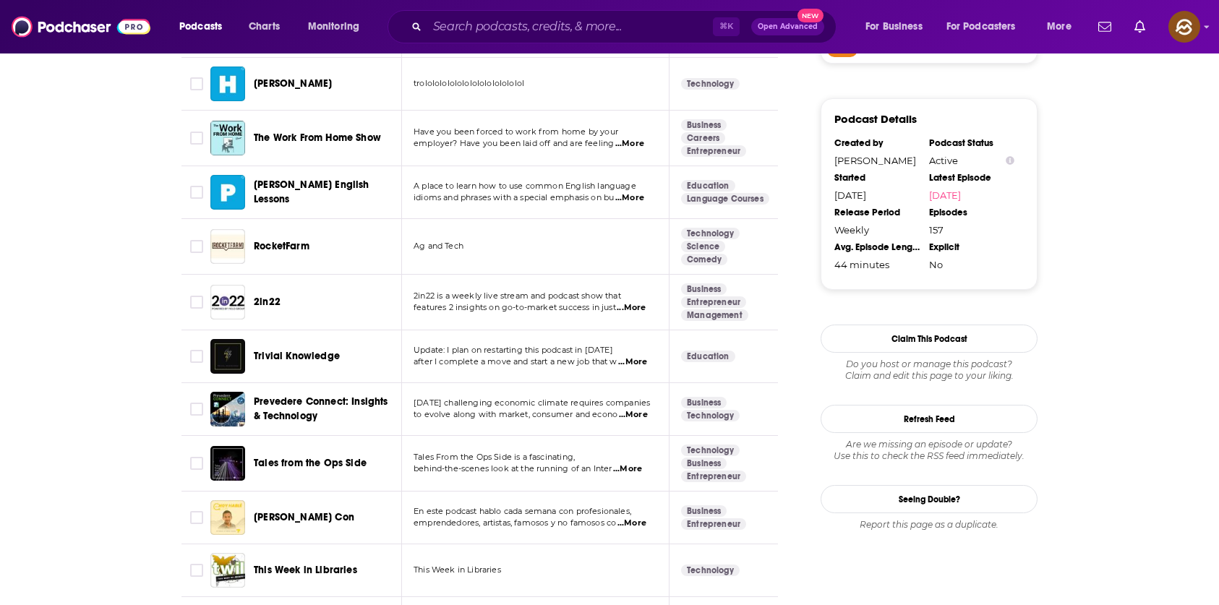
click at [294, 351] on span "Trivial Knowledge" at bounding box center [297, 356] width 86 height 12
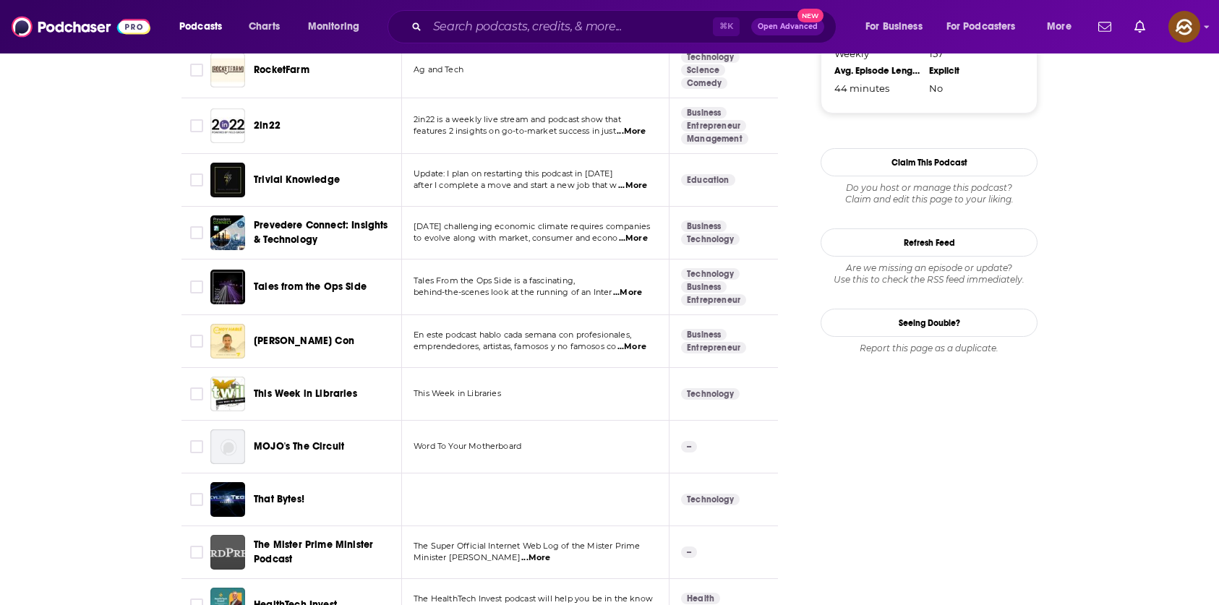
scroll to position [1446, 0]
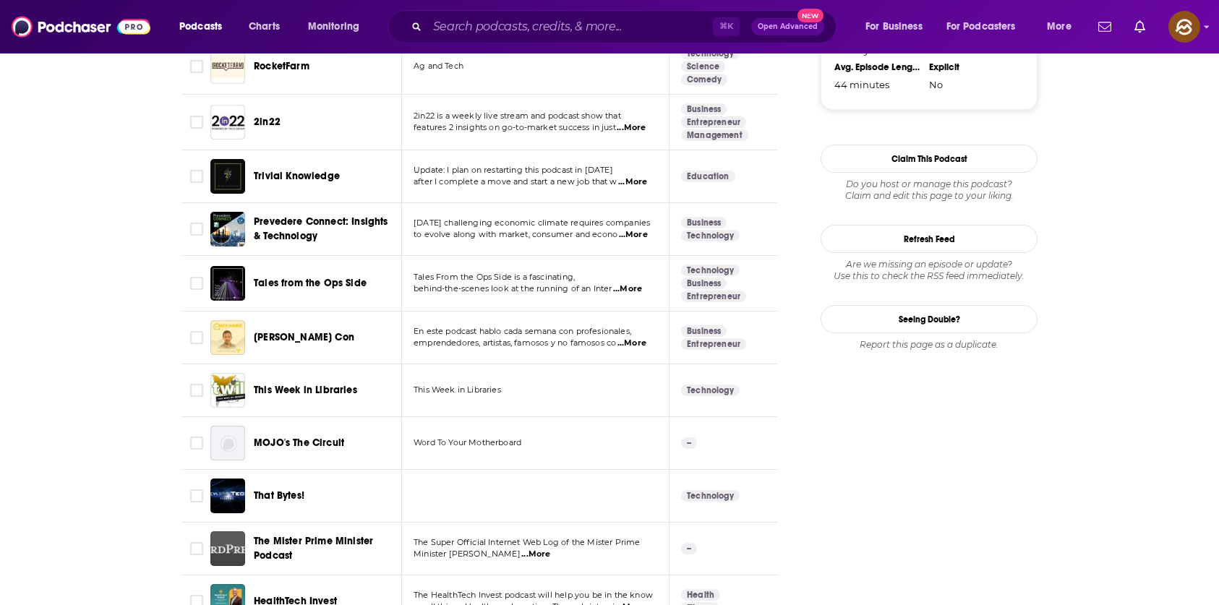
click at [278, 229] on span "Prevedere Connect: Insights & Technology" at bounding box center [325, 229] width 143 height 29
click at [281, 278] on span "Tales from the Ops Side" at bounding box center [310, 283] width 113 height 12
click at [274, 338] on span "Hoy Hablé Con" at bounding box center [304, 337] width 101 height 12
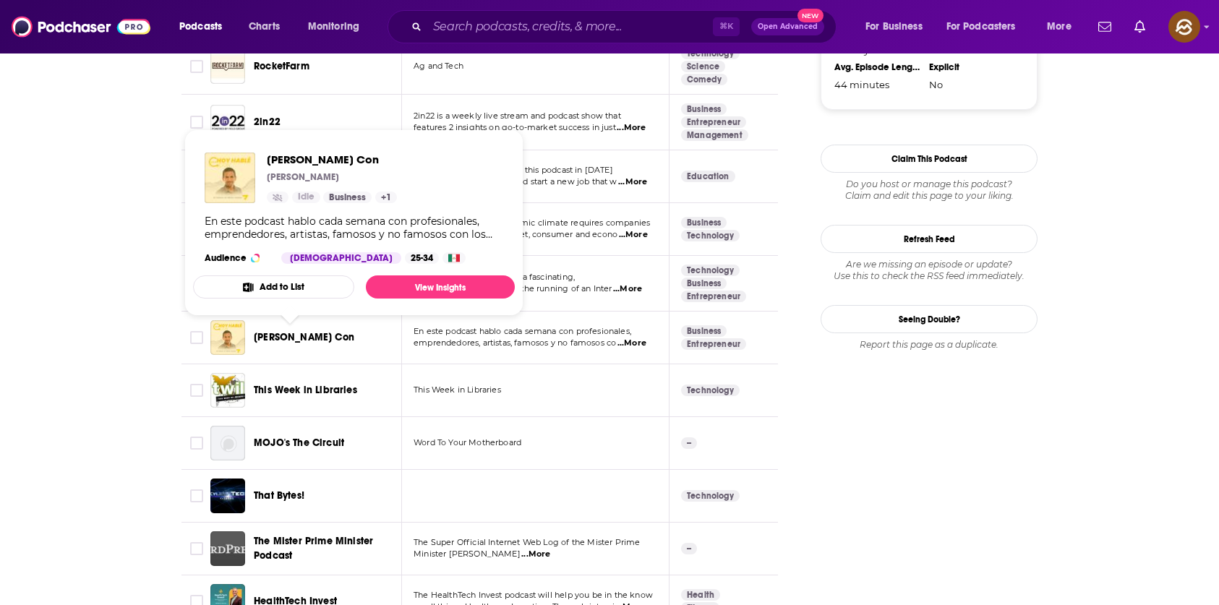
click at [283, 394] on span "This Week in Libraries" at bounding box center [305, 390] width 103 height 12
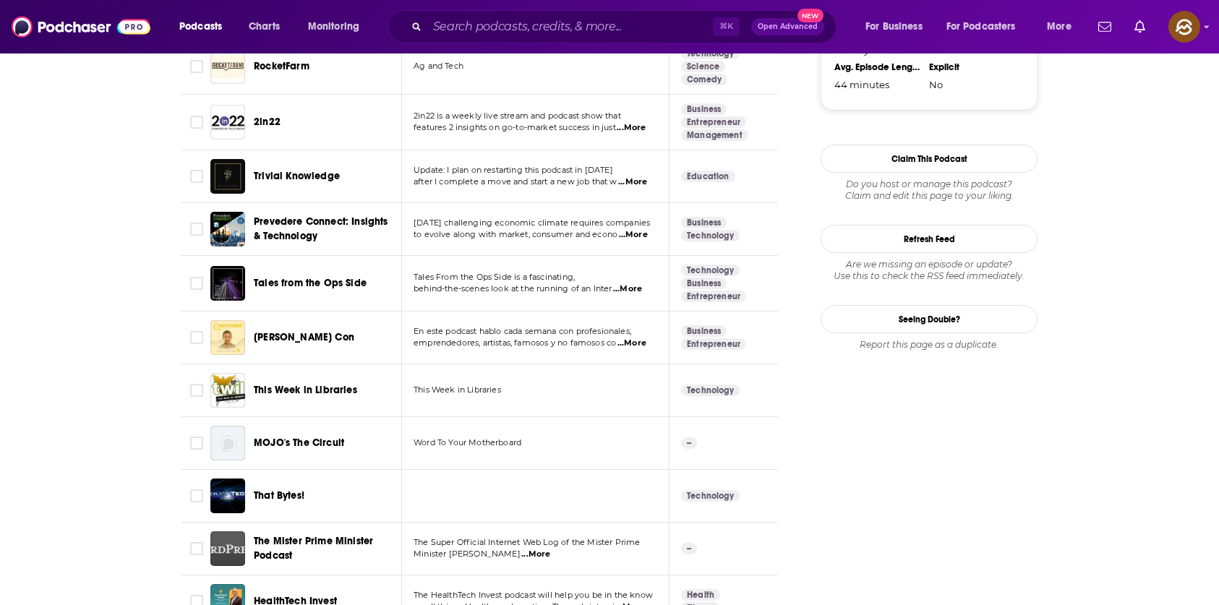
click at [290, 446] on span "MOJO's The Circuit" at bounding box center [299, 443] width 90 height 12
click at [275, 497] on span "That Bytes!" at bounding box center [279, 495] width 51 height 12
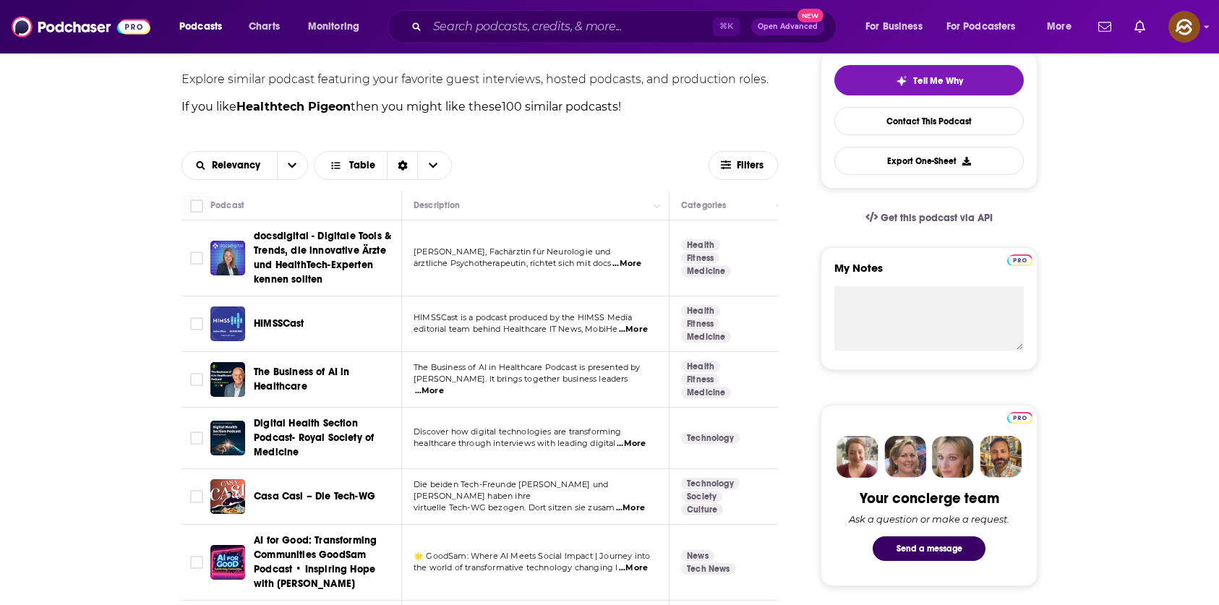
scroll to position [0, 0]
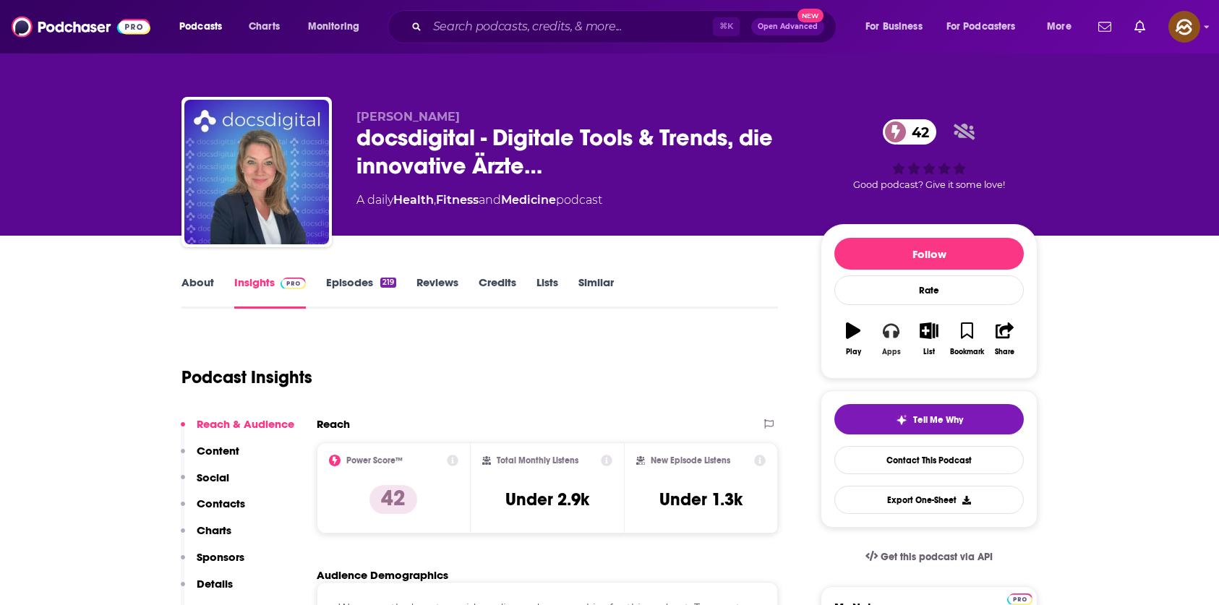
click at [894, 333] on icon "button" at bounding box center [891, 331] width 16 height 14
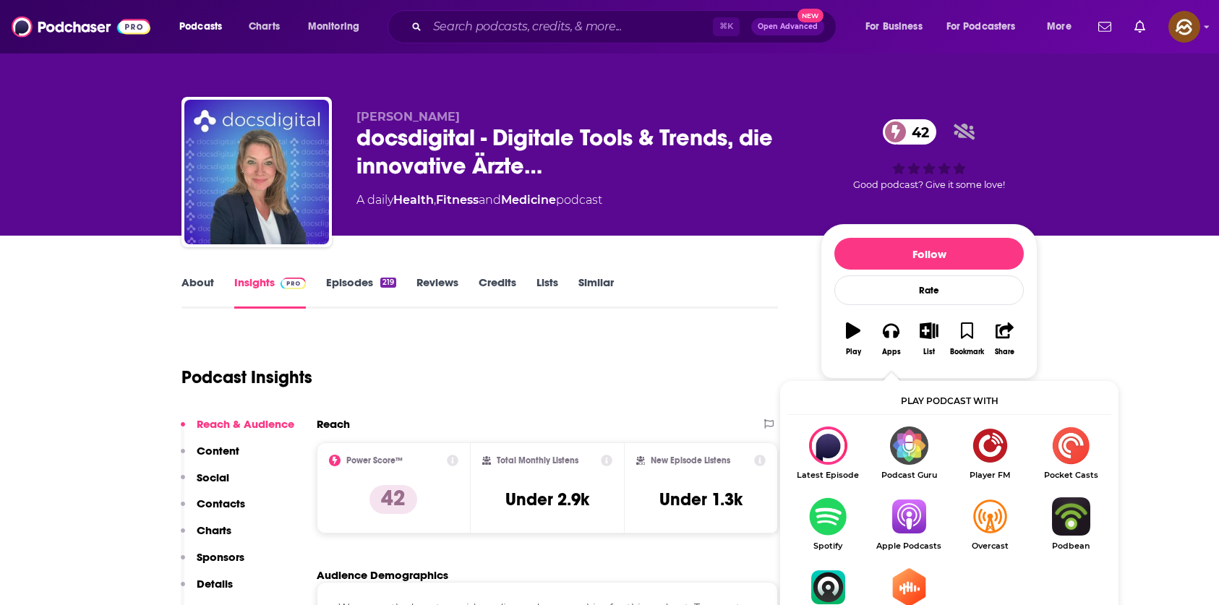
click at [913, 516] on img "Show Listen On dropdown" at bounding box center [908, 516] width 81 height 38
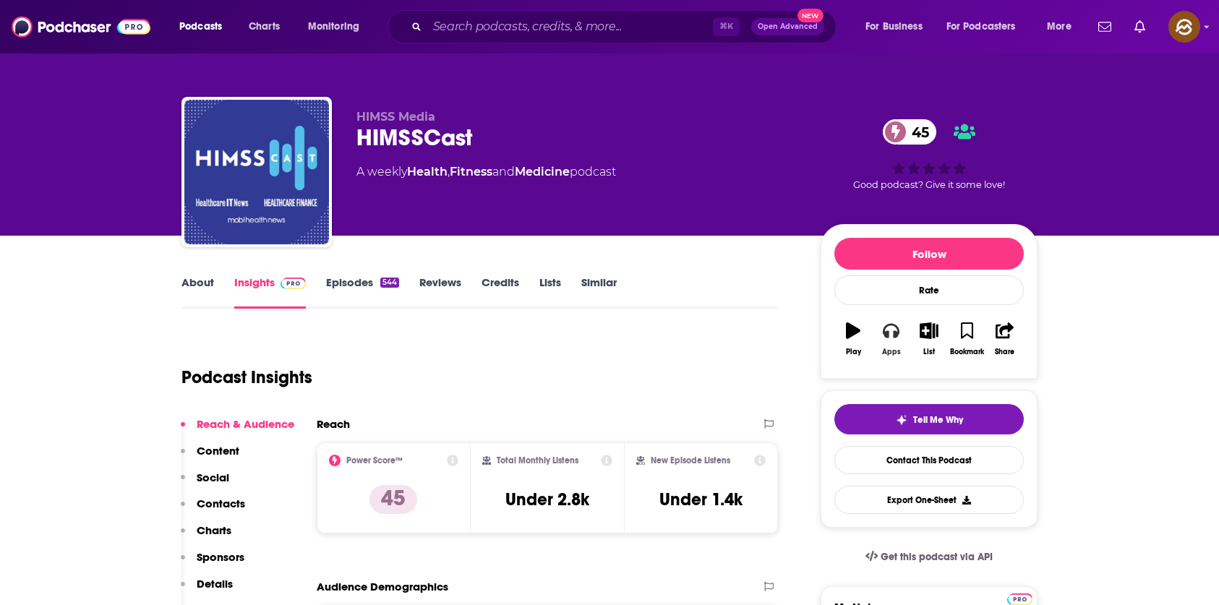
click at [887, 338] on icon "button" at bounding box center [891, 330] width 16 height 16
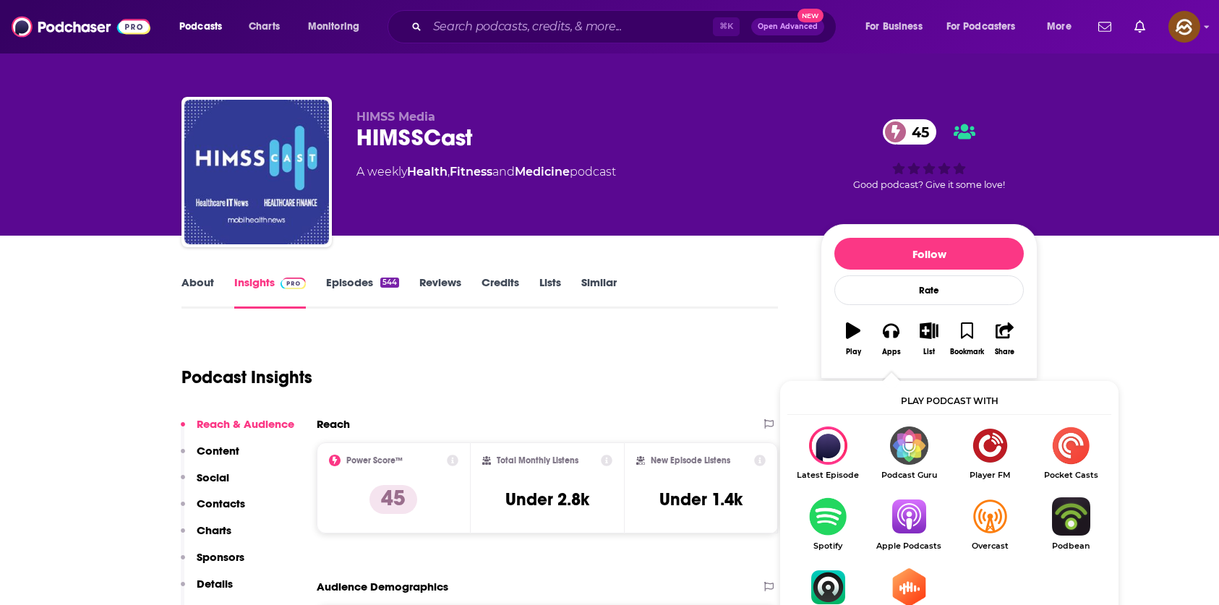
click at [913, 512] on img "Show Listen On dropdown" at bounding box center [908, 516] width 81 height 38
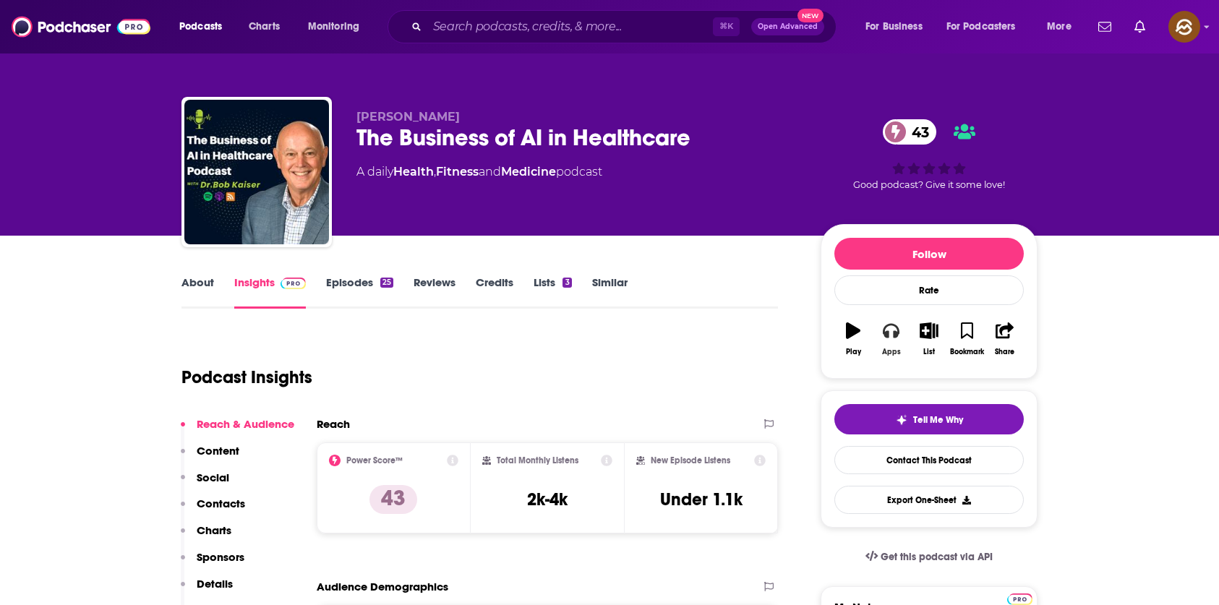
click at [897, 328] on icon "button" at bounding box center [891, 331] width 16 height 14
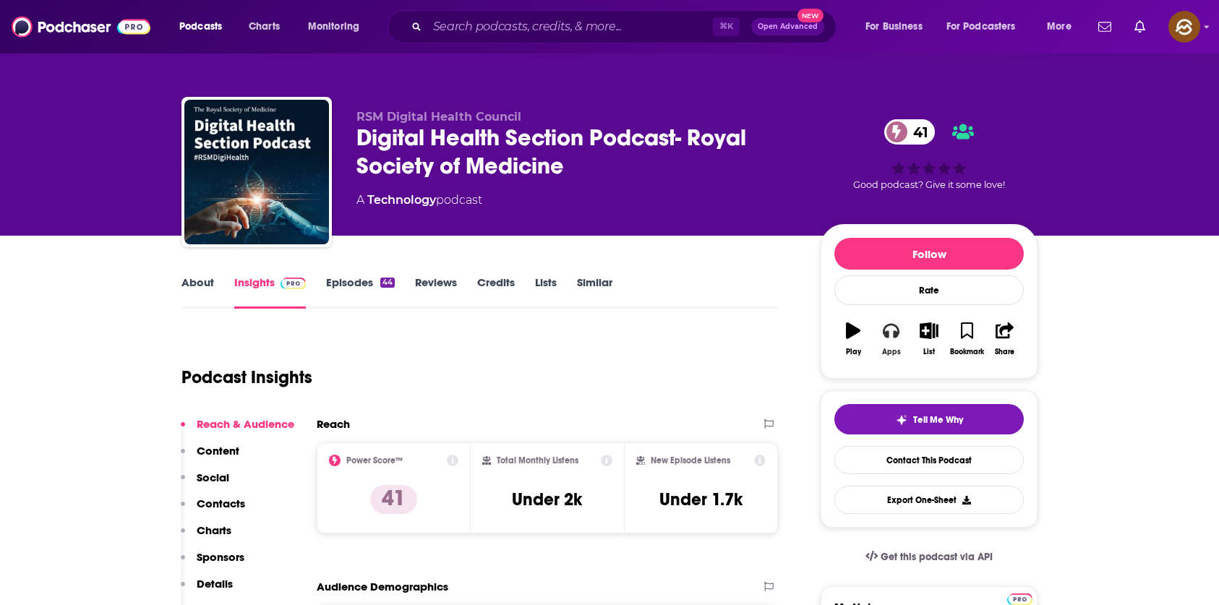
click at [894, 335] on icon "button" at bounding box center [891, 331] width 16 height 14
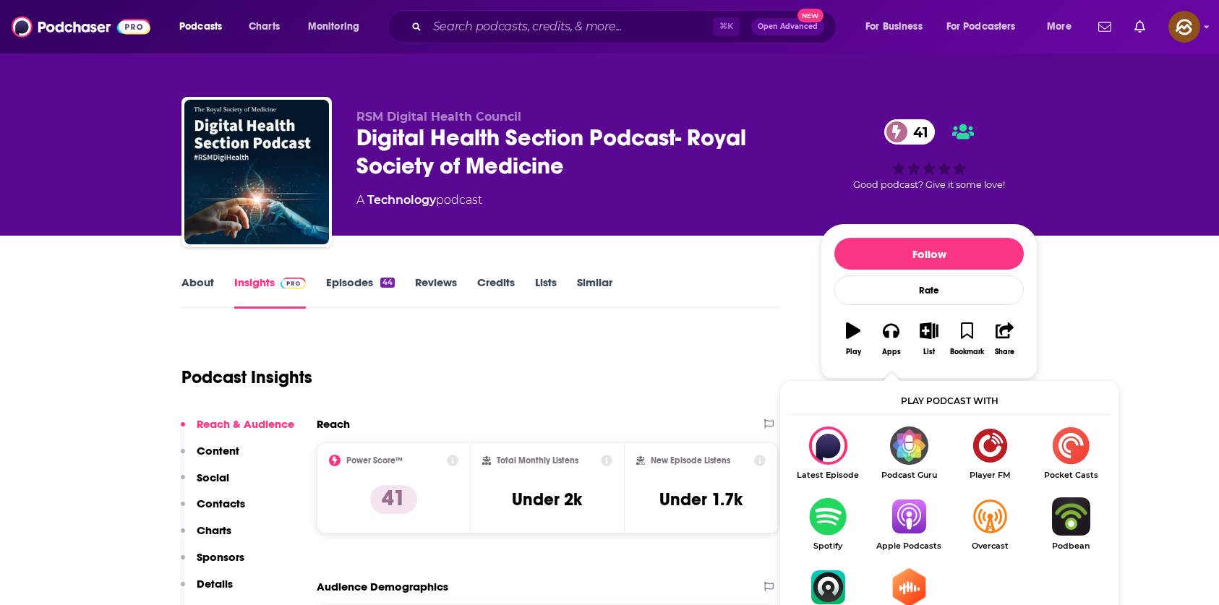
click at [921, 529] on img "Show Listen On dropdown" at bounding box center [908, 516] width 81 height 38
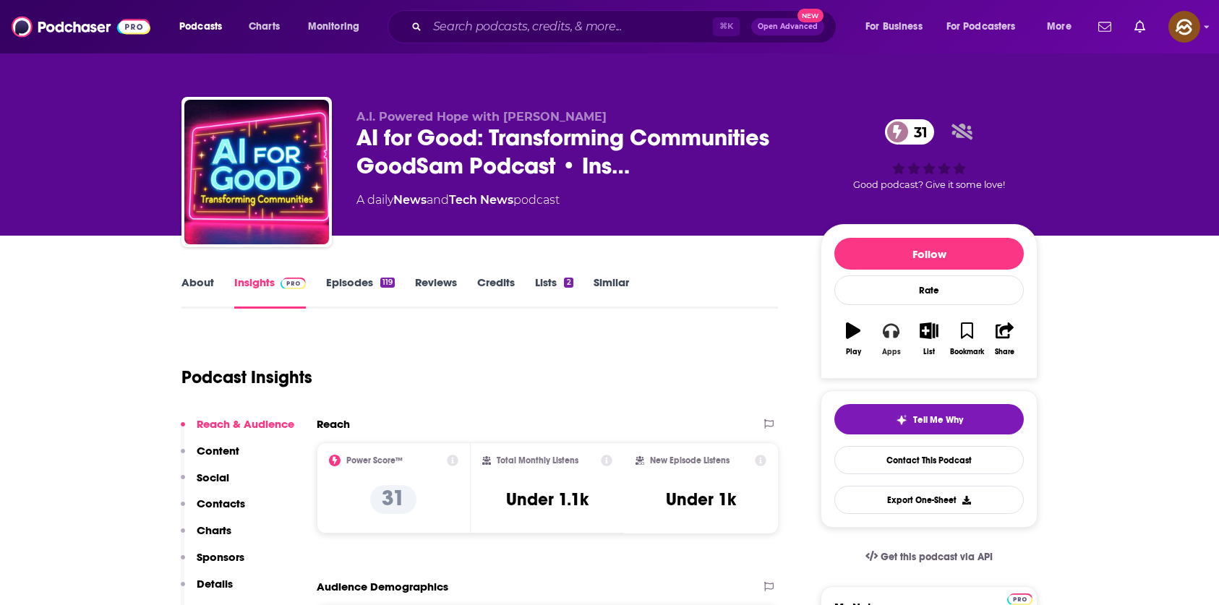
click at [883, 339] on button "Apps" at bounding box center [891, 339] width 38 height 52
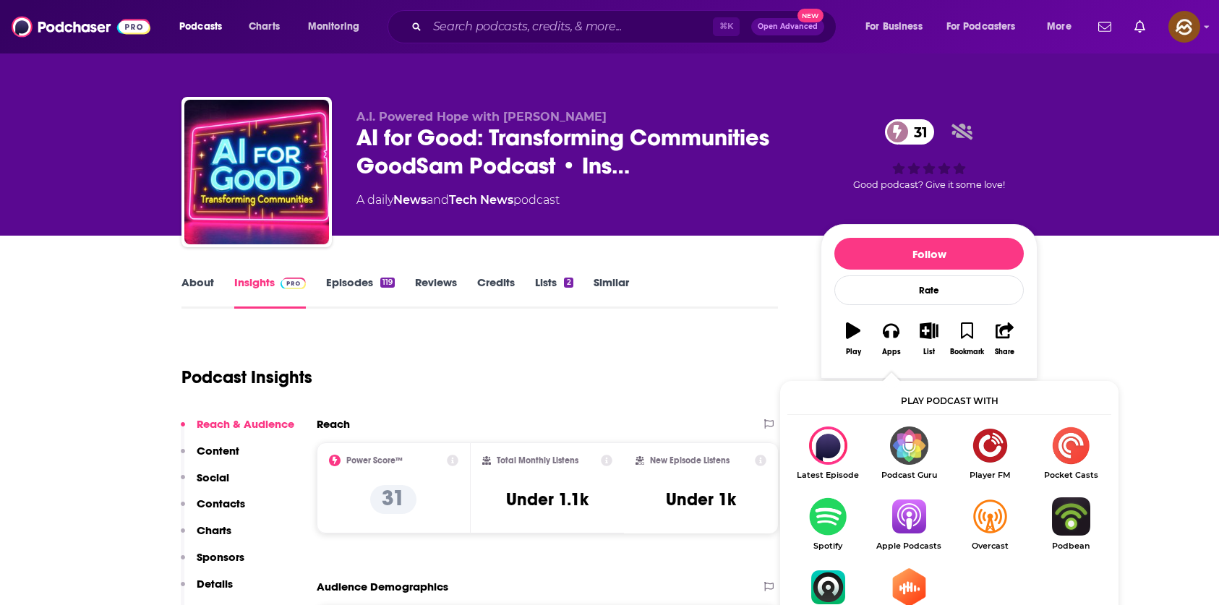
click at [897, 523] on img "Show Listen On dropdown" at bounding box center [908, 516] width 81 height 38
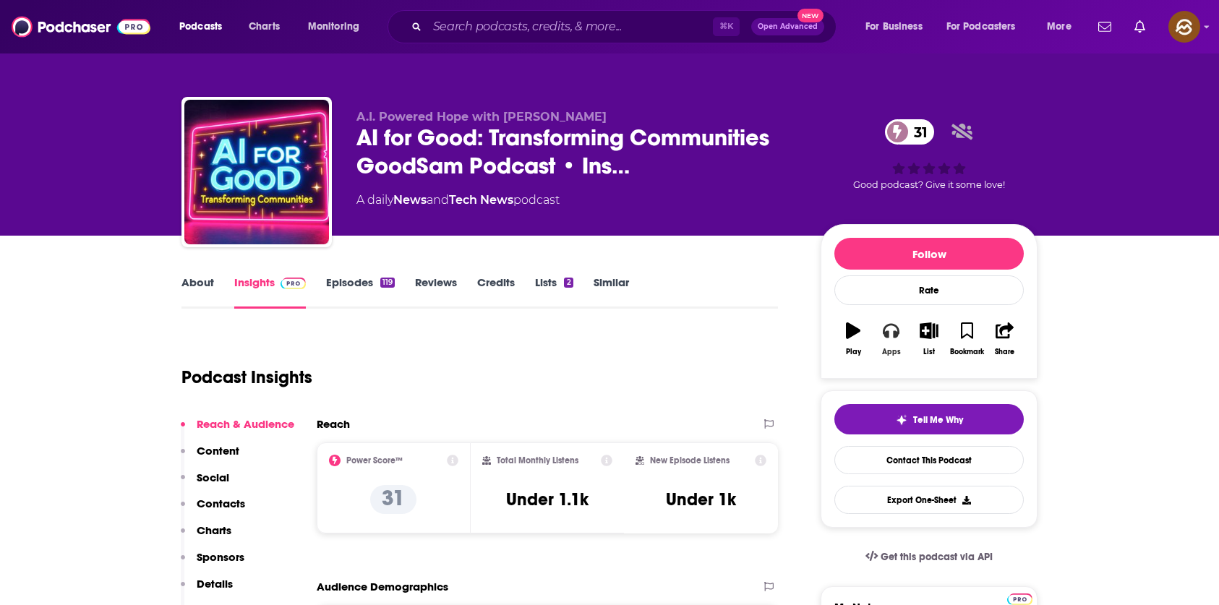
click at [880, 321] on button "Apps" at bounding box center [891, 339] width 38 height 52
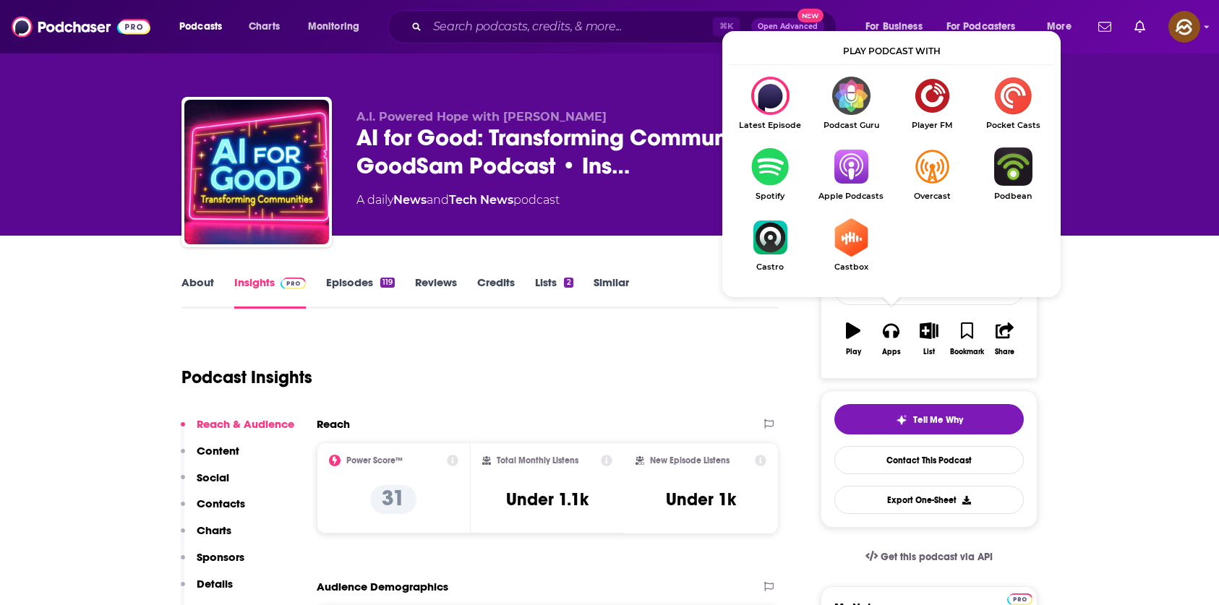
click at [855, 171] on img "Show Listen On dropdown" at bounding box center [851, 166] width 81 height 38
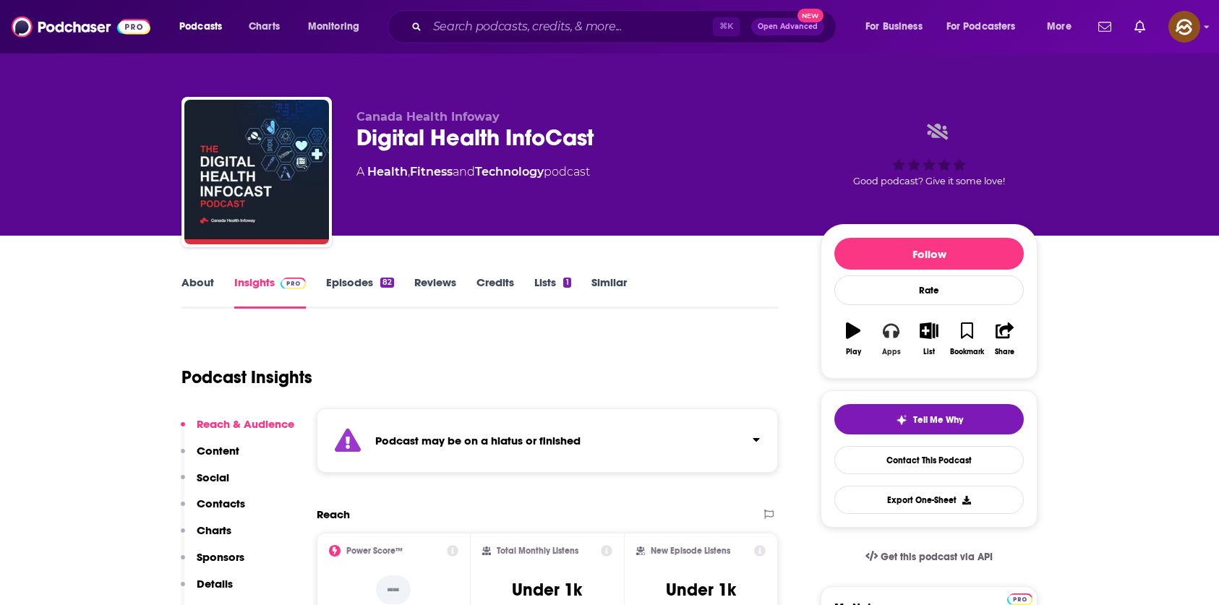
click at [898, 329] on icon "button" at bounding box center [891, 331] width 16 height 14
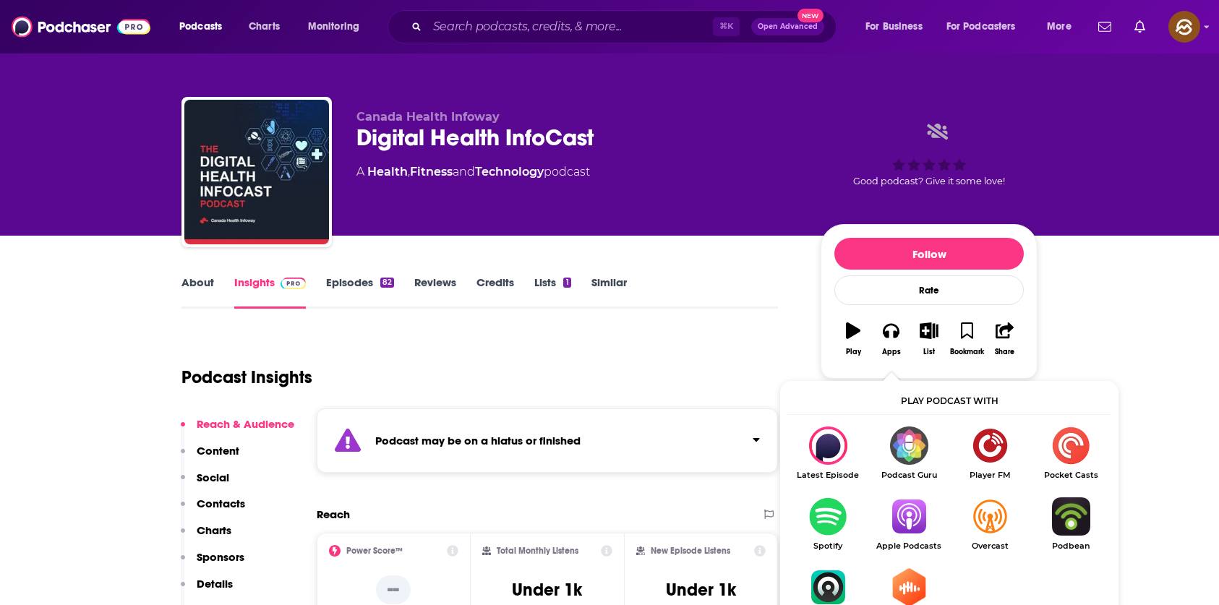
click at [903, 523] on img "Show Listen On dropdown" at bounding box center [908, 516] width 81 height 38
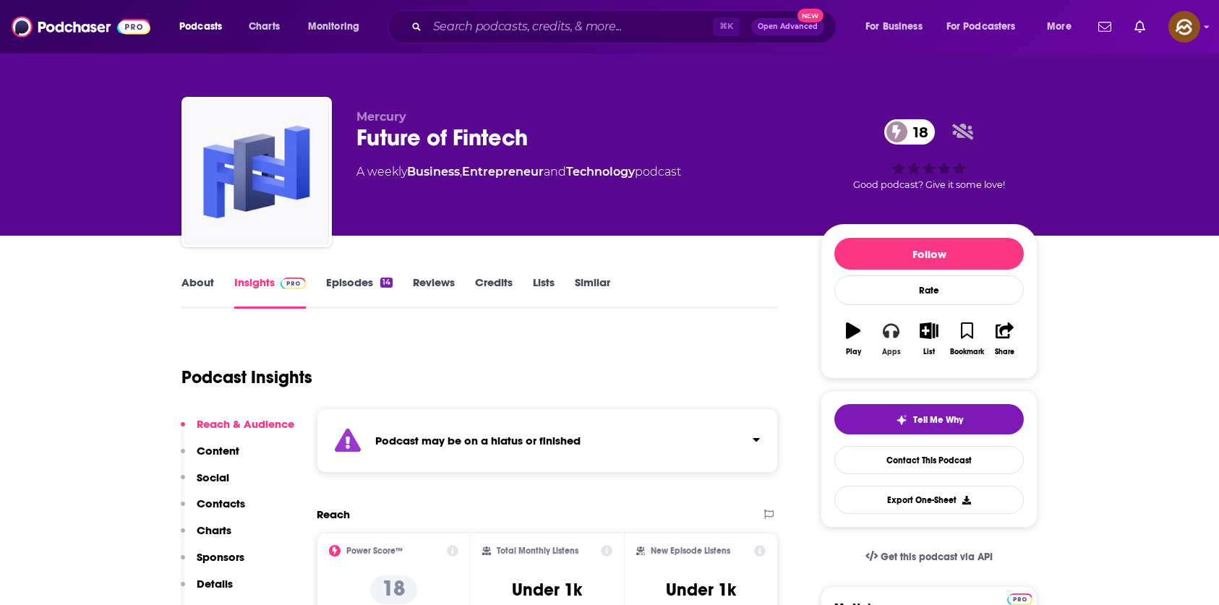
click at [889, 334] on icon "button" at bounding box center [891, 331] width 16 height 14
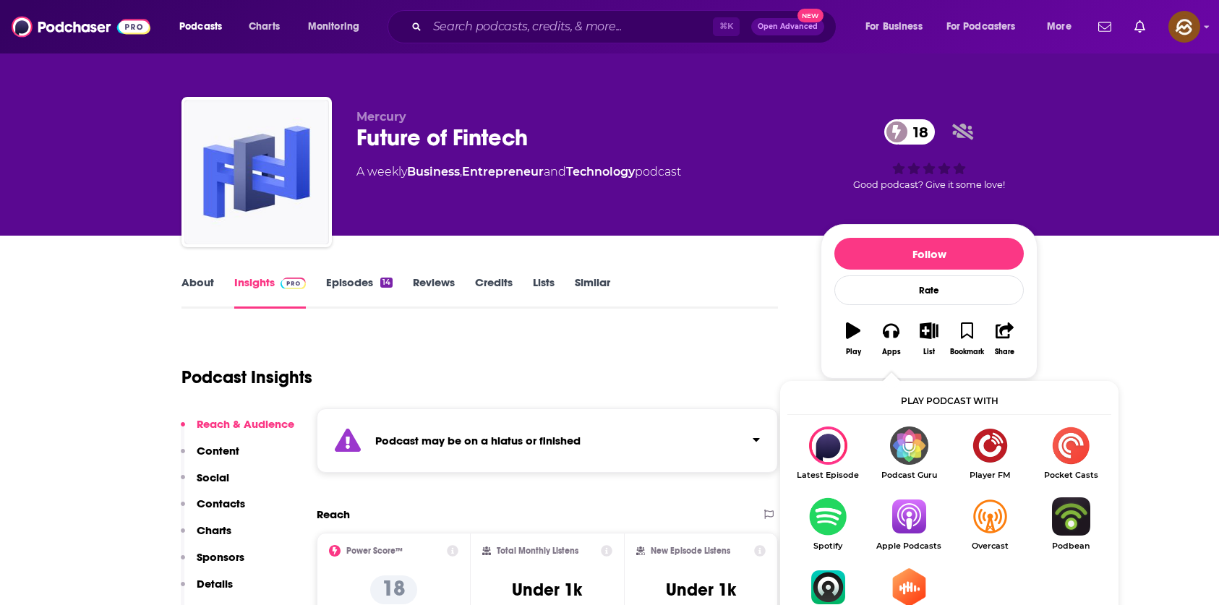
click at [906, 518] on img "Show Listen On dropdown" at bounding box center [908, 516] width 81 height 38
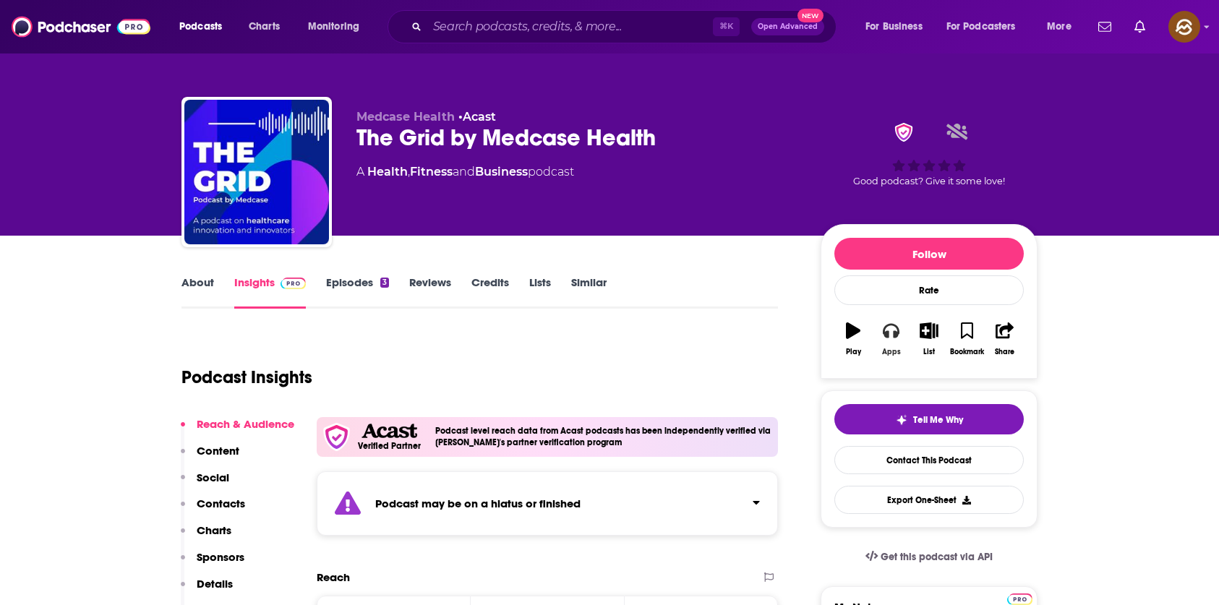
click at [888, 338] on icon "button" at bounding box center [891, 330] width 16 height 16
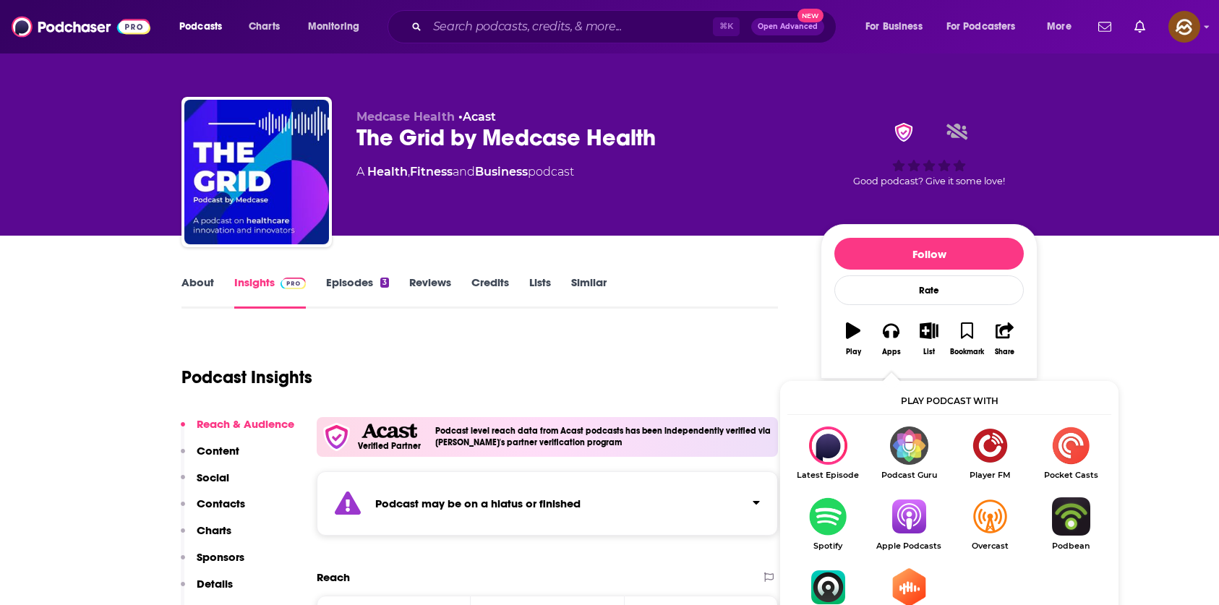
click at [918, 518] on img "Show Listen On dropdown" at bounding box center [908, 516] width 81 height 38
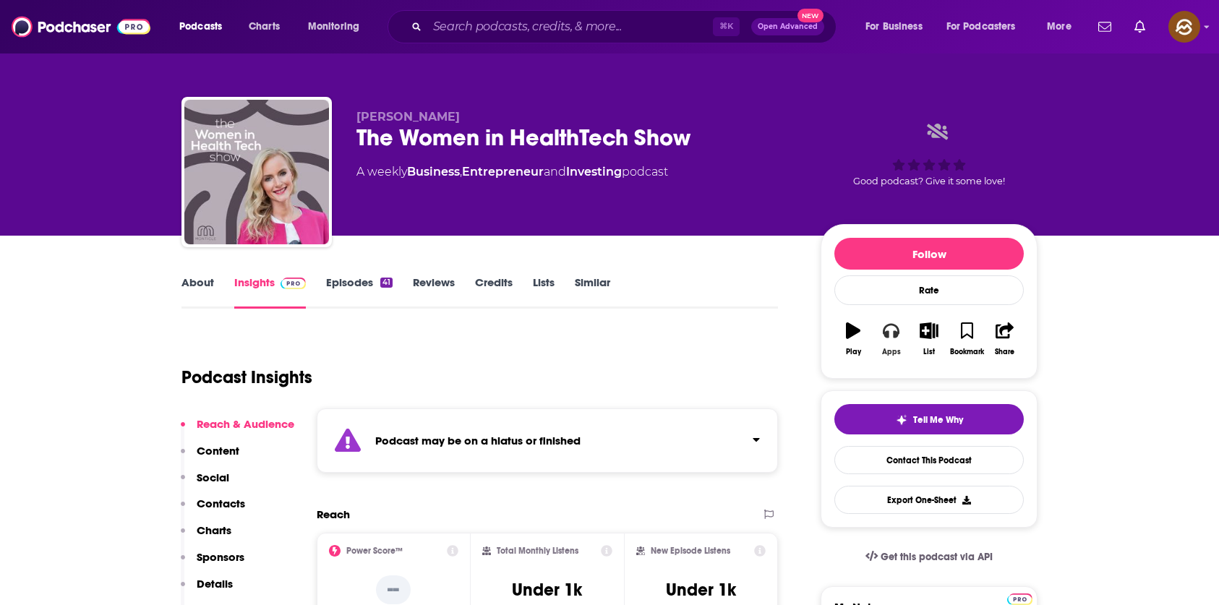
click at [881, 339] on button "Apps" at bounding box center [891, 339] width 38 height 52
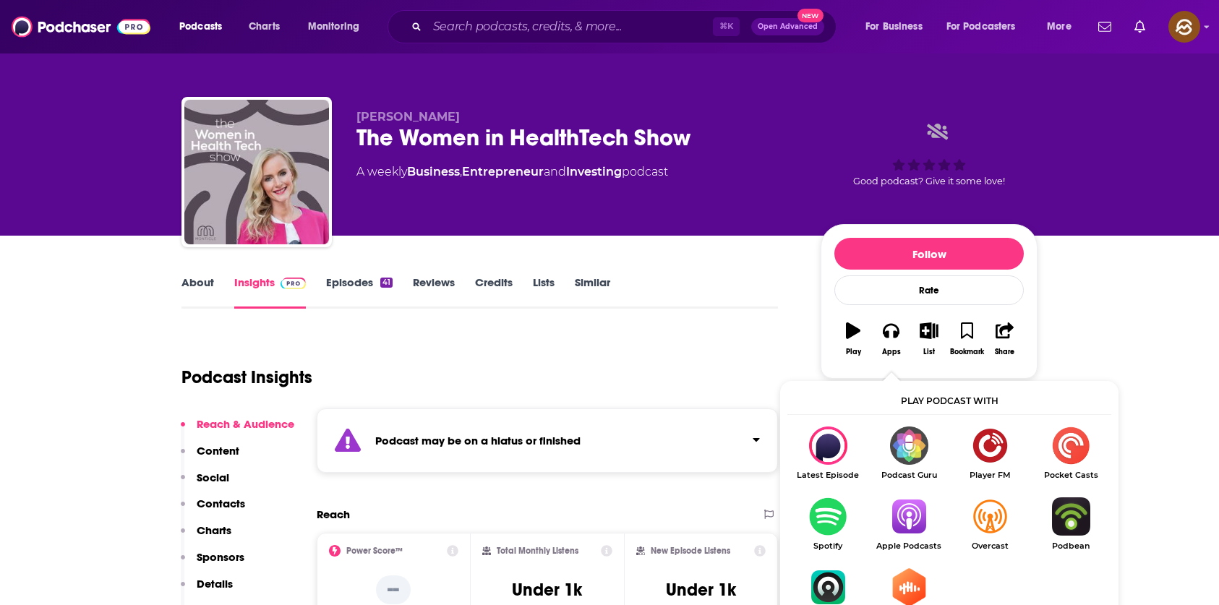
click at [928, 517] on img "Show Listen On dropdown" at bounding box center [908, 516] width 81 height 38
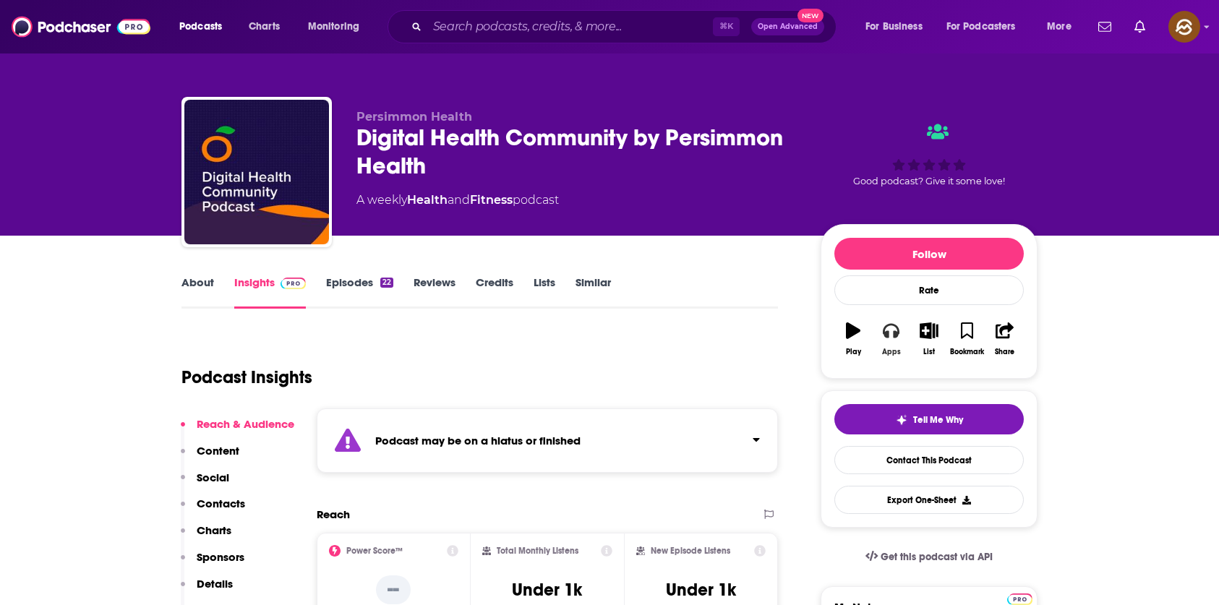
click at [893, 341] on button "Apps" at bounding box center [891, 339] width 38 height 52
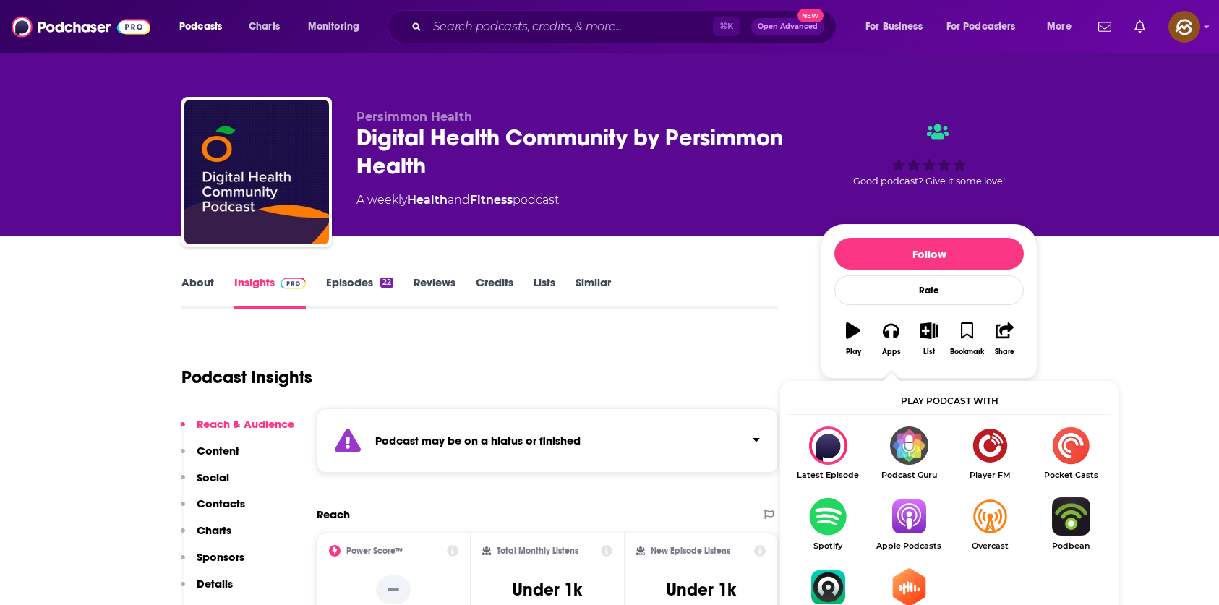
click at [920, 513] on img "Show Listen On dropdown" at bounding box center [908, 516] width 81 height 38
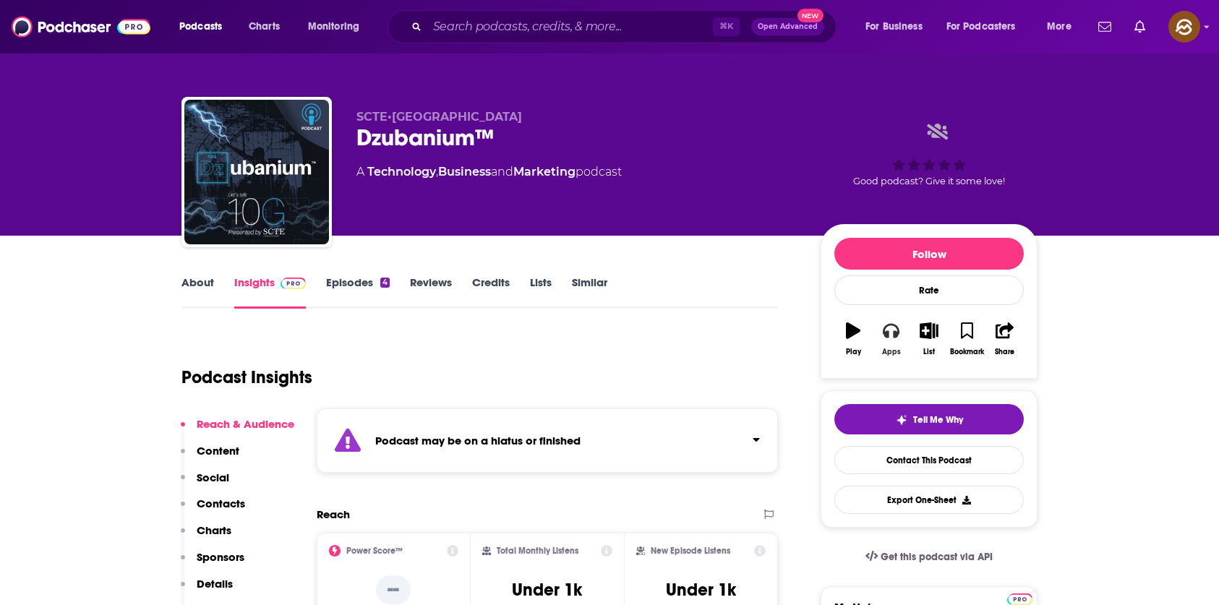
click at [893, 334] on icon "button" at bounding box center [891, 330] width 16 height 16
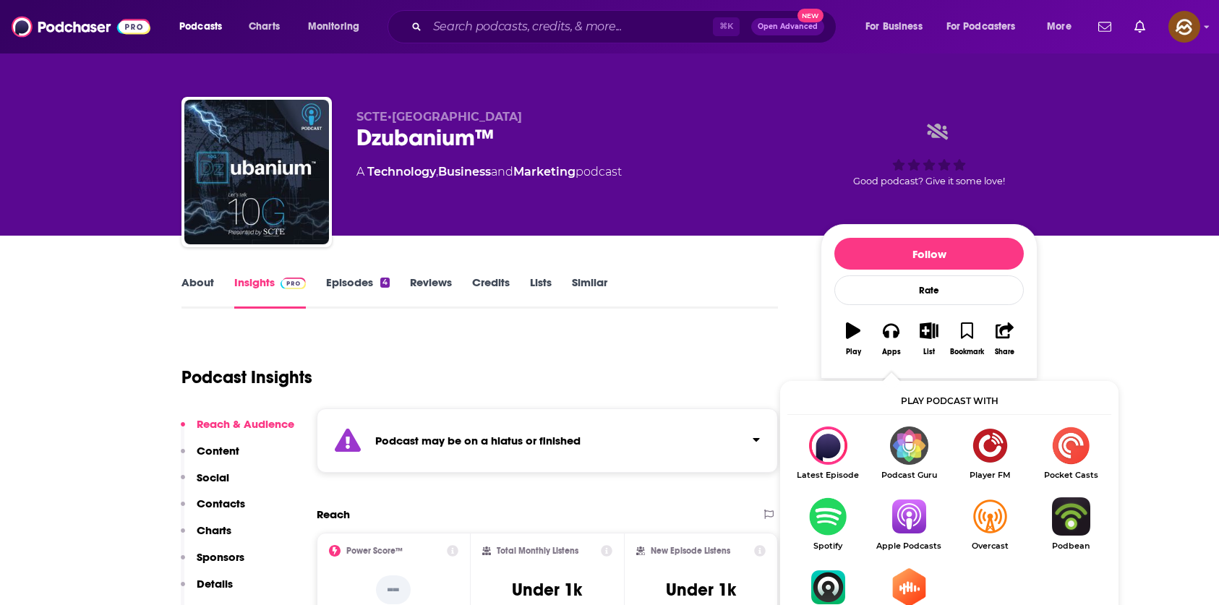
click at [904, 516] on img "Show Listen On dropdown" at bounding box center [908, 516] width 81 height 38
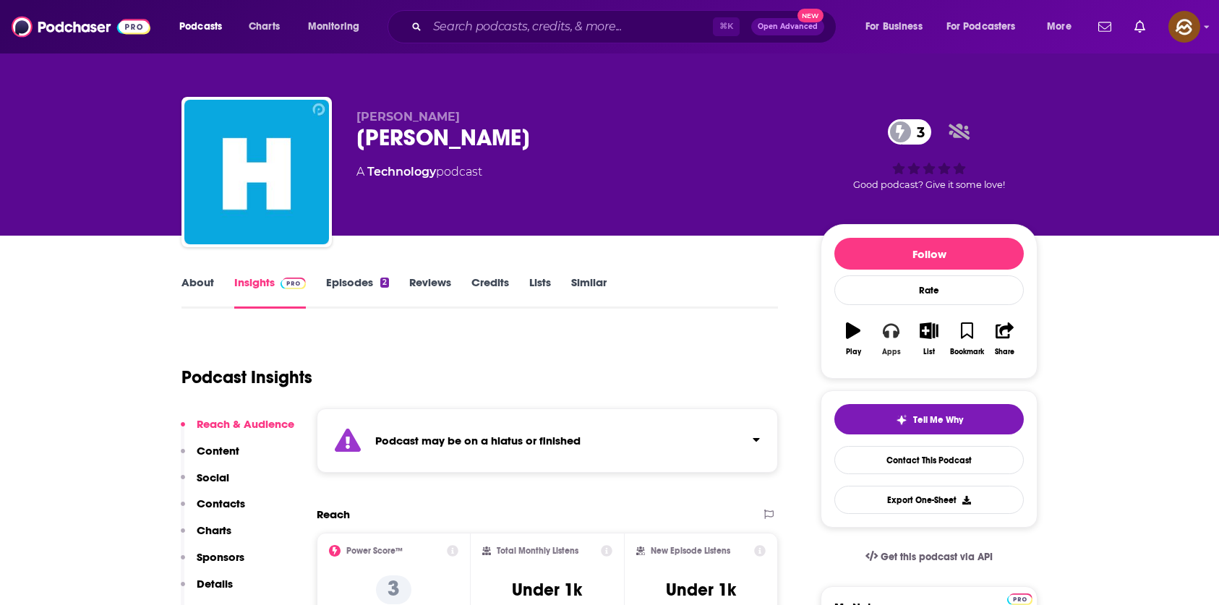
click at [899, 343] on button "Apps" at bounding box center [891, 339] width 38 height 52
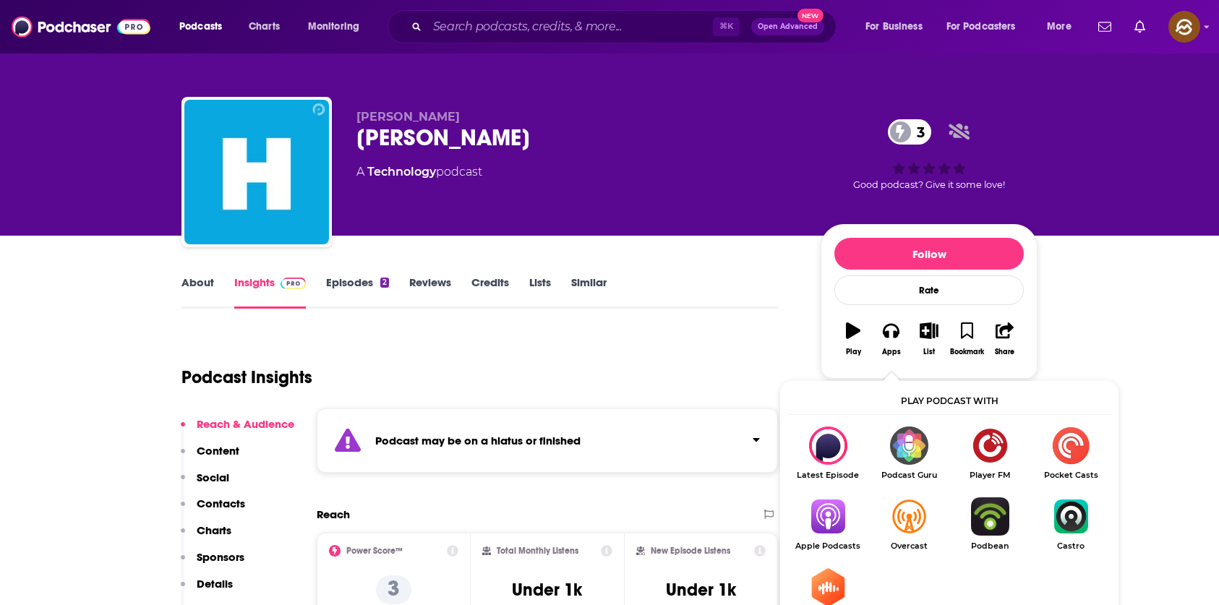
click at [818, 516] on img "Show Listen On dropdown" at bounding box center [827, 516] width 81 height 38
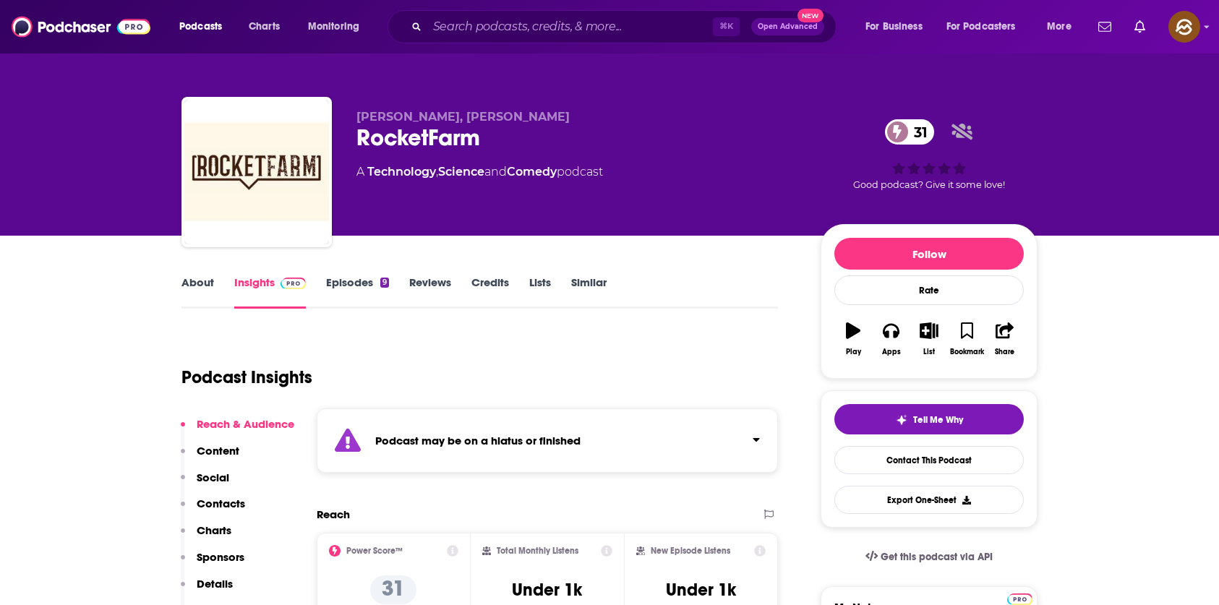
click at [374, 288] on link "Episodes 9" at bounding box center [357, 291] width 63 height 33
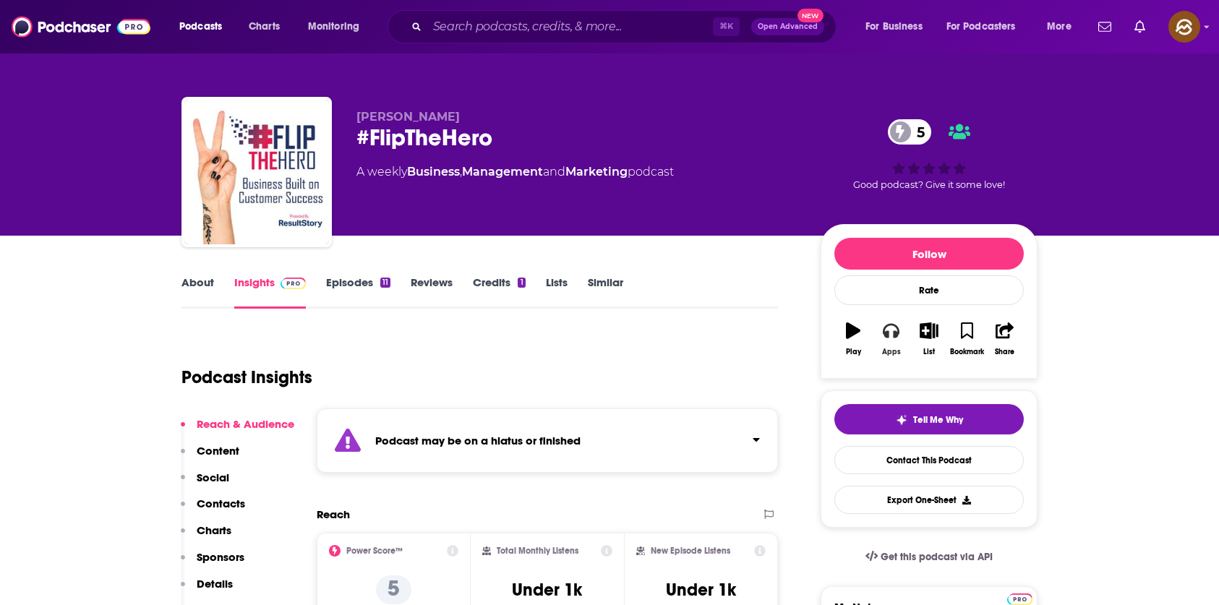
click at [895, 334] on icon "button" at bounding box center [891, 331] width 16 height 14
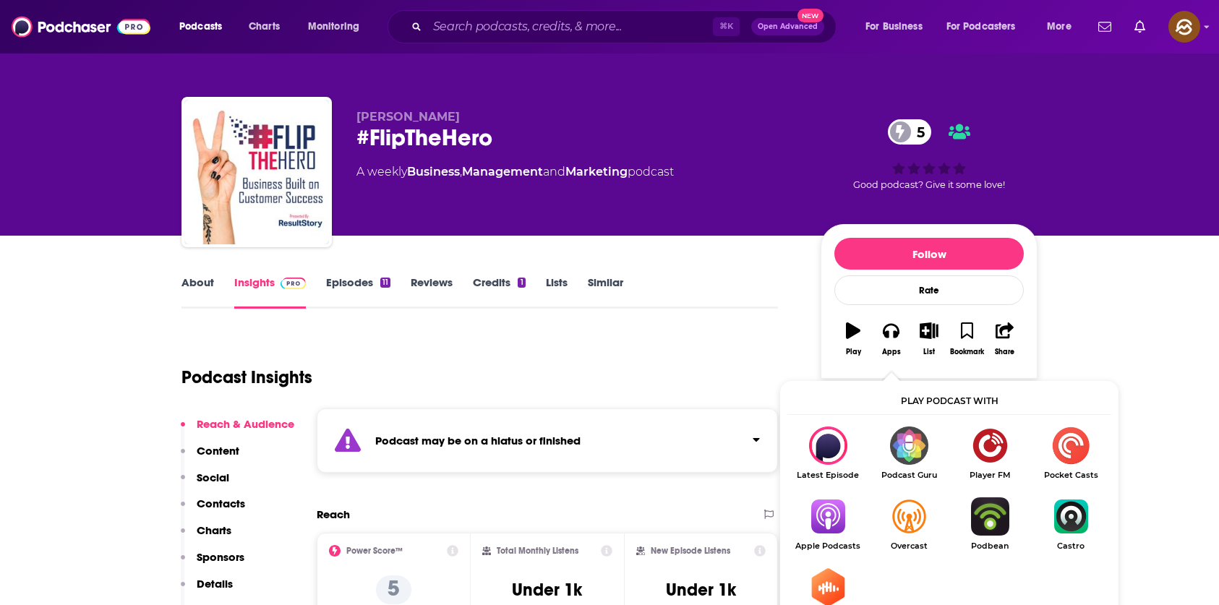
click at [818, 510] on img "Show Listen On dropdown" at bounding box center [827, 516] width 81 height 38
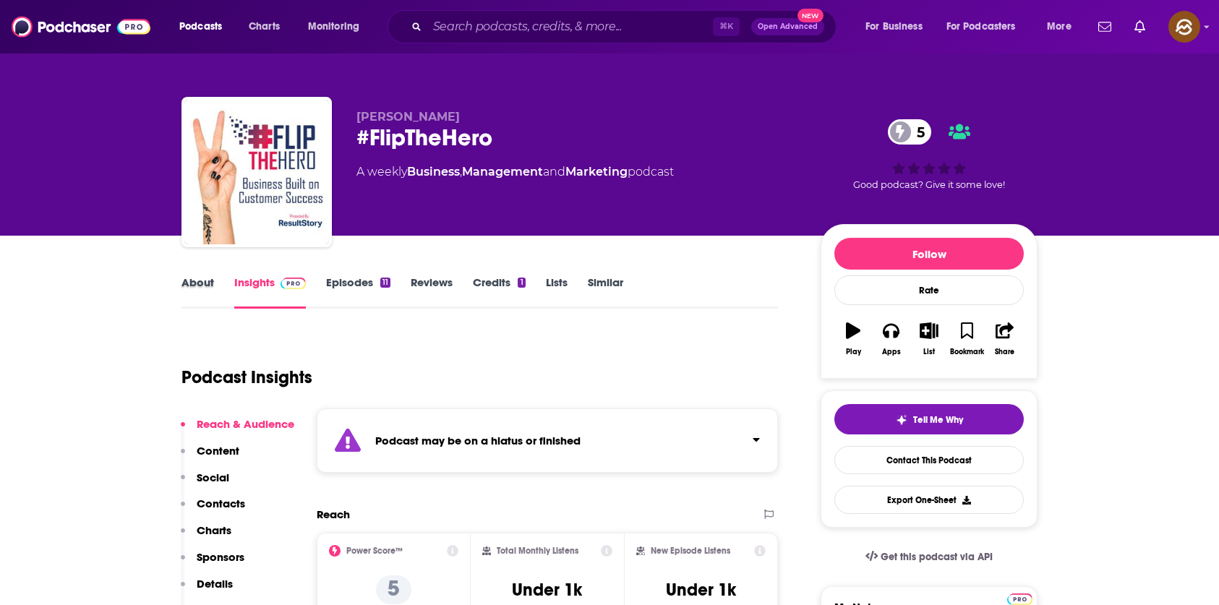
drag, startPoint x: 225, startPoint y: 283, endPoint x: 187, endPoint y: 278, distance: 37.8
click at [219, 283] on div "About" at bounding box center [207, 291] width 53 height 33
click at [187, 278] on link "About" at bounding box center [197, 291] width 33 height 33
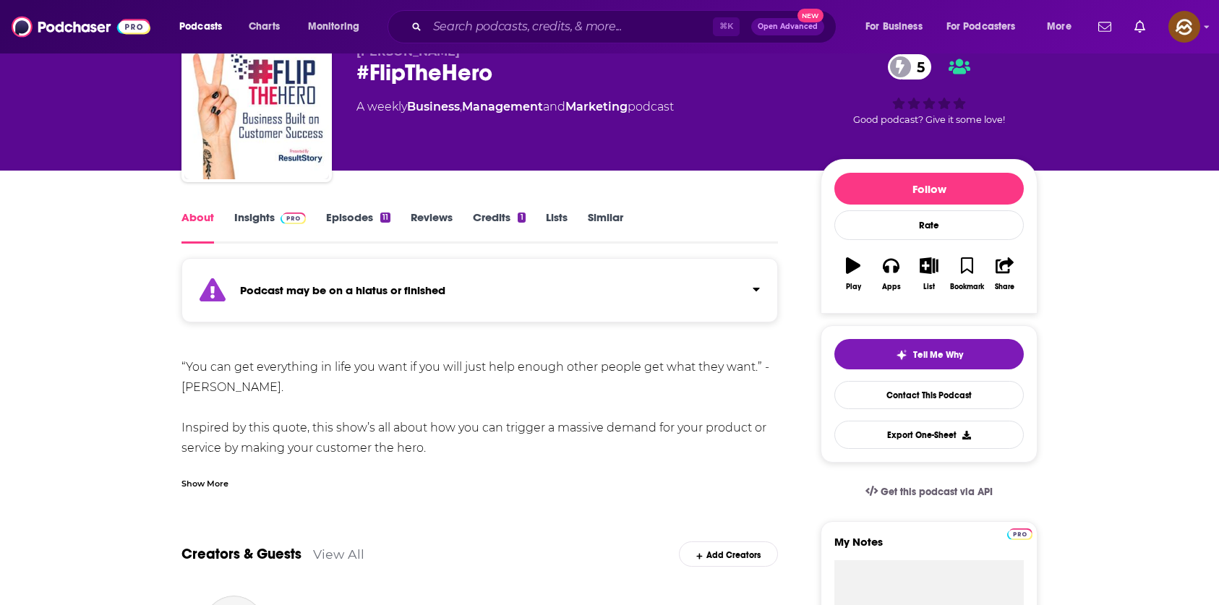
scroll to position [82, 0]
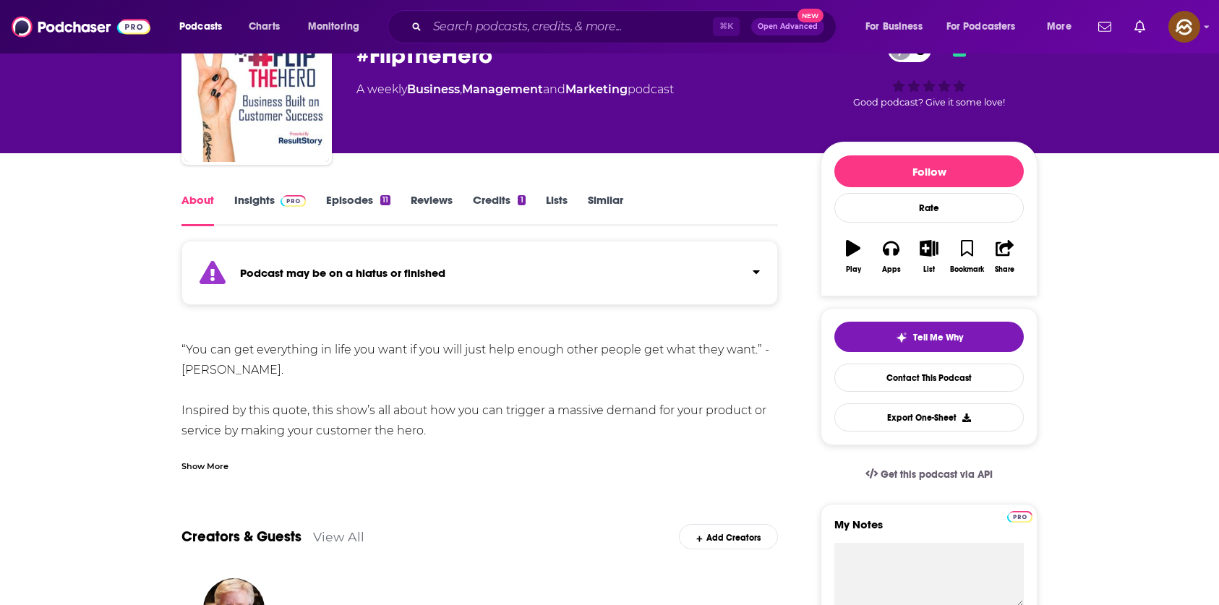
click at [204, 466] on div "Show More" at bounding box center [204, 465] width 47 height 14
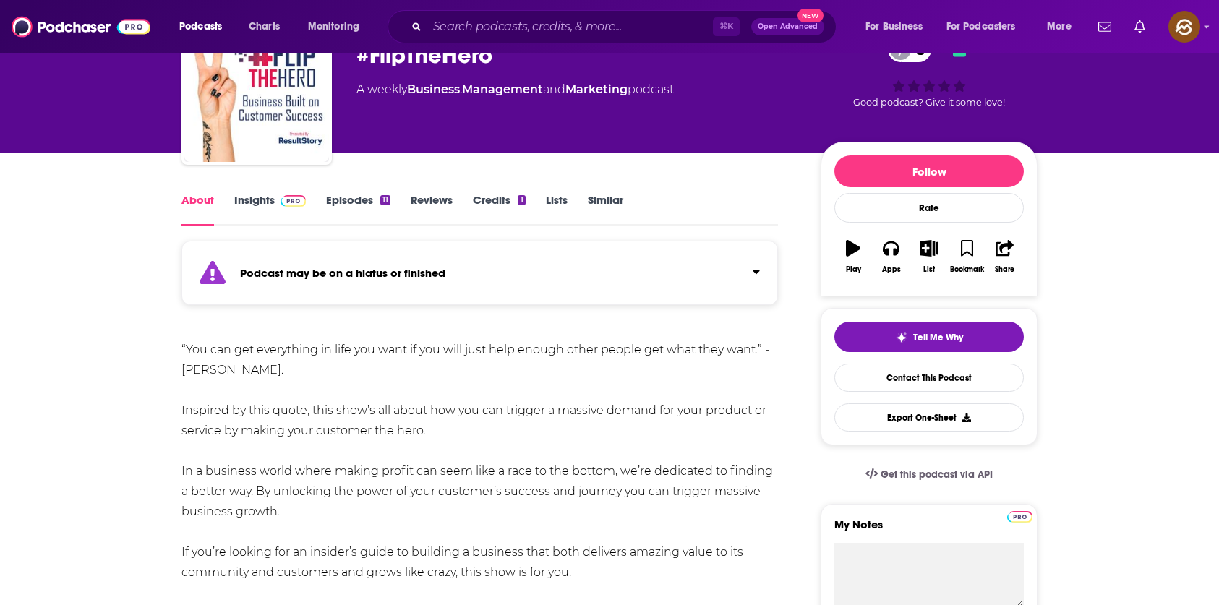
click at [359, 199] on link "Episodes 11" at bounding box center [358, 209] width 64 height 33
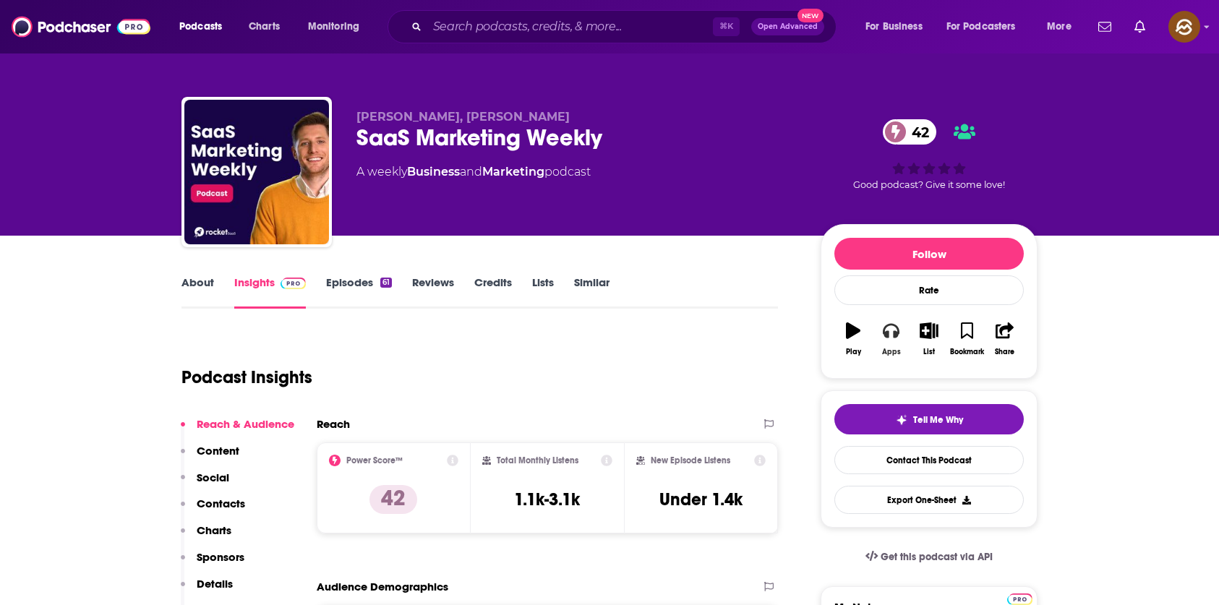
click at [897, 343] on button "Apps" at bounding box center [891, 339] width 38 height 52
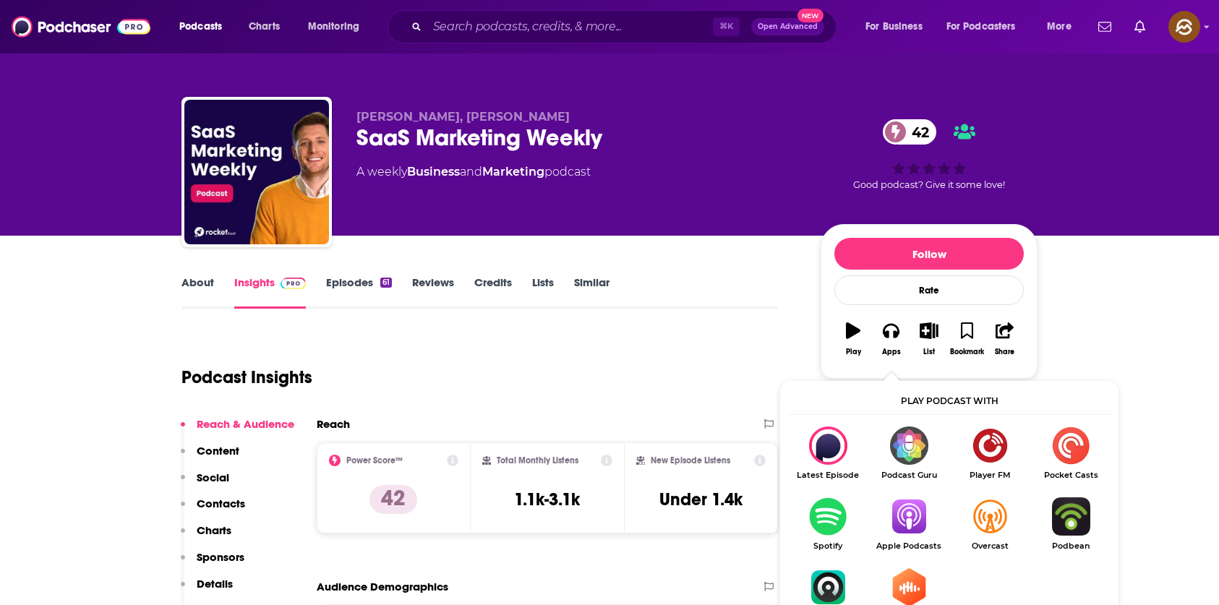
click at [903, 524] on img "Show Listen On dropdown" at bounding box center [908, 516] width 81 height 38
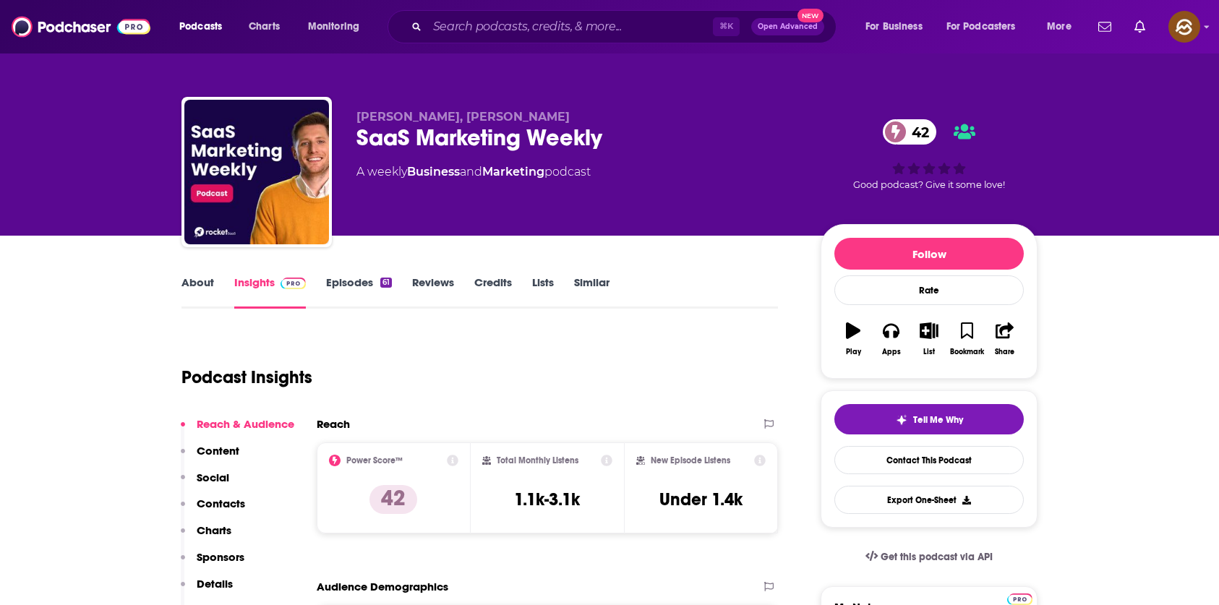
click at [234, 510] on p "Contacts" at bounding box center [221, 504] width 48 height 14
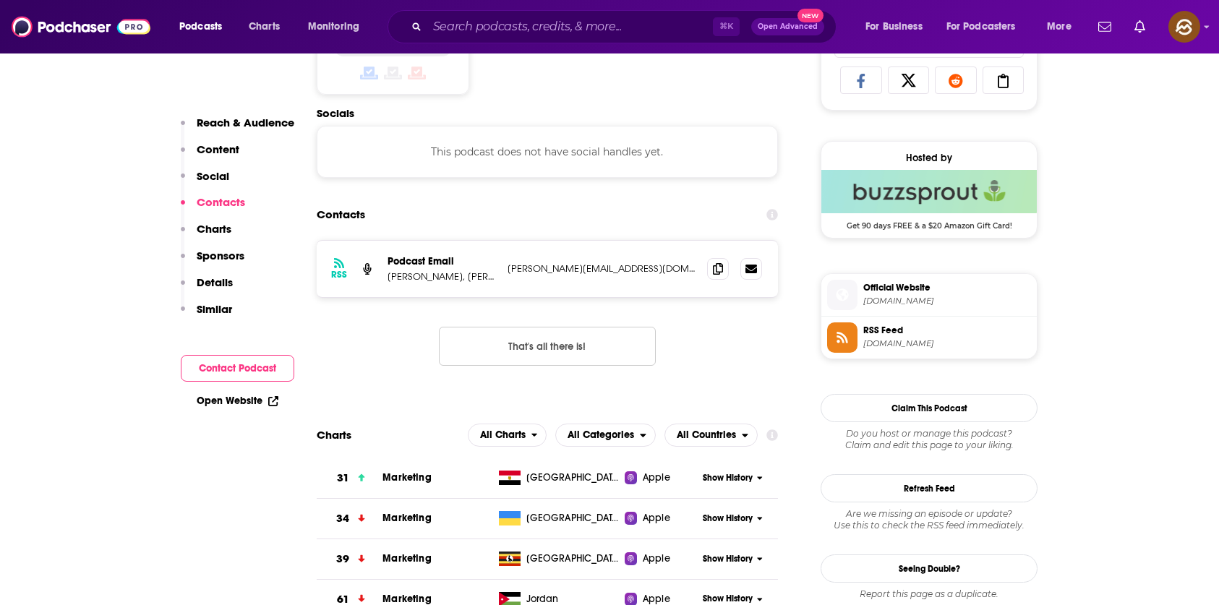
click at [210, 277] on p "Details" at bounding box center [215, 282] width 36 height 14
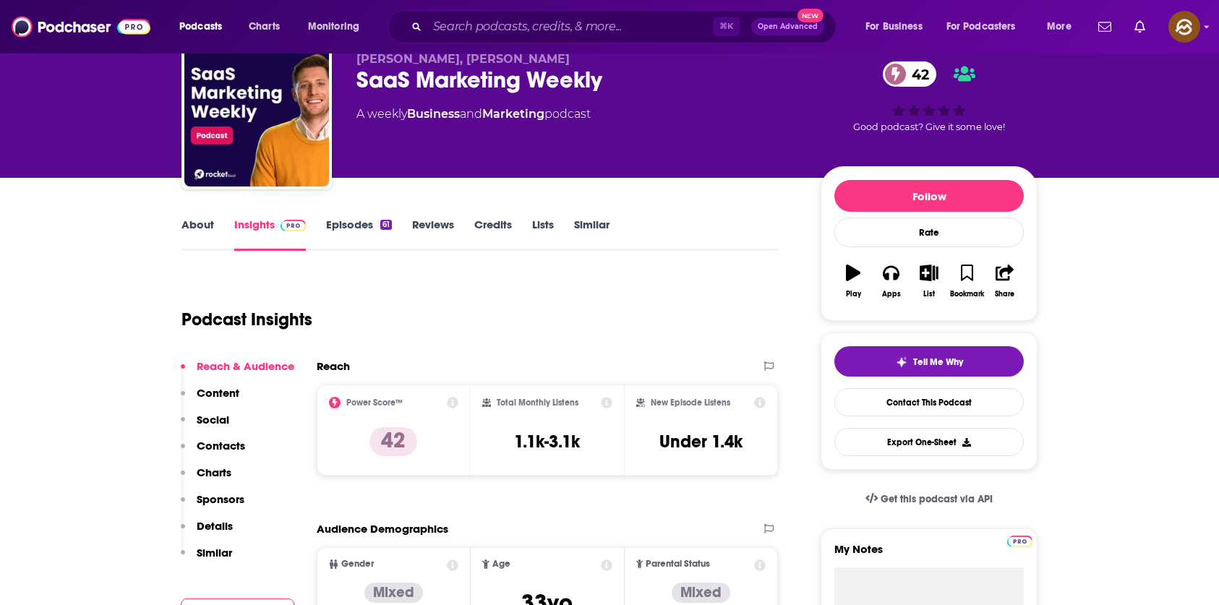
scroll to position [57, 0]
click at [925, 278] on icon "button" at bounding box center [929, 273] width 18 height 16
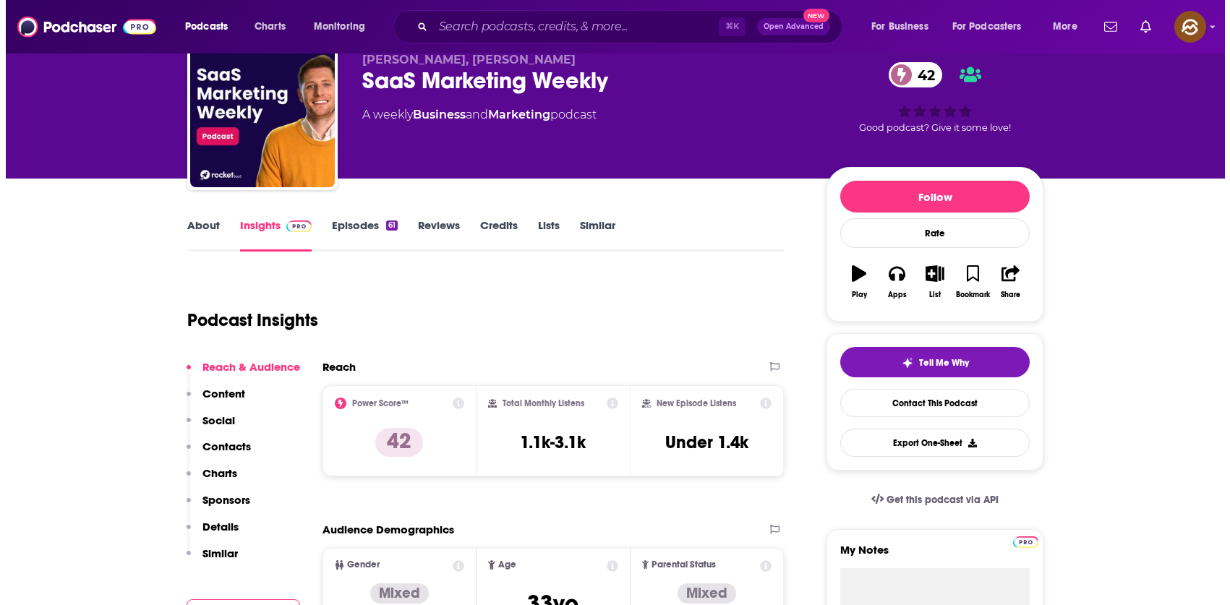
scroll to position [0, 0]
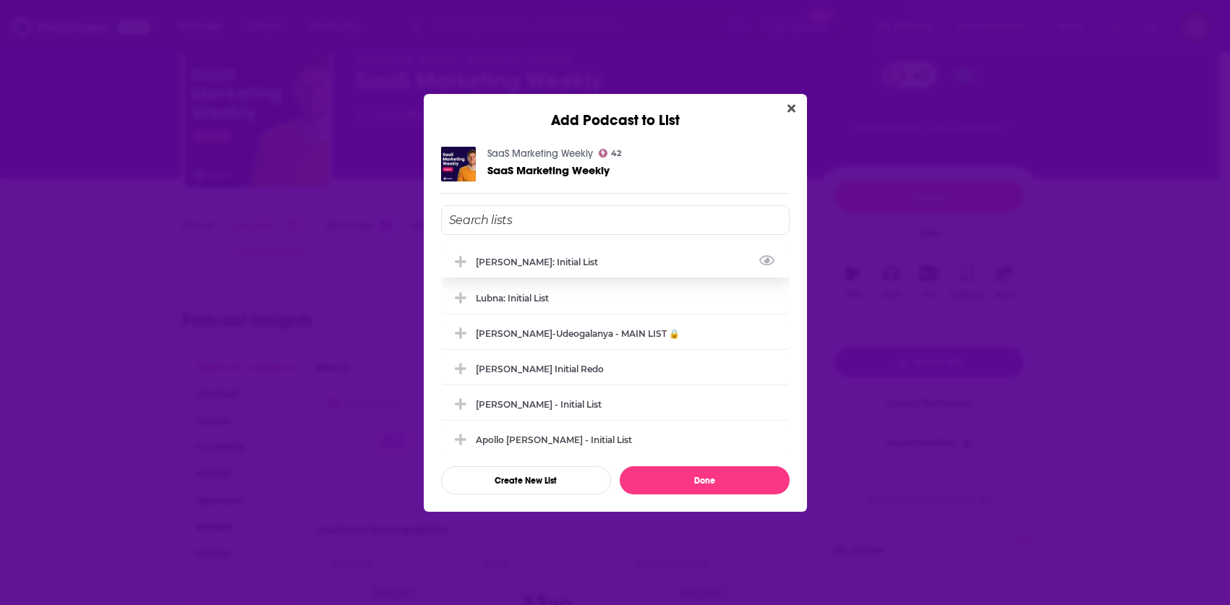
click at [547, 259] on div "Marlena: Initial List" at bounding box center [541, 262] width 131 height 11
click at [717, 474] on button "Done" at bounding box center [705, 480] width 170 height 28
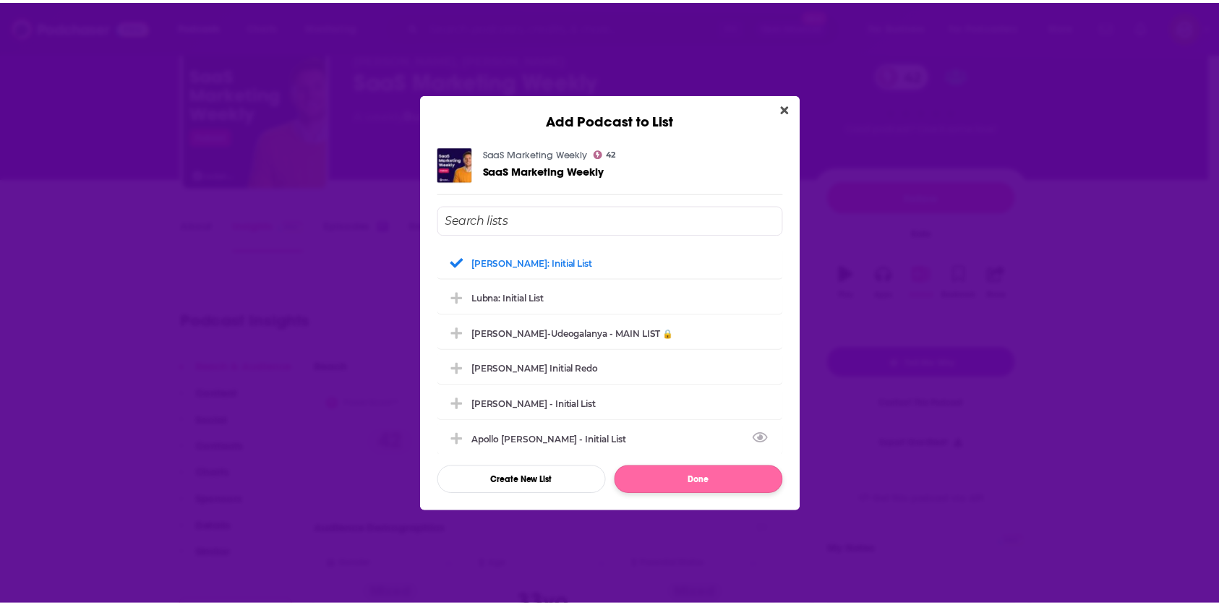
scroll to position [57, 0]
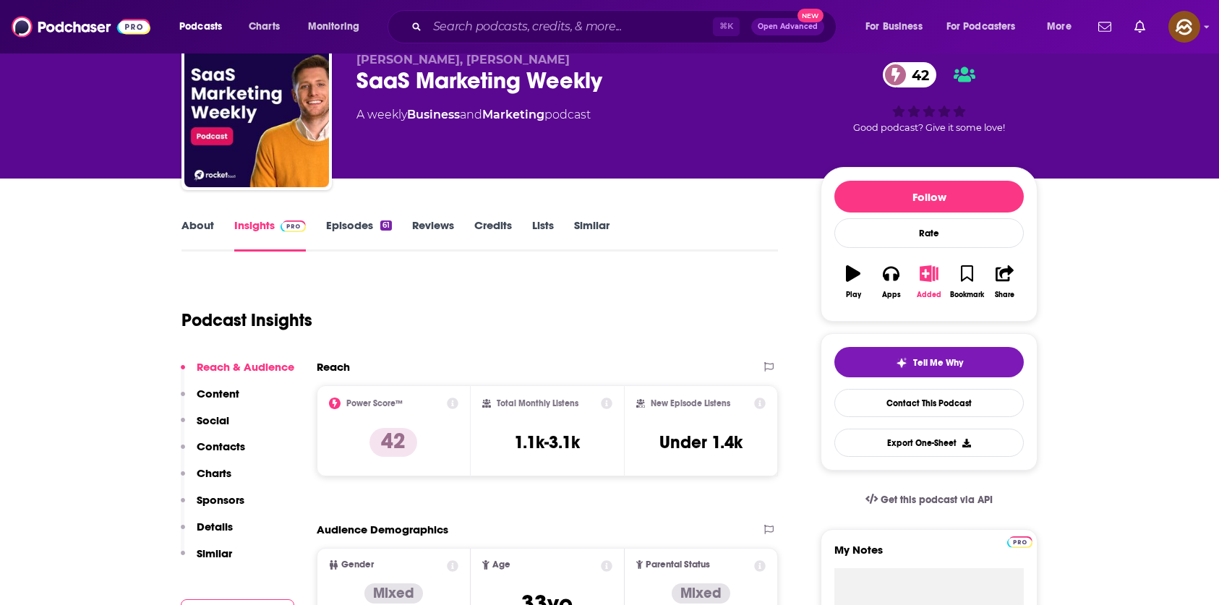
click at [925, 281] on icon "button" at bounding box center [929, 273] width 18 height 16
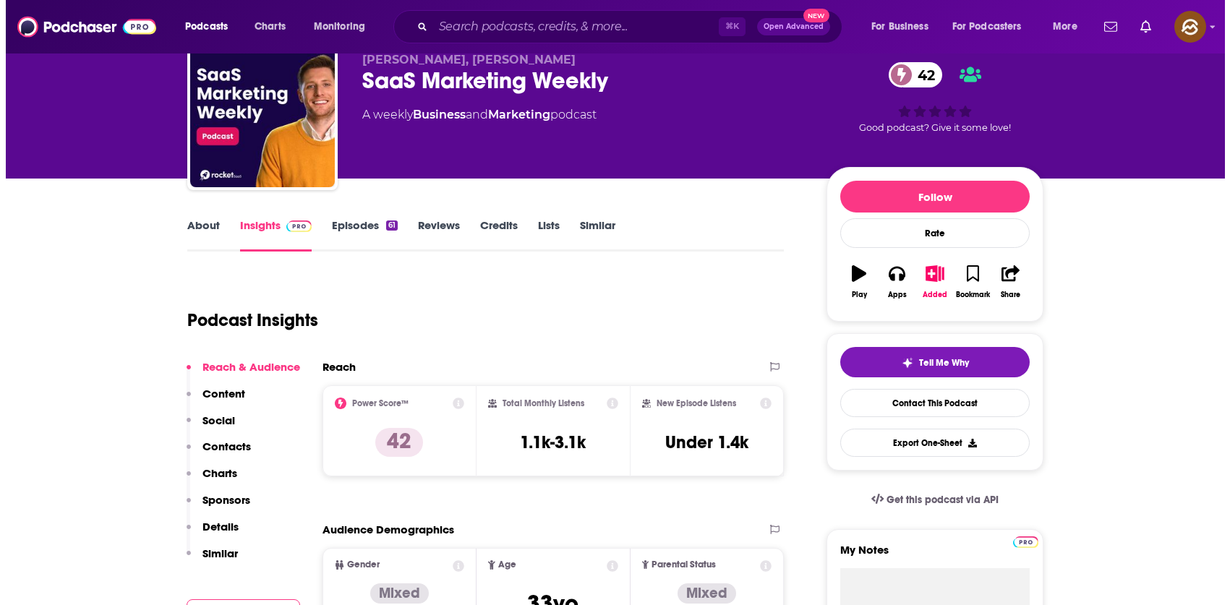
scroll to position [0, 0]
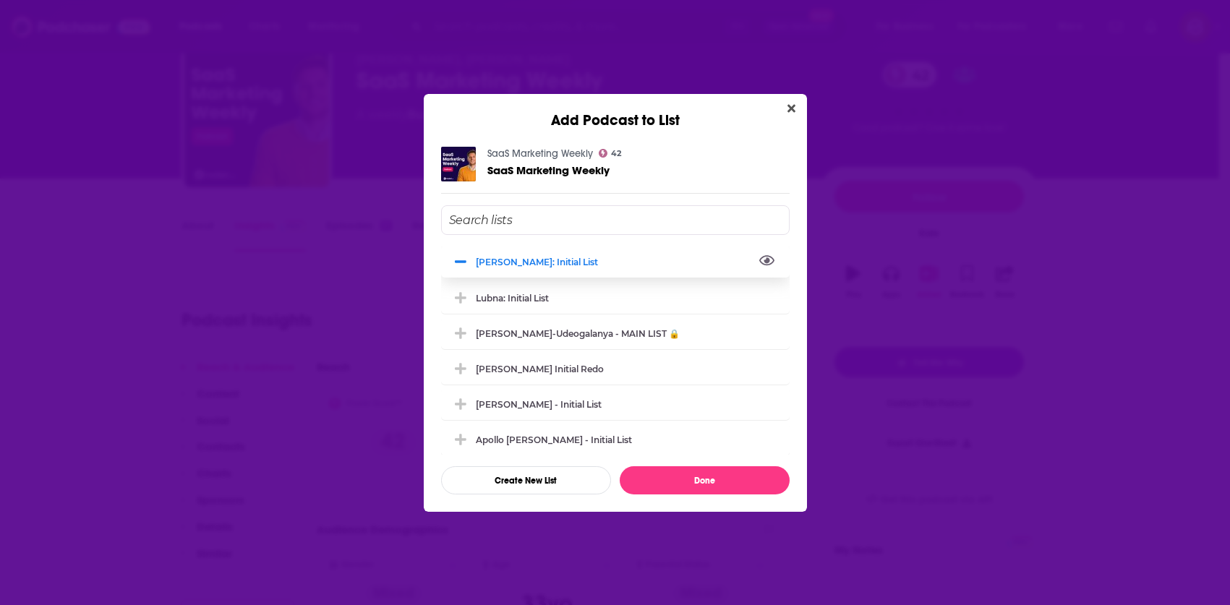
click at [598, 265] on button "View Link" at bounding box center [602, 265] width 9 height 1
click at [690, 484] on button "Done" at bounding box center [705, 480] width 170 height 28
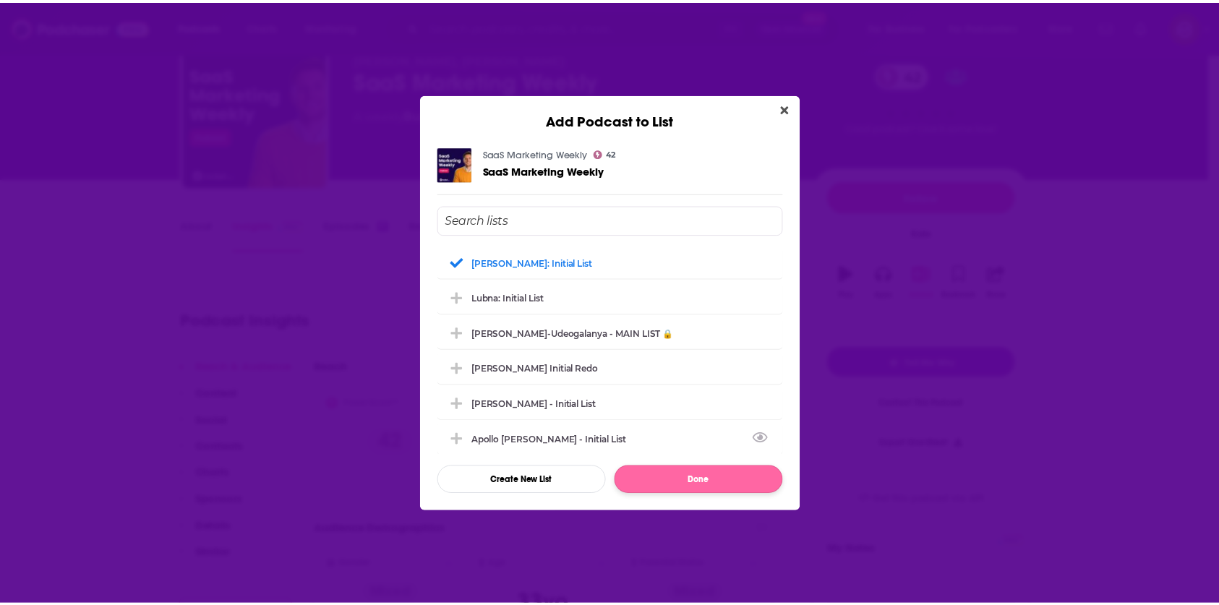
scroll to position [57, 0]
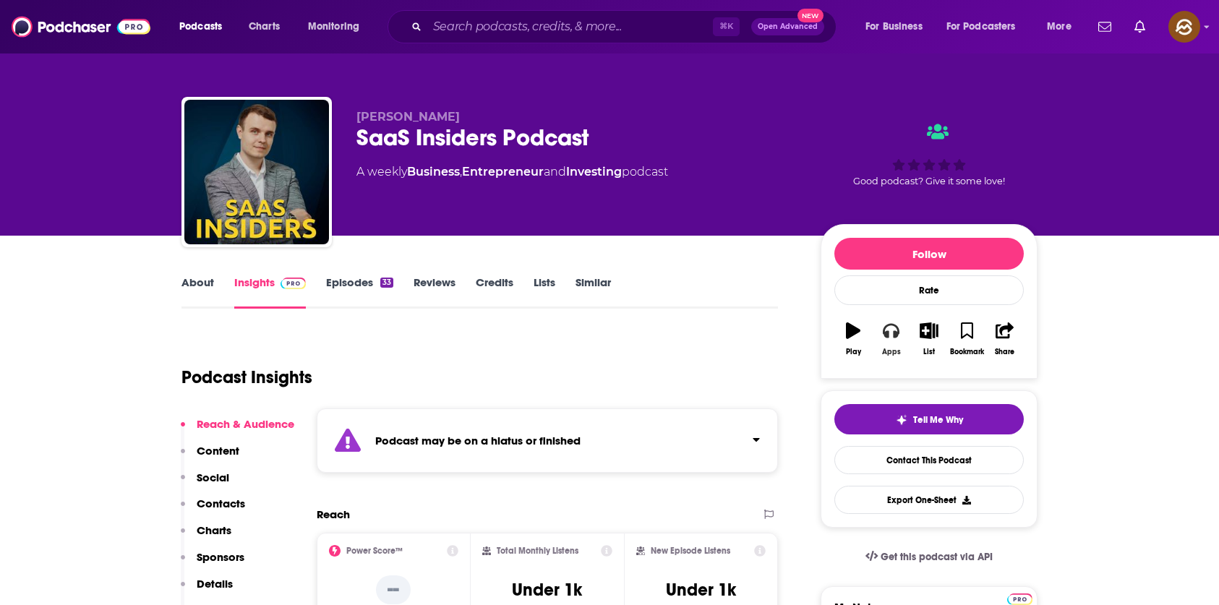
click at [902, 330] on button "Apps" at bounding box center [891, 339] width 38 height 52
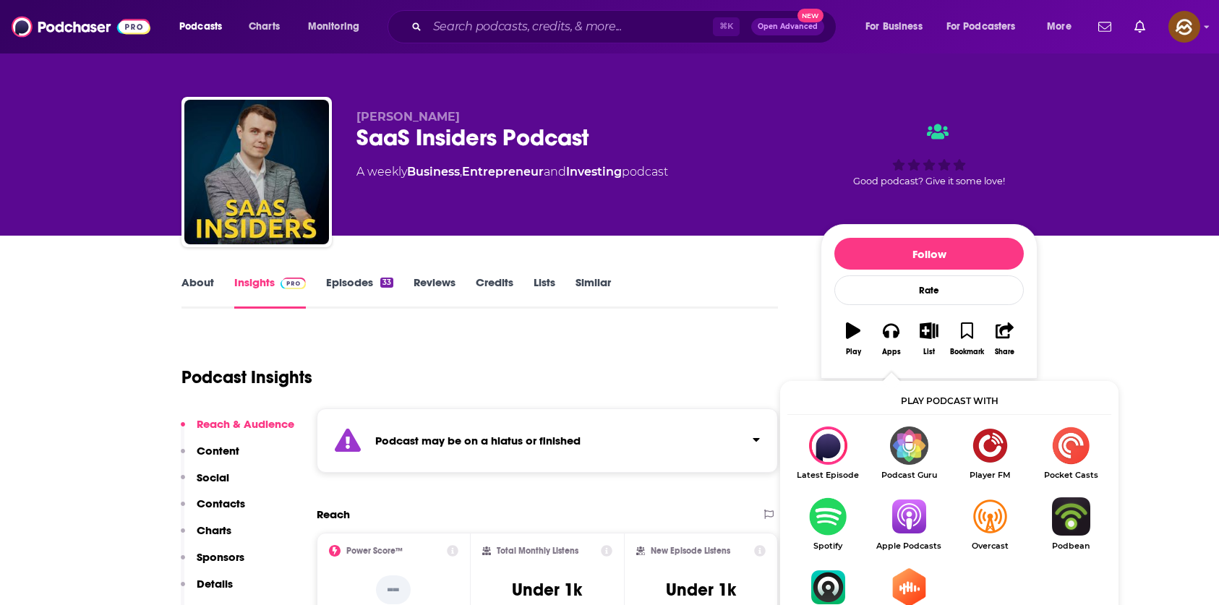
click at [907, 518] on img "Show Listen On dropdown" at bounding box center [908, 516] width 81 height 38
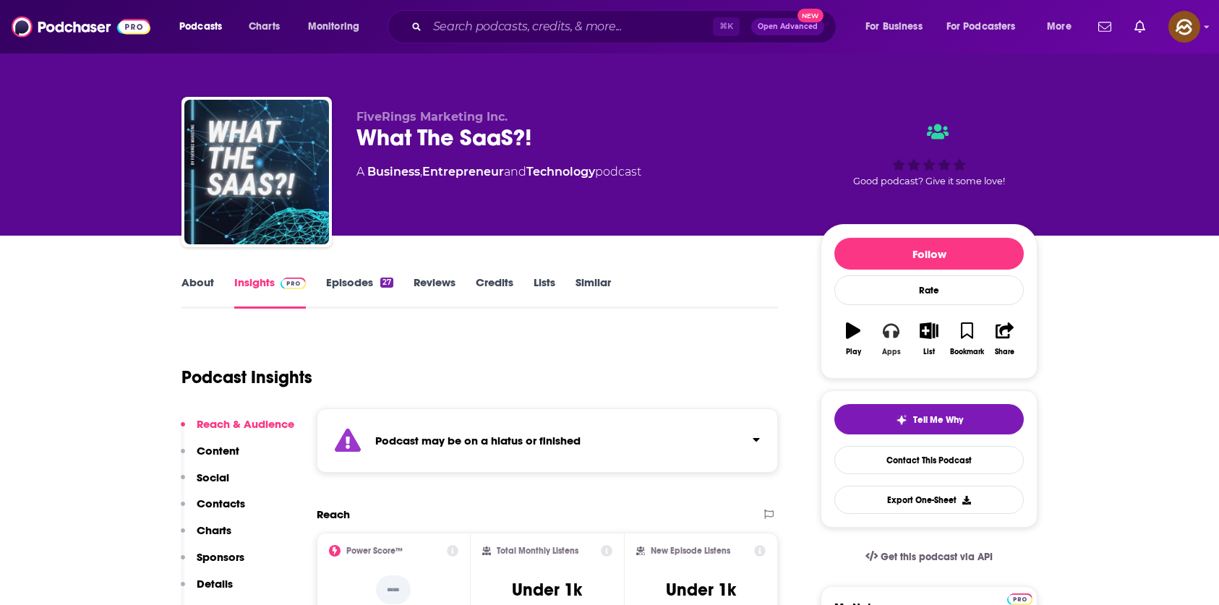
drag, startPoint x: 902, startPoint y: 335, endPoint x: 902, endPoint y: 347, distance: 12.3
click at [902, 335] on button "Apps" at bounding box center [891, 339] width 38 height 52
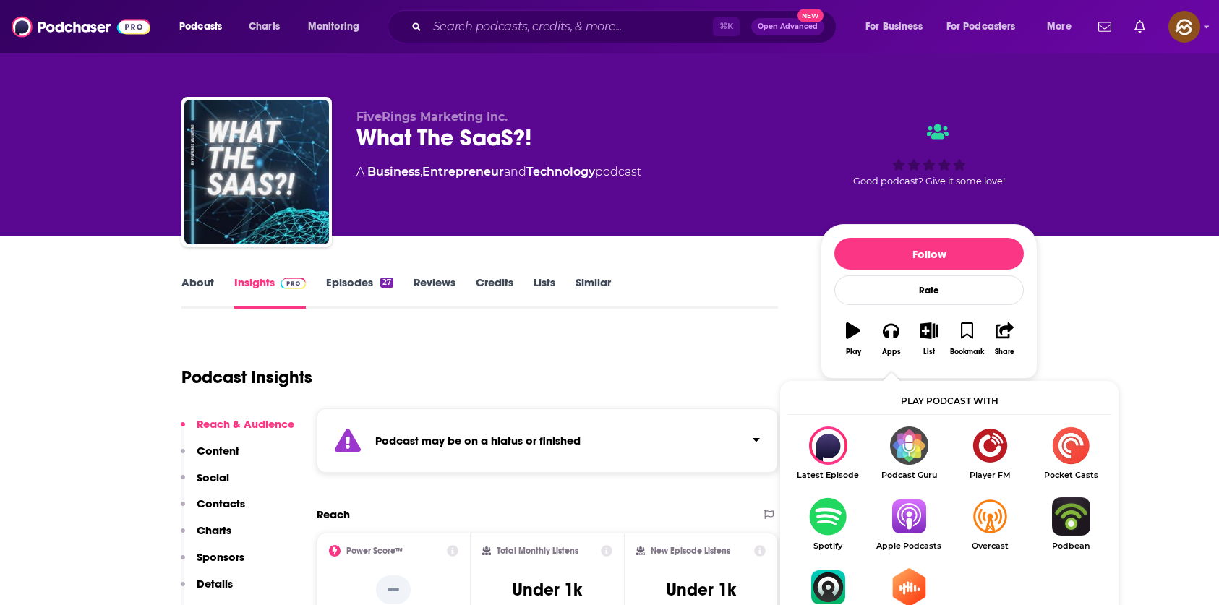
click at [911, 512] on img "Show Listen On dropdown" at bounding box center [908, 516] width 81 height 38
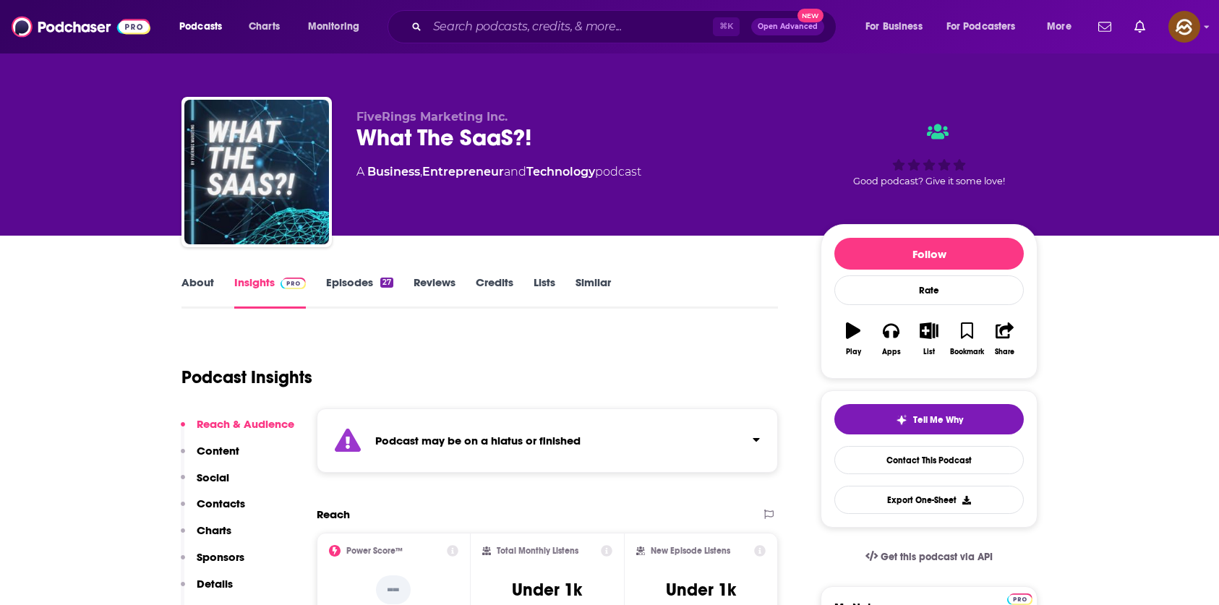
click at [373, 300] on link "Episodes 27" at bounding box center [359, 291] width 67 height 33
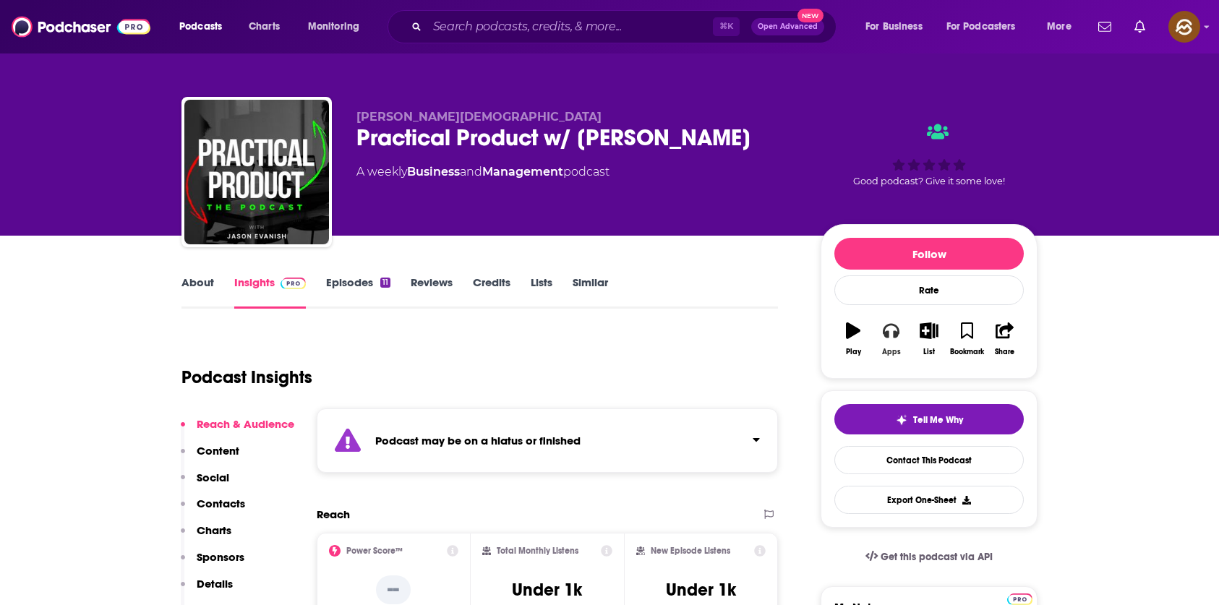
click at [890, 333] on icon "button" at bounding box center [891, 330] width 16 height 16
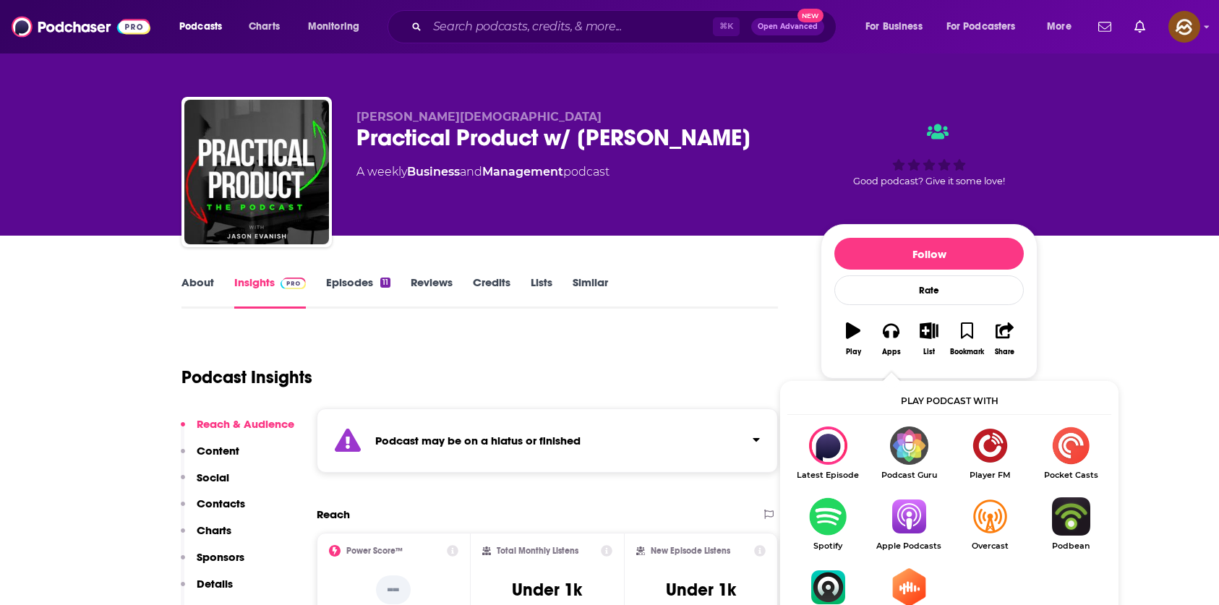
click at [892, 529] on img "Show Listen On dropdown" at bounding box center [908, 516] width 81 height 38
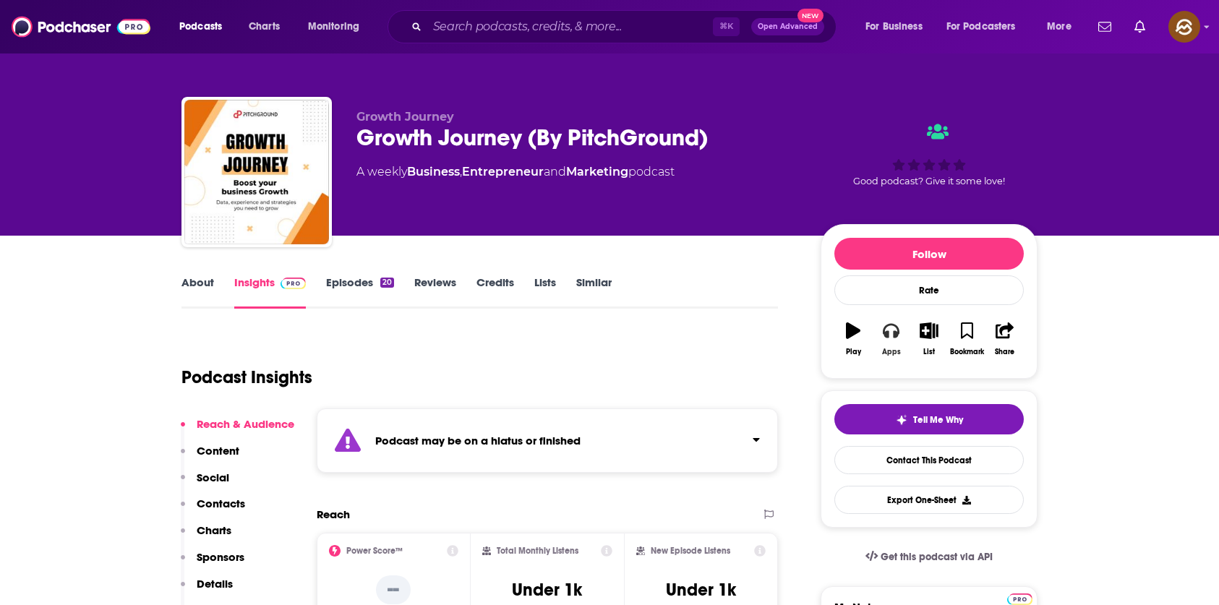
click at [887, 335] on icon "button" at bounding box center [891, 331] width 16 height 14
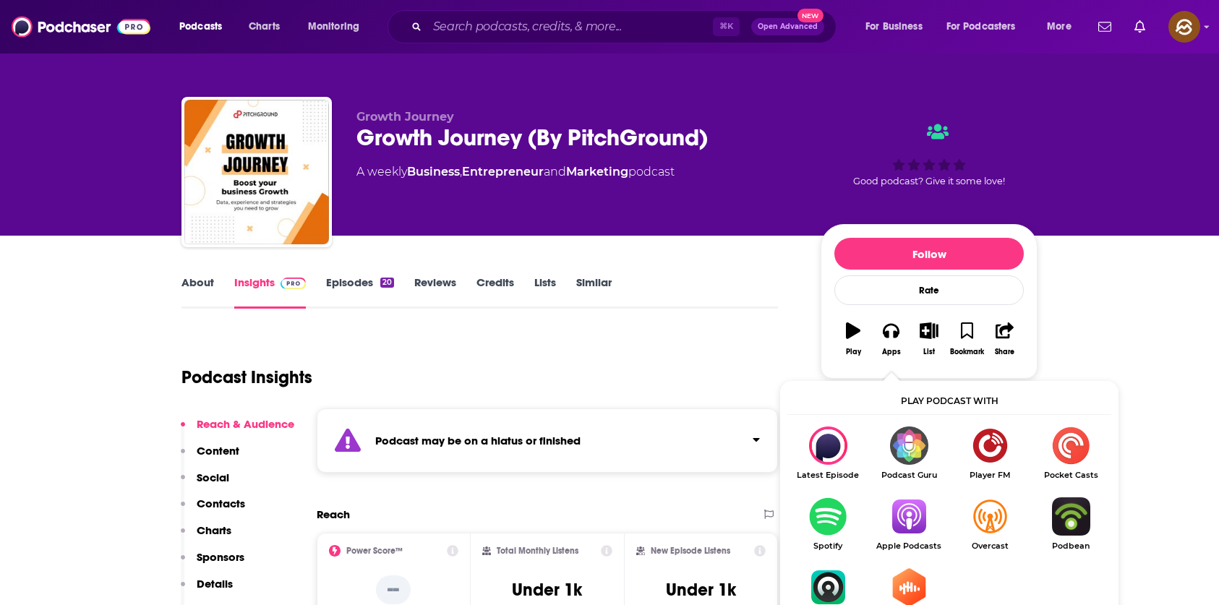
click at [915, 521] on img "Show Listen On dropdown" at bounding box center [908, 516] width 81 height 38
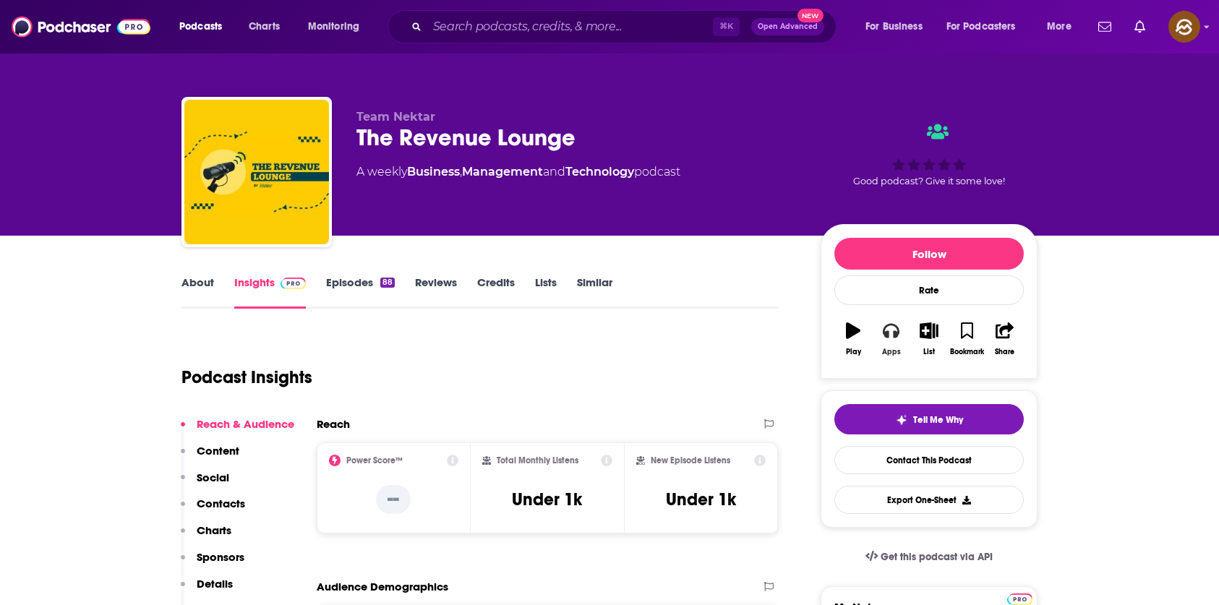
click at [901, 337] on button "Apps" at bounding box center [891, 339] width 38 height 52
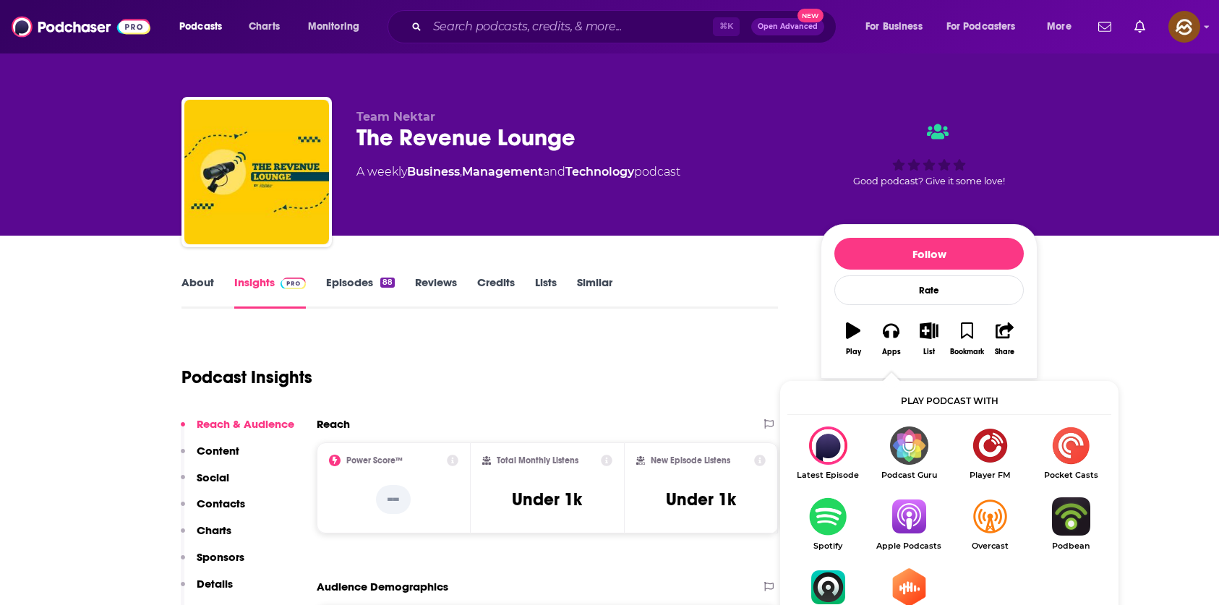
click at [925, 527] on img "Show Listen On dropdown" at bounding box center [908, 516] width 81 height 38
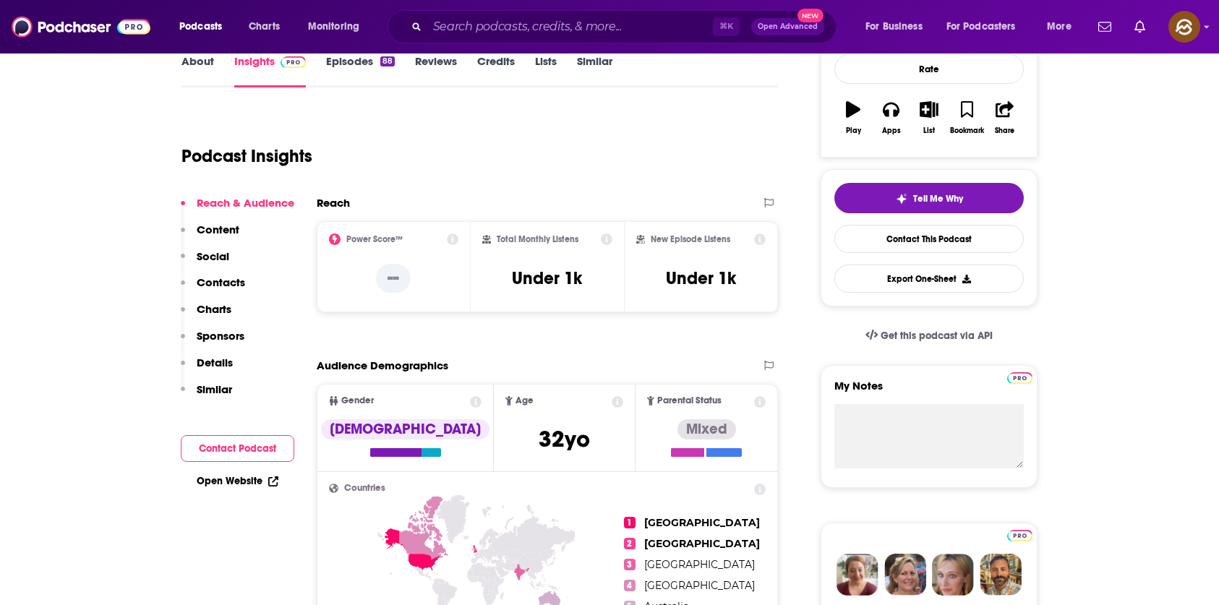
scroll to position [209, 0]
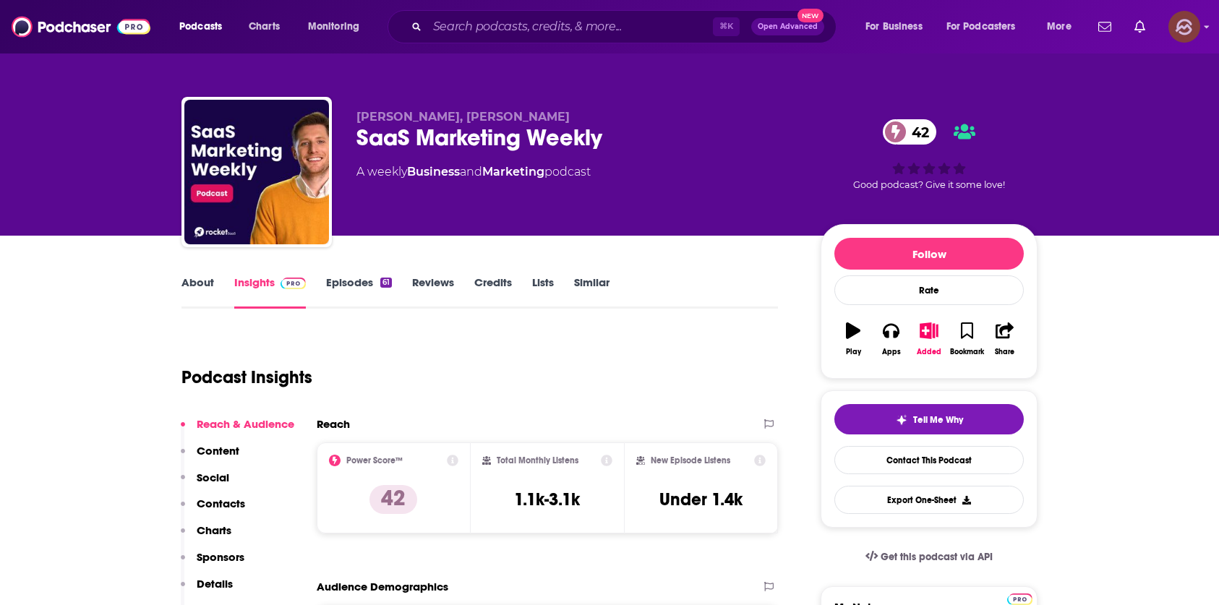
click at [1177, 26] on img "Logged in as hey85204" at bounding box center [1184, 27] width 32 height 32
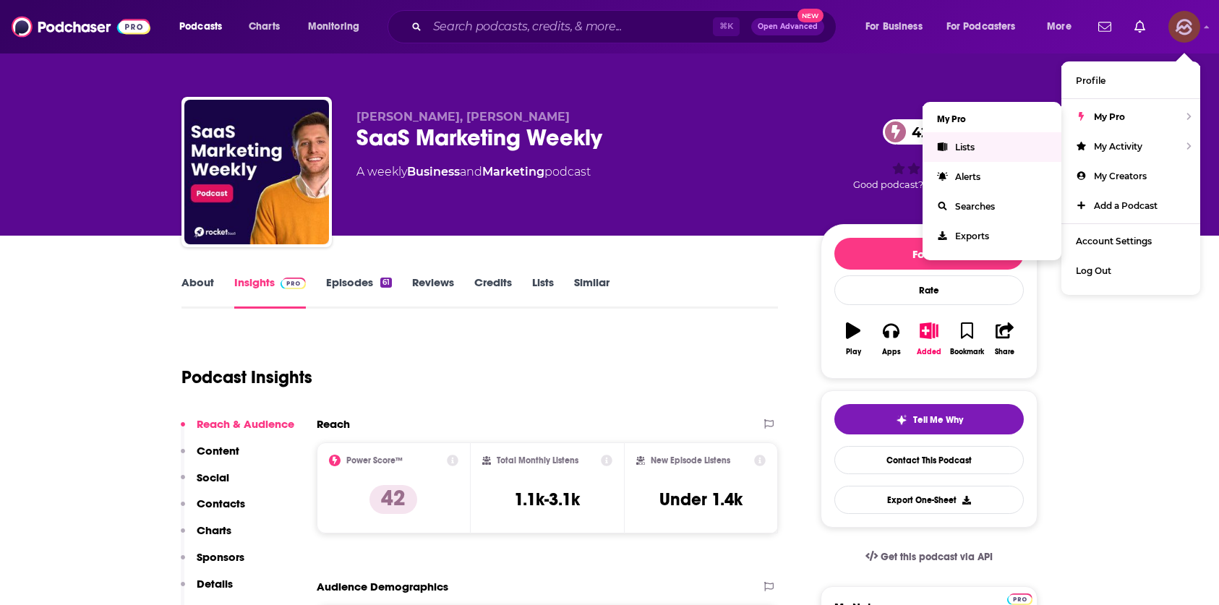
click at [975, 146] on link "Lists" at bounding box center [992, 147] width 139 height 30
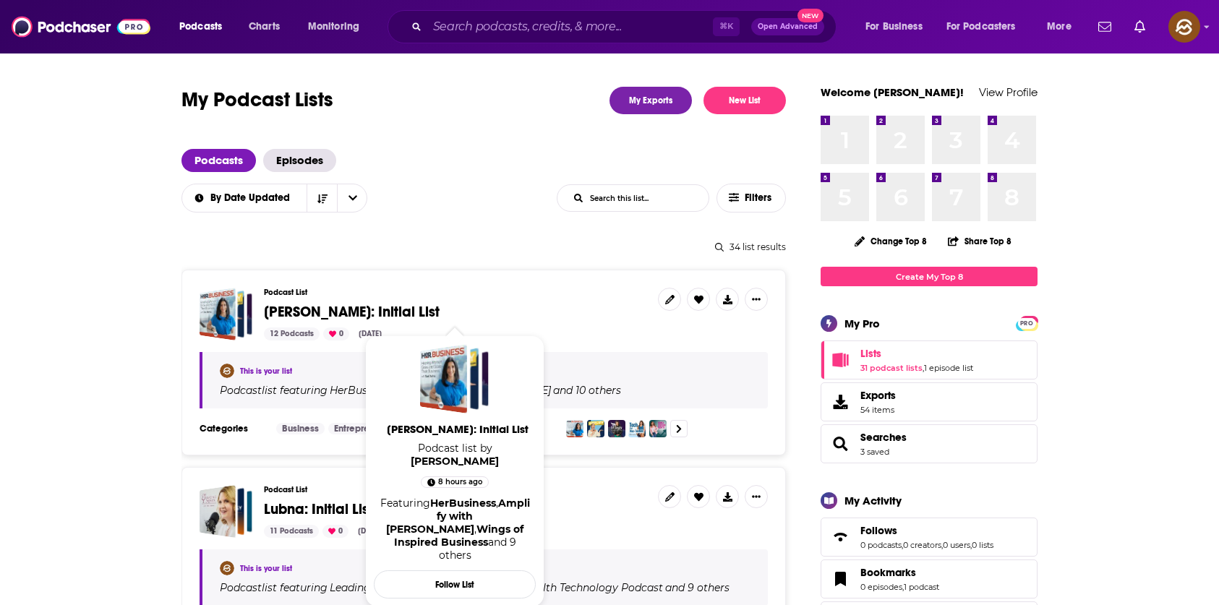
click at [291, 311] on span "[PERSON_NAME]: Initial List" at bounding box center [352, 312] width 176 height 18
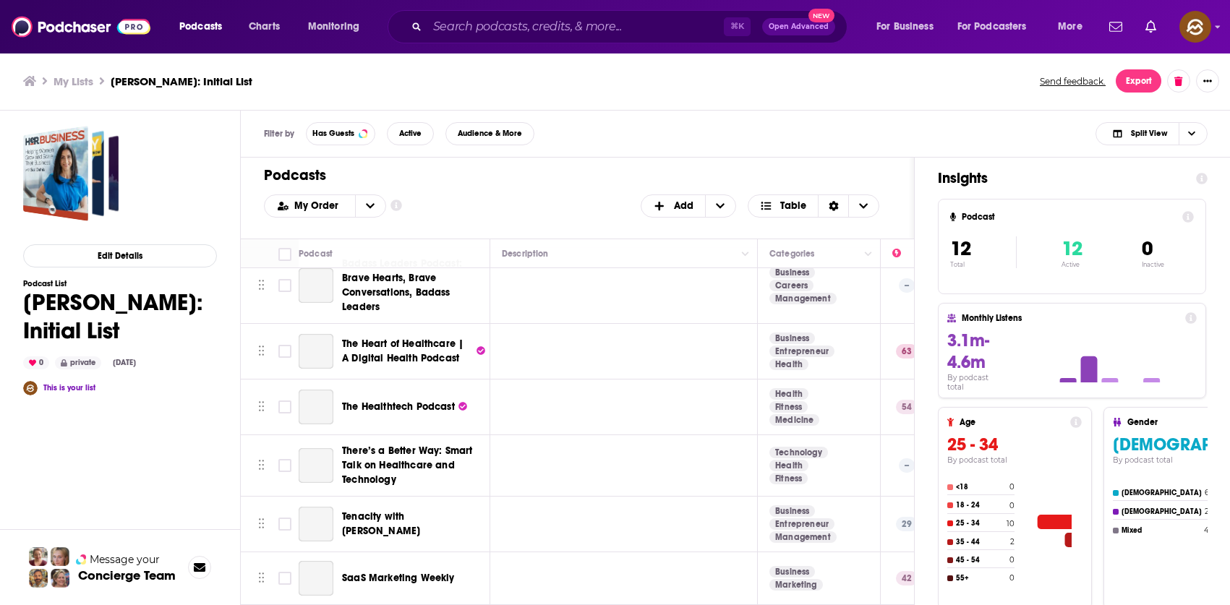
scroll to position [362, 0]
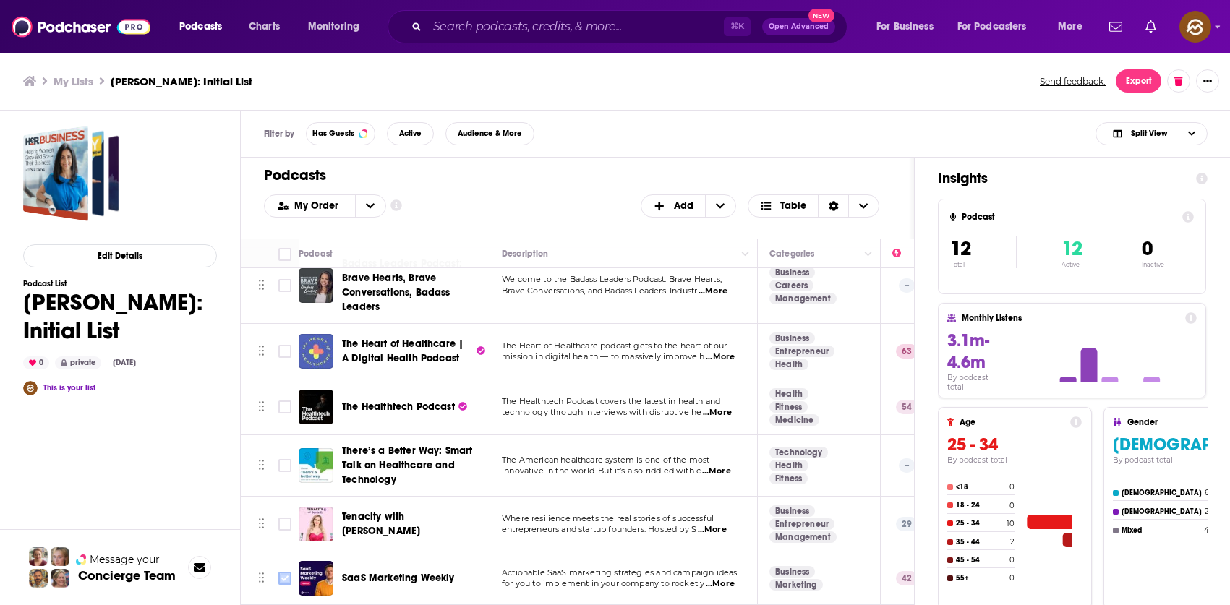
click at [283, 572] on input "Toggle select row" at bounding box center [284, 578] width 13 height 13
checkbox input "true"
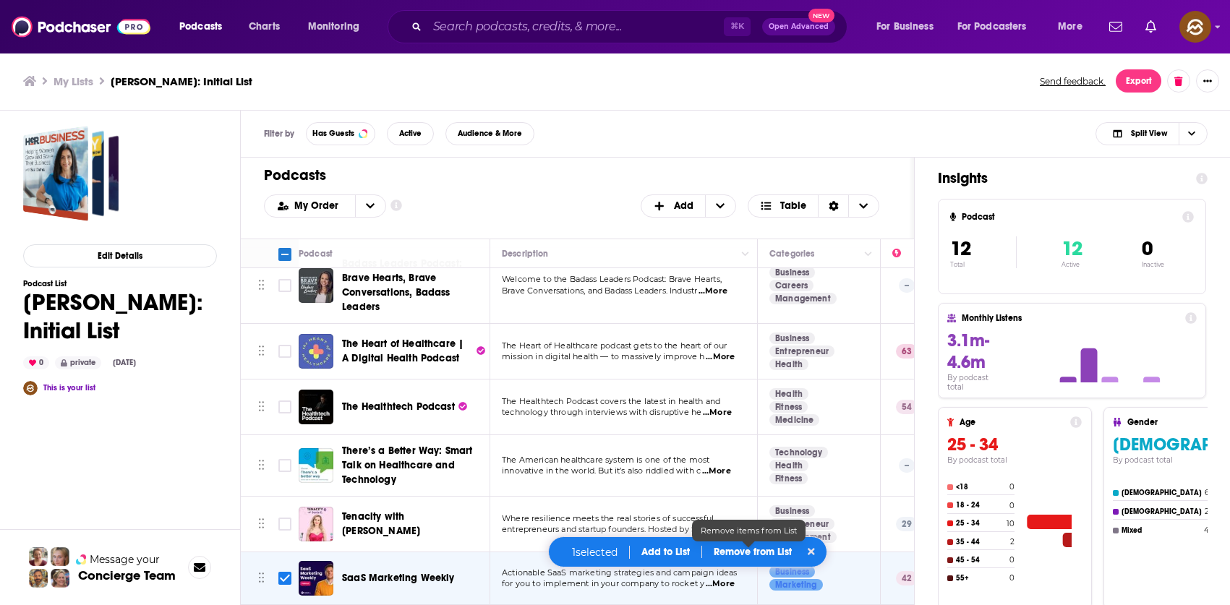
click at [737, 549] on p "Remove from List" at bounding box center [753, 552] width 78 height 12
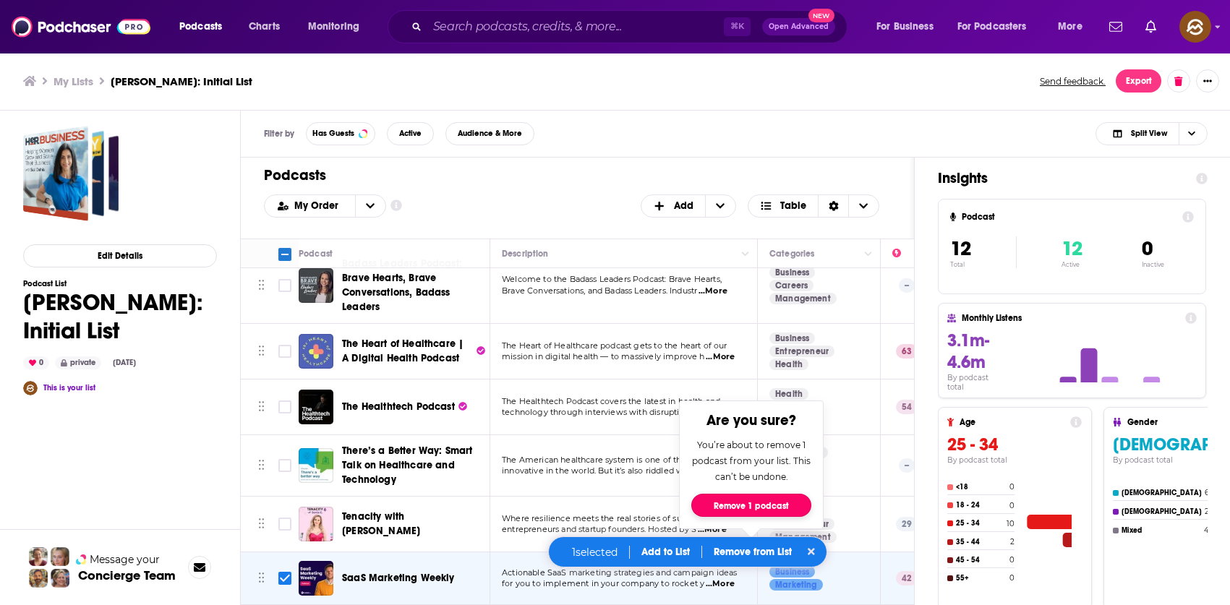
click at [743, 504] on button "Remove 1 podcast" at bounding box center [751, 505] width 120 height 23
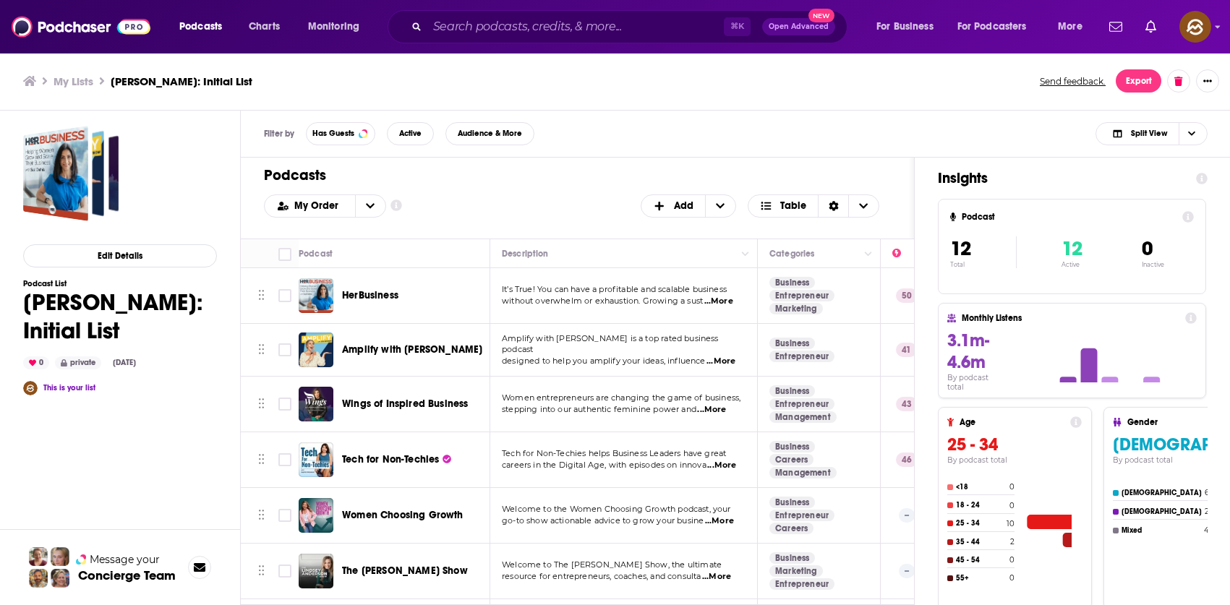
scroll to position [309, 0]
